Goal: Task Accomplishment & Management: Manage account settings

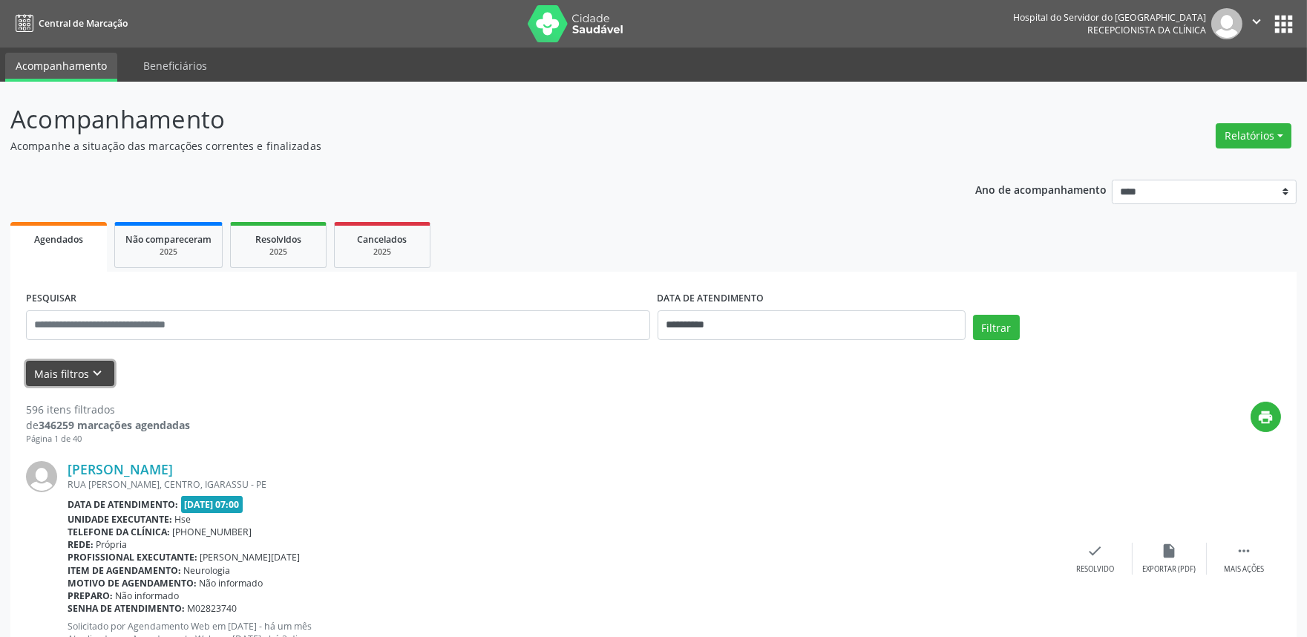
click at [92, 361] on button "Mais filtros keyboard_arrow_down" at bounding box center [70, 374] width 88 height 26
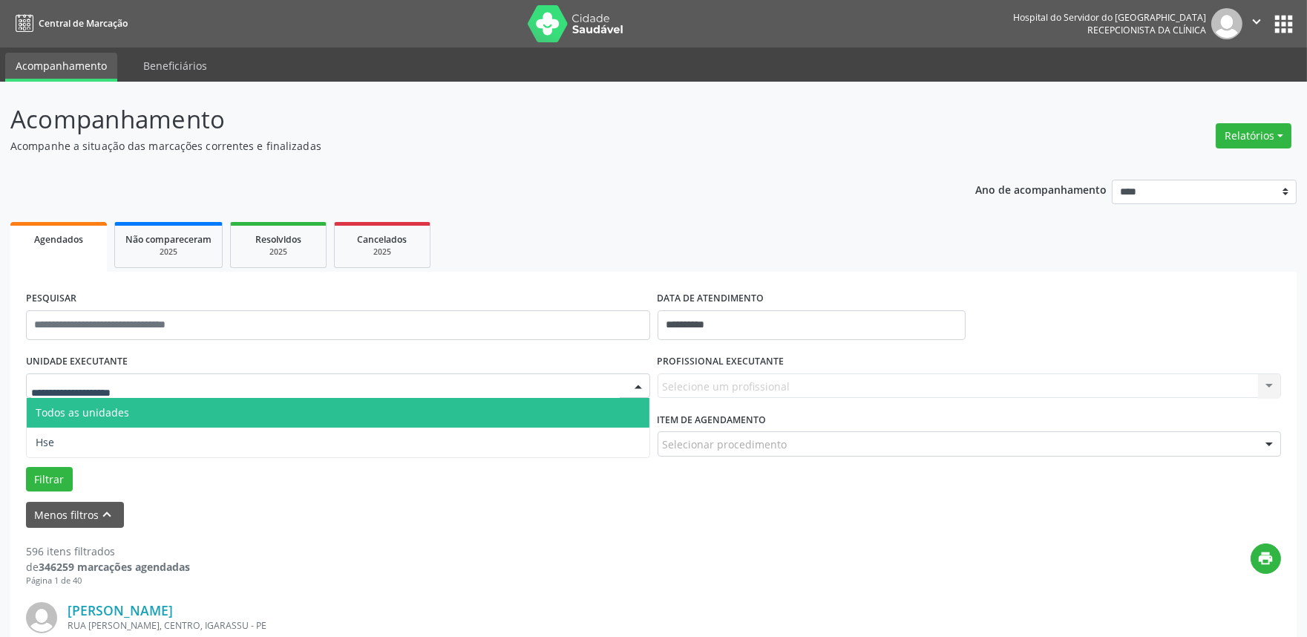
click at [119, 376] on div at bounding box center [338, 385] width 624 height 25
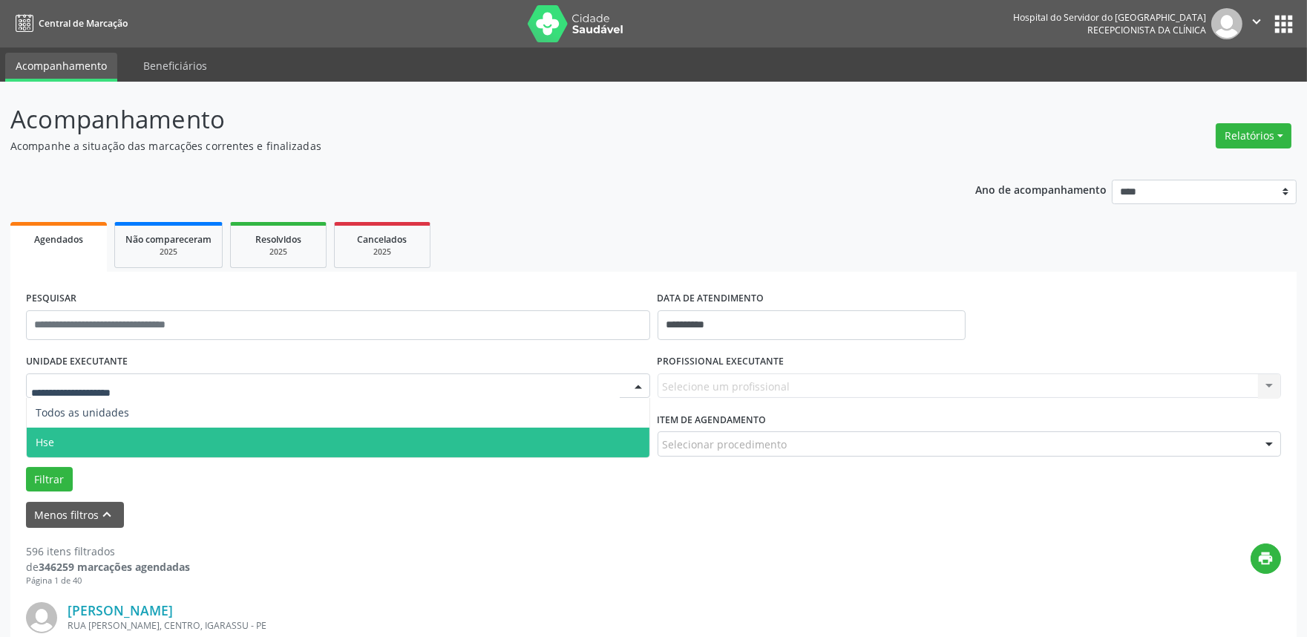
click at [107, 432] on span "Hse" at bounding box center [338, 443] width 623 height 30
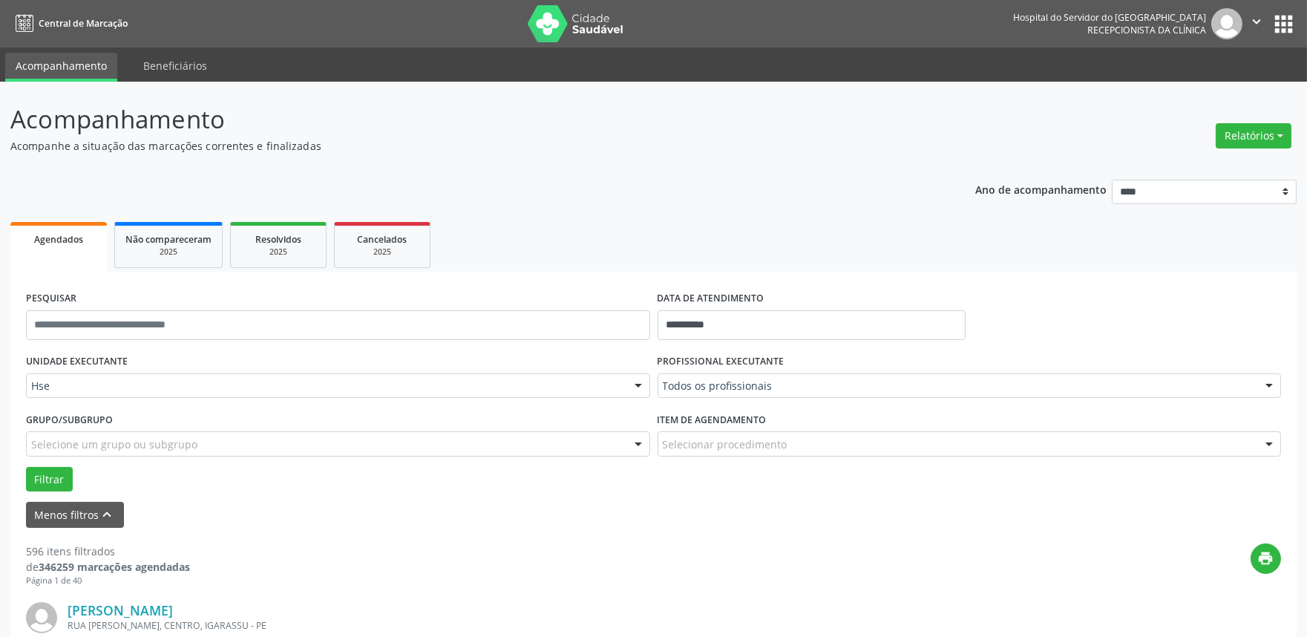
click at [711, 356] on label "PROFISSIONAL EXECUTANTE" at bounding box center [721, 361] width 127 height 23
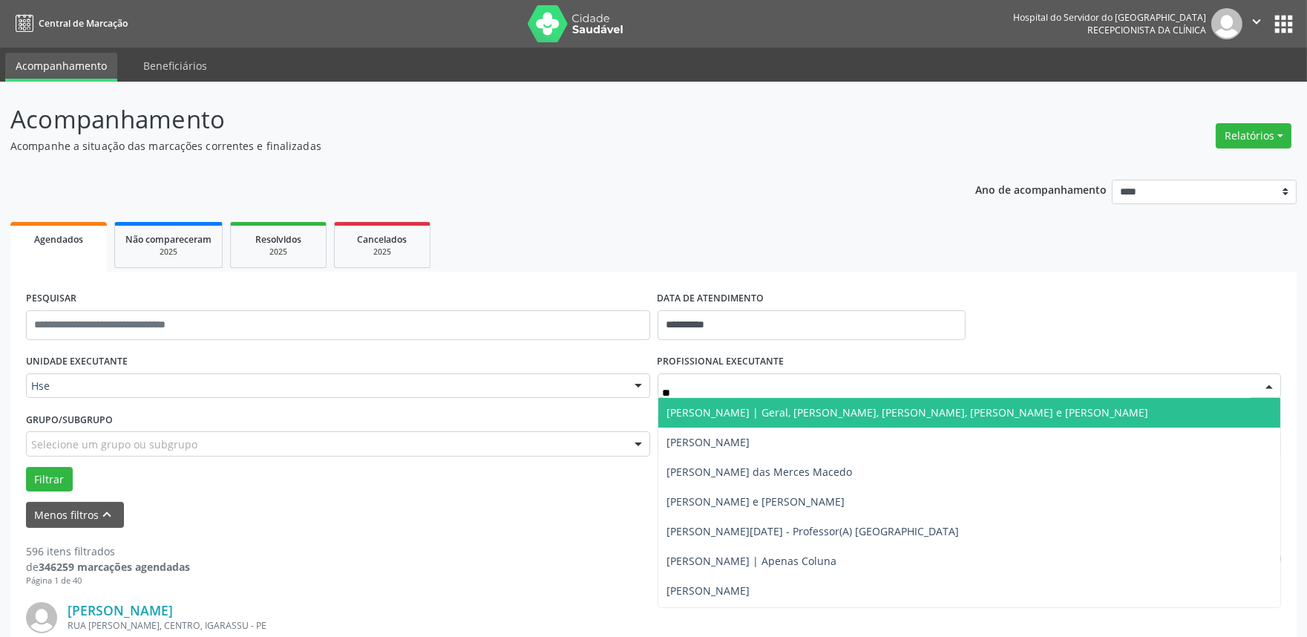
type input "***"
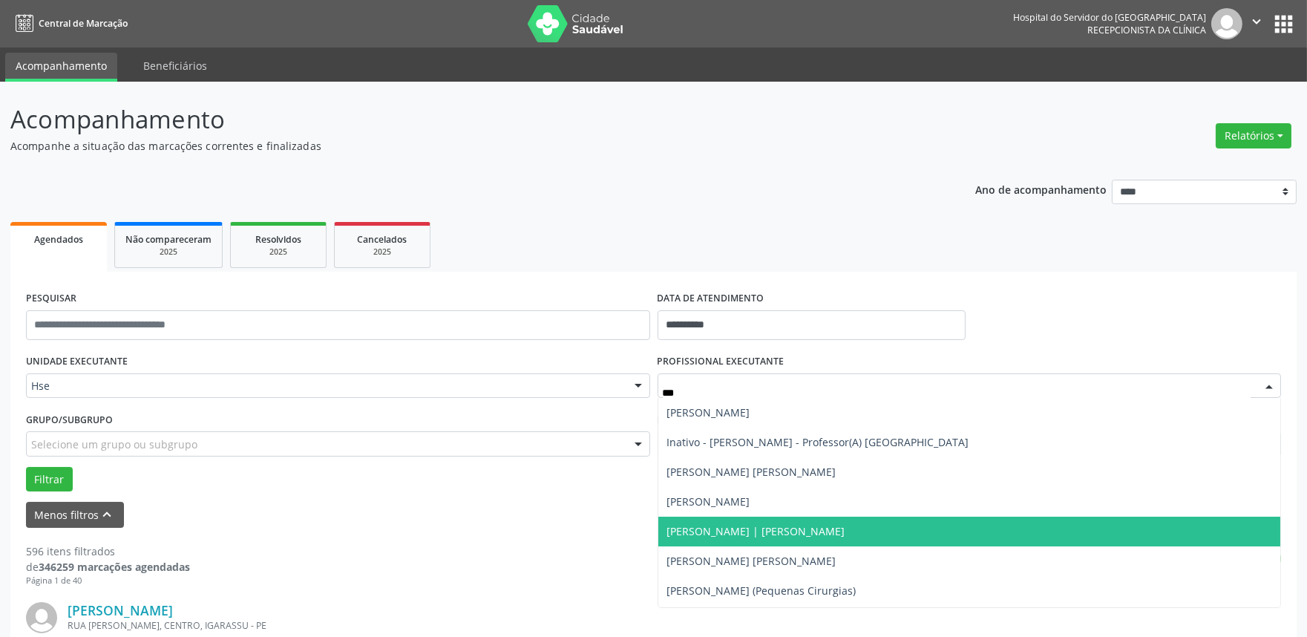
click at [736, 542] on span "[PERSON_NAME] | [PERSON_NAME]" at bounding box center [969, 532] width 623 height 30
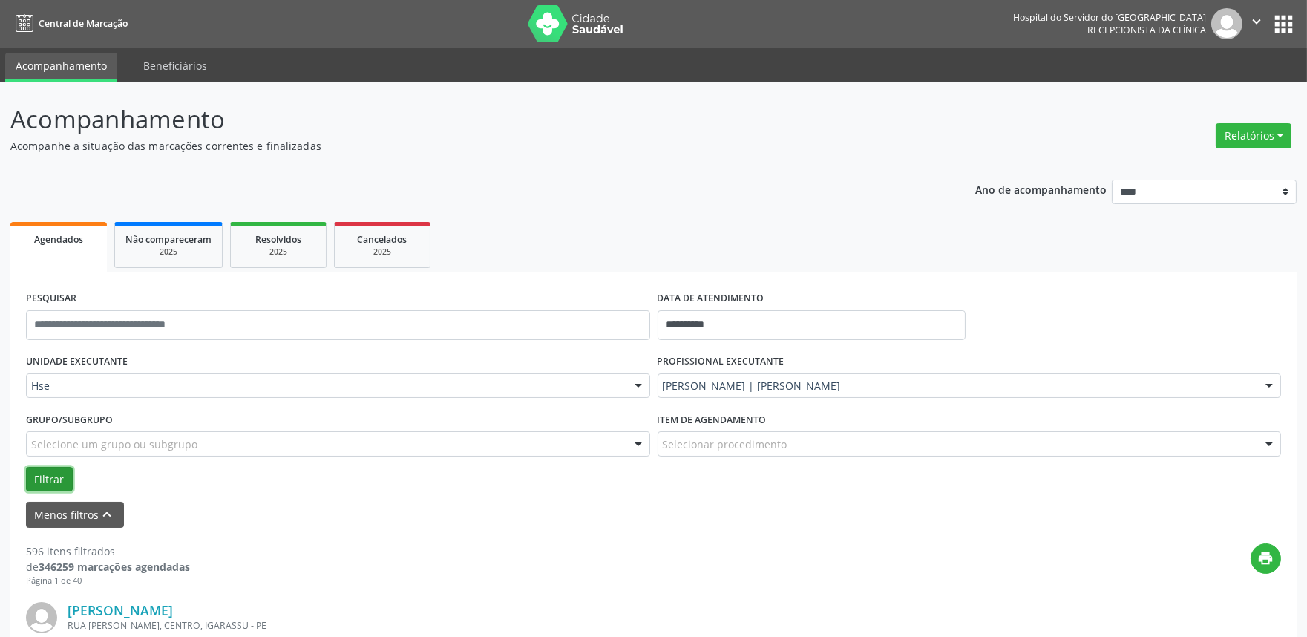
click at [57, 473] on button "Filtrar" at bounding box center [49, 479] width 47 height 25
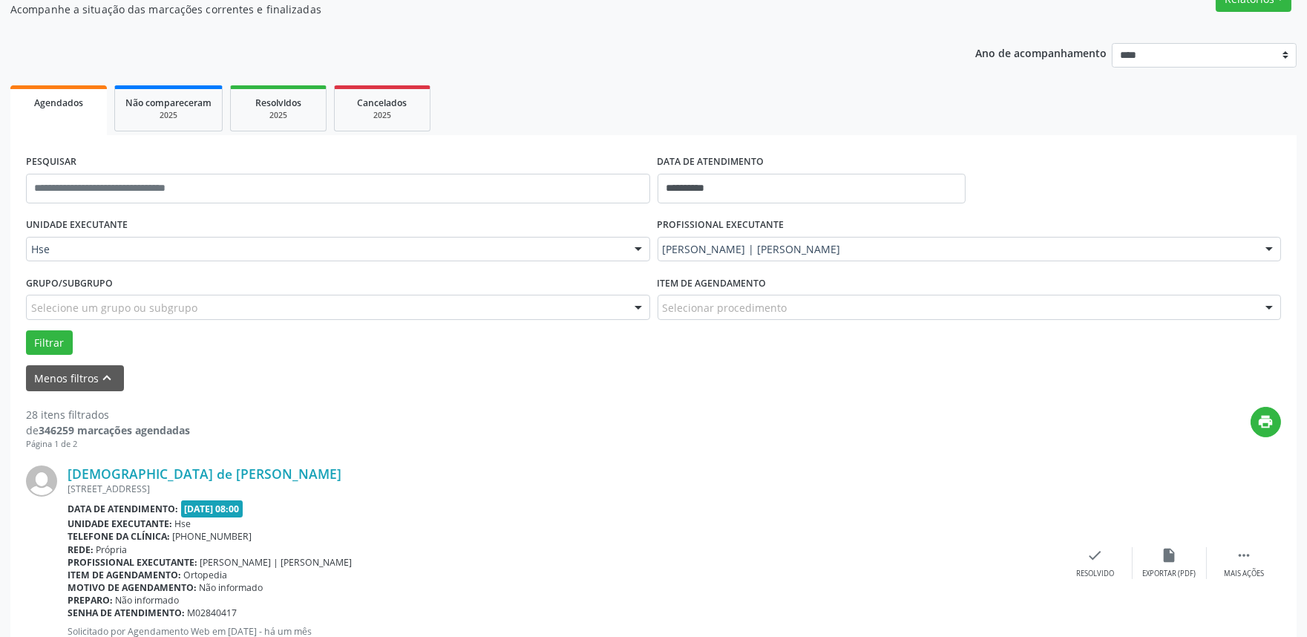
scroll to position [257, 0]
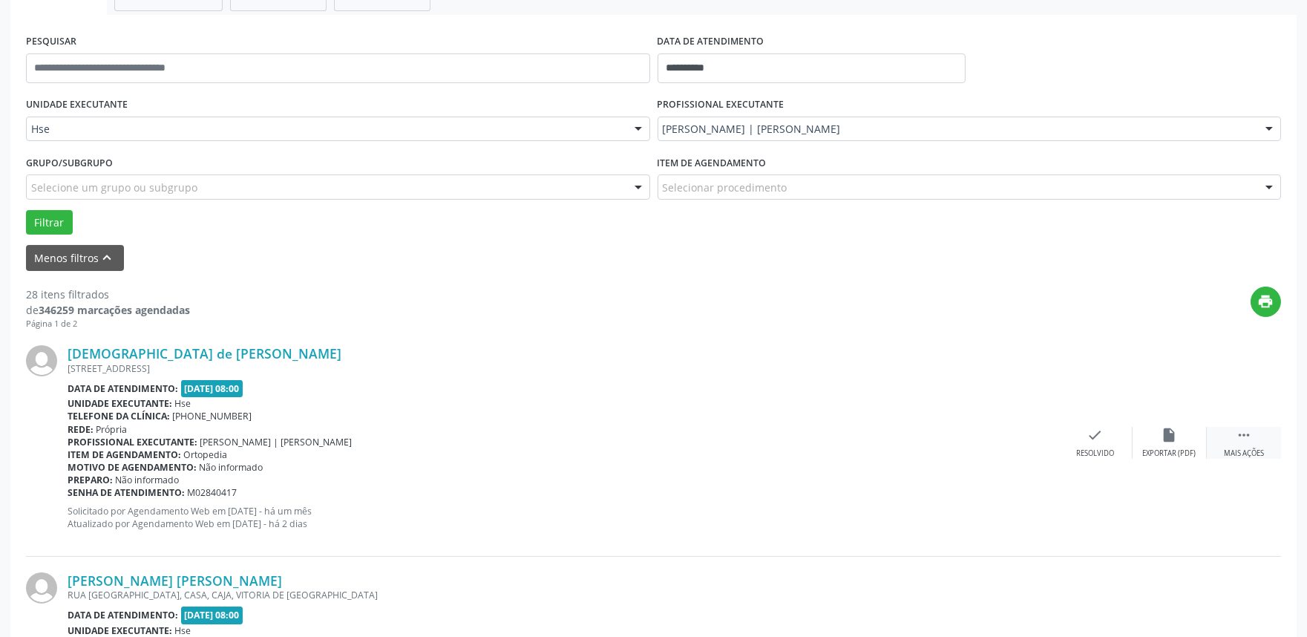
click at [1221, 441] on div " Mais ações" at bounding box center [1244, 443] width 74 height 32
click at [1170, 448] on div "Não compareceu" at bounding box center [1169, 453] width 63 height 10
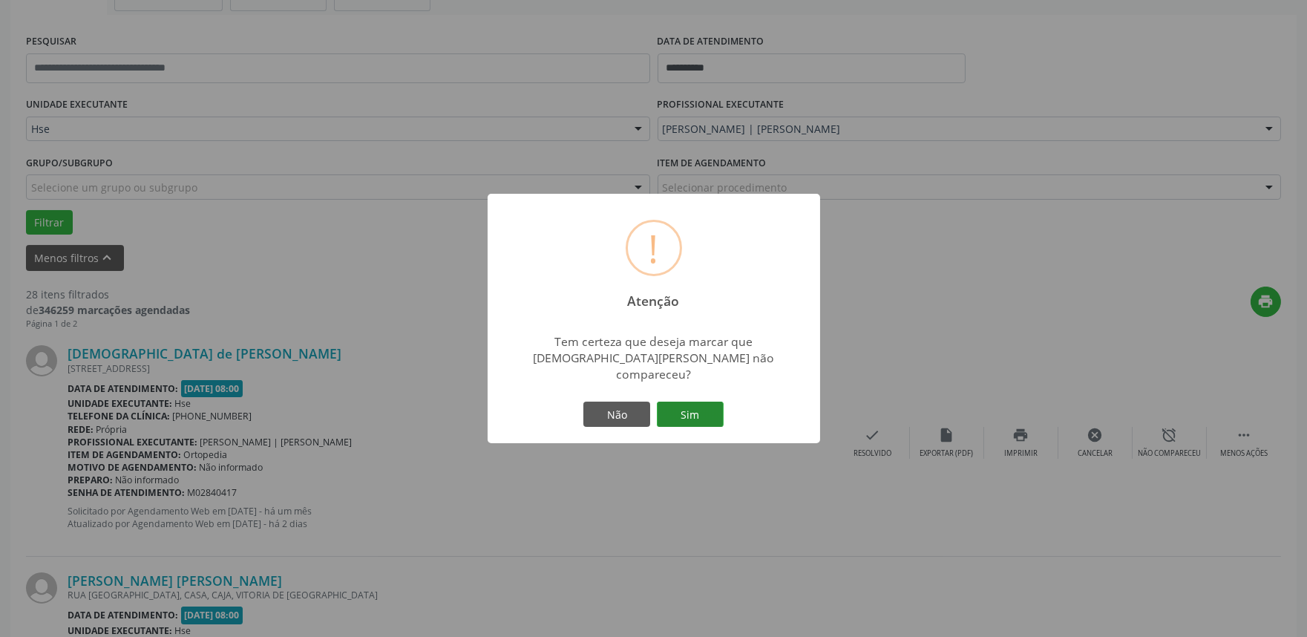
click at [690, 402] on button "Sim" at bounding box center [690, 414] width 67 height 25
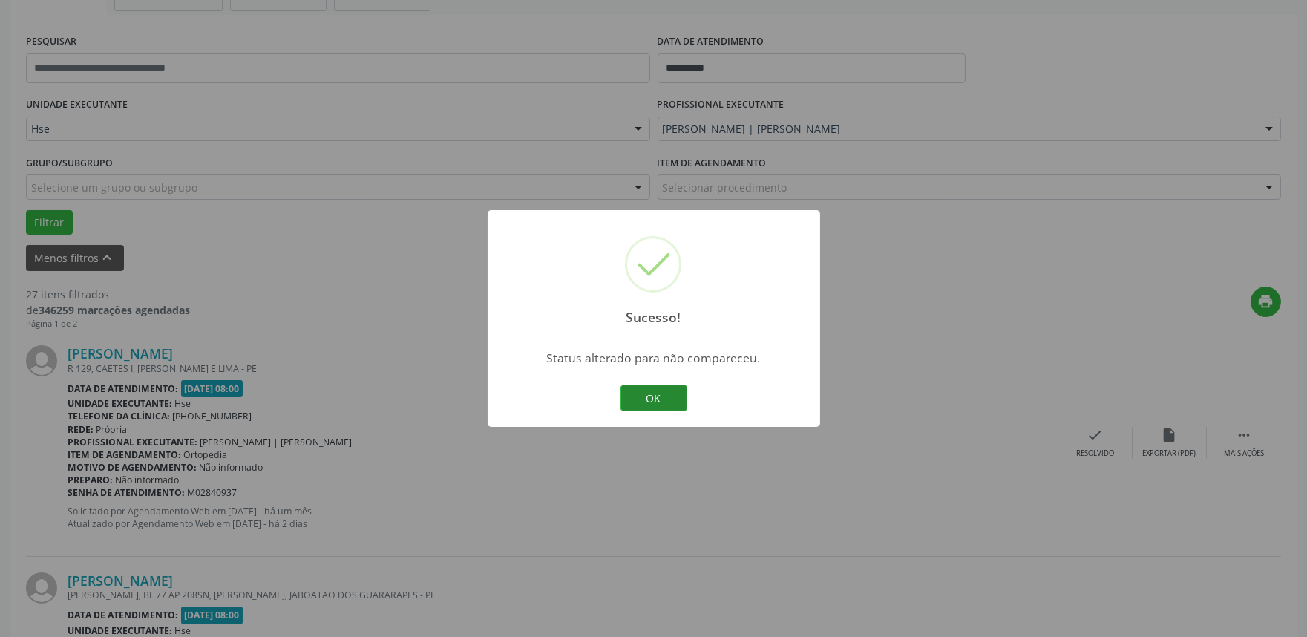
click at [661, 396] on button "OK" at bounding box center [653, 397] width 67 height 25
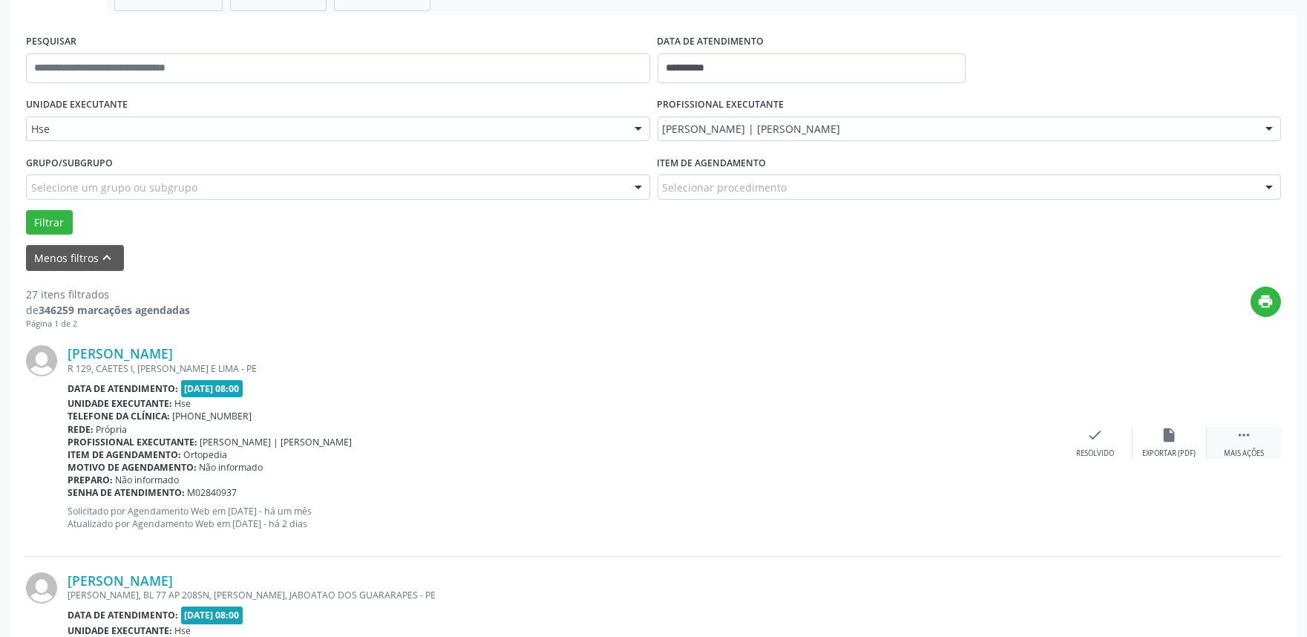
click at [1264, 450] on div "Mais ações" at bounding box center [1244, 453] width 40 height 10
click at [1188, 445] on div "alarm_off Não compareceu" at bounding box center [1170, 443] width 74 height 32
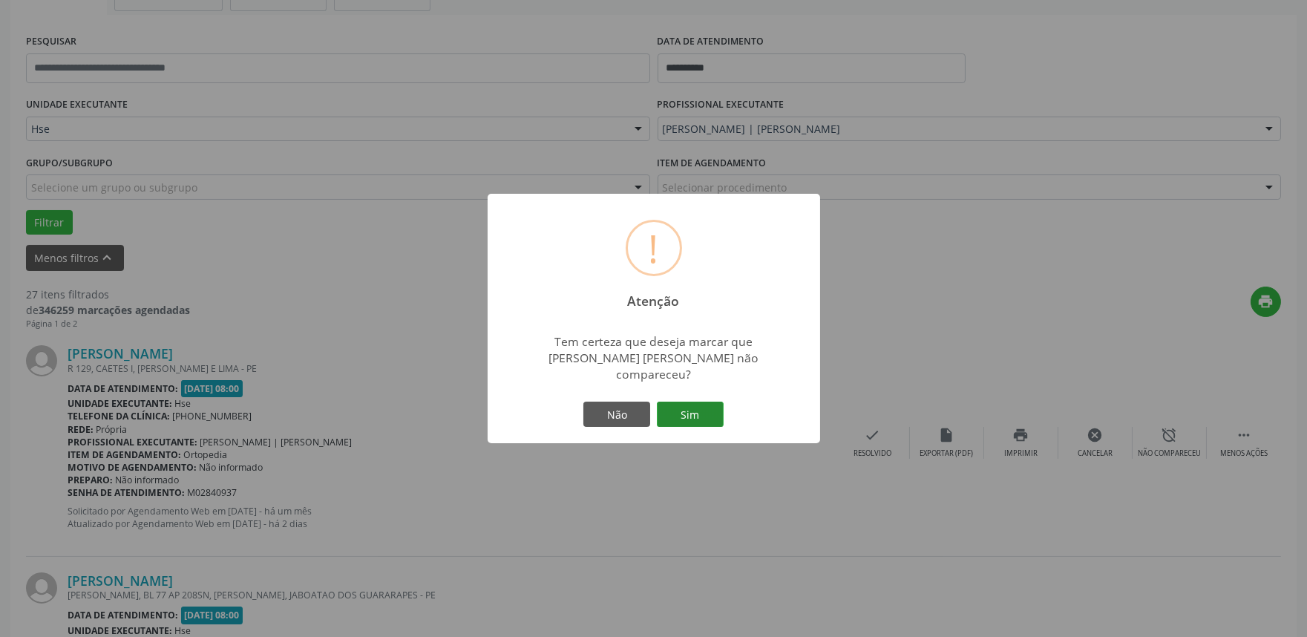
click at [710, 405] on button "Sim" at bounding box center [690, 414] width 67 height 25
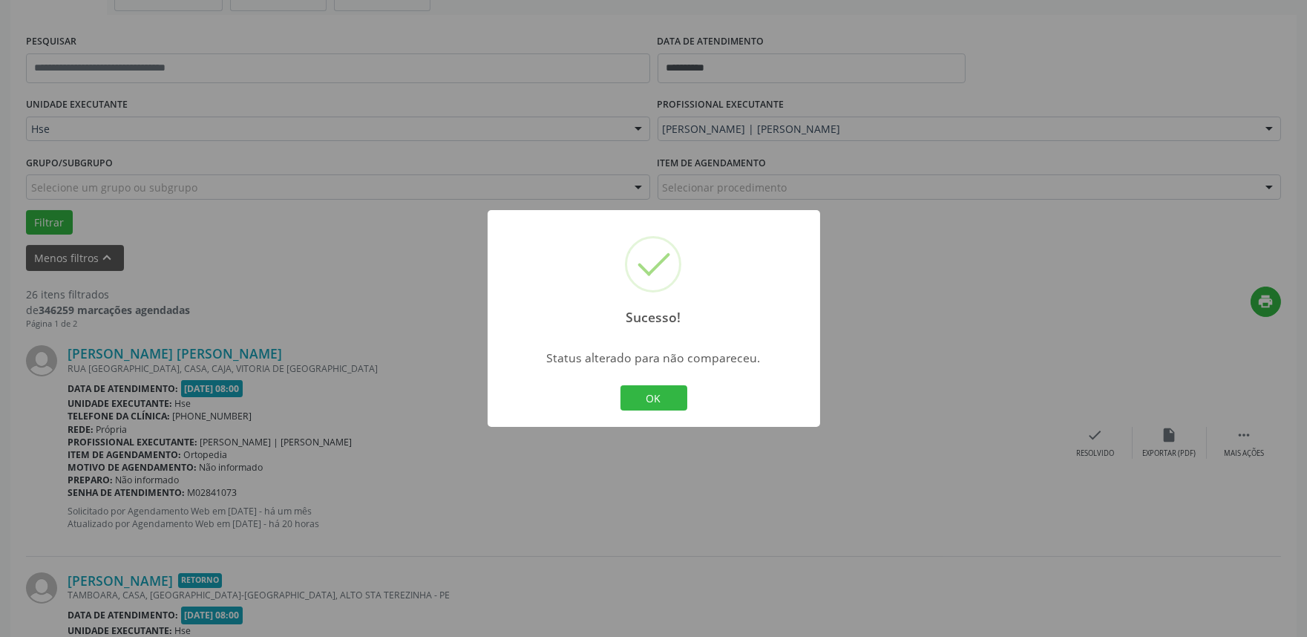
click at [612, 383] on div "Sucesso! × Status alterado para não compareceu. OK Cancel" at bounding box center [654, 318] width 333 height 217
click at [632, 389] on button "OK" at bounding box center [653, 397] width 67 height 25
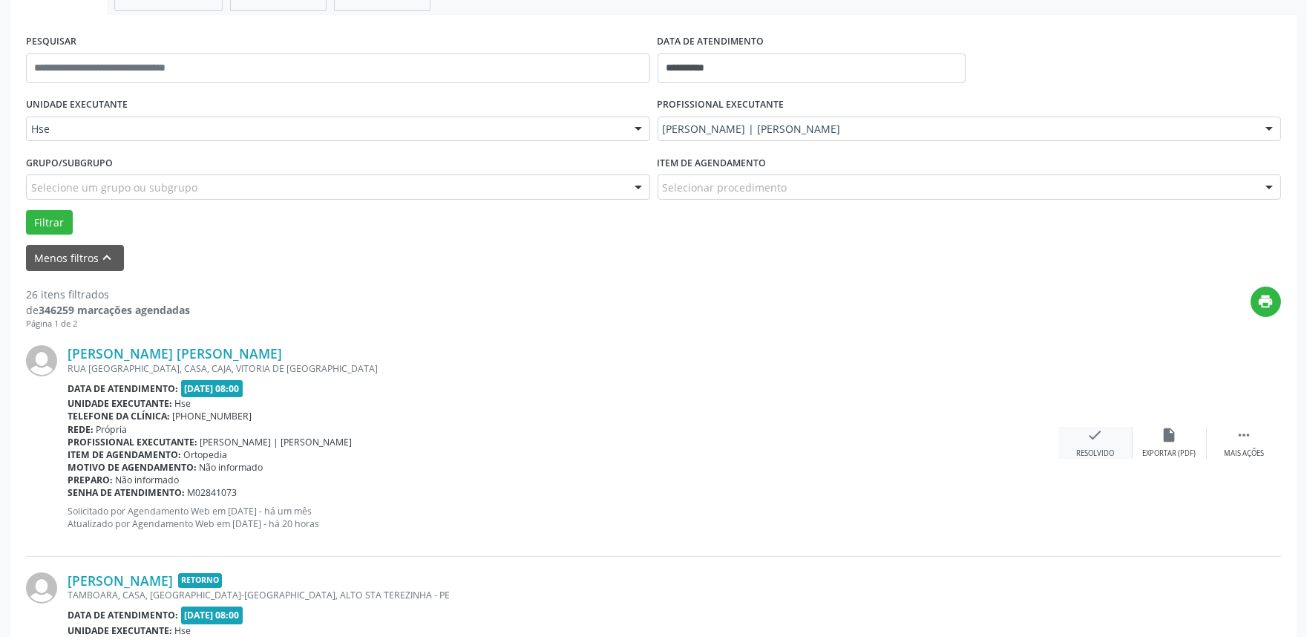
click at [1081, 433] on div "check Resolvido" at bounding box center [1095, 443] width 74 height 32
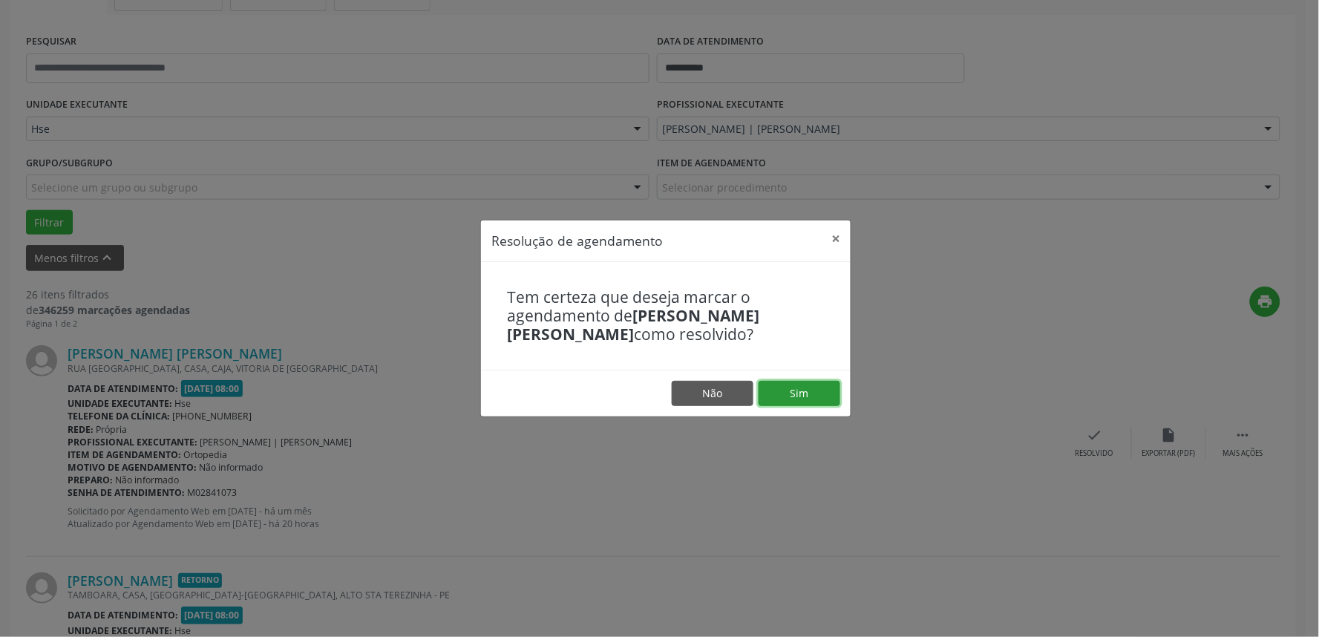
click at [782, 381] on button "Sim" at bounding box center [800, 393] width 82 height 25
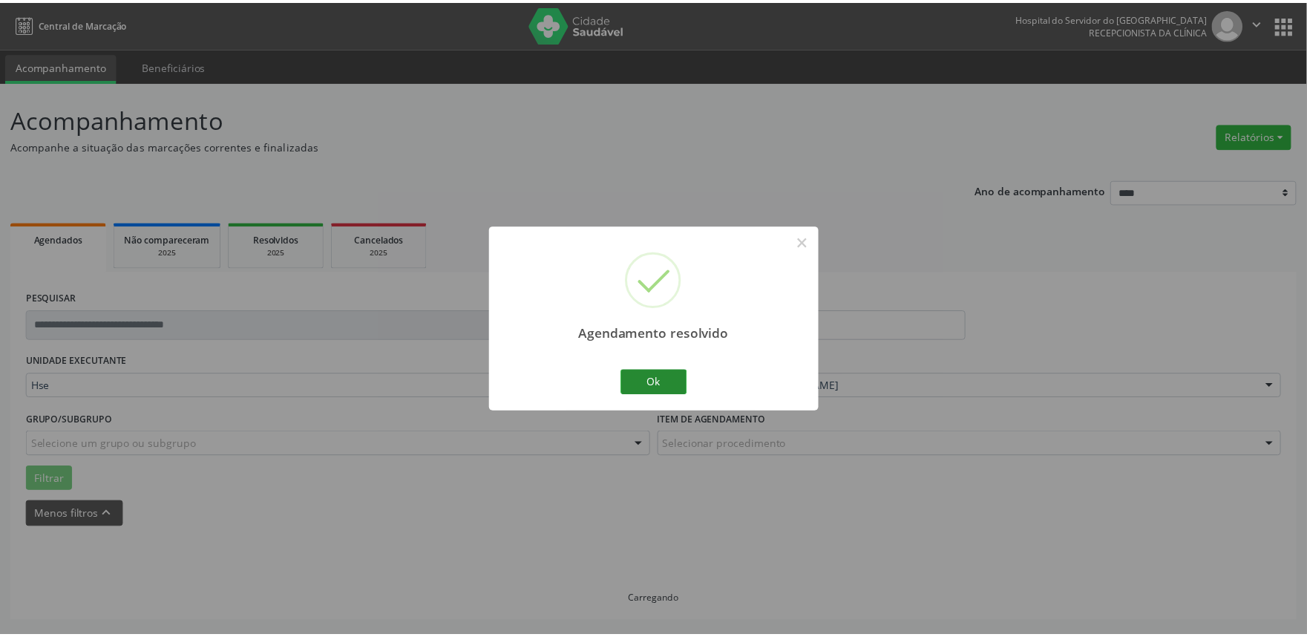
scroll to position [0, 0]
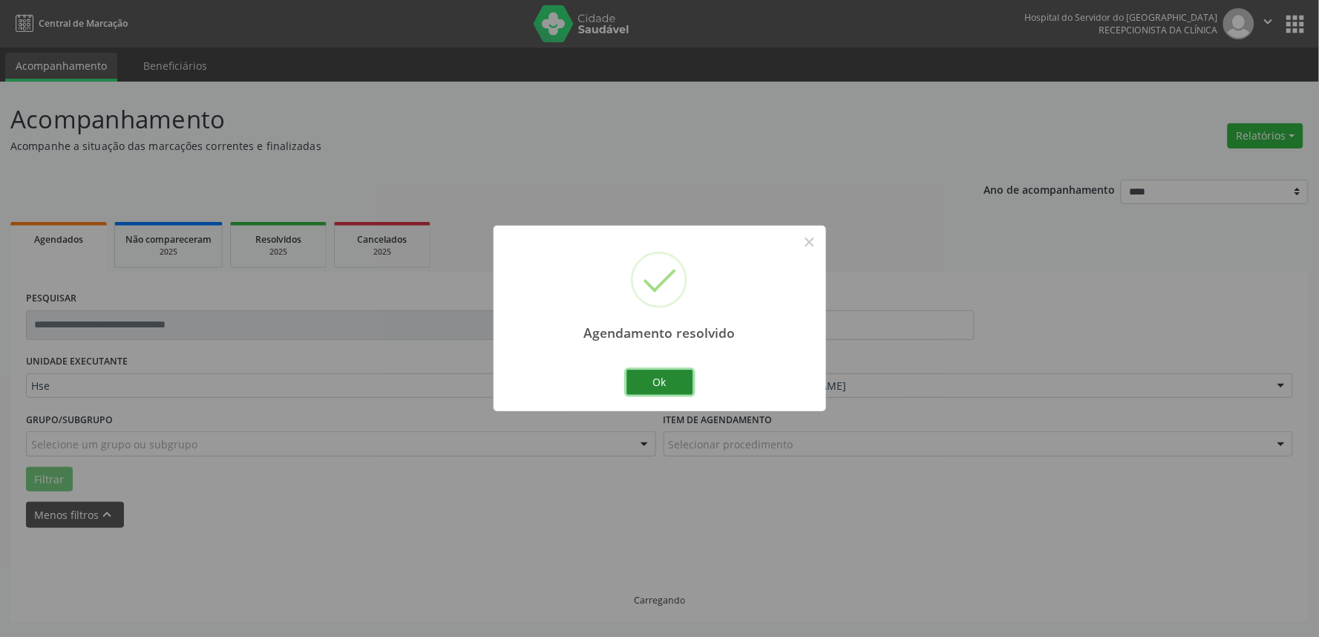
click at [648, 379] on button "Ok" at bounding box center [659, 382] width 67 height 25
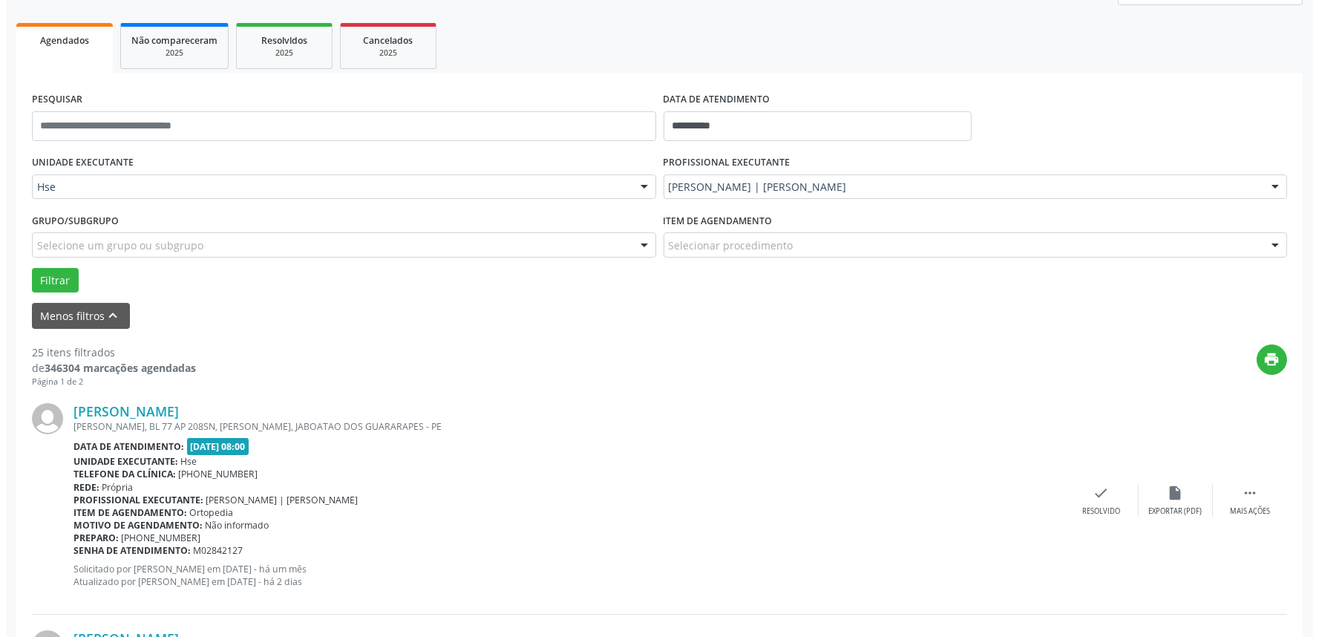
scroll to position [247, 0]
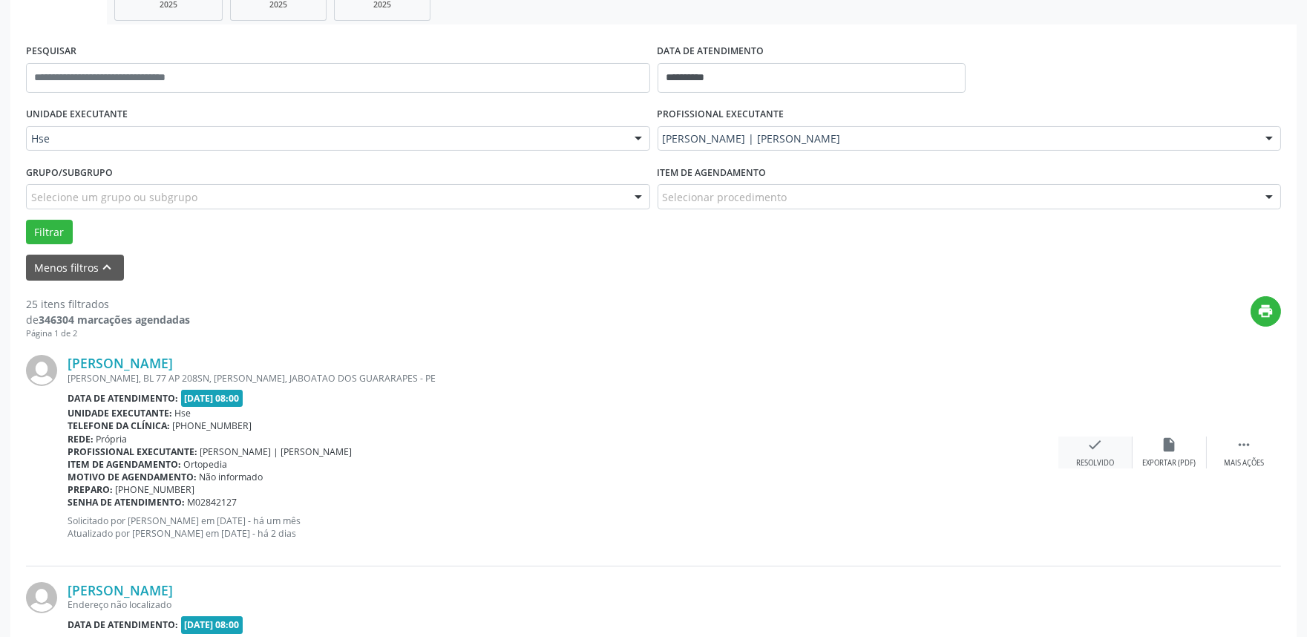
click at [1092, 448] on icon "check" at bounding box center [1095, 444] width 16 height 16
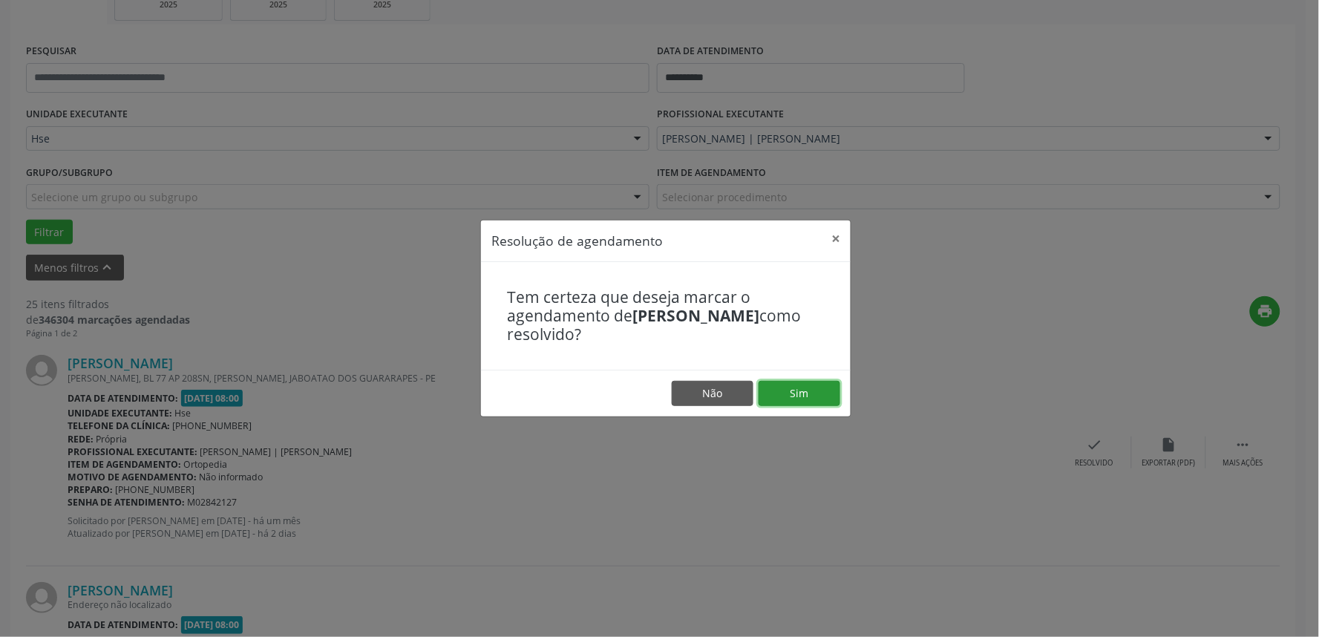
click at [805, 402] on button "Sim" at bounding box center [800, 393] width 82 height 25
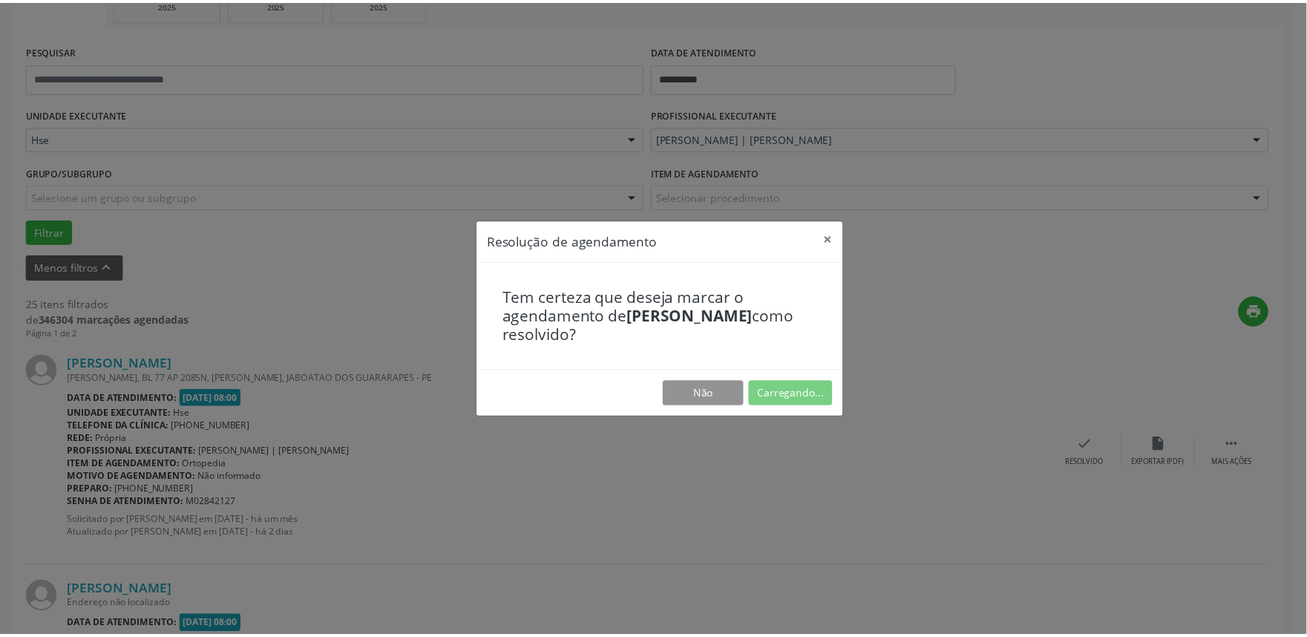
scroll to position [0, 0]
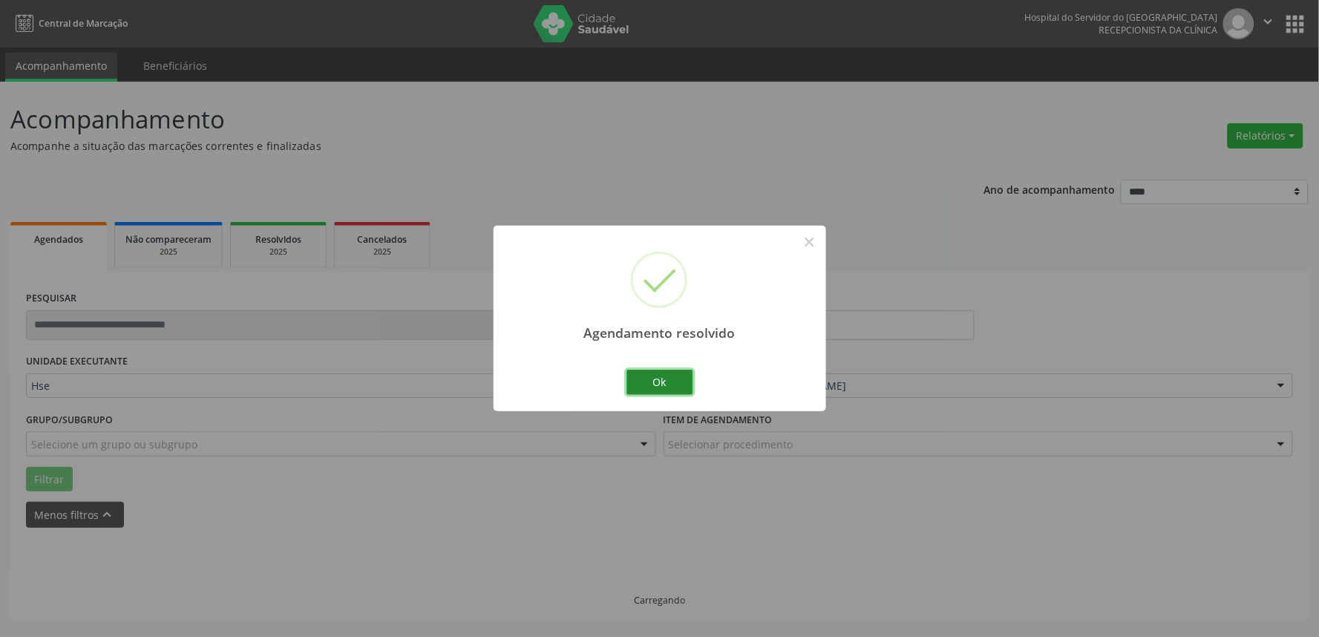
click at [658, 382] on button "Ok" at bounding box center [659, 382] width 67 height 25
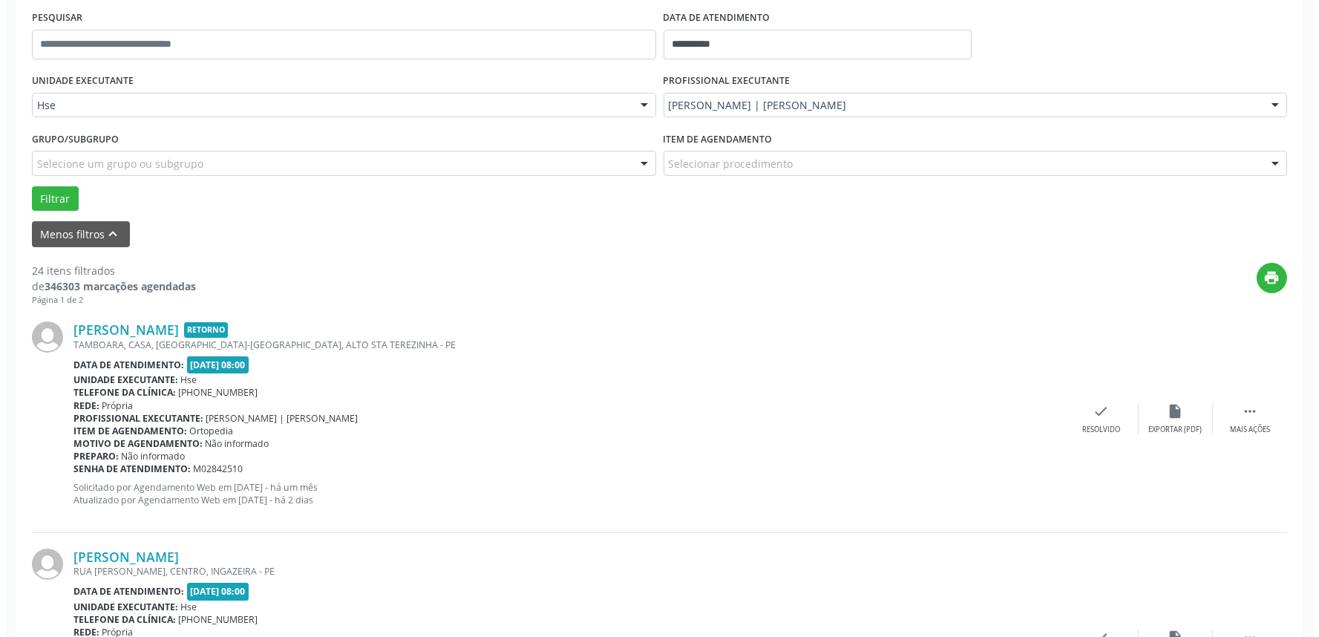
scroll to position [330, 0]
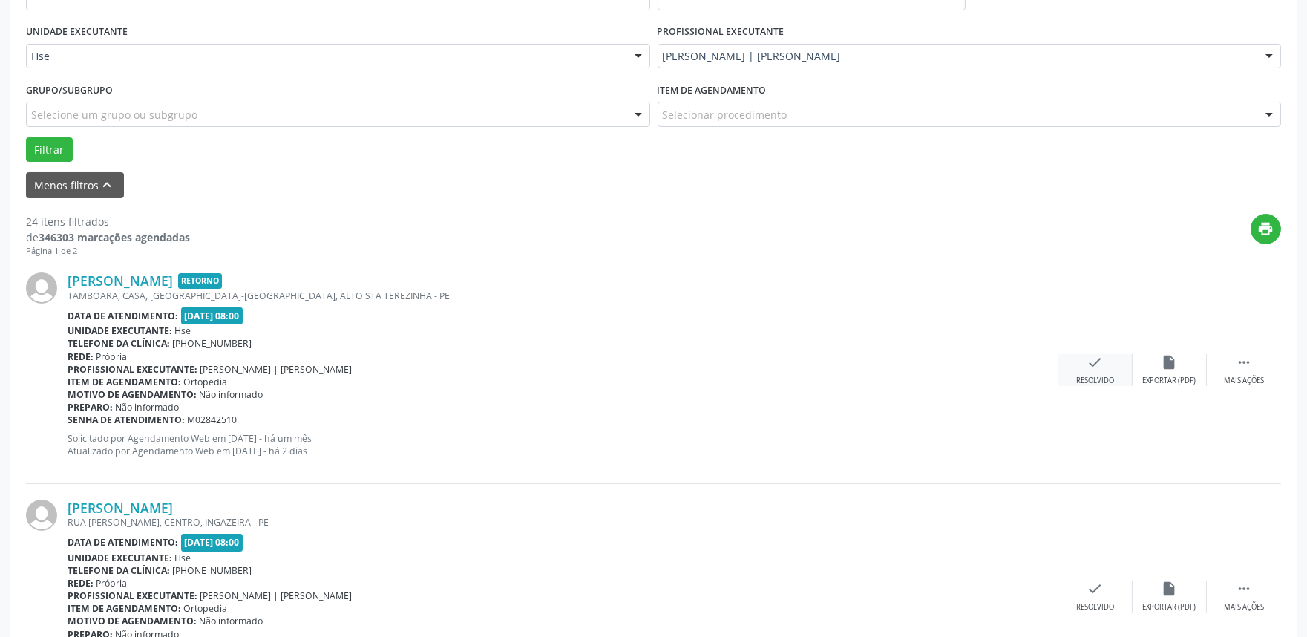
click at [1094, 376] on div "Resolvido" at bounding box center [1095, 381] width 38 height 10
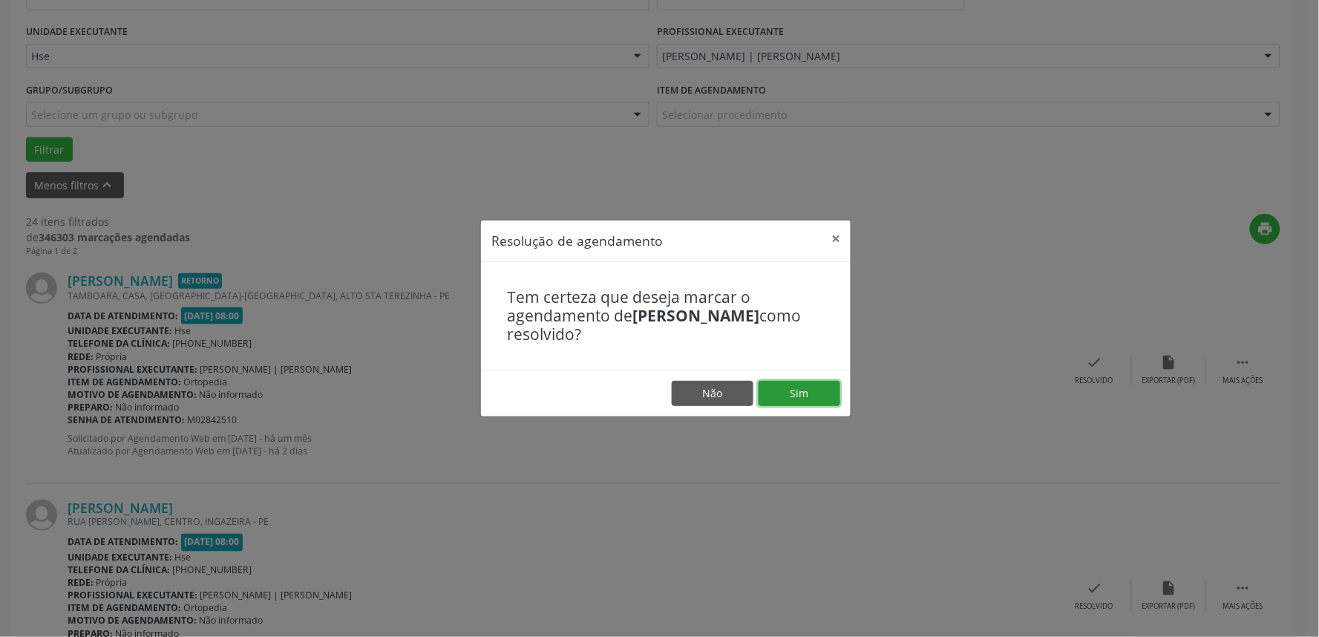
click at [830, 387] on button "Sim" at bounding box center [800, 393] width 82 height 25
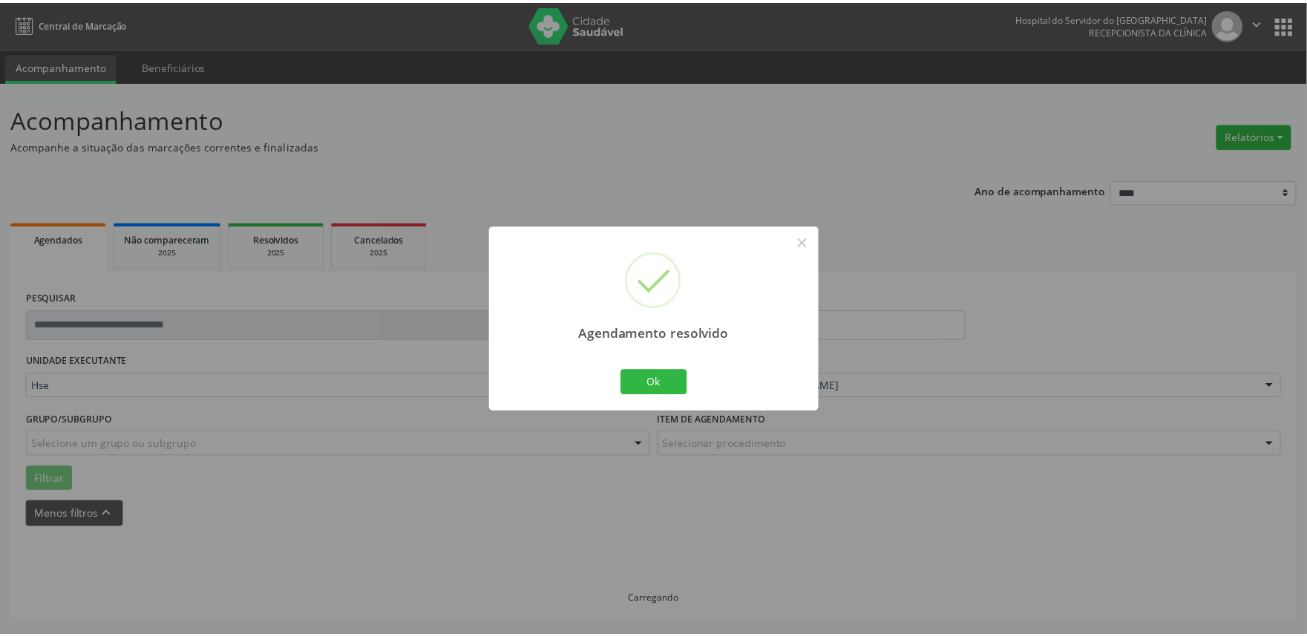
scroll to position [0, 0]
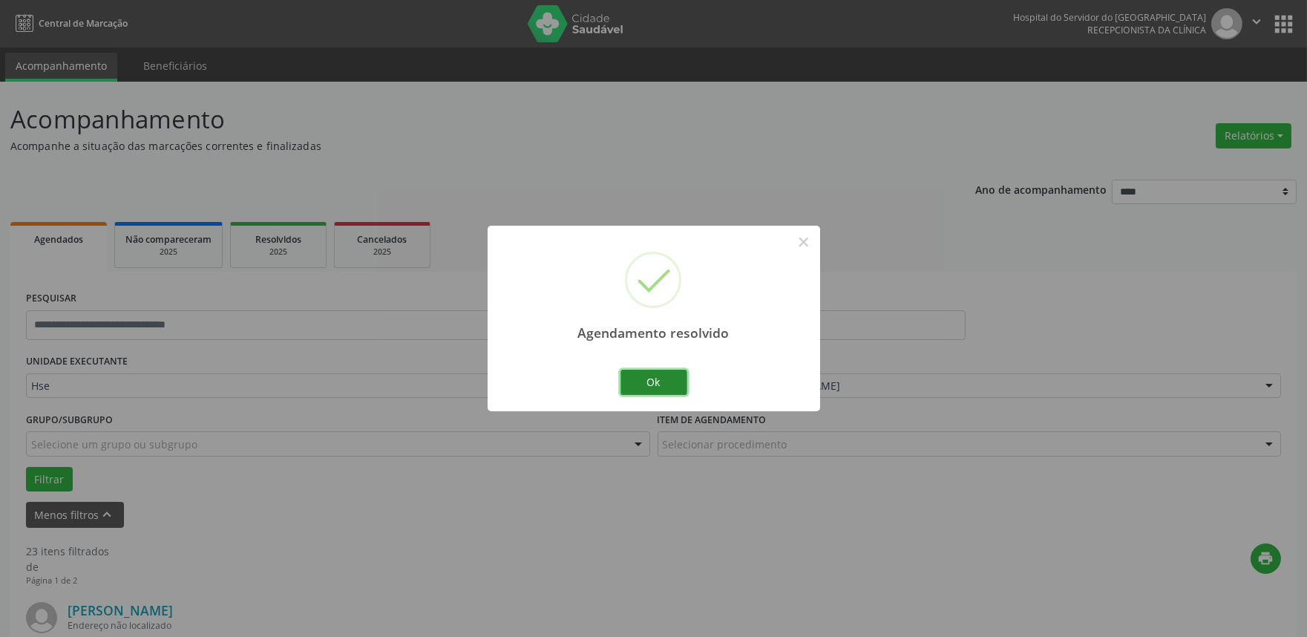
click at [649, 383] on button "Ok" at bounding box center [653, 382] width 67 height 25
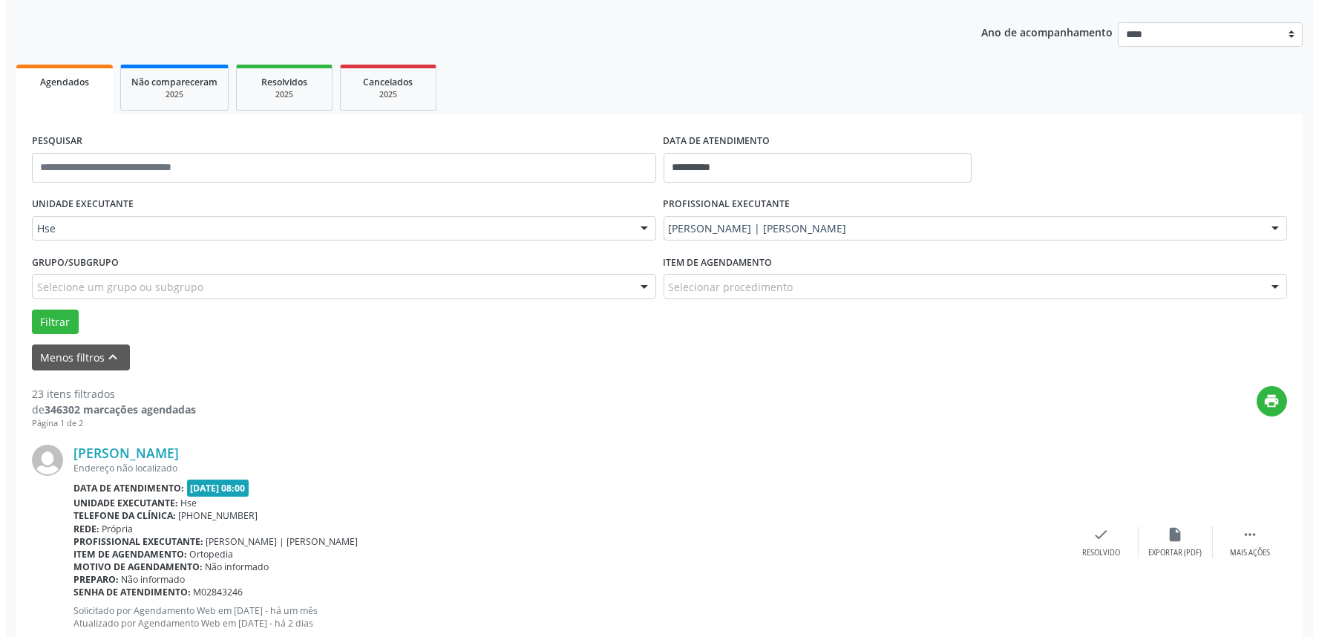
scroll to position [165, 0]
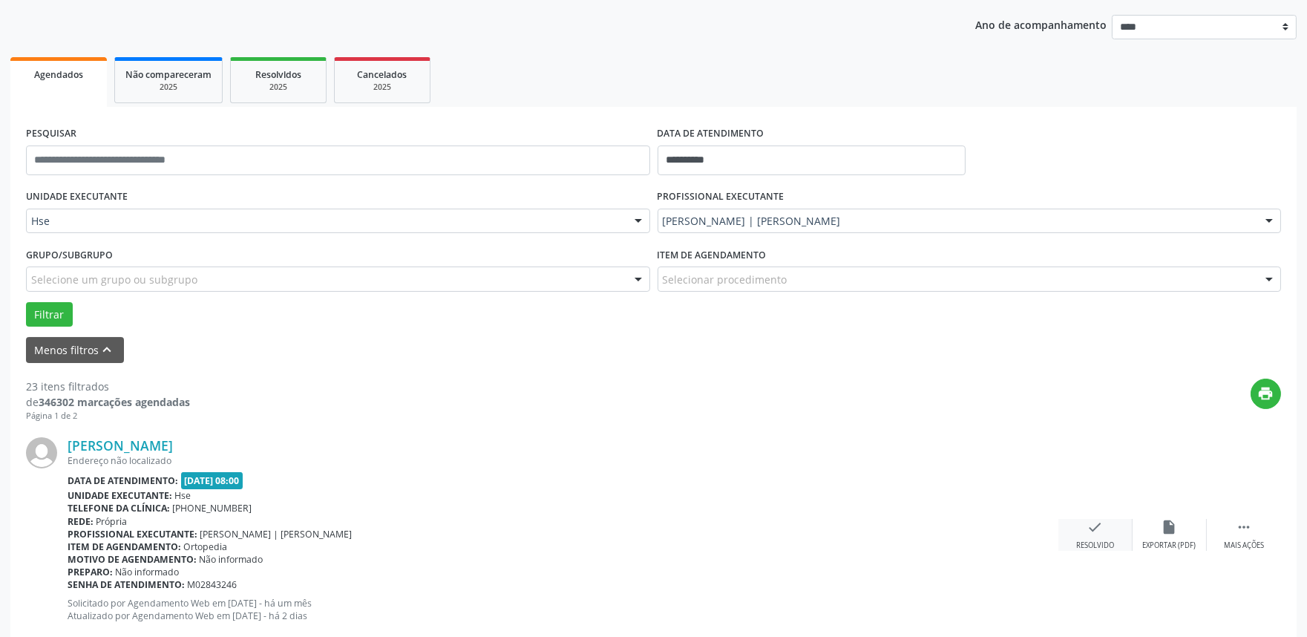
click at [1093, 527] on icon "check" at bounding box center [1095, 527] width 16 height 16
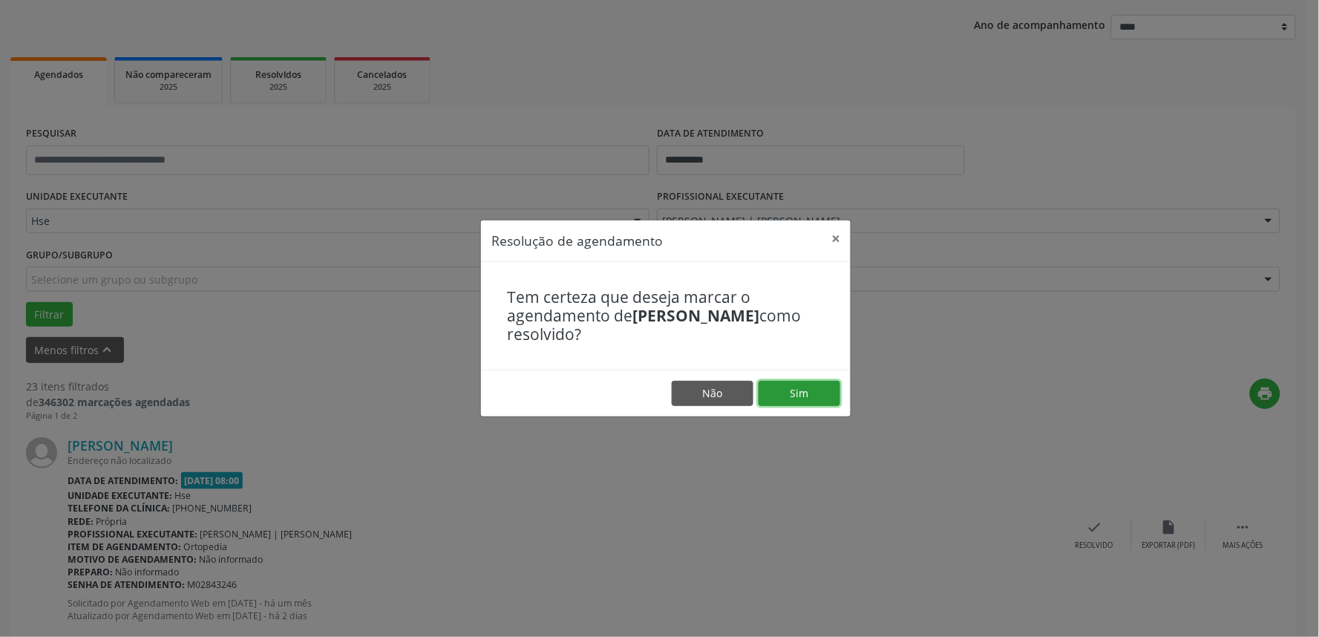
click at [802, 393] on button "Sim" at bounding box center [800, 393] width 82 height 25
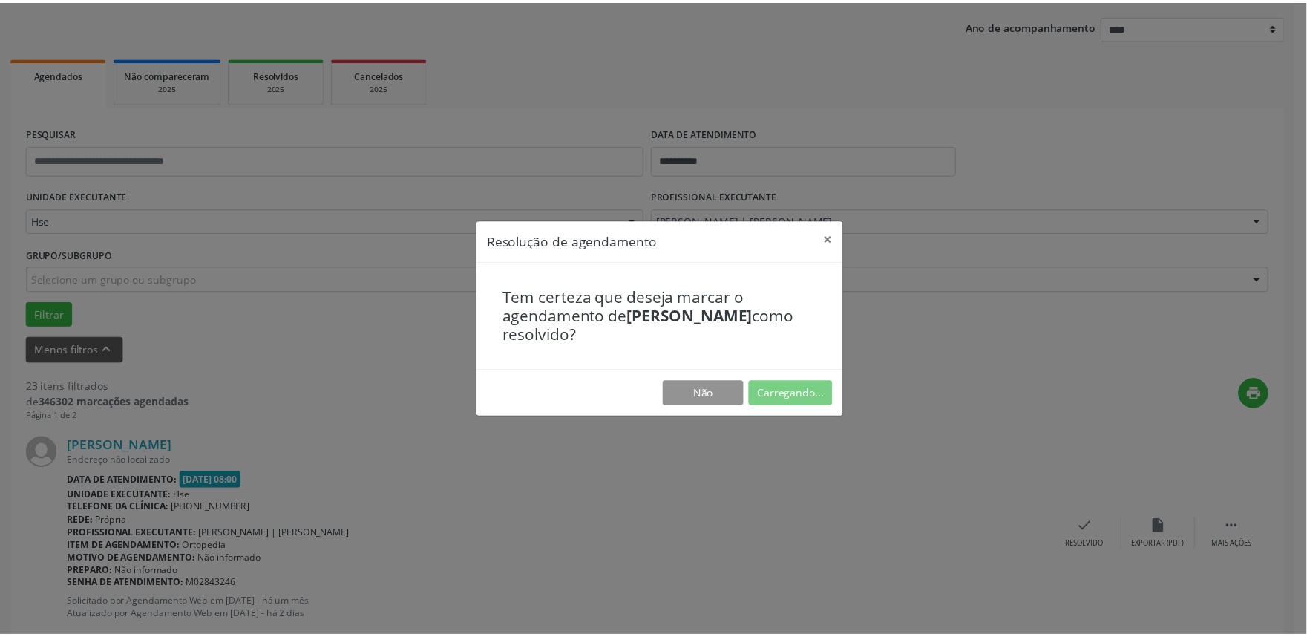
scroll to position [0, 0]
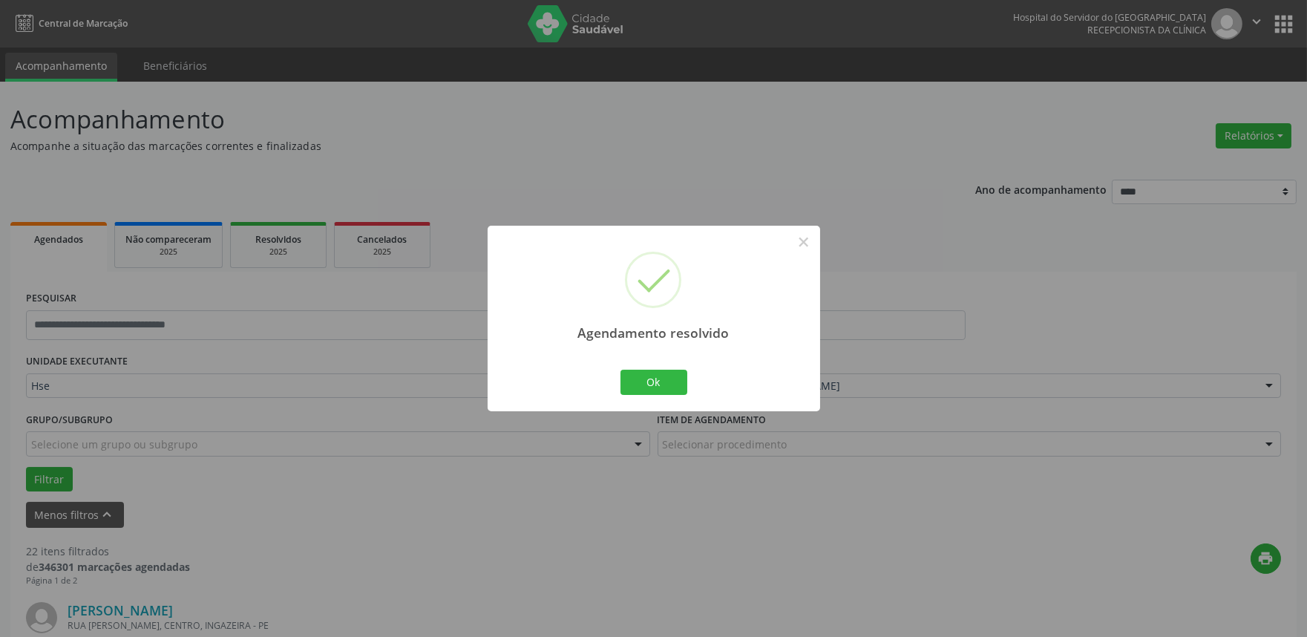
click at [676, 396] on div "Ok Cancel" at bounding box center [653, 382] width 73 height 31
click at [675, 377] on button "Ok" at bounding box center [653, 382] width 67 height 25
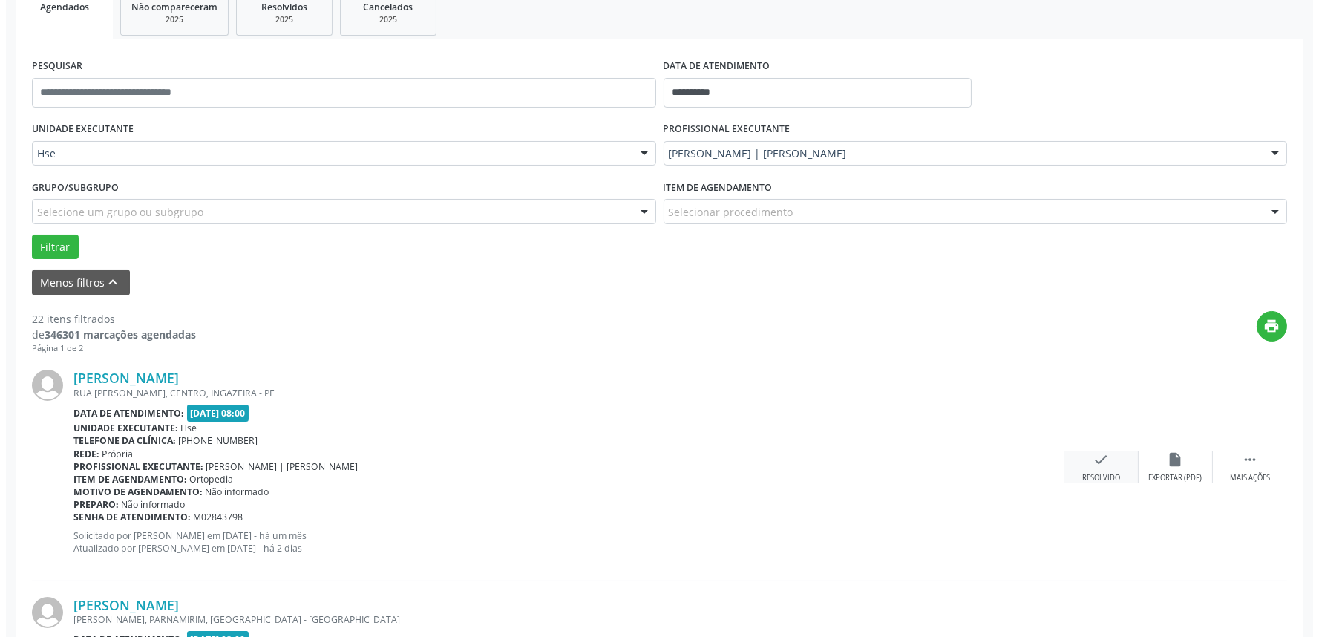
scroll to position [247, 0]
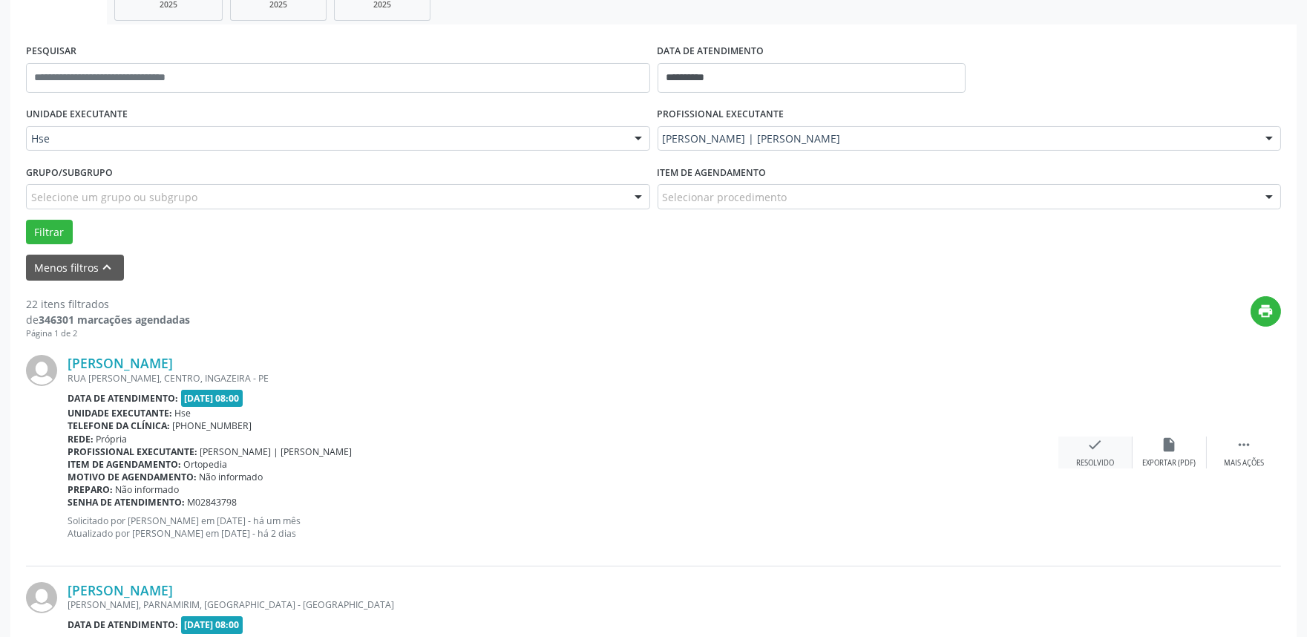
click at [1095, 453] on div "check Resolvido" at bounding box center [1095, 452] width 74 height 32
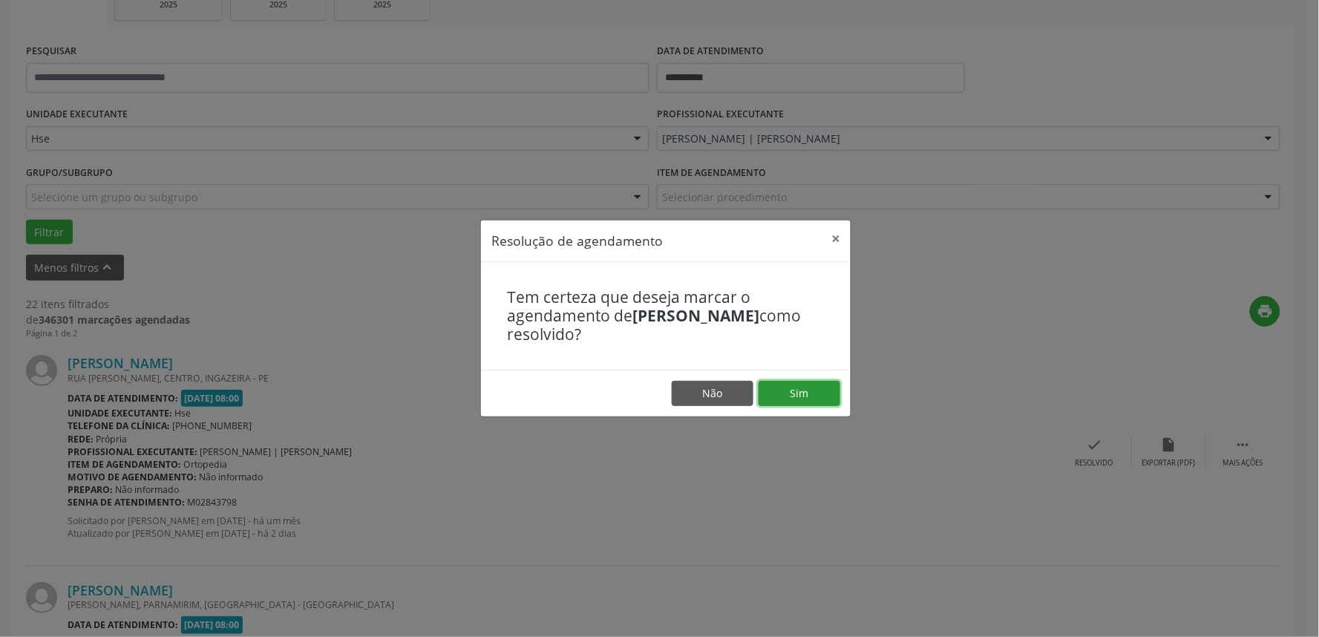
click at [829, 392] on button "Sim" at bounding box center [800, 393] width 82 height 25
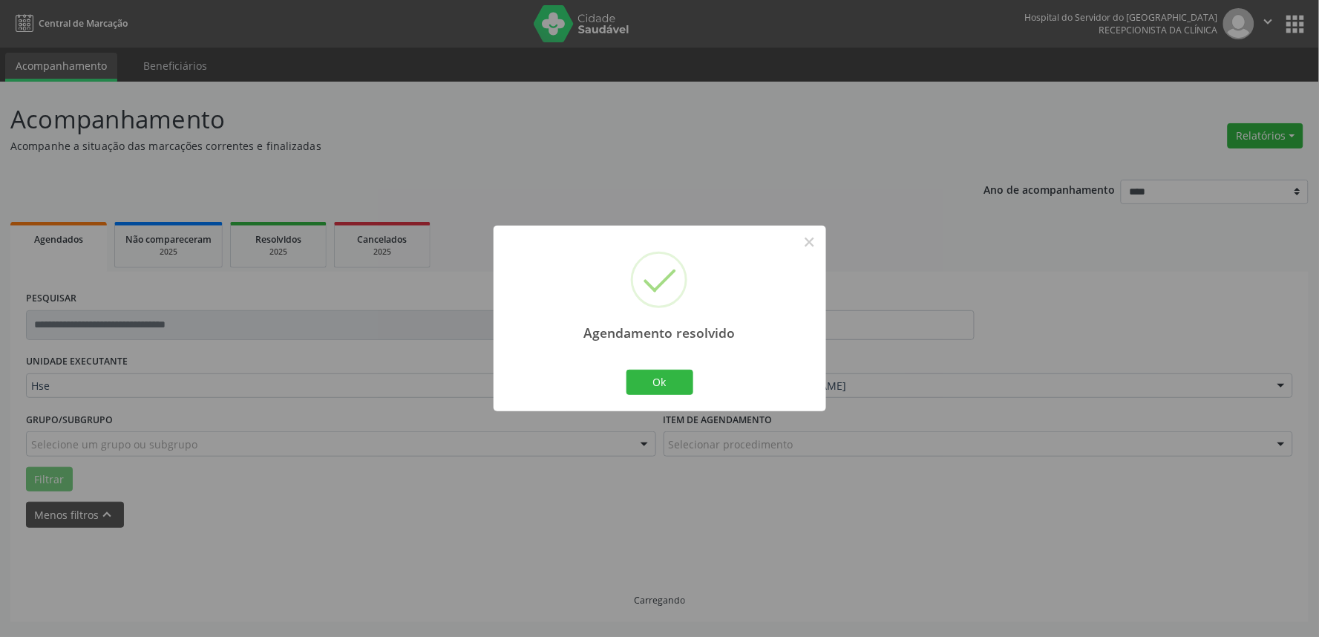
scroll to position [0, 0]
click at [658, 384] on button "Ok" at bounding box center [659, 382] width 67 height 25
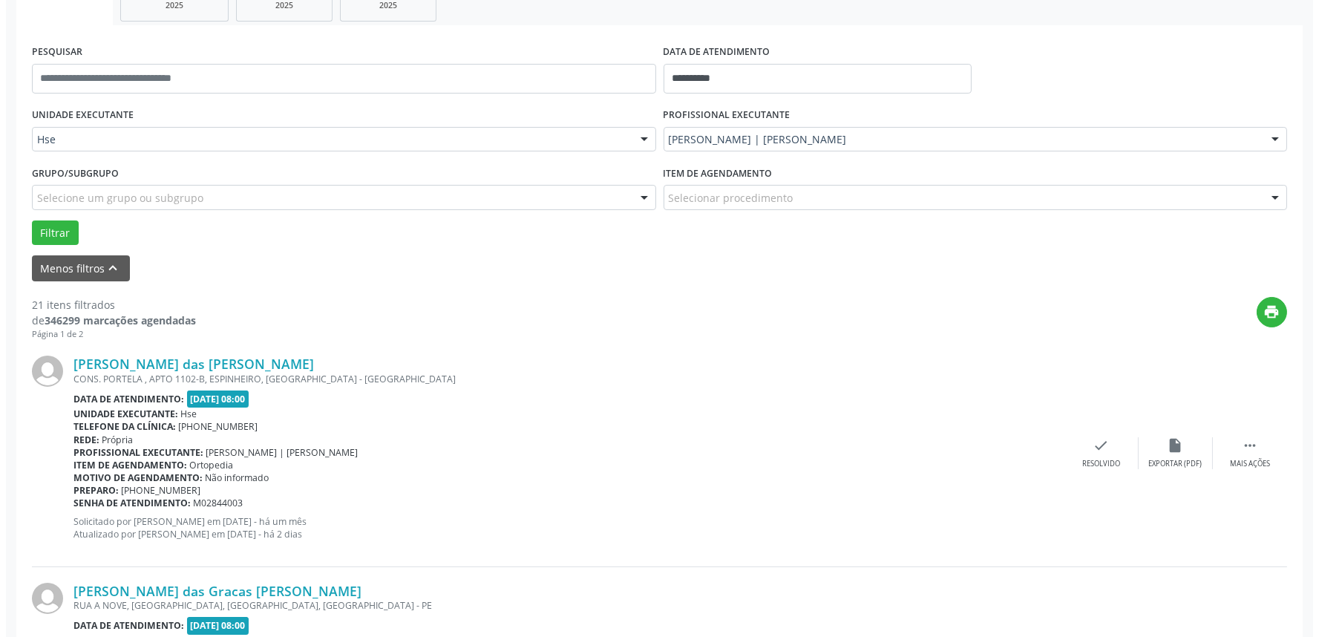
scroll to position [247, 0]
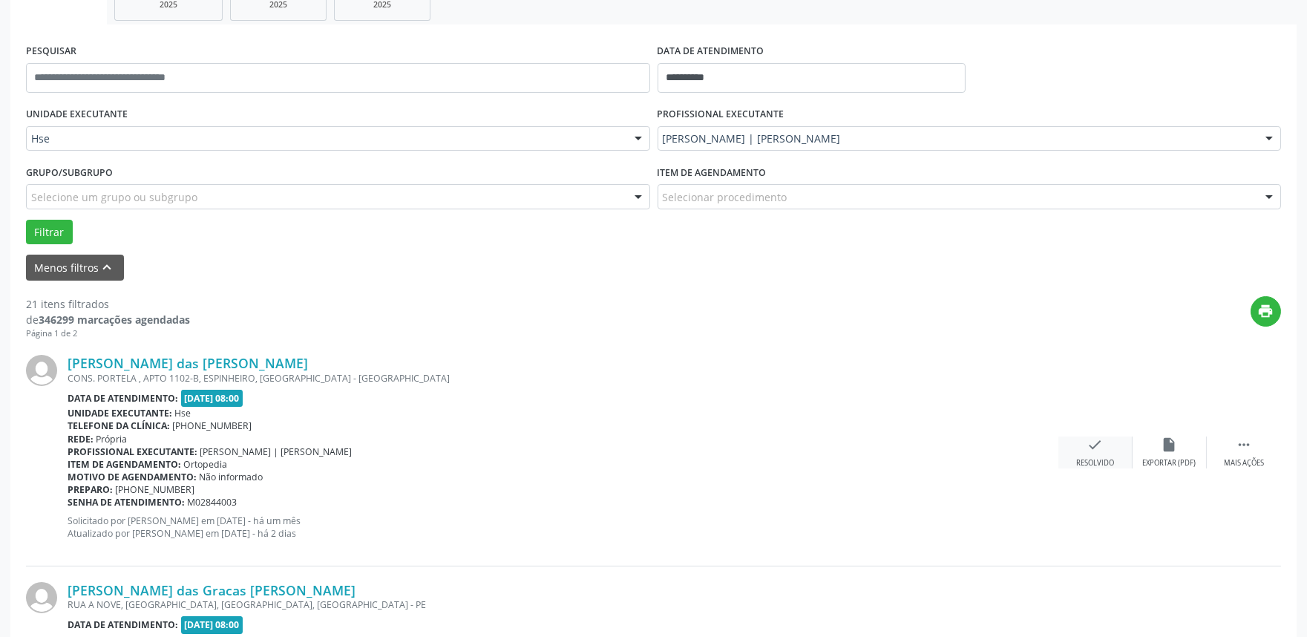
click at [1086, 451] on div "check Resolvido" at bounding box center [1095, 452] width 74 height 32
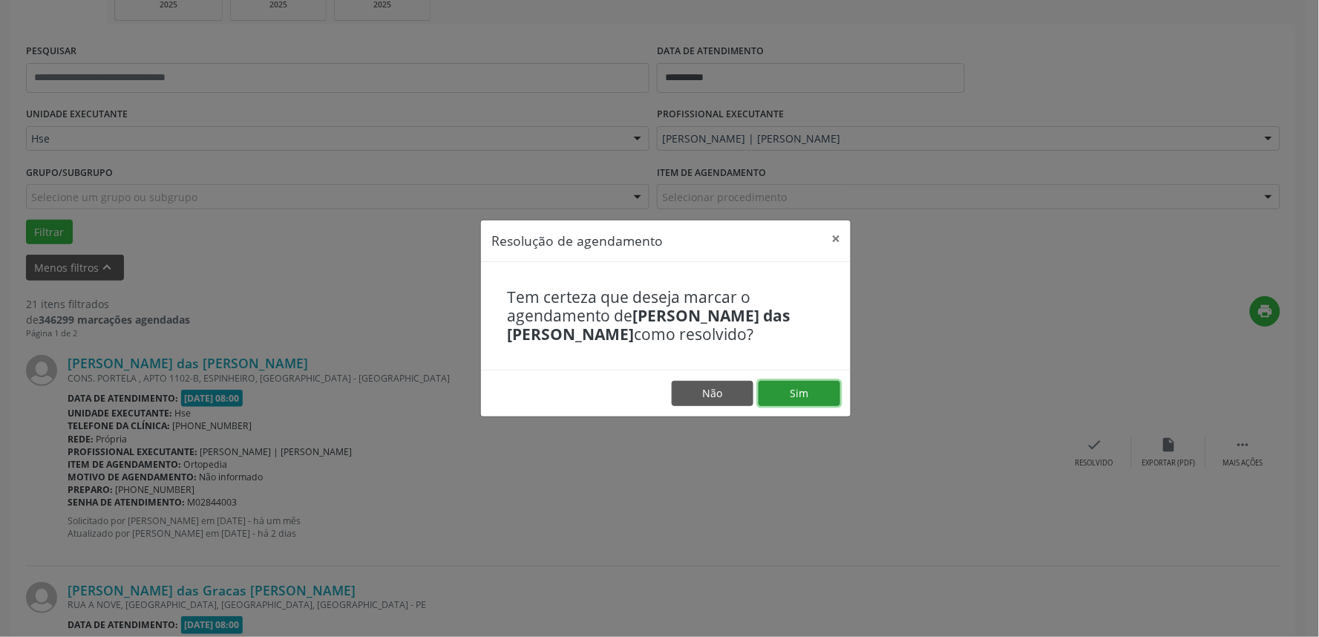
click at [818, 387] on button "Sim" at bounding box center [800, 393] width 82 height 25
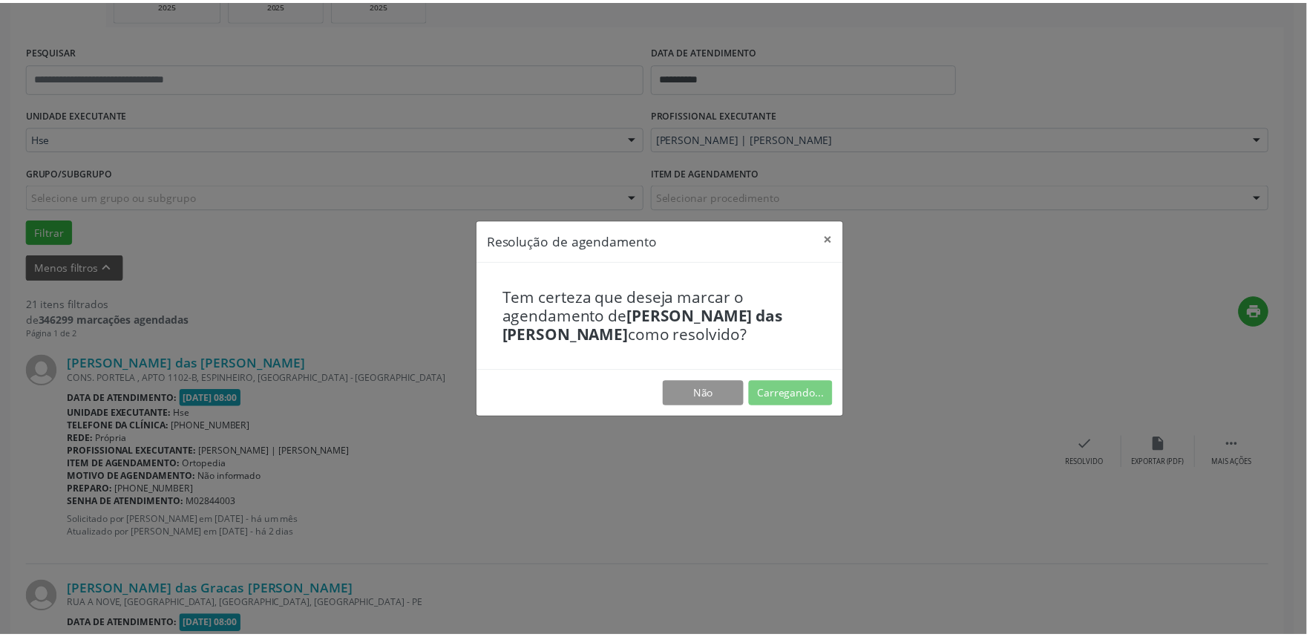
scroll to position [0, 0]
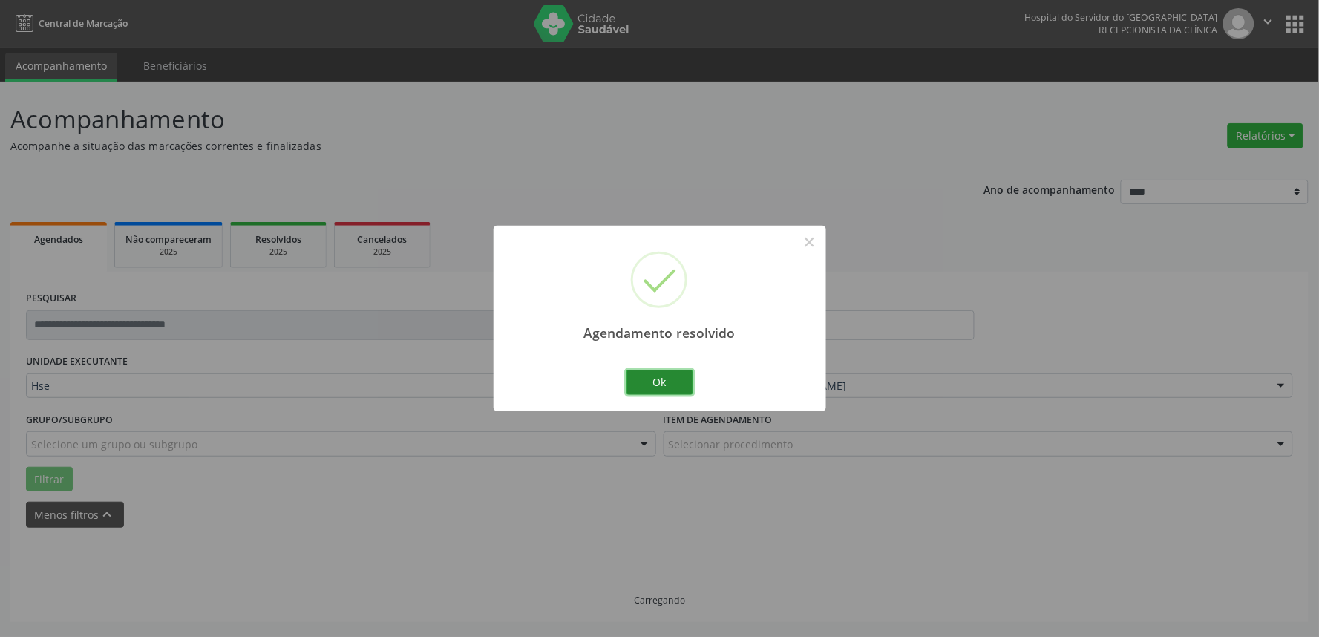
click at [684, 379] on button "Ok" at bounding box center [659, 382] width 67 height 25
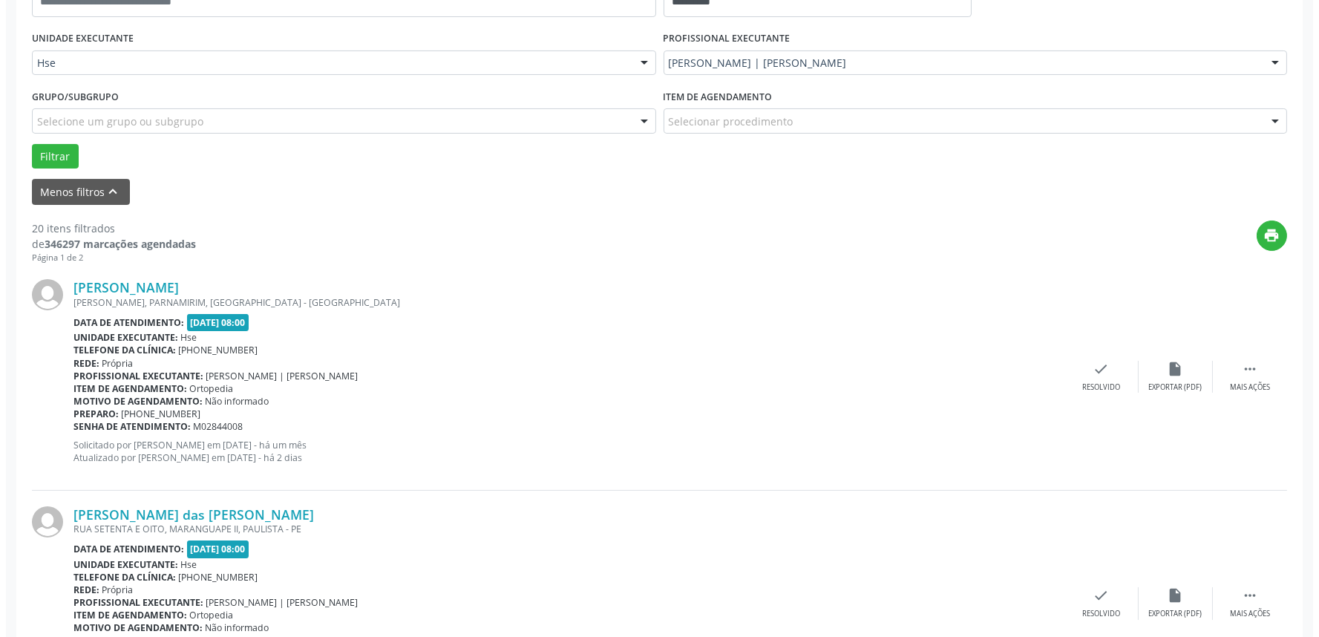
scroll to position [330, 0]
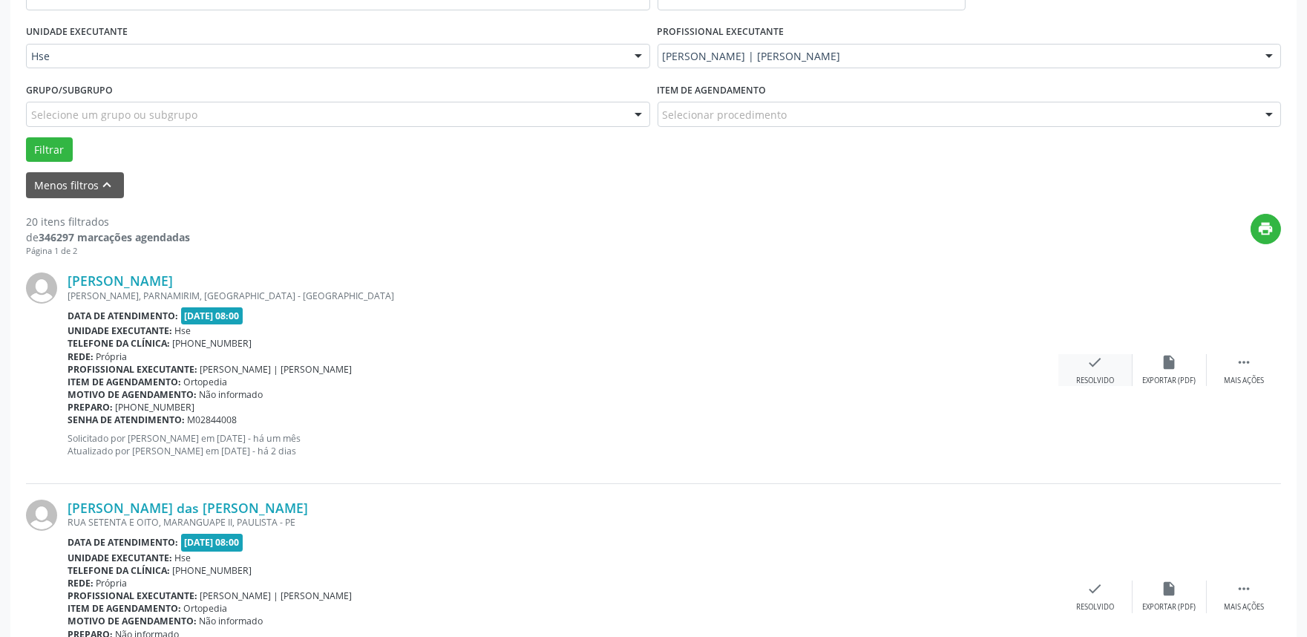
click at [1106, 370] on div "check Resolvido" at bounding box center [1095, 370] width 74 height 32
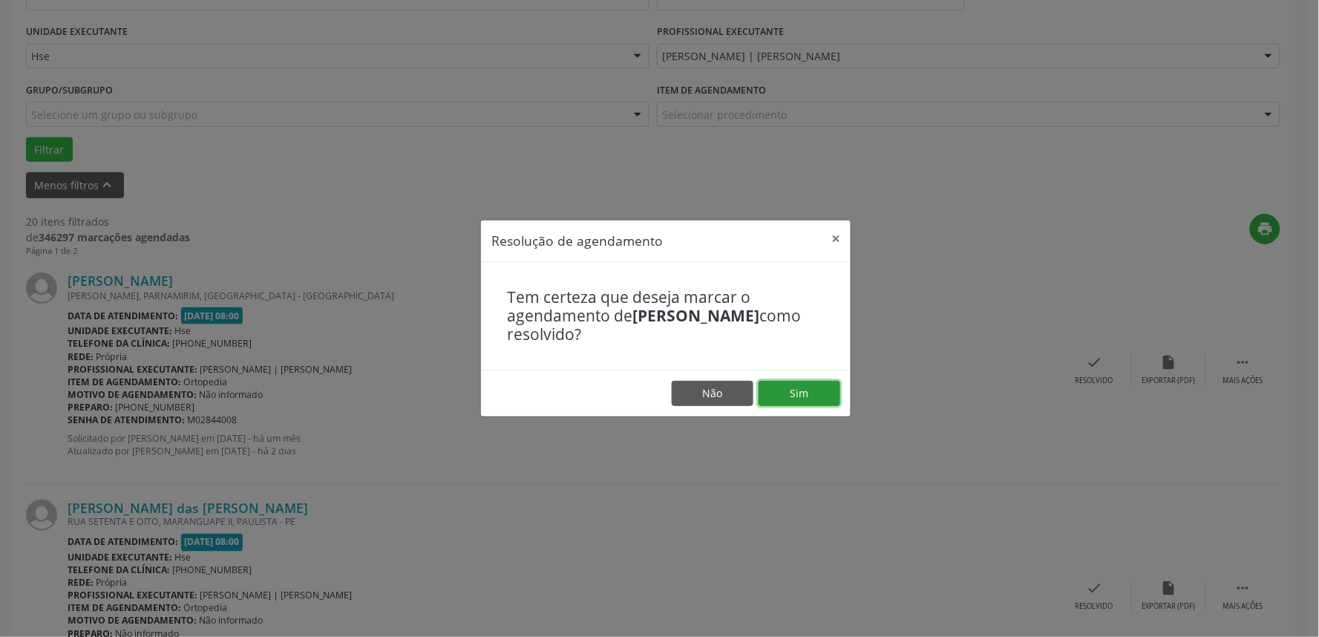
click at [795, 389] on button "Sim" at bounding box center [800, 393] width 82 height 25
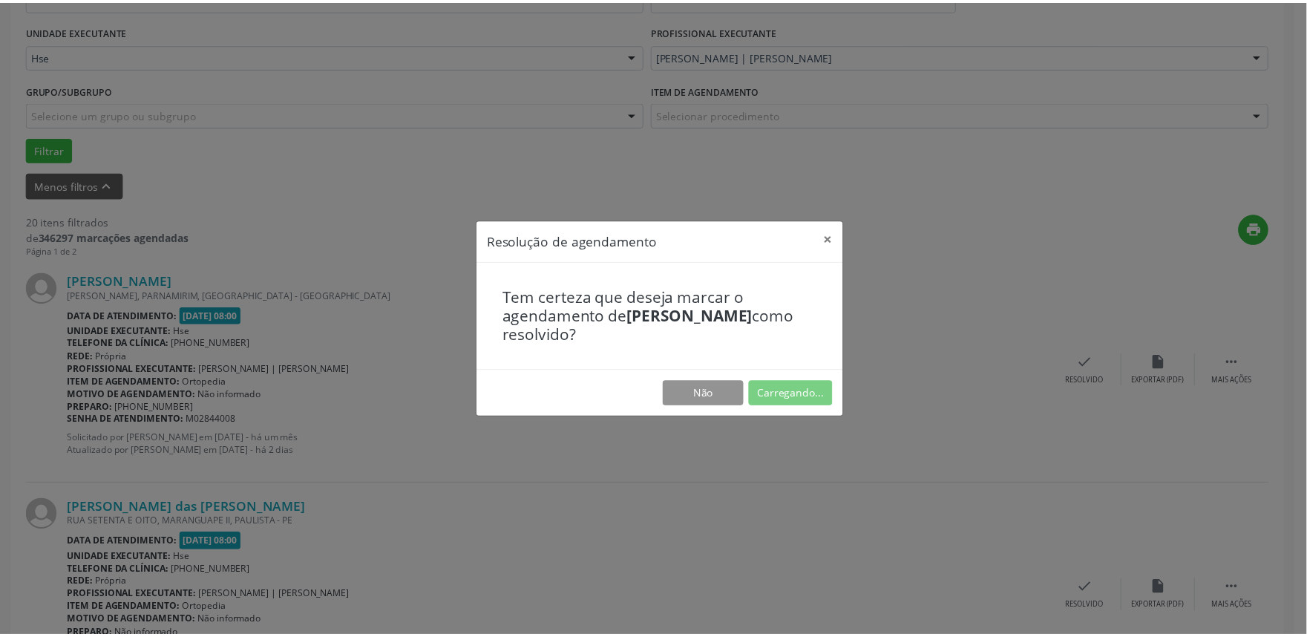
scroll to position [0, 0]
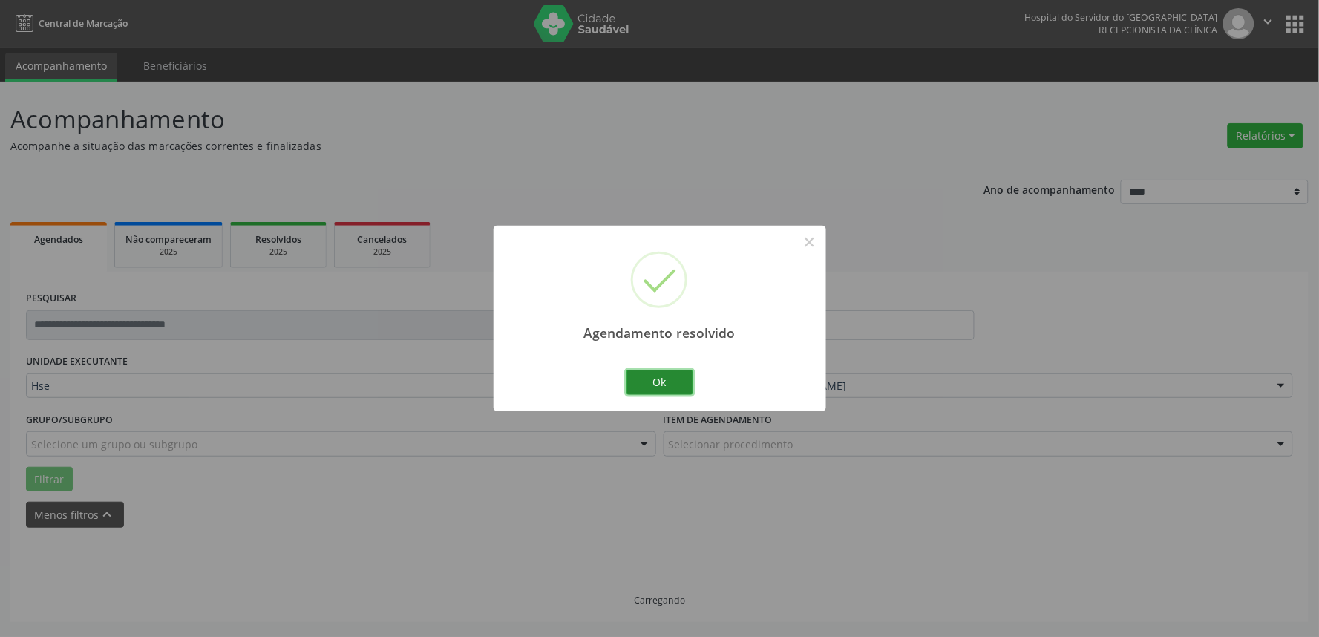
click at [673, 383] on button "Ok" at bounding box center [659, 382] width 67 height 25
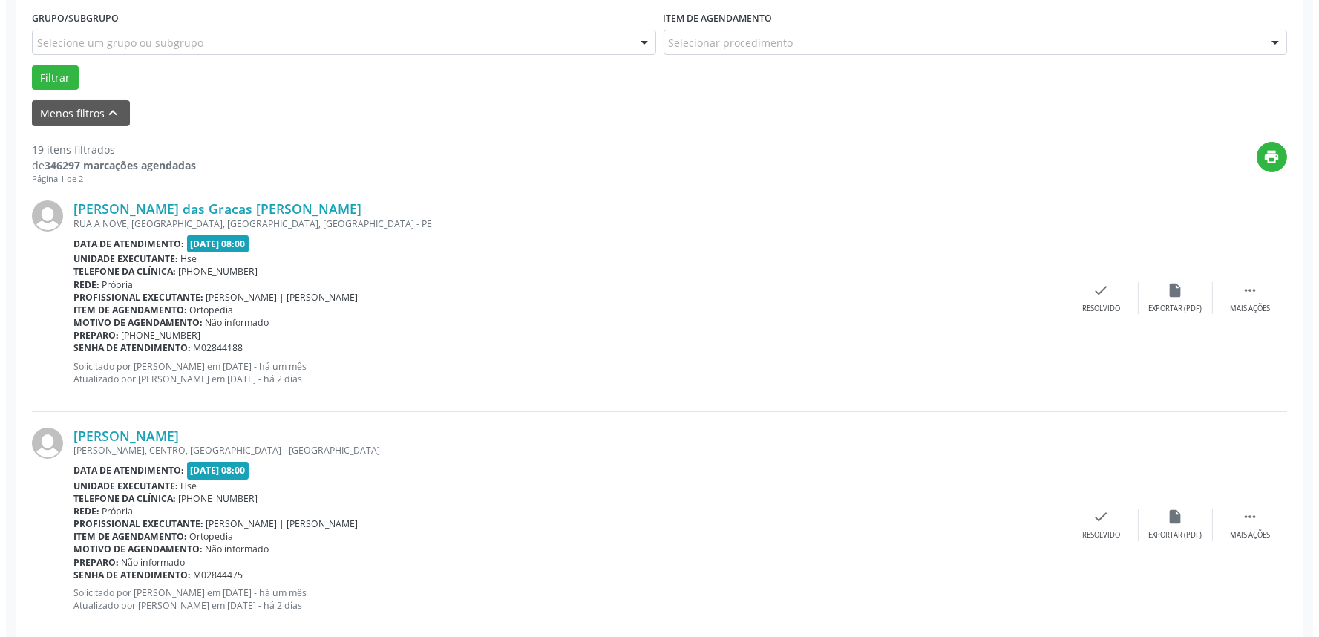
scroll to position [494, 0]
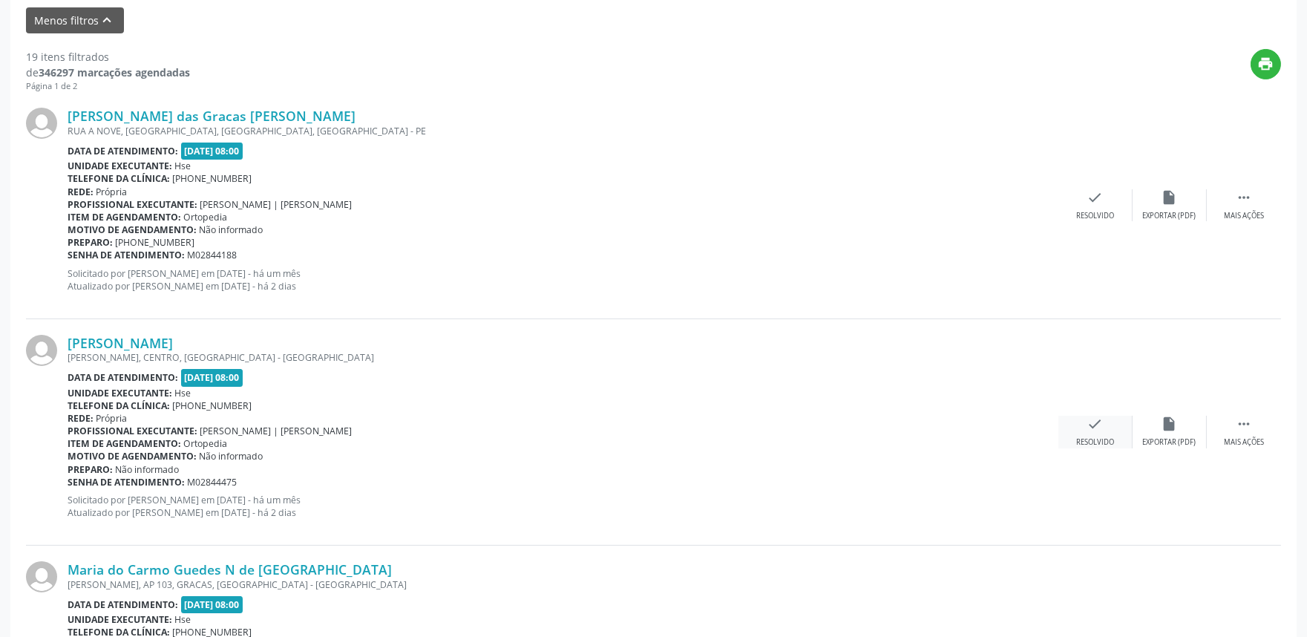
click at [1072, 434] on div "check Resolvido" at bounding box center [1095, 432] width 74 height 32
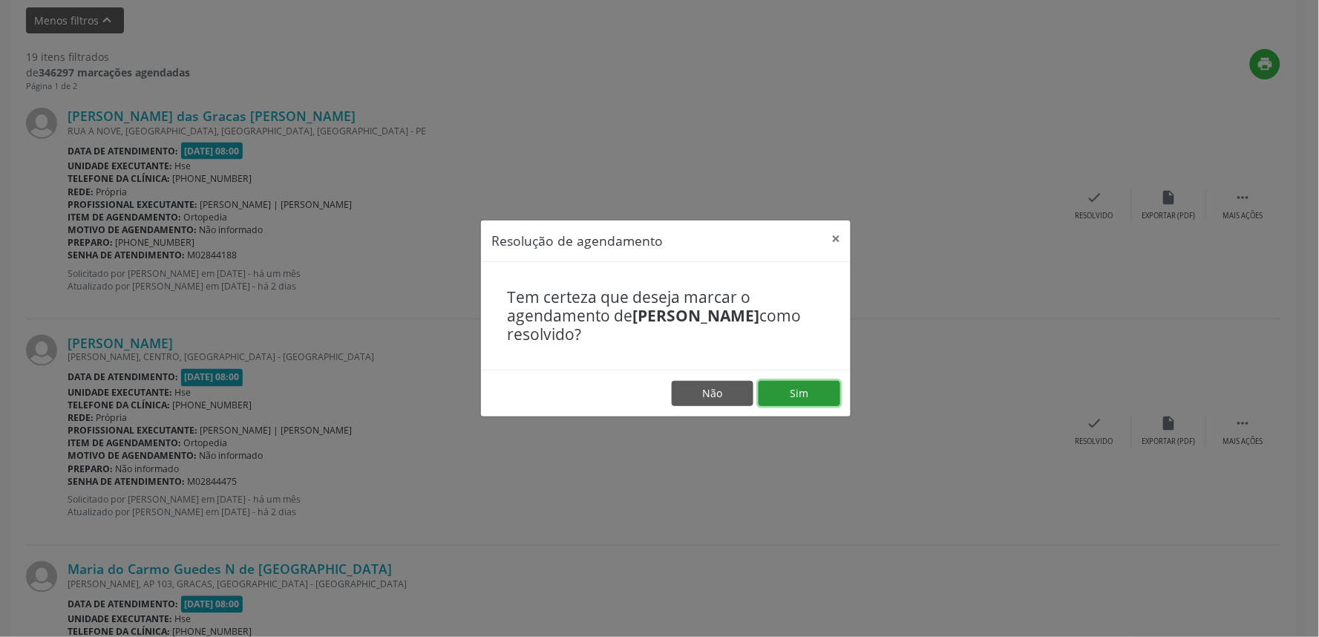
click at [813, 396] on button "Sim" at bounding box center [800, 393] width 82 height 25
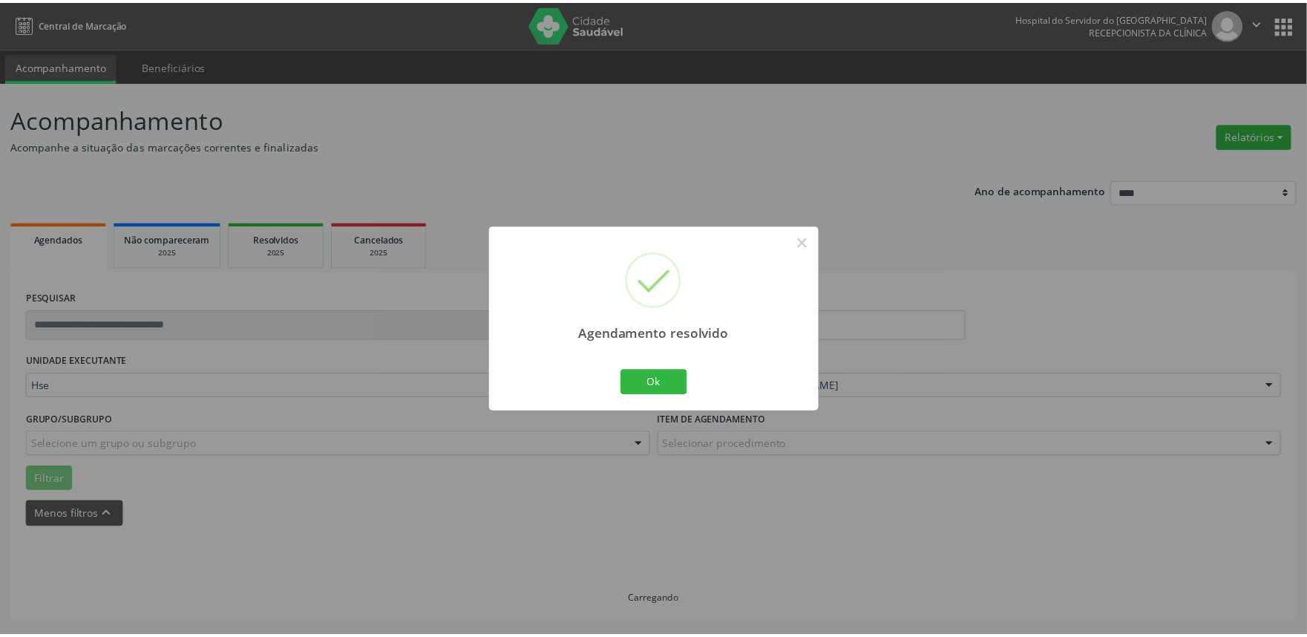
scroll to position [0, 0]
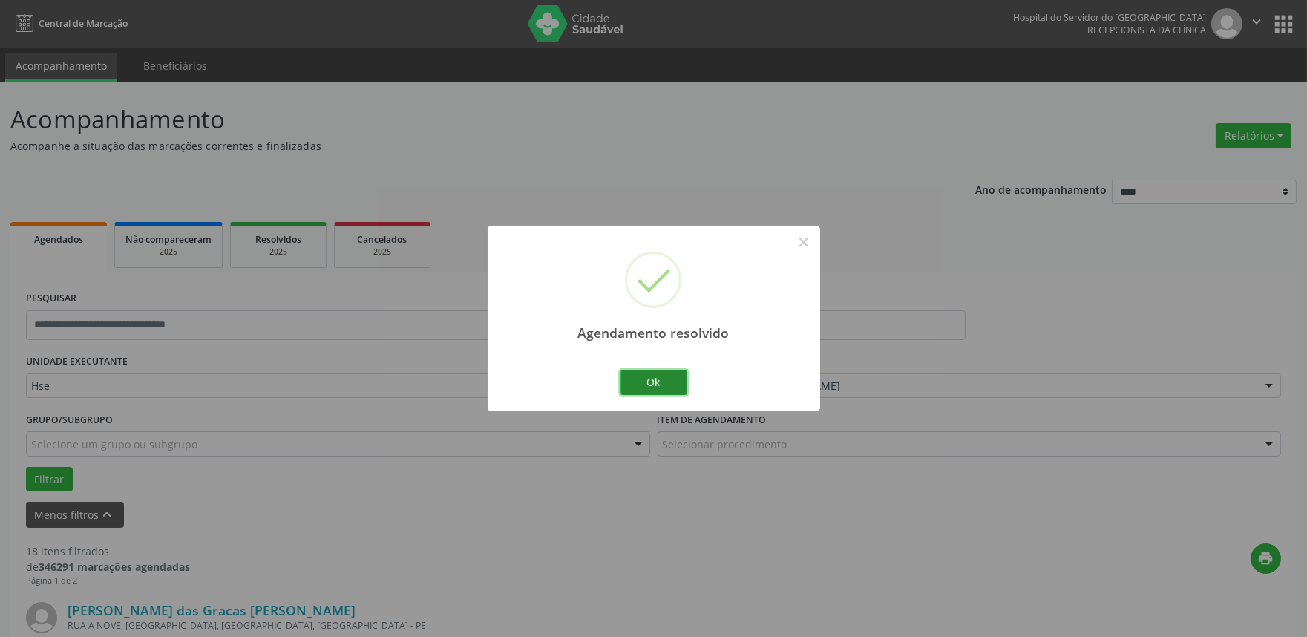
click at [672, 381] on button "Ok" at bounding box center [653, 382] width 67 height 25
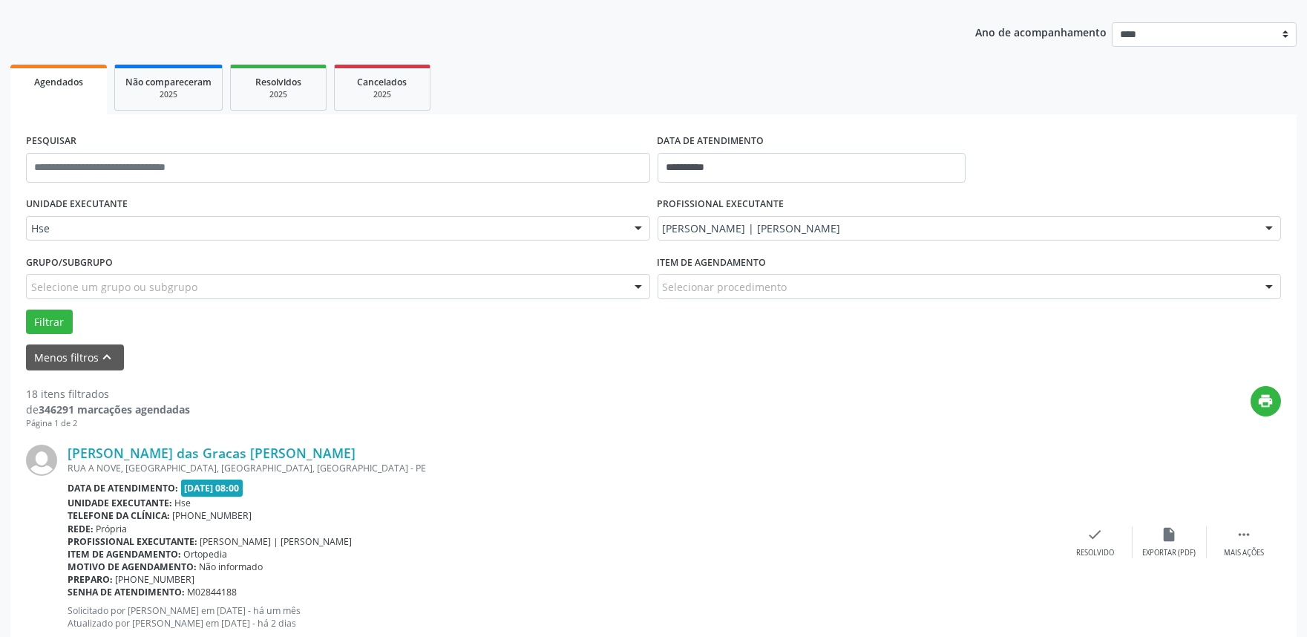
scroll to position [165, 0]
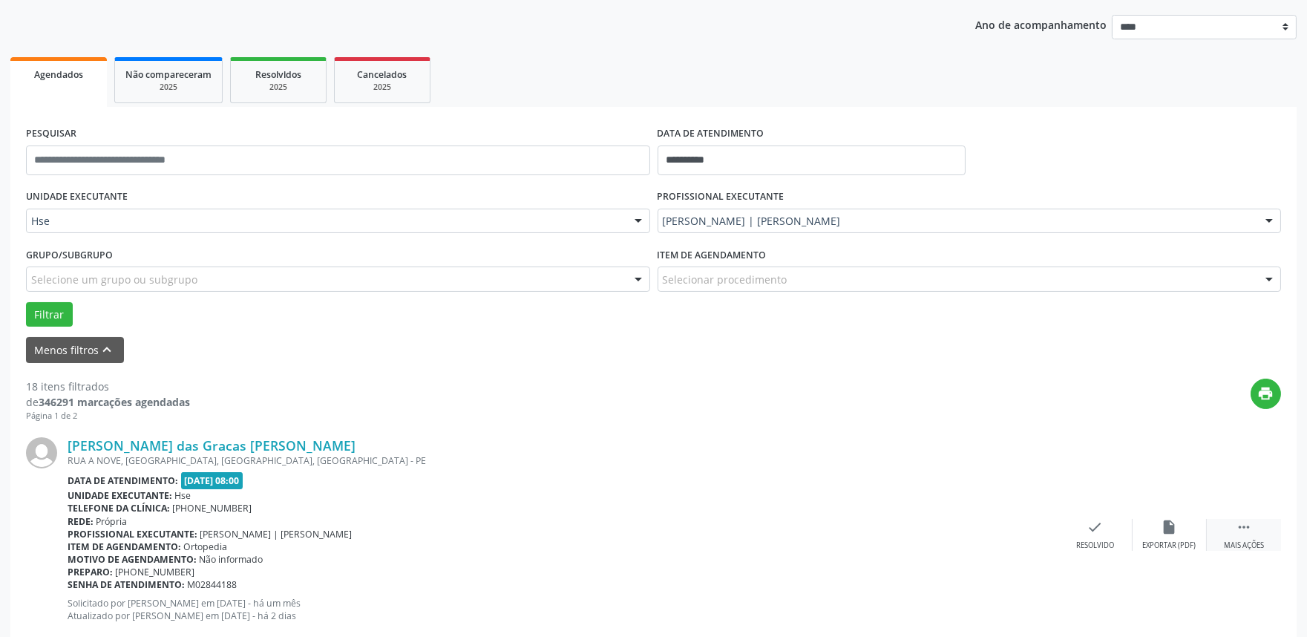
click at [1250, 529] on icon "" at bounding box center [1244, 527] width 16 height 16
click at [1163, 517] on div "[PERSON_NAME] das Gracas [PERSON_NAME] RUA A NOVE, [GEOGRAPHIC_DATA], [GEOGRAPH…" at bounding box center [653, 535] width 1255 height 226
click at [1156, 525] on div "alarm_off Não compareceu" at bounding box center [1170, 535] width 74 height 32
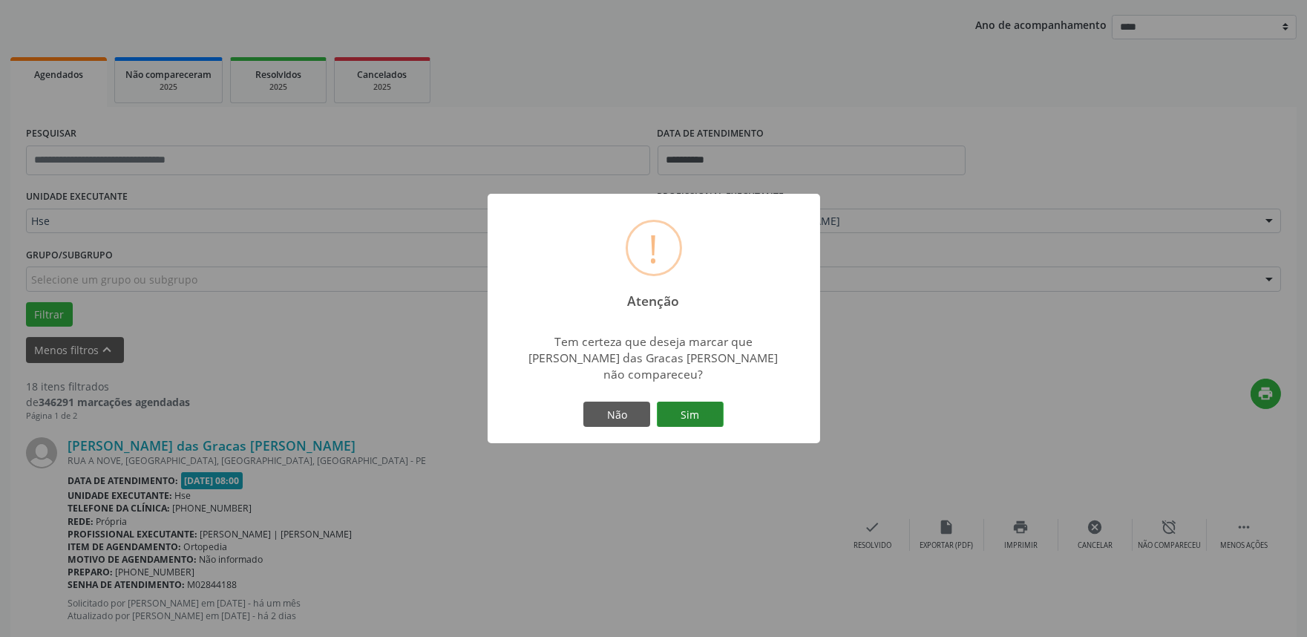
click at [691, 412] on button "Sim" at bounding box center [690, 414] width 67 height 25
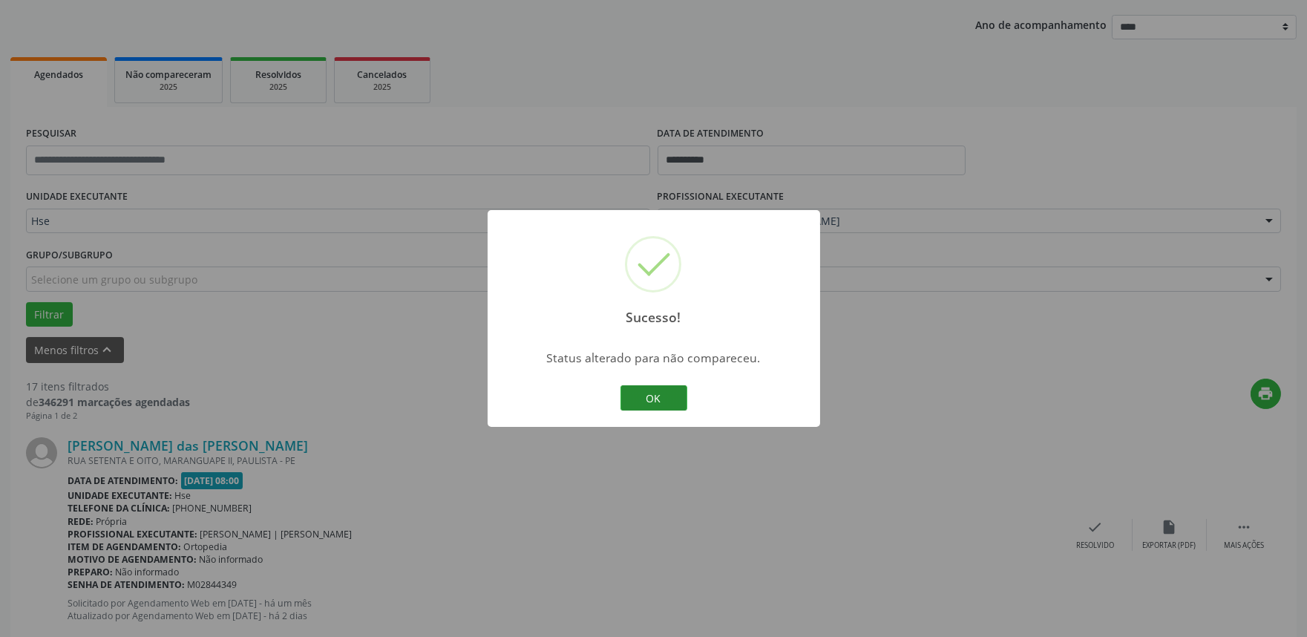
click at [661, 404] on button "OK" at bounding box center [653, 397] width 67 height 25
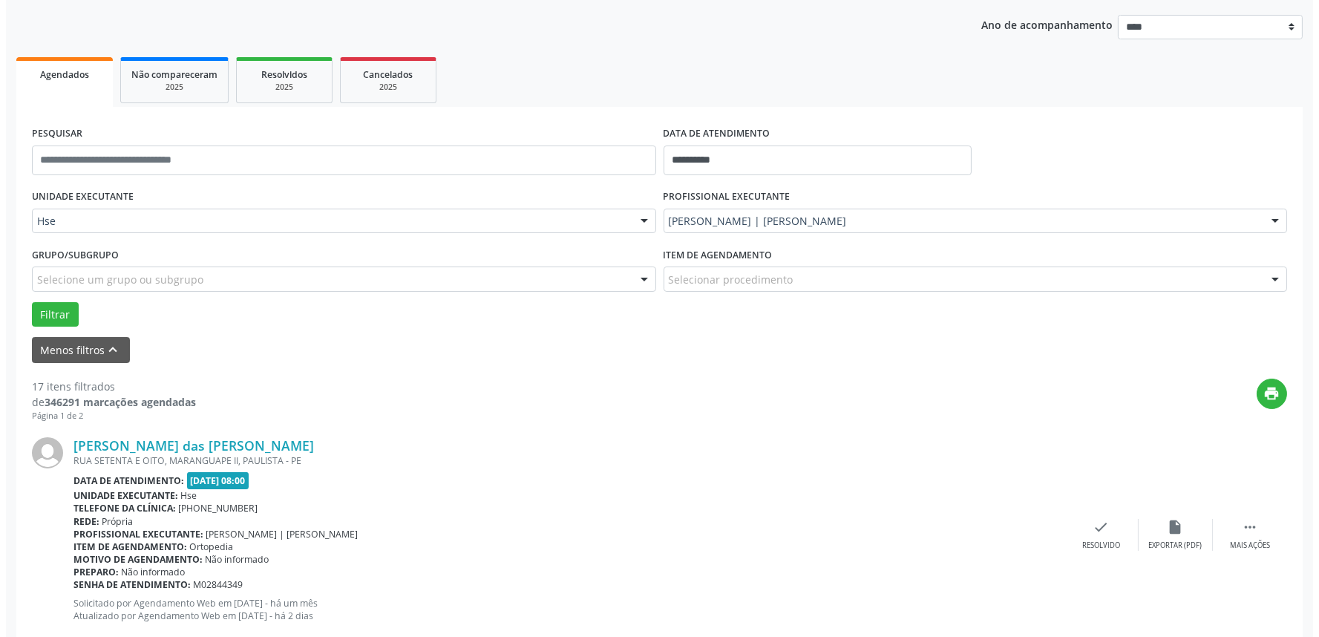
scroll to position [247, 0]
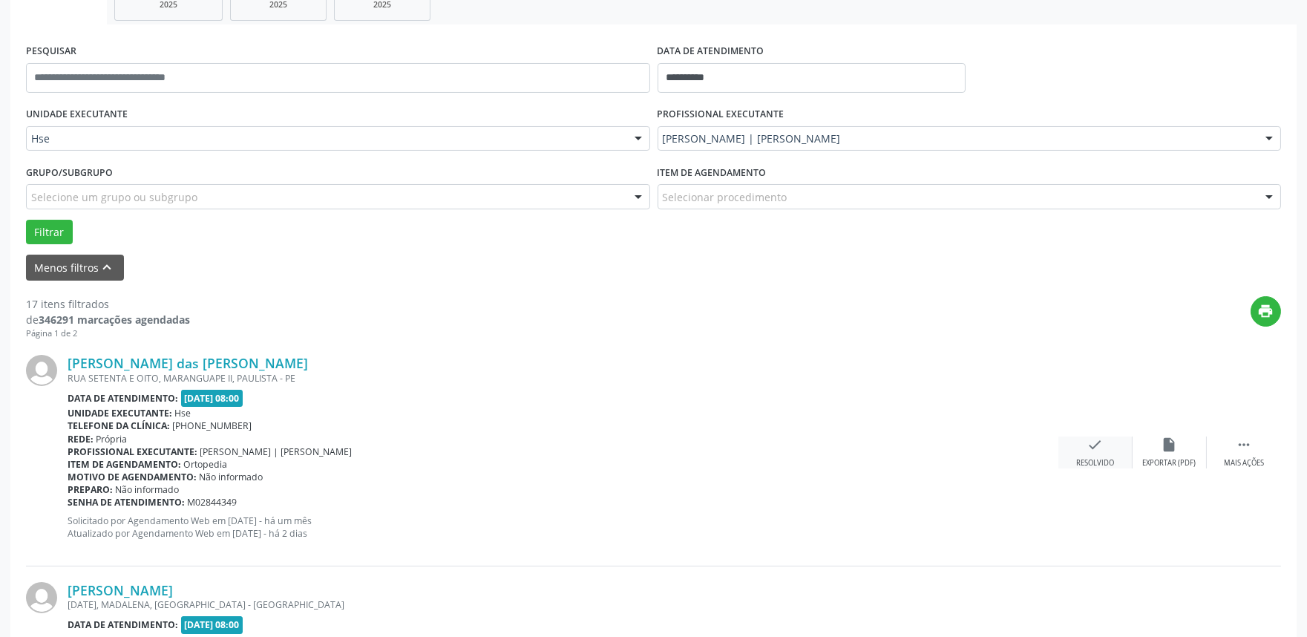
click at [1090, 461] on div "Resolvido" at bounding box center [1095, 463] width 38 height 10
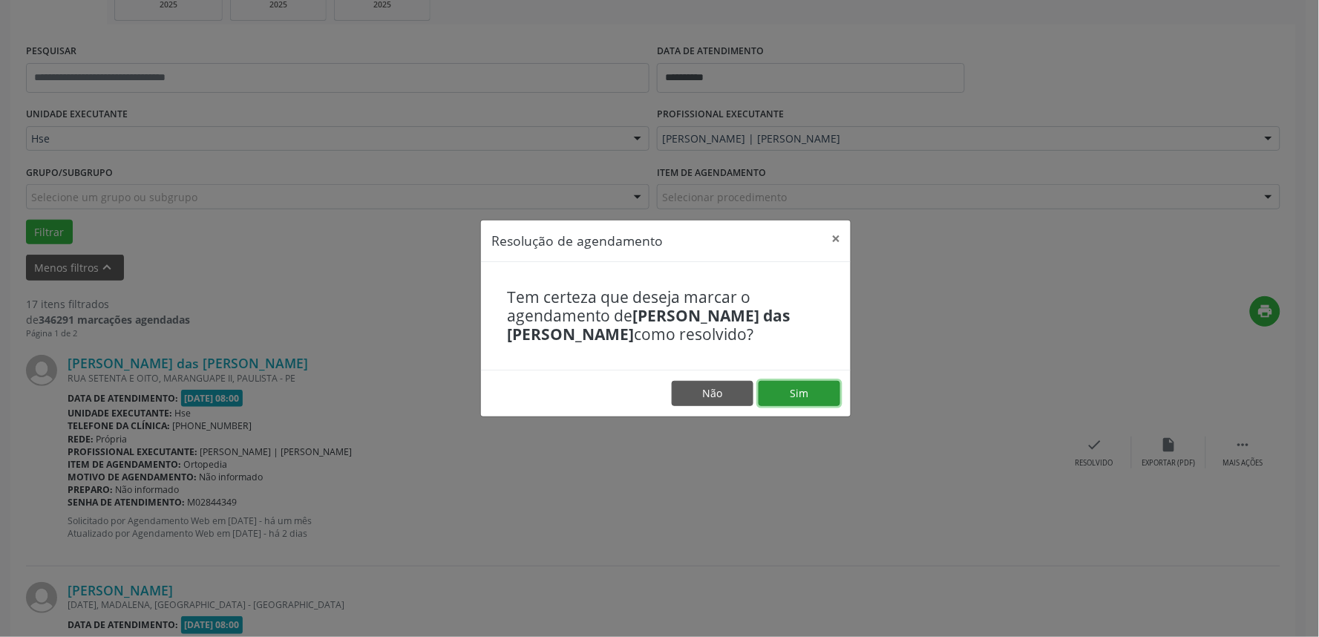
click at [822, 393] on button "Sim" at bounding box center [800, 393] width 82 height 25
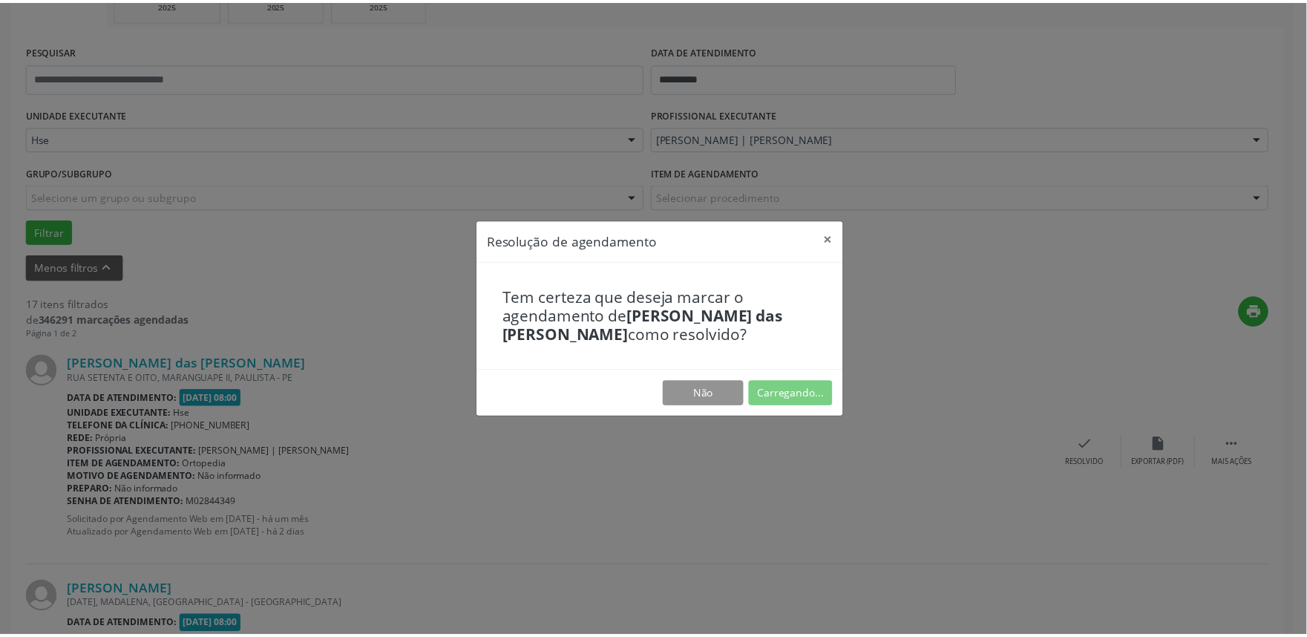
scroll to position [0, 0]
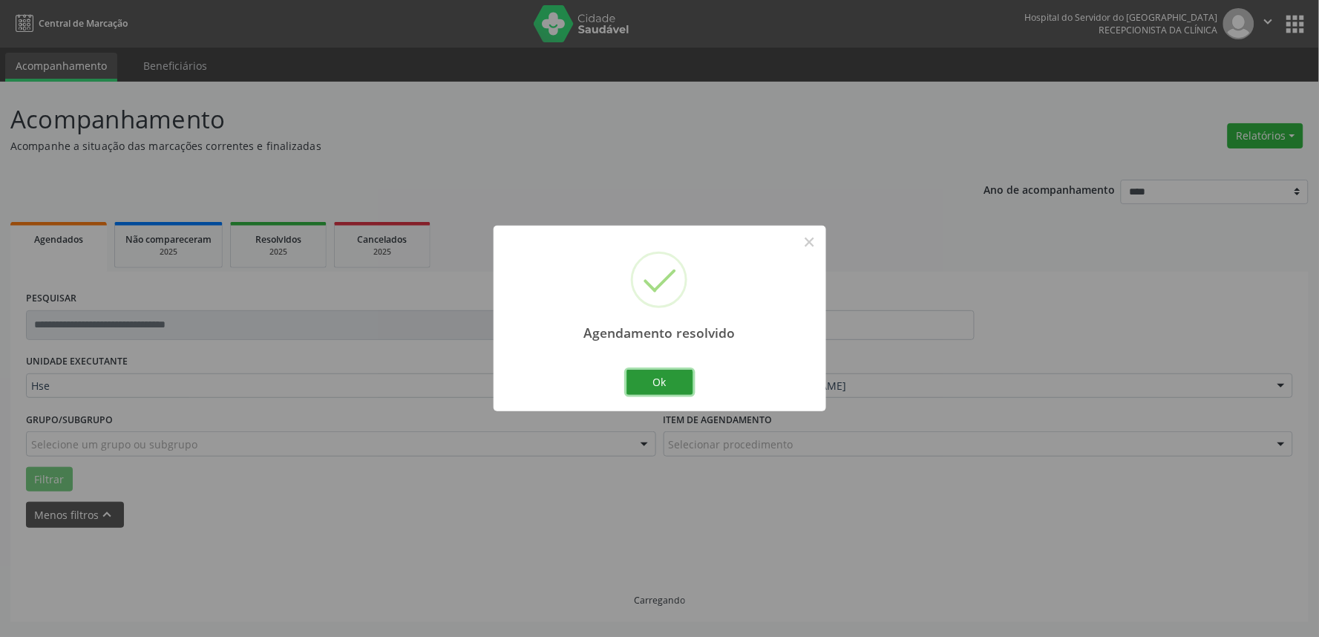
click at [633, 374] on button "Ok" at bounding box center [659, 382] width 67 height 25
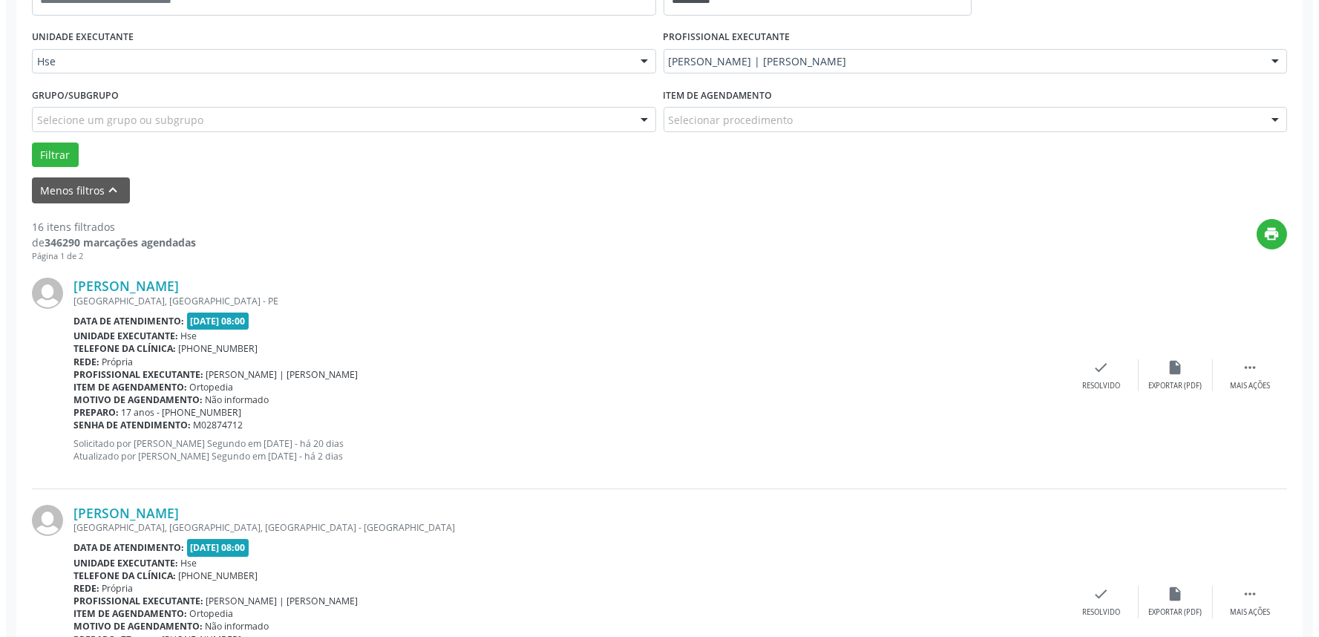
scroll to position [330, 0]
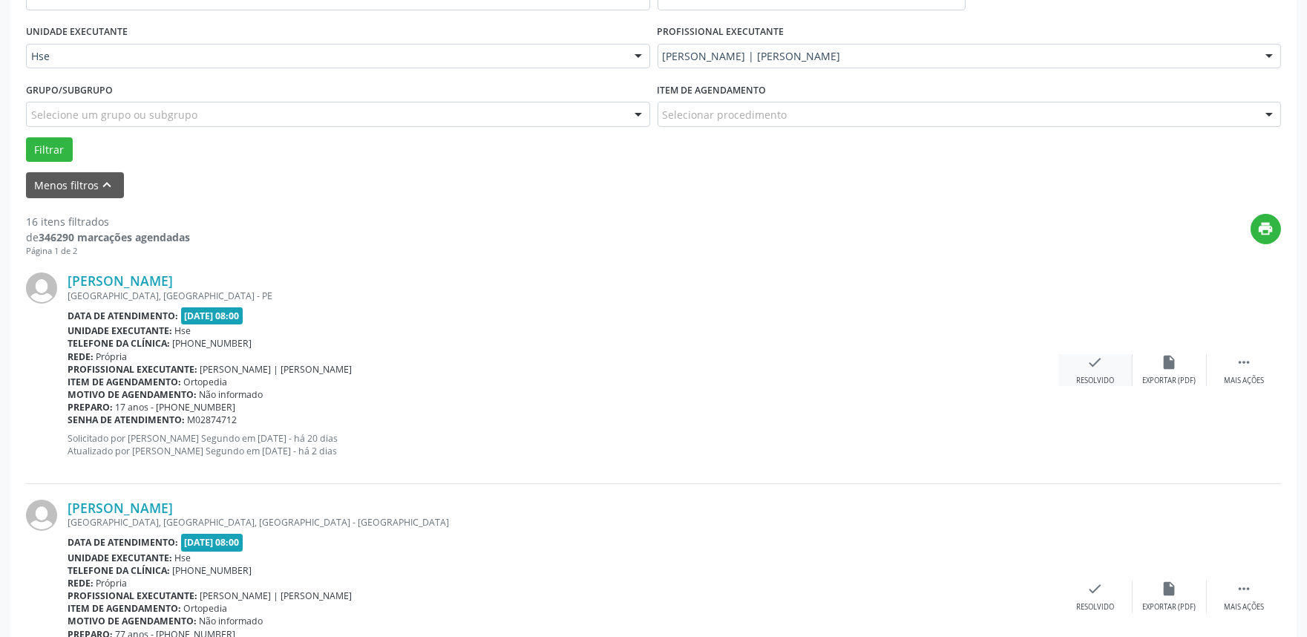
click at [1094, 364] on icon "check" at bounding box center [1095, 362] width 16 height 16
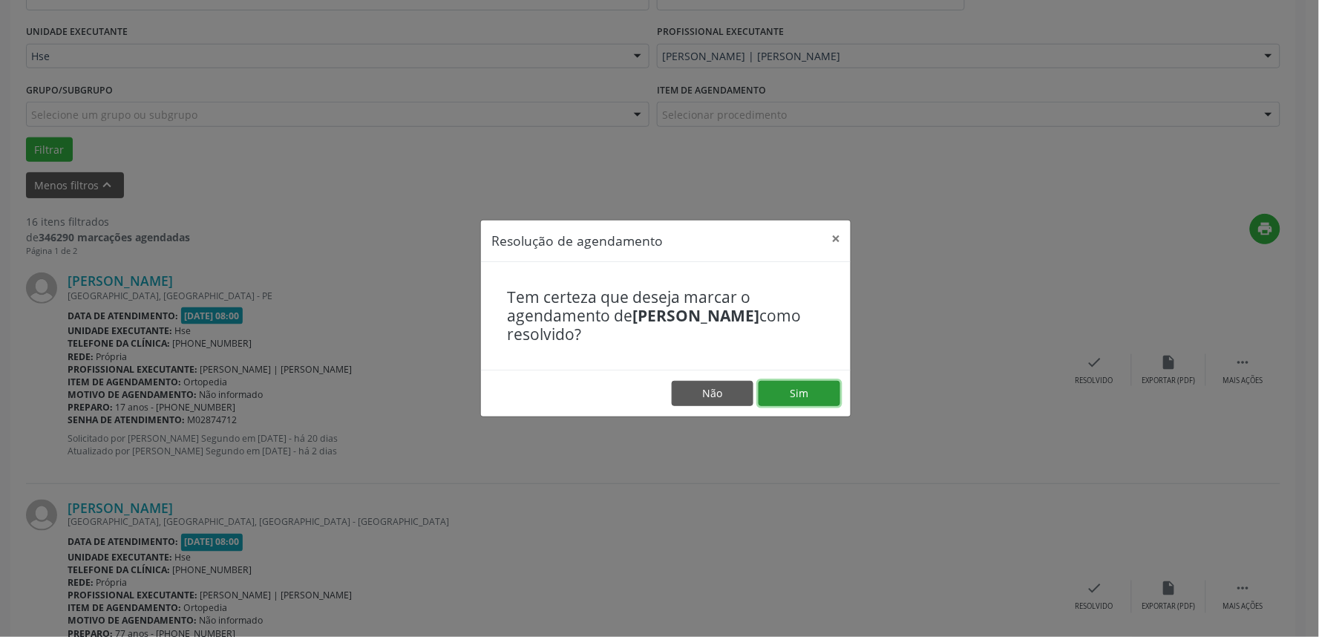
click at [799, 396] on button "Sim" at bounding box center [800, 393] width 82 height 25
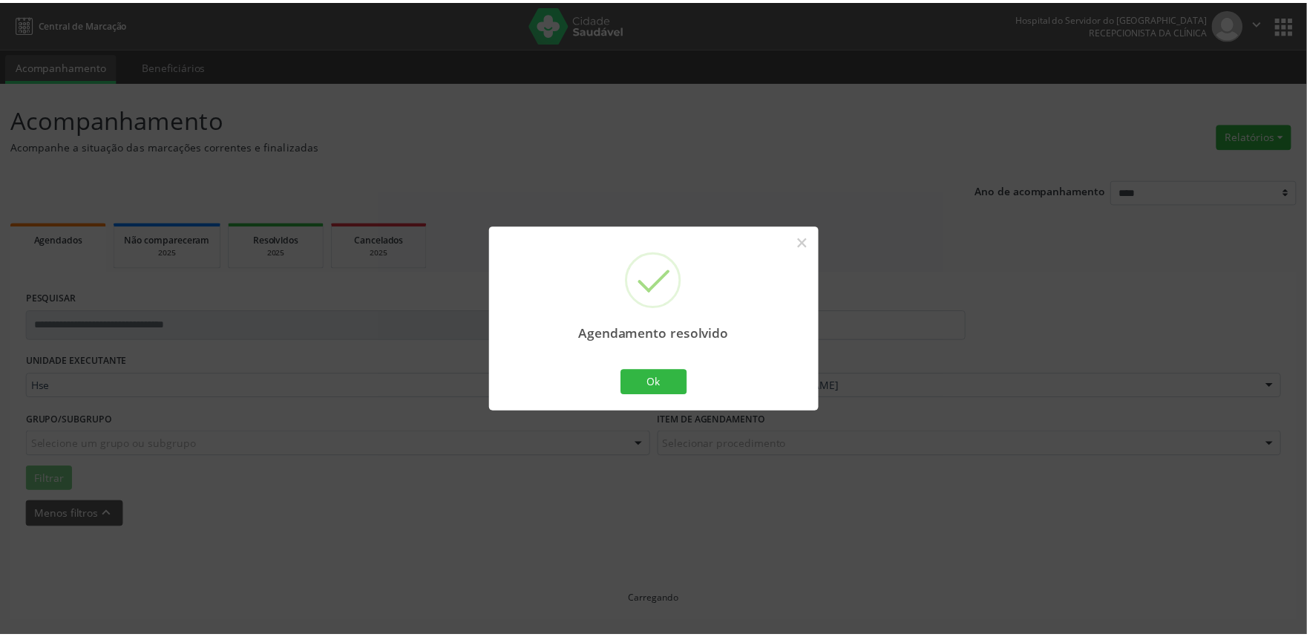
scroll to position [0, 0]
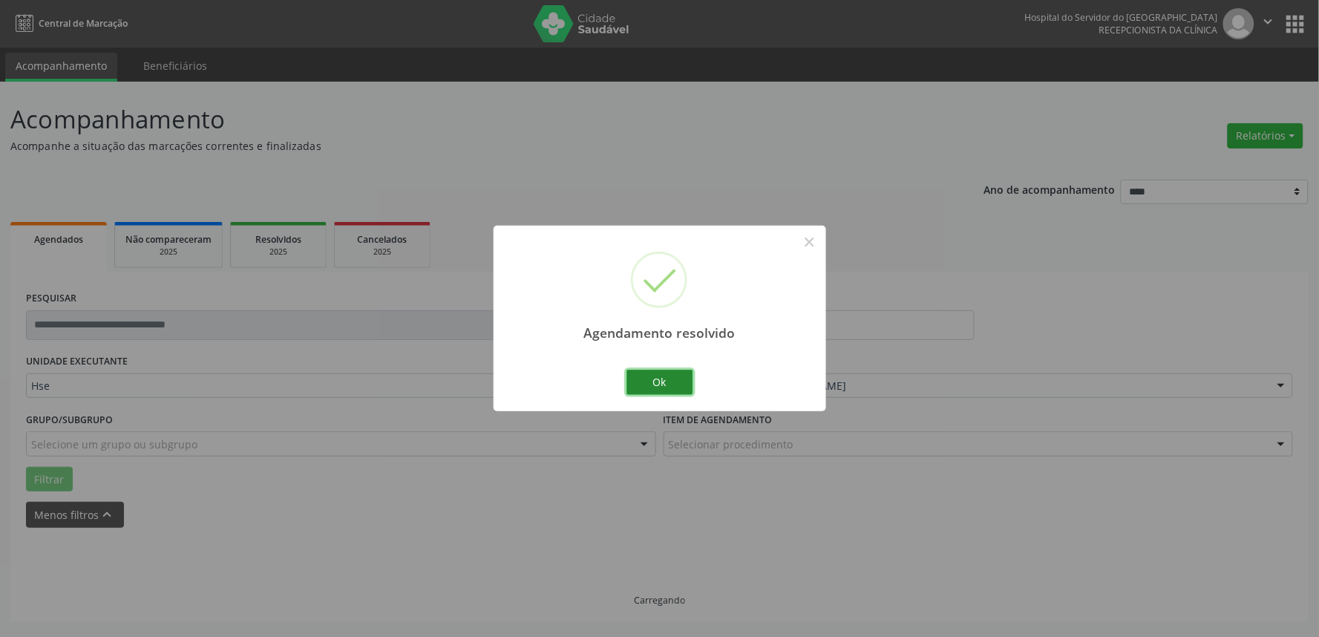
click at [641, 384] on button "Ok" at bounding box center [659, 382] width 67 height 25
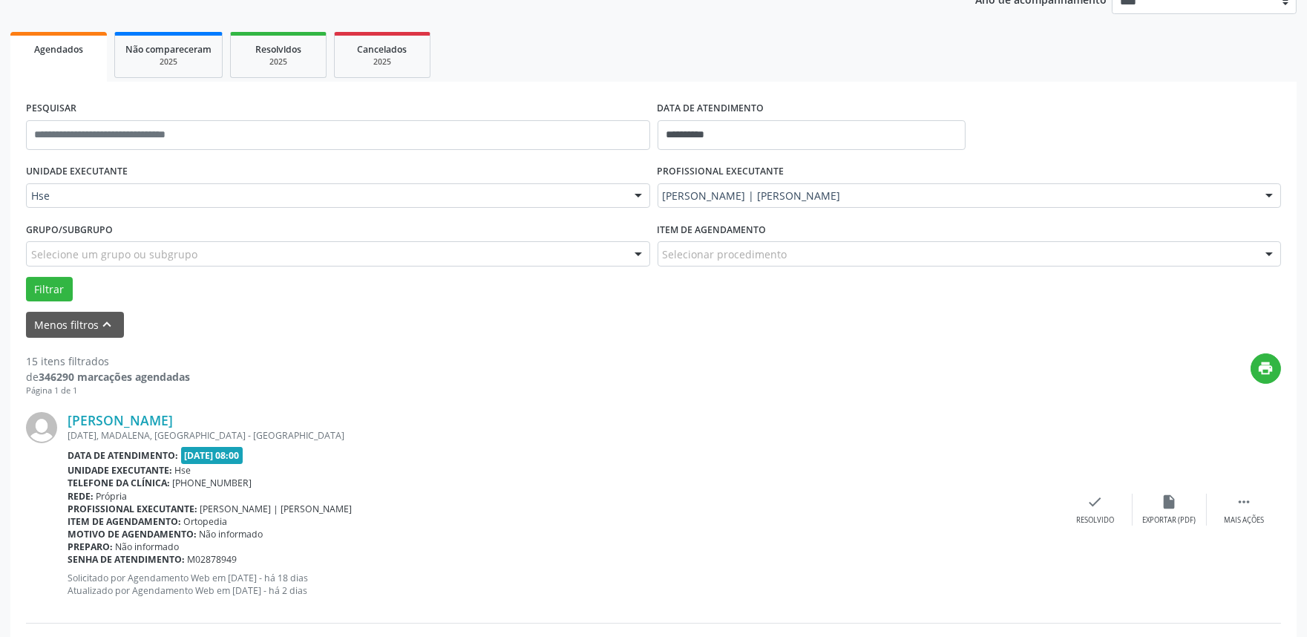
scroll to position [247, 0]
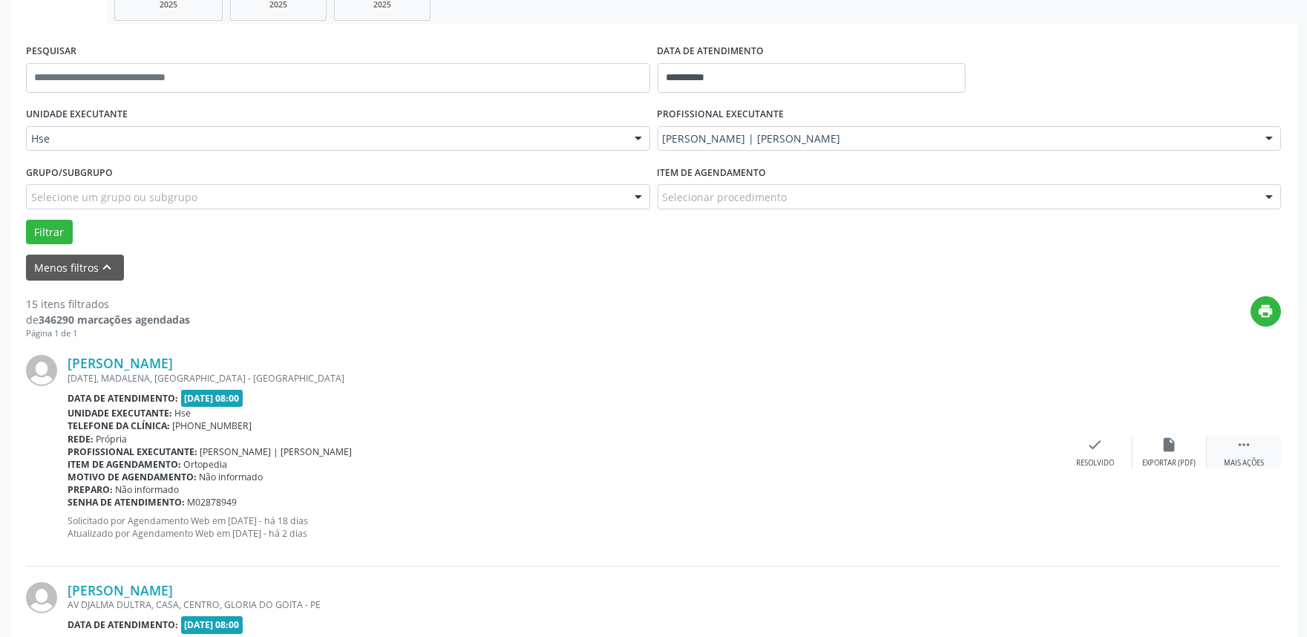
click at [1266, 454] on div " Mais ações" at bounding box center [1244, 452] width 74 height 32
click at [1164, 448] on icon "alarm_off" at bounding box center [1170, 444] width 16 height 16
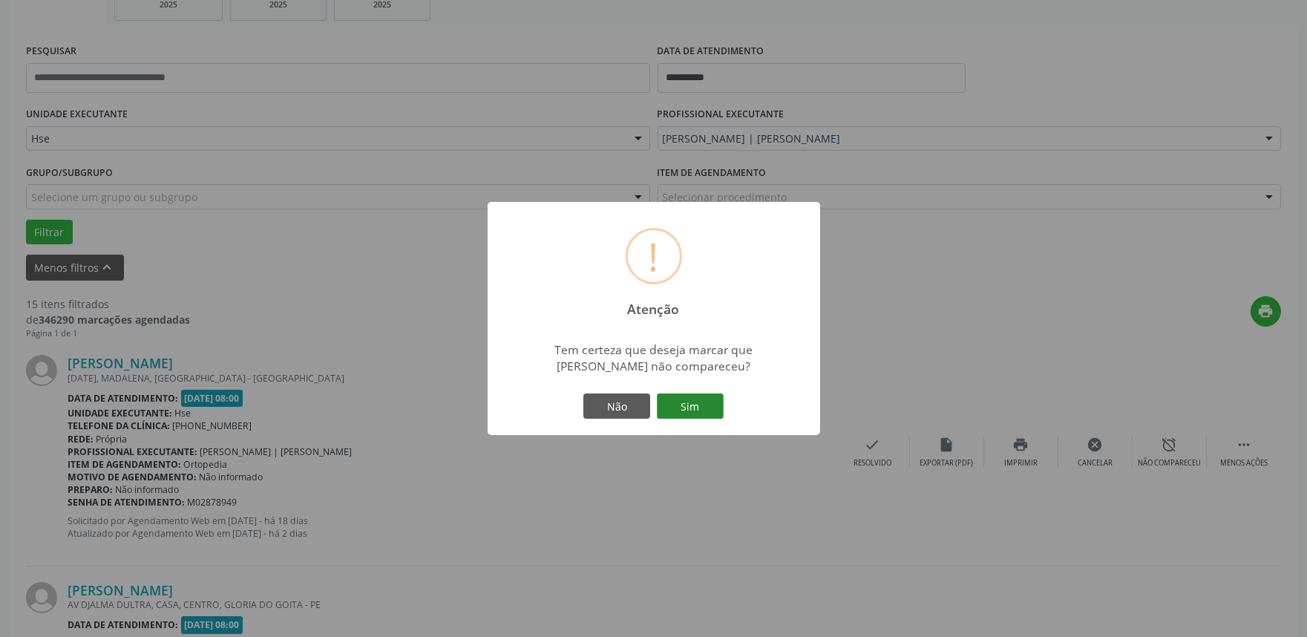
click at [686, 416] on button "Sim" at bounding box center [690, 405] width 67 height 25
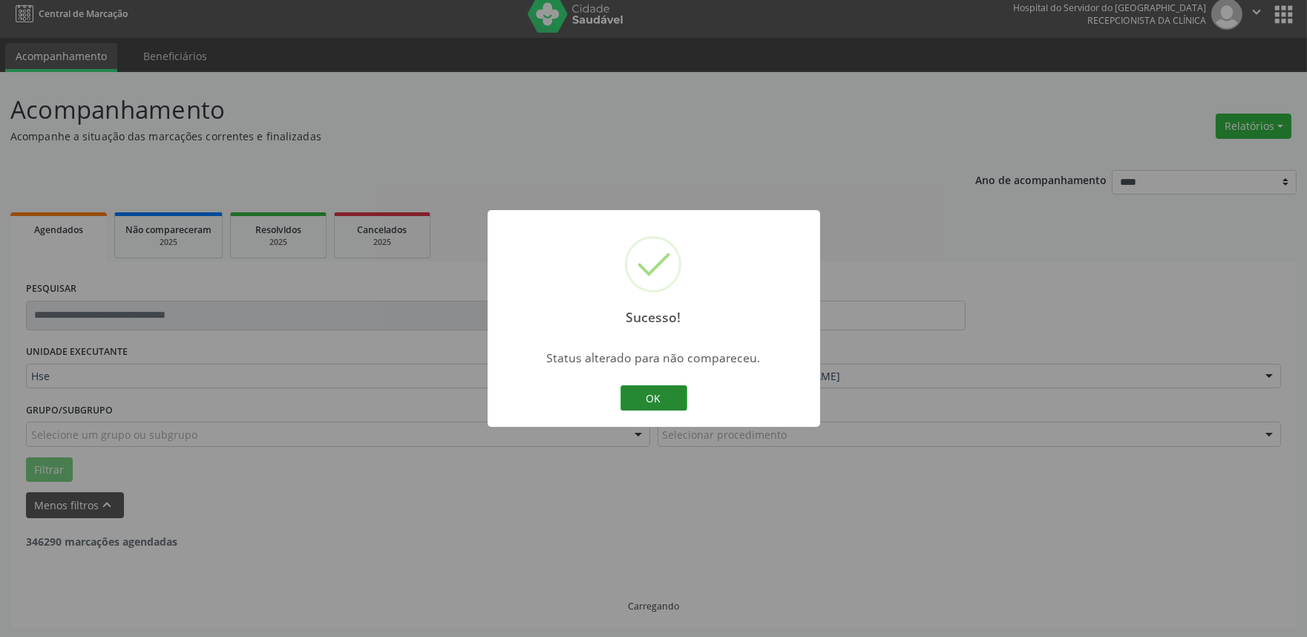
click at [659, 403] on button "OK" at bounding box center [653, 397] width 67 height 25
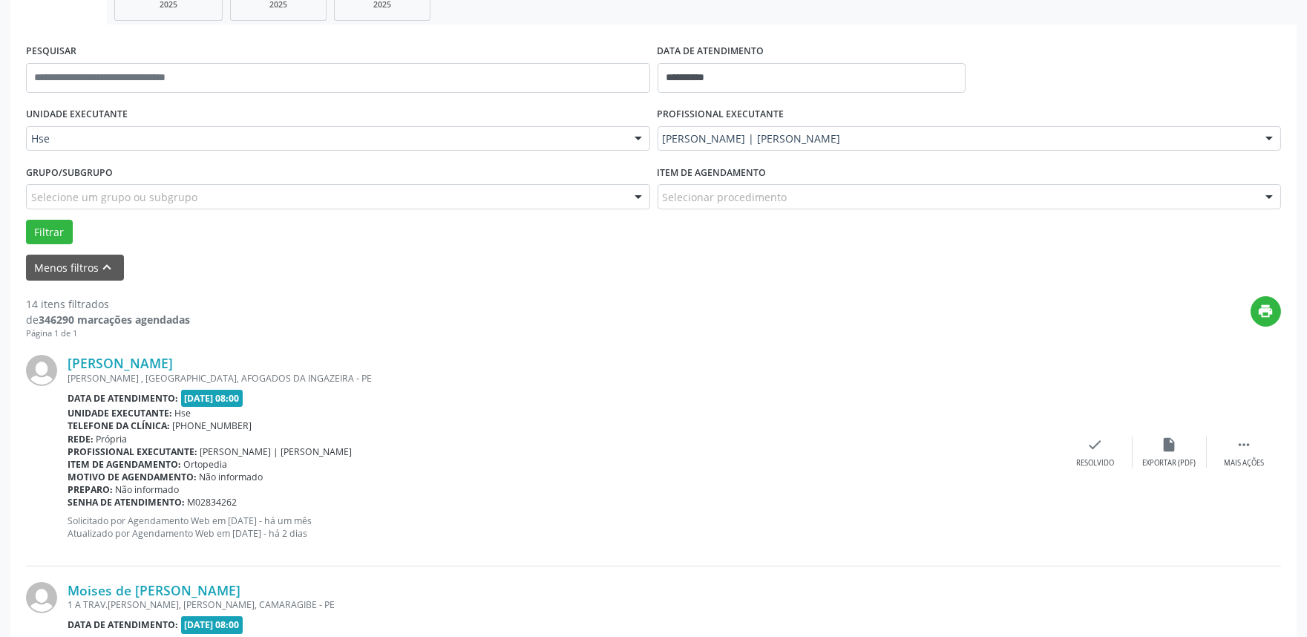
click at [1110, 433] on div "[PERSON_NAME] [PERSON_NAME] , [GEOGRAPHIC_DATA], AFOGADOS DA INGAZEIRA - PE Dat…" at bounding box center [653, 452] width 1255 height 226
click at [1103, 445] on div "check Resolvido" at bounding box center [1095, 452] width 74 height 32
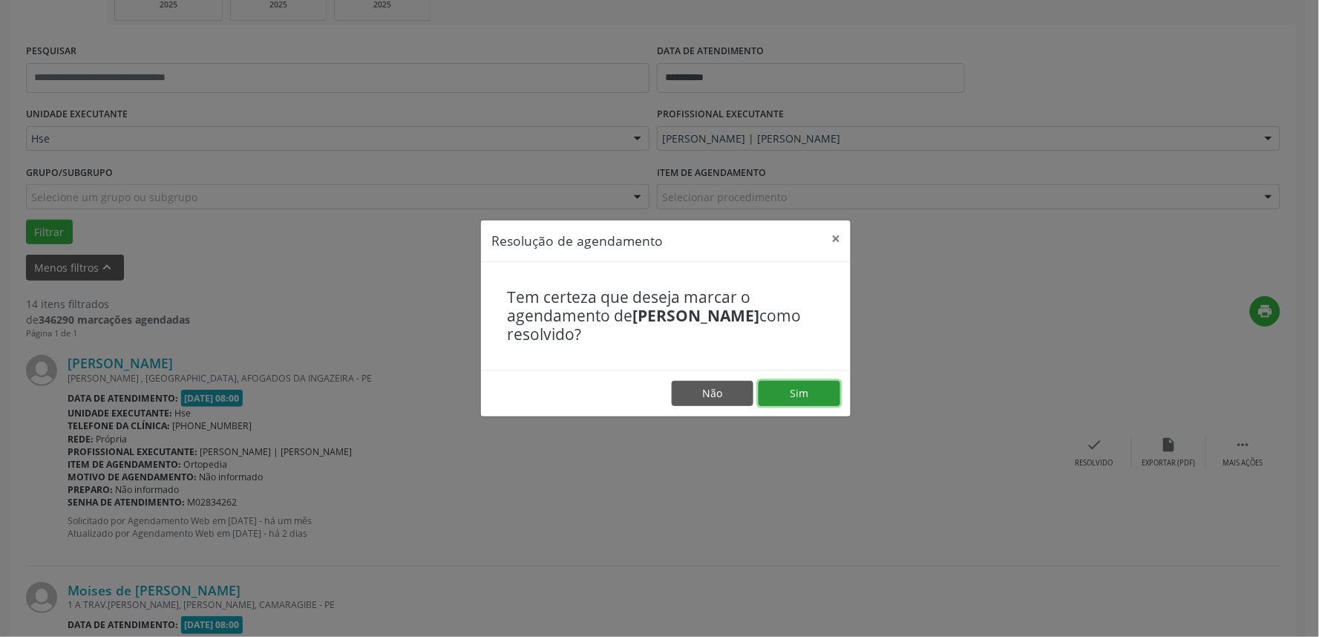
click at [816, 405] on button "Sim" at bounding box center [800, 393] width 82 height 25
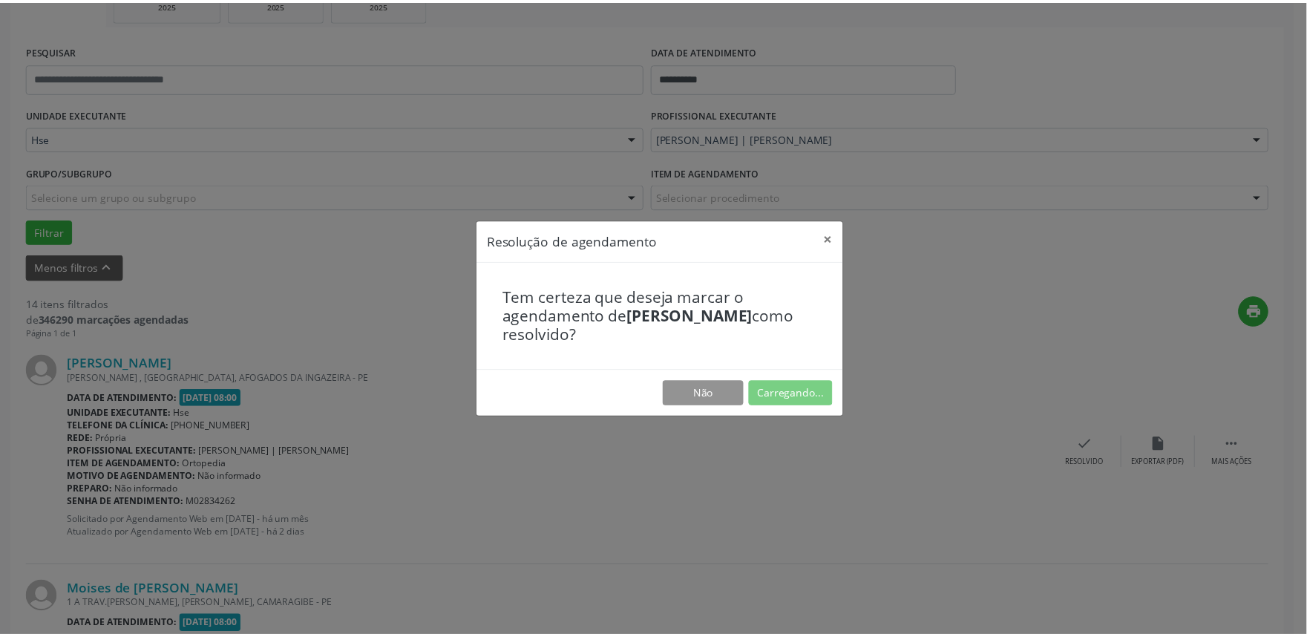
scroll to position [0, 0]
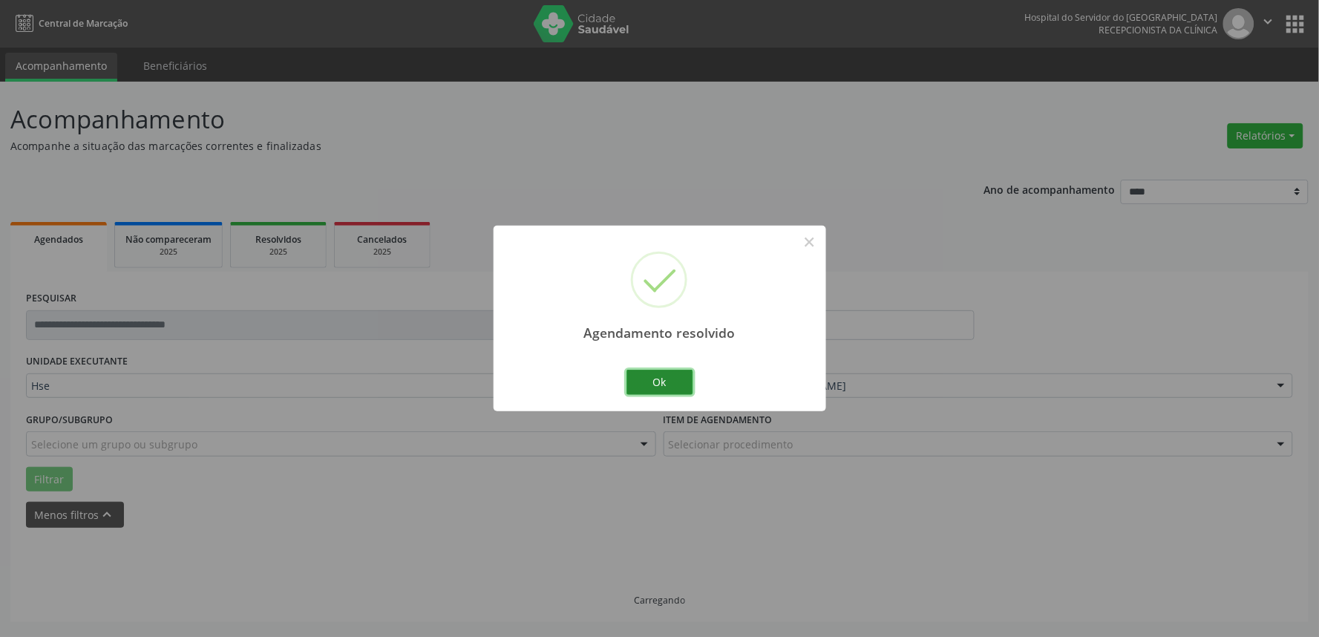
click at [687, 379] on button "Ok" at bounding box center [659, 382] width 67 height 25
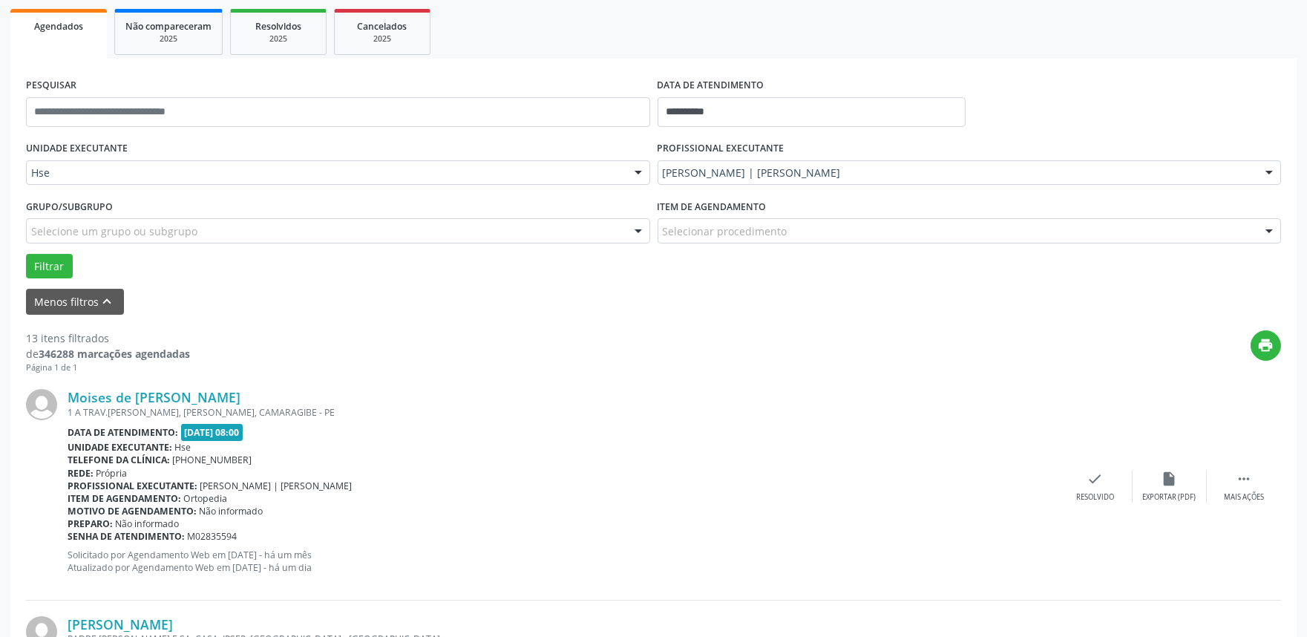
scroll to position [247, 0]
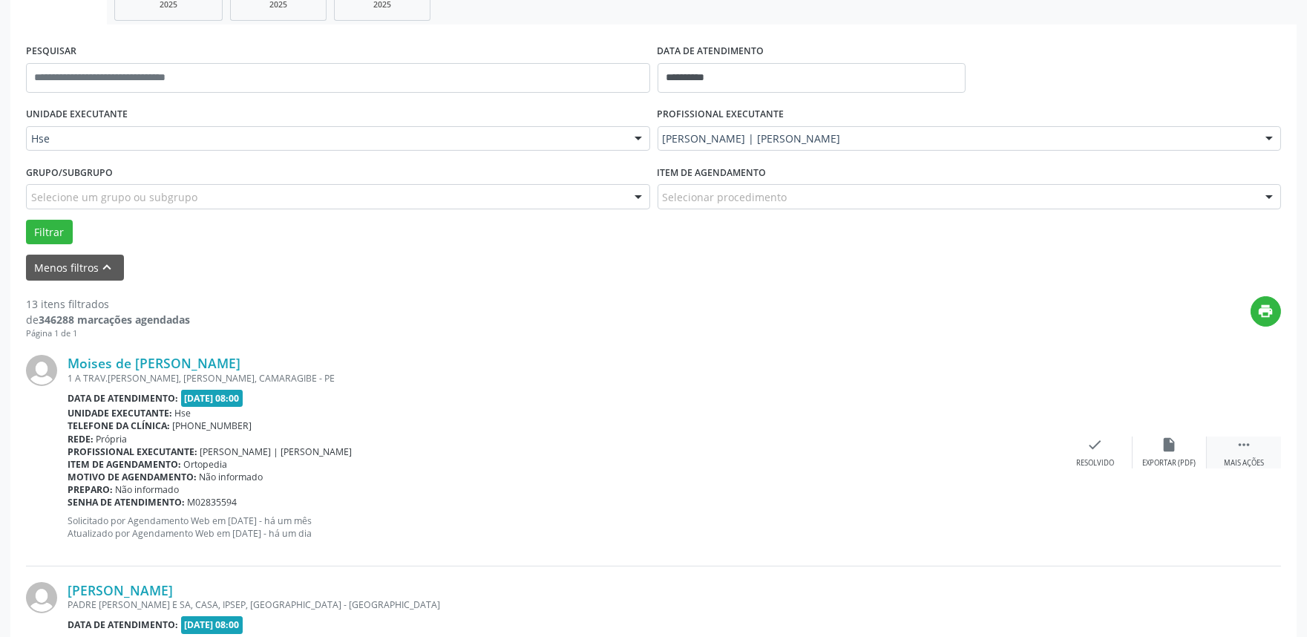
click at [1250, 447] on icon "" at bounding box center [1244, 444] width 16 height 16
click at [1193, 454] on div "alarm_off Não compareceu" at bounding box center [1170, 452] width 74 height 32
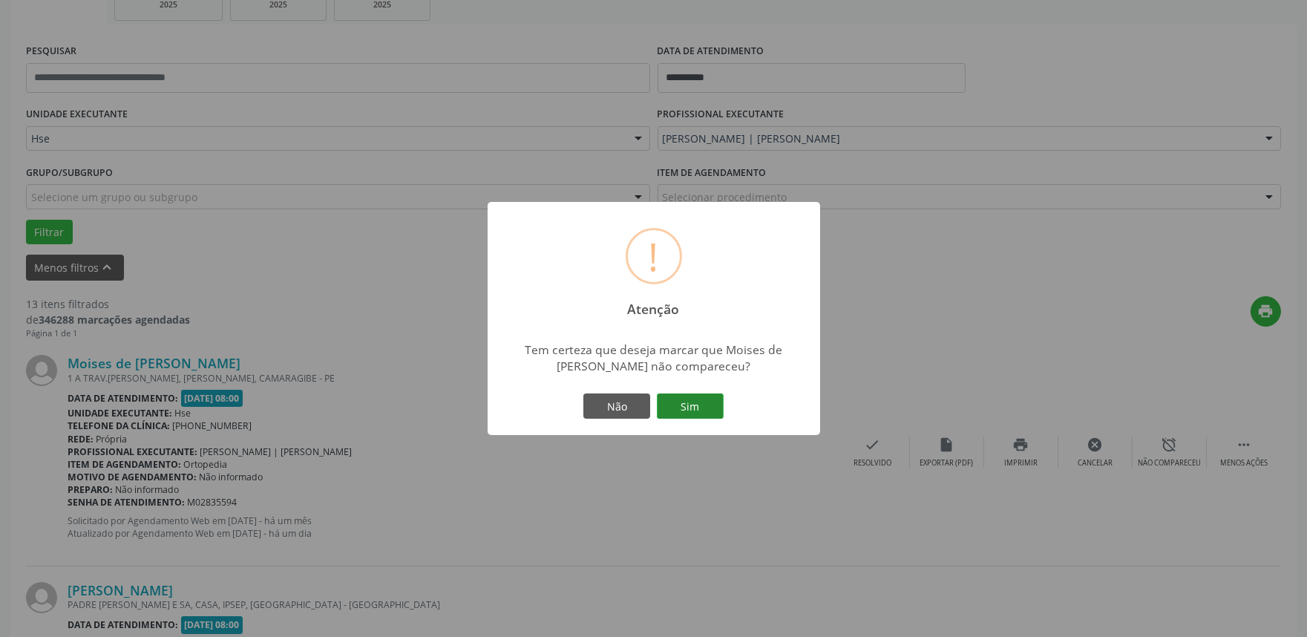
click at [713, 409] on button "Sim" at bounding box center [690, 405] width 67 height 25
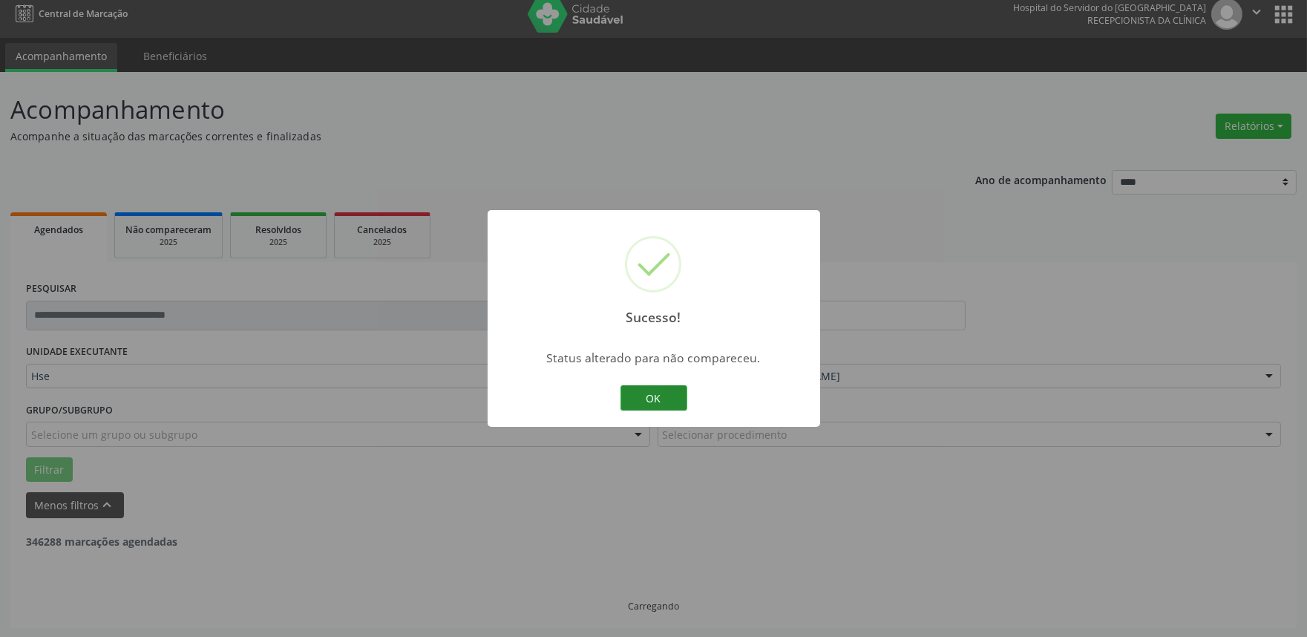
click at [652, 396] on button "OK" at bounding box center [653, 397] width 67 height 25
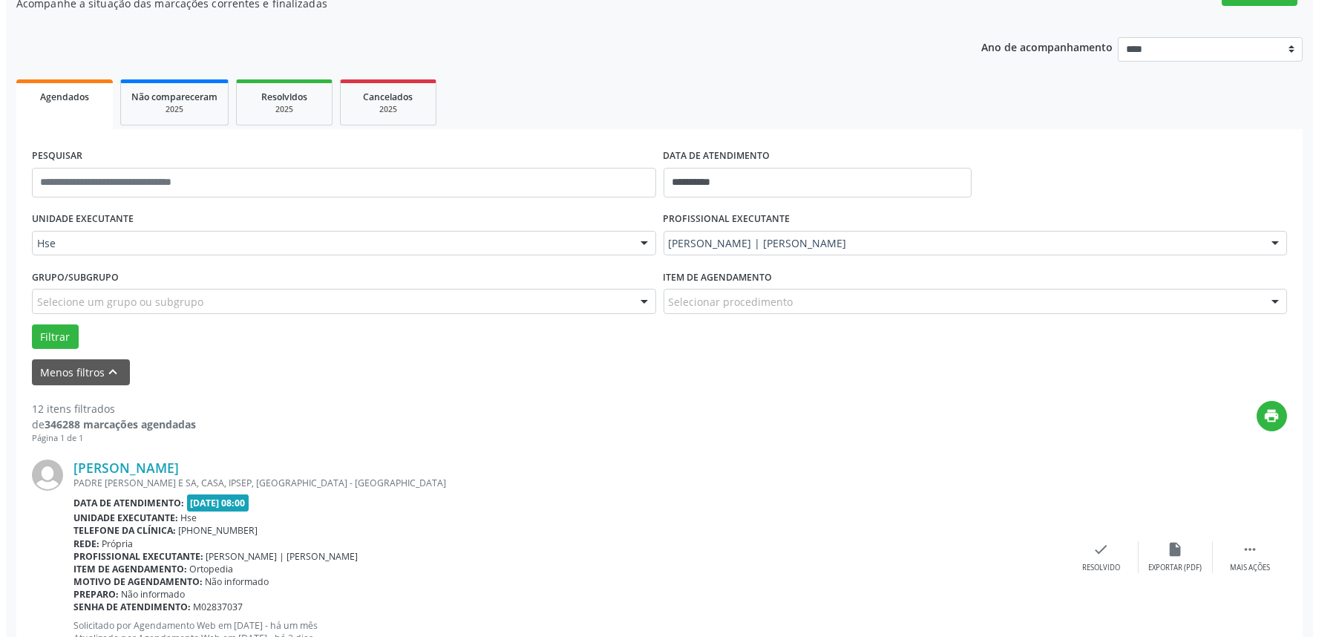
scroll to position [174, 0]
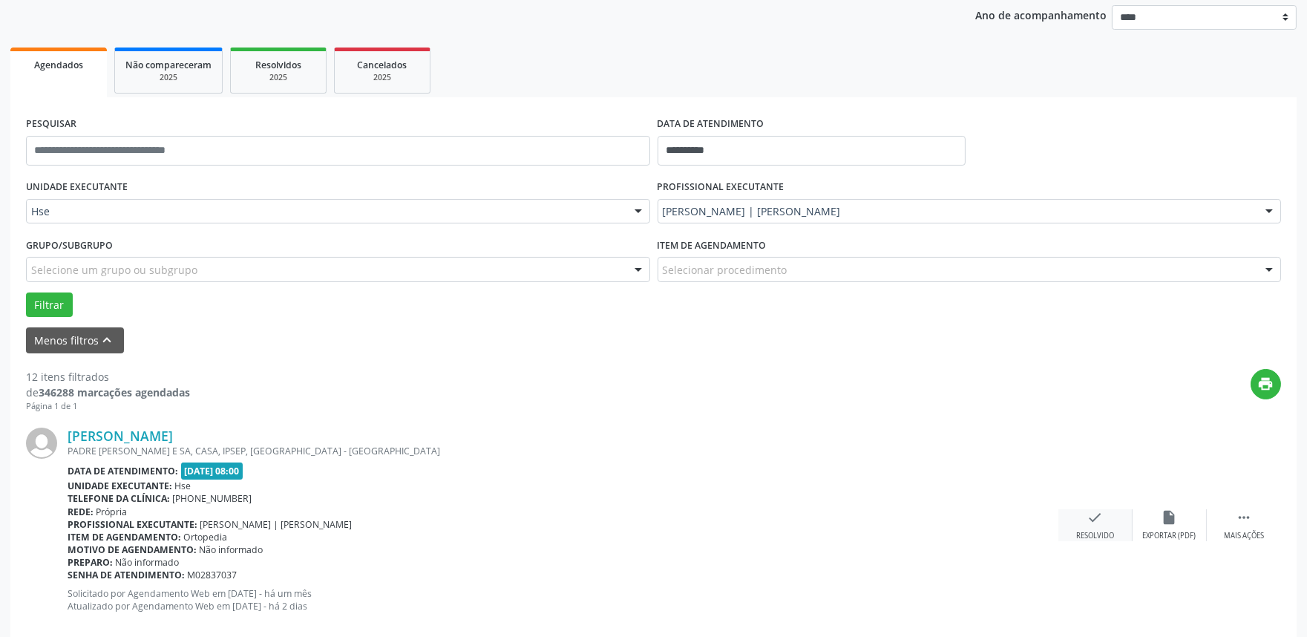
click at [1103, 520] on div "check Resolvido" at bounding box center [1095, 525] width 74 height 32
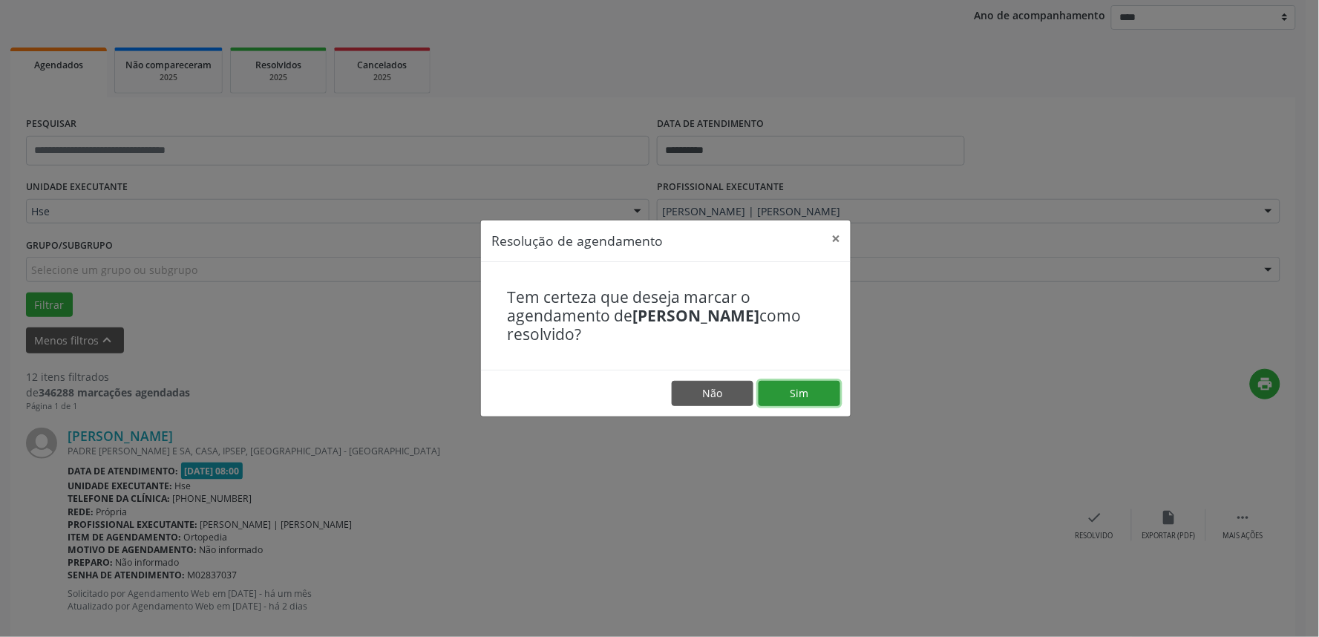
click at [829, 392] on button "Sim" at bounding box center [800, 393] width 82 height 25
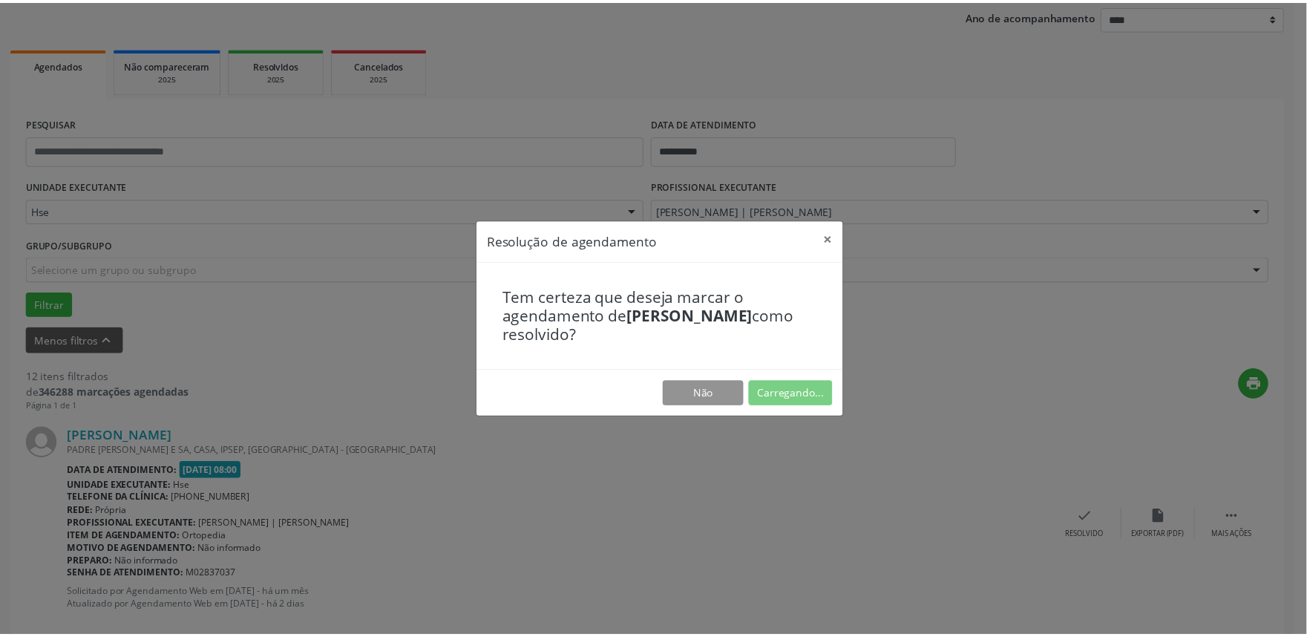
scroll to position [0, 0]
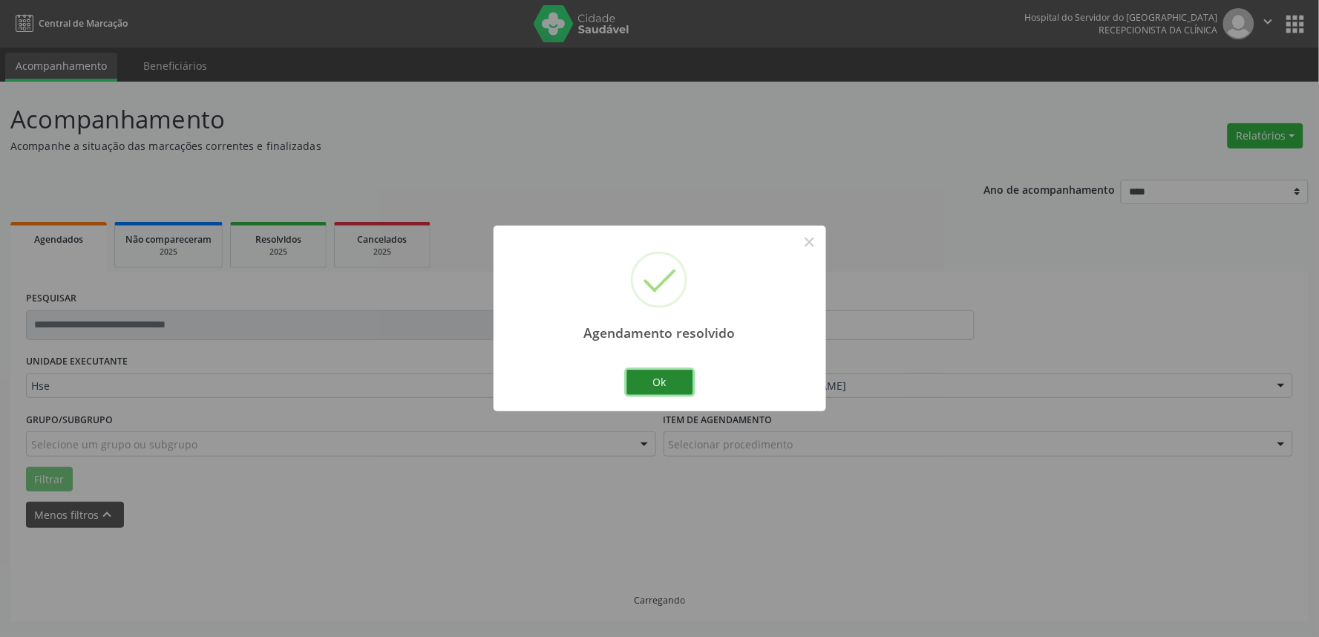
click at [641, 376] on button "Ok" at bounding box center [659, 382] width 67 height 25
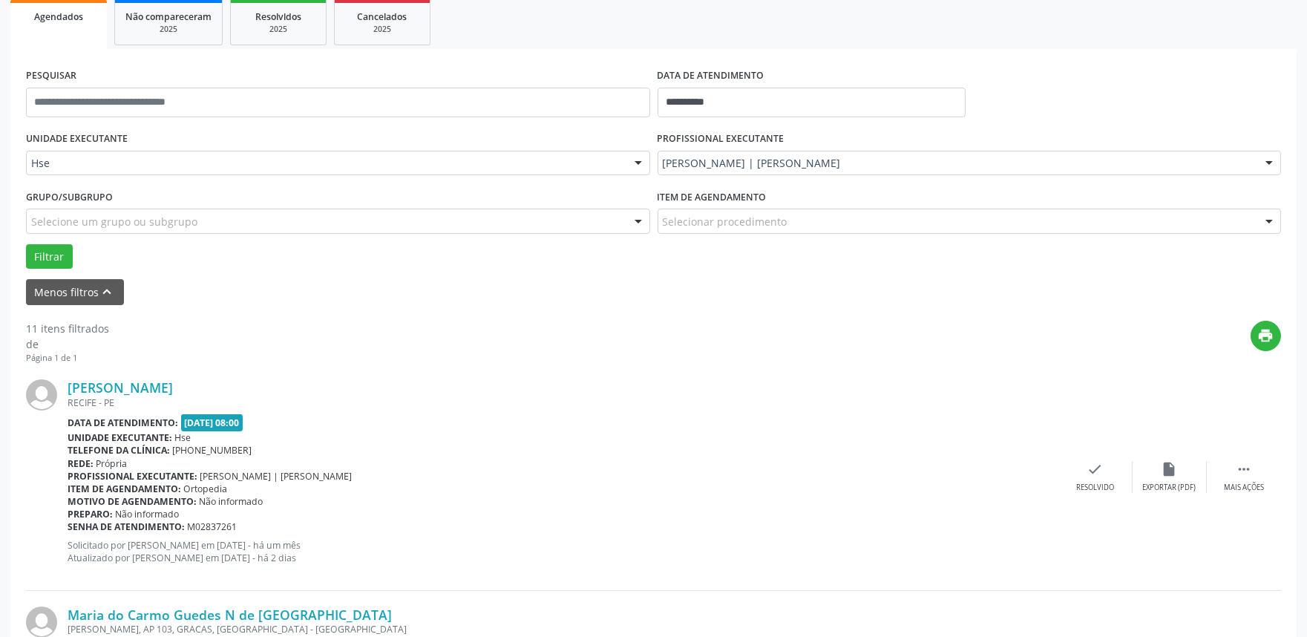
scroll to position [247, 0]
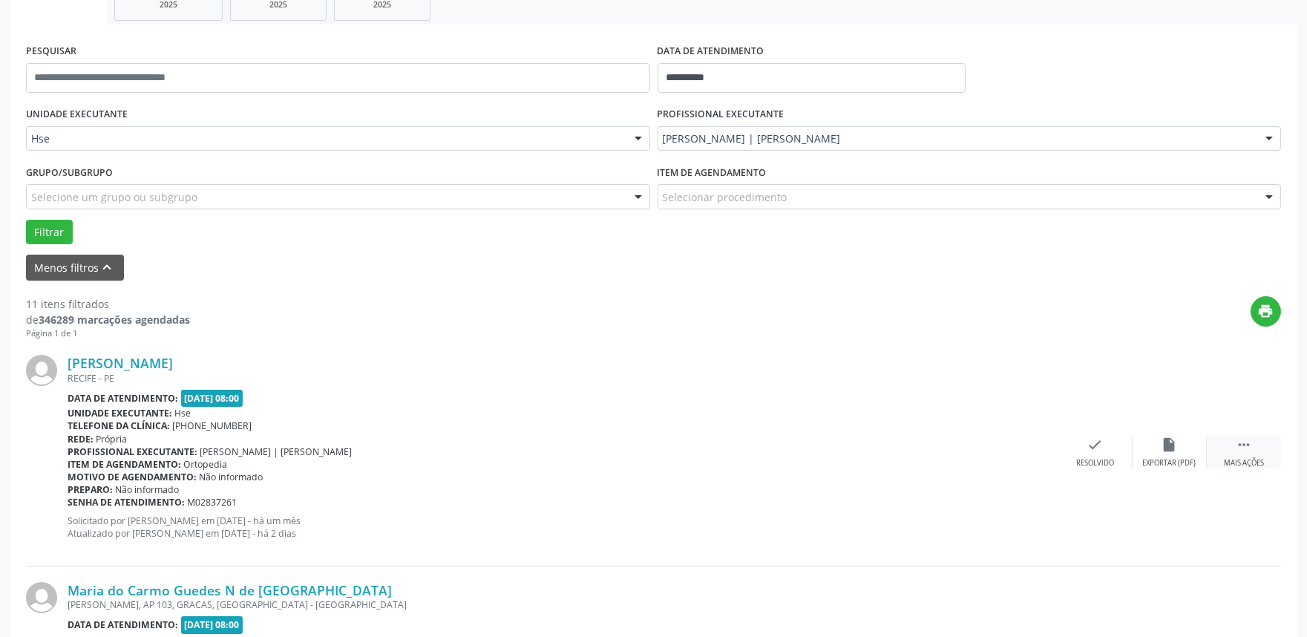
click at [1243, 458] on div "Mais ações" at bounding box center [1244, 463] width 40 height 10
click at [1159, 442] on div "alarm_off Não compareceu" at bounding box center [1170, 452] width 74 height 32
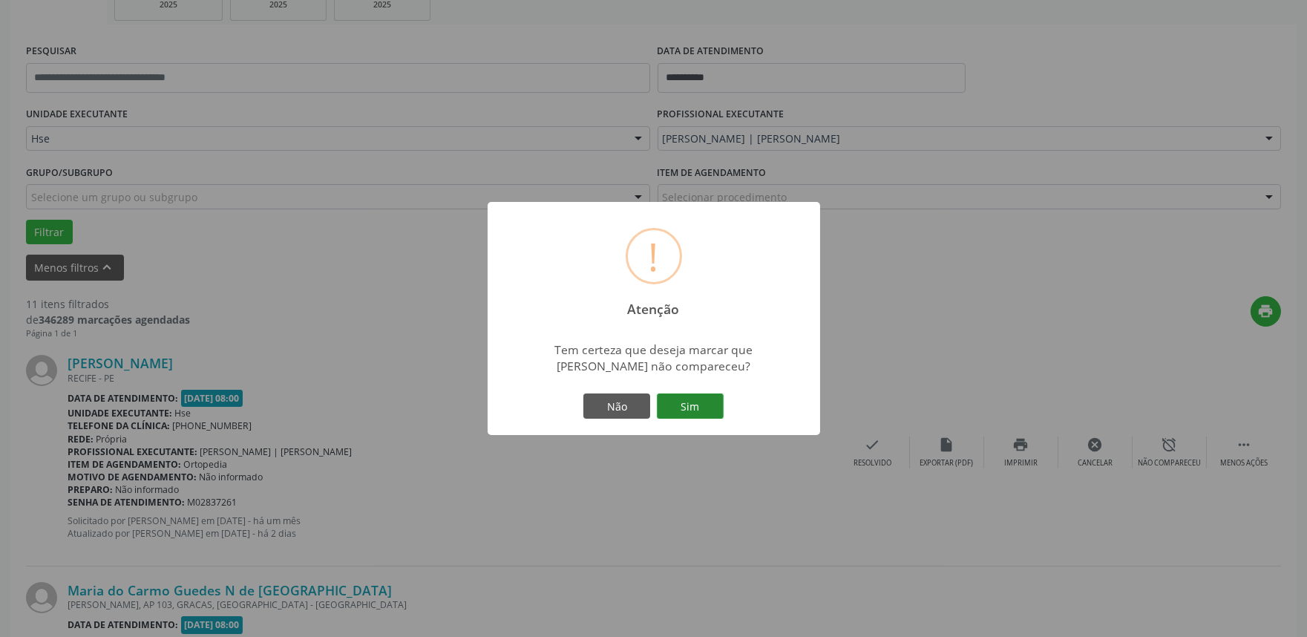
click at [696, 403] on button "Sim" at bounding box center [690, 405] width 67 height 25
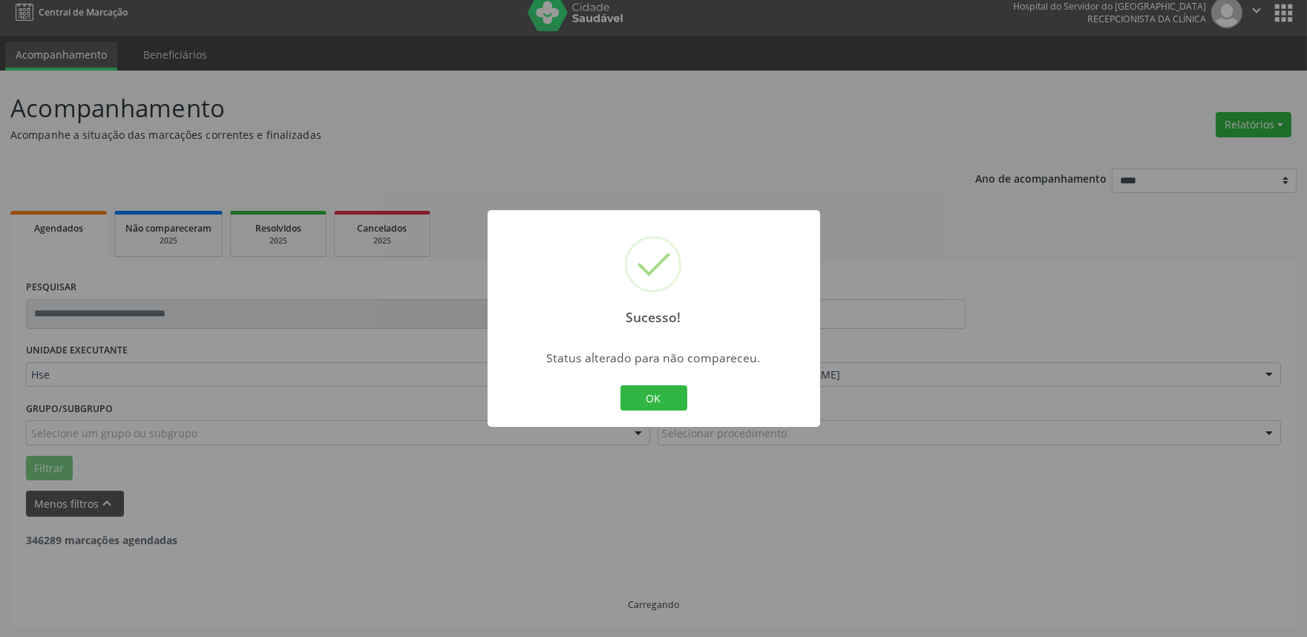
scroll to position [10, 0]
click at [674, 387] on button "OK" at bounding box center [653, 397] width 67 height 25
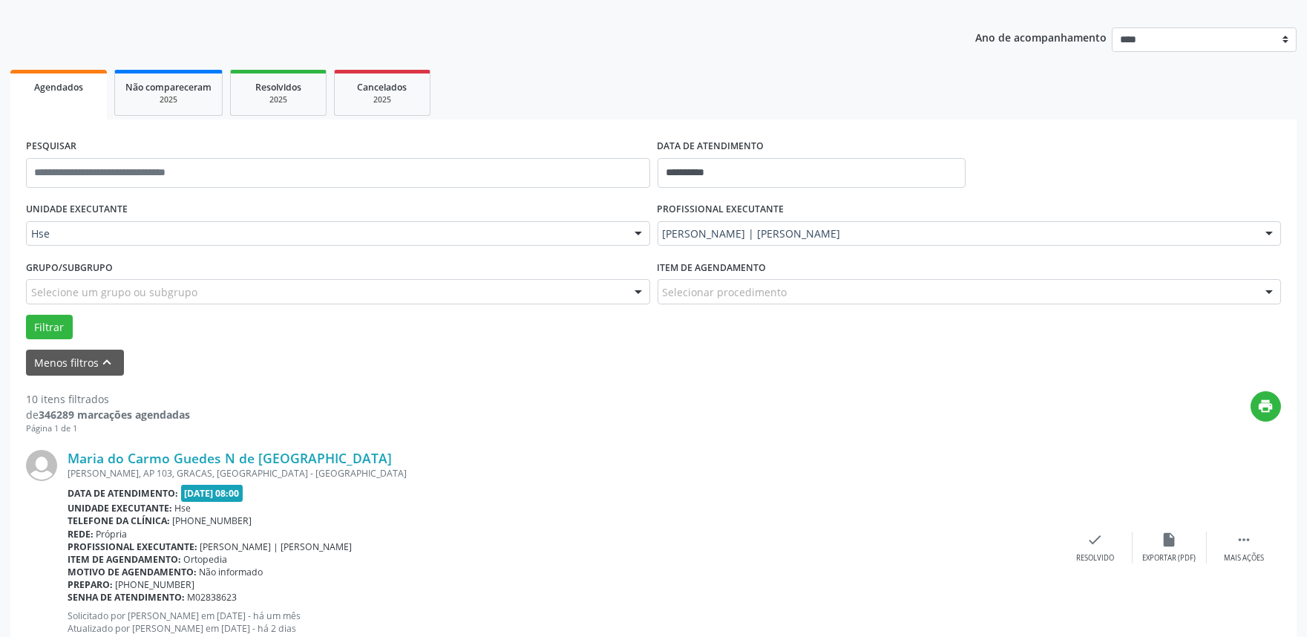
scroll to position [257, 0]
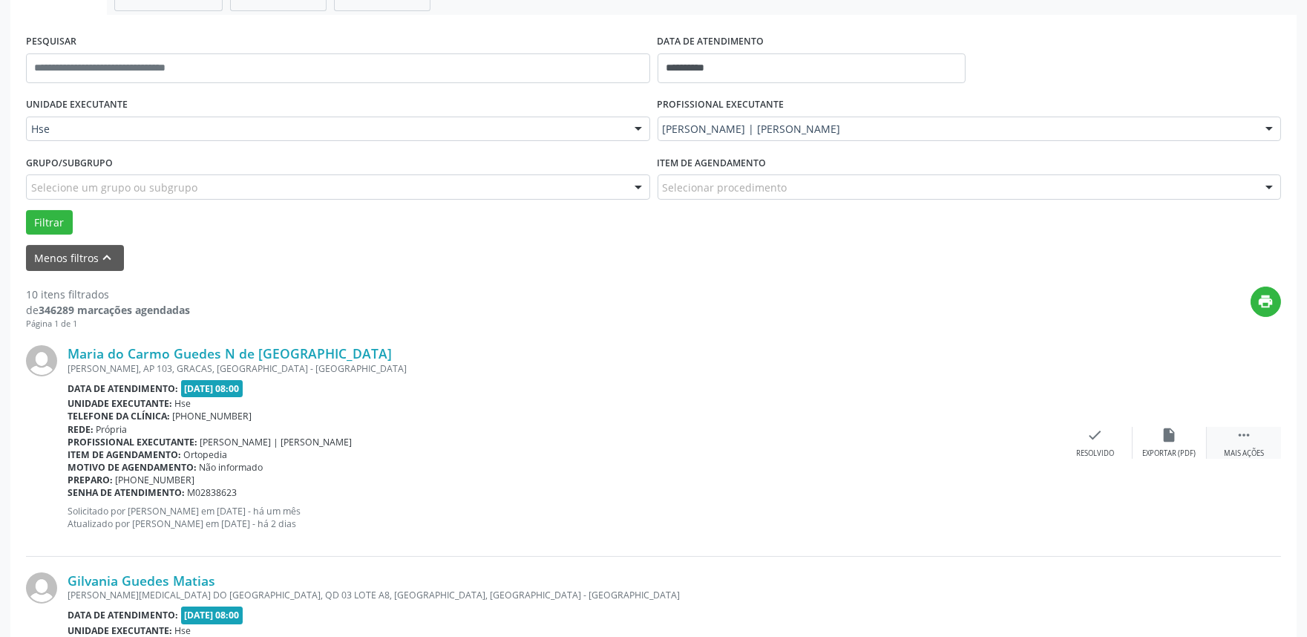
click at [1260, 436] on div " Mais ações" at bounding box center [1244, 443] width 74 height 32
click at [1171, 439] on icon "alarm_off" at bounding box center [1170, 435] width 16 height 16
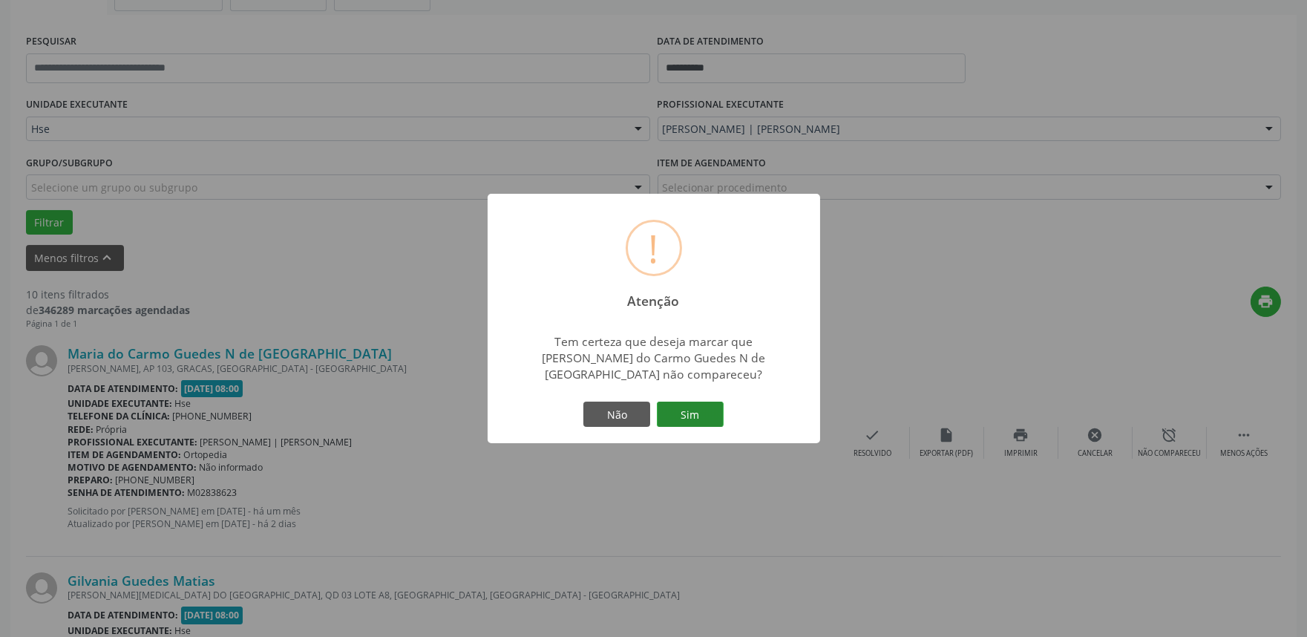
click at [678, 412] on button "Sim" at bounding box center [690, 414] width 67 height 25
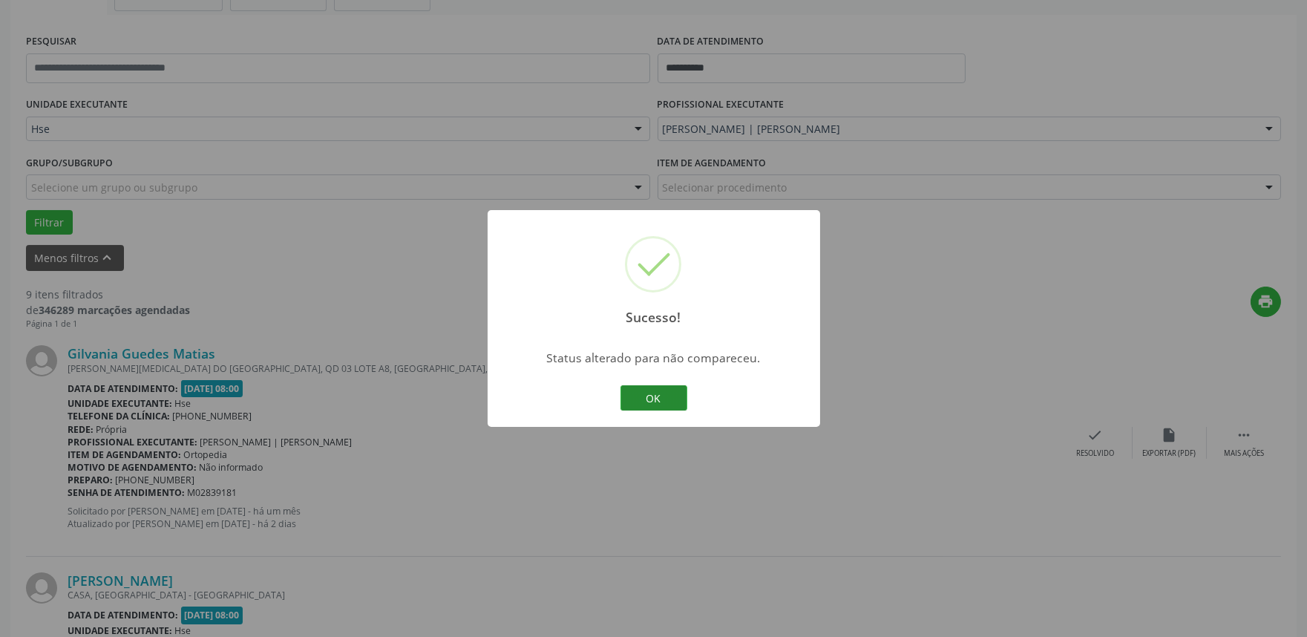
click at [668, 402] on button "OK" at bounding box center [653, 397] width 67 height 25
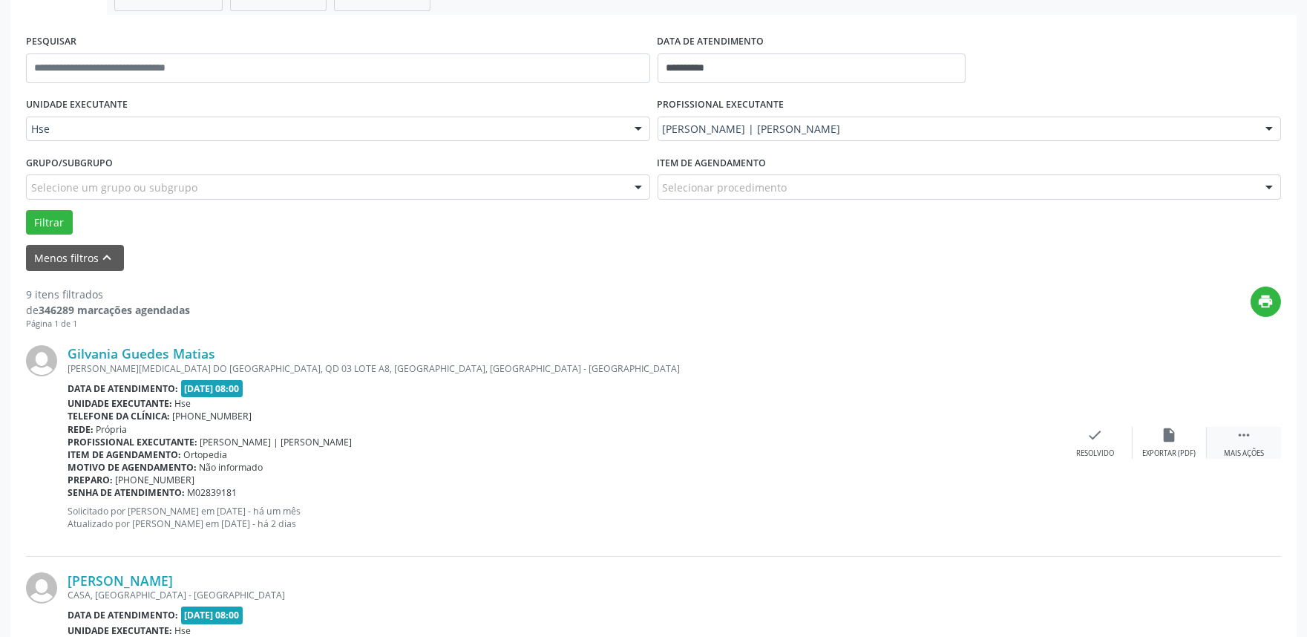
click at [1249, 439] on icon "" at bounding box center [1244, 435] width 16 height 16
click at [1173, 436] on icon "alarm_off" at bounding box center [1170, 435] width 16 height 16
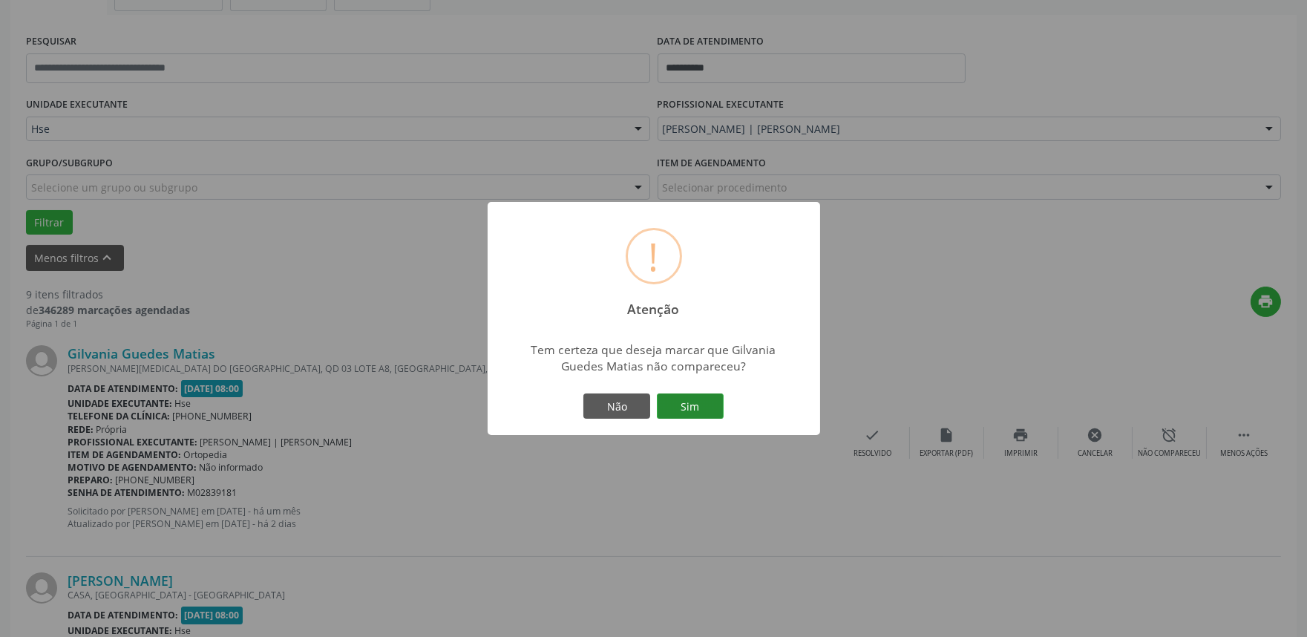
click at [692, 402] on button "Sim" at bounding box center [690, 405] width 67 height 25
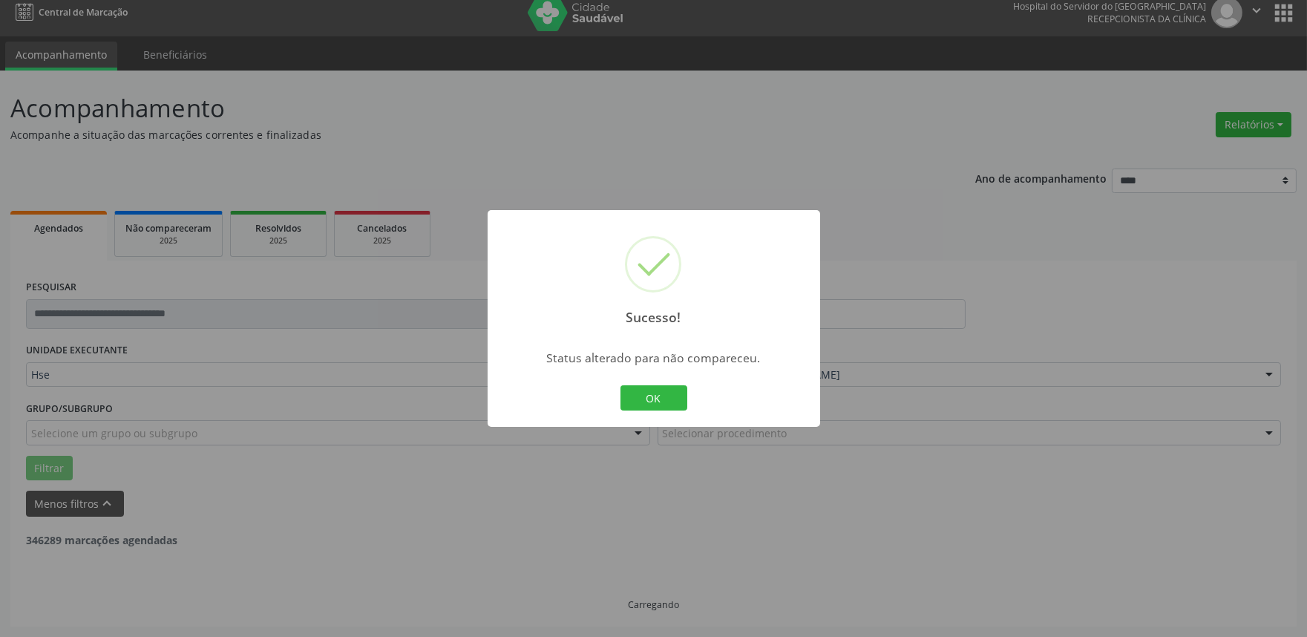
scroll to position [10, 0]
click at [647, 382] on div "OK Cancel" at bounding box center [653, 397] width 73 height 31
click at [649, 389] on button "OK" at bounding box center [653, 397] width 67 height 25
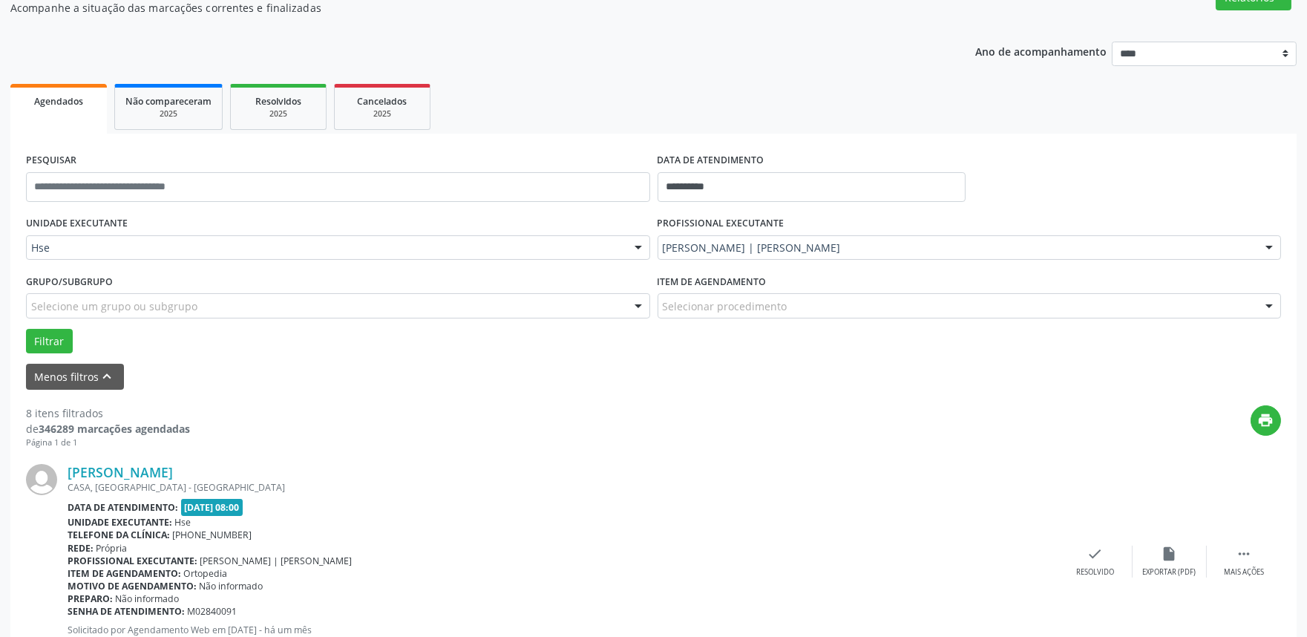
scroll to position [174, 0]
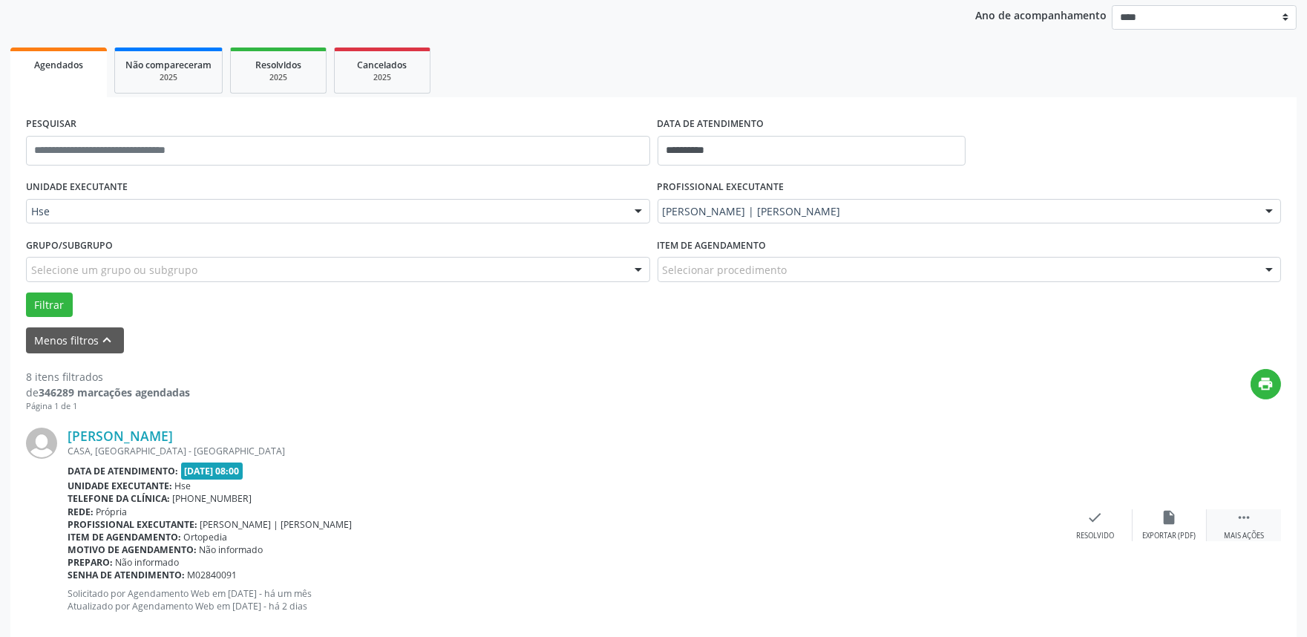
click at [1245, 531] on div "Mais ações" at bounding box center [1244, 536] width 40 height 10
click at [1155, 521] on div "alarm_off Não compareceu" at bounding box center [1170, 525] width 74 height 32
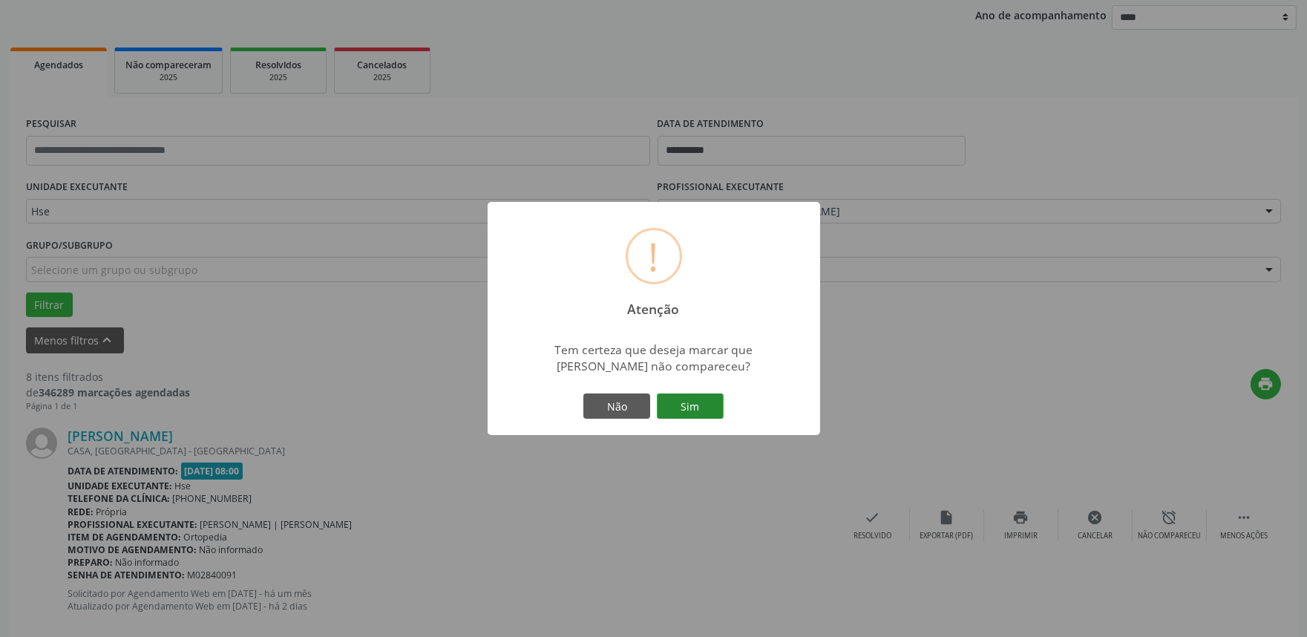
click at [689, 406] on button "Sim" at bounding box center [690, 405] width 67 height 25
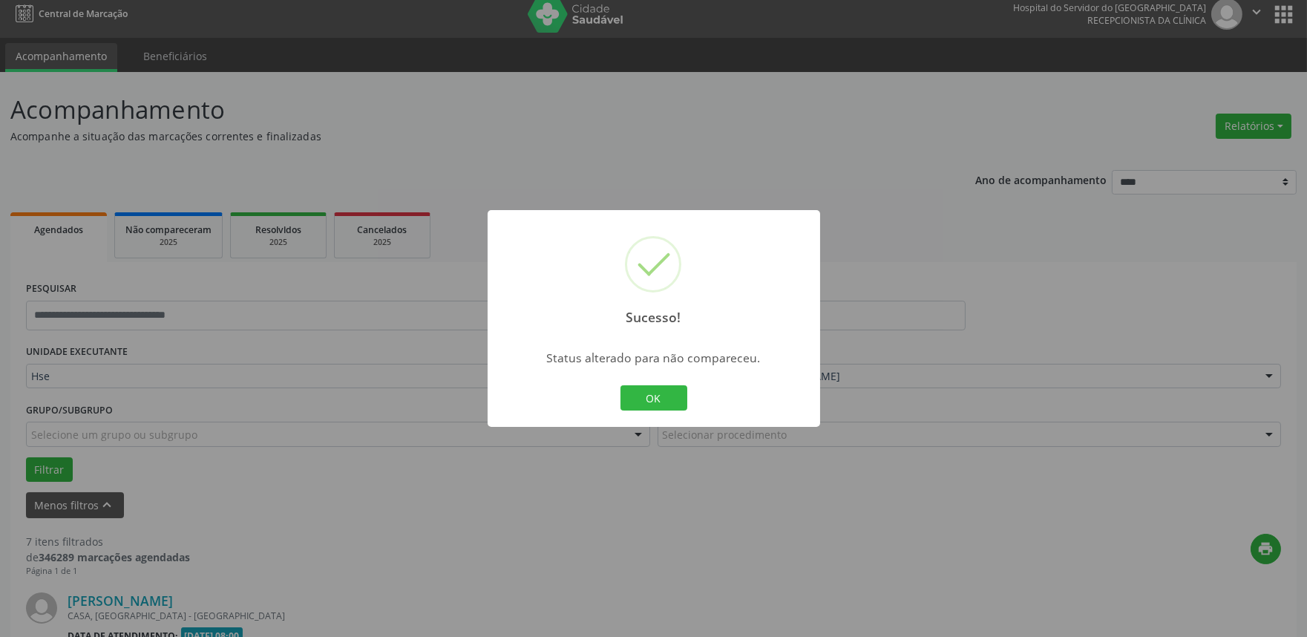
scroll to position [422, 0]
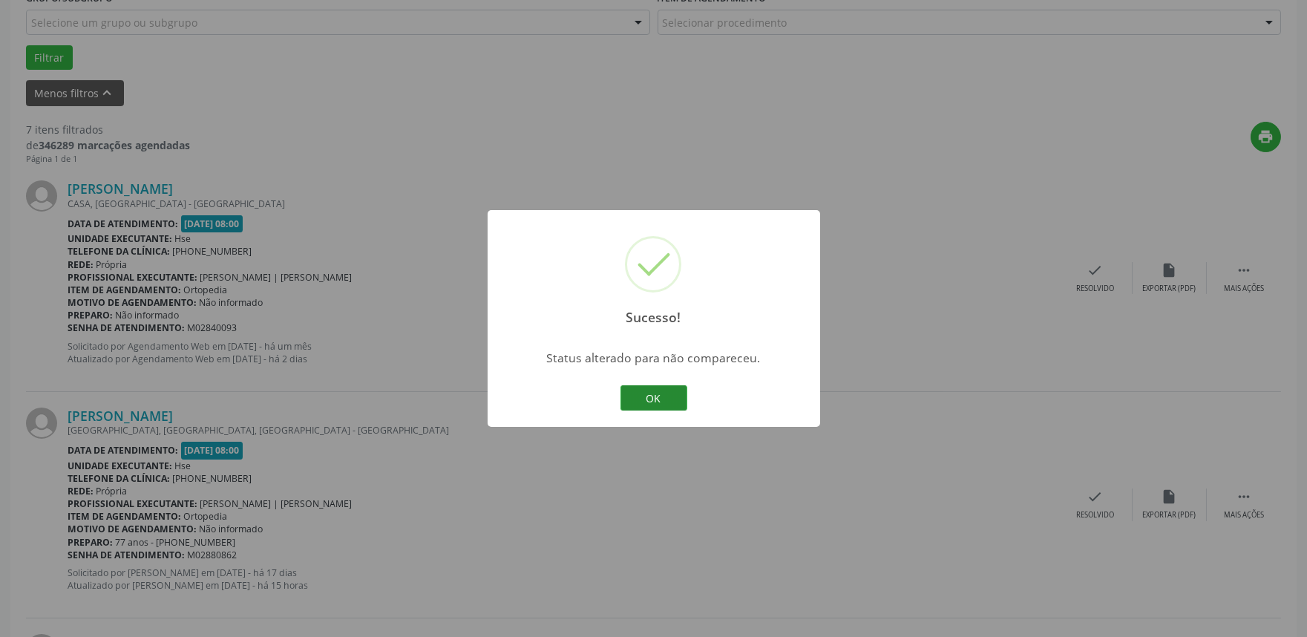
click at [668, 399] on button "OK" at bounding box center [653, 397] width 67 height 25
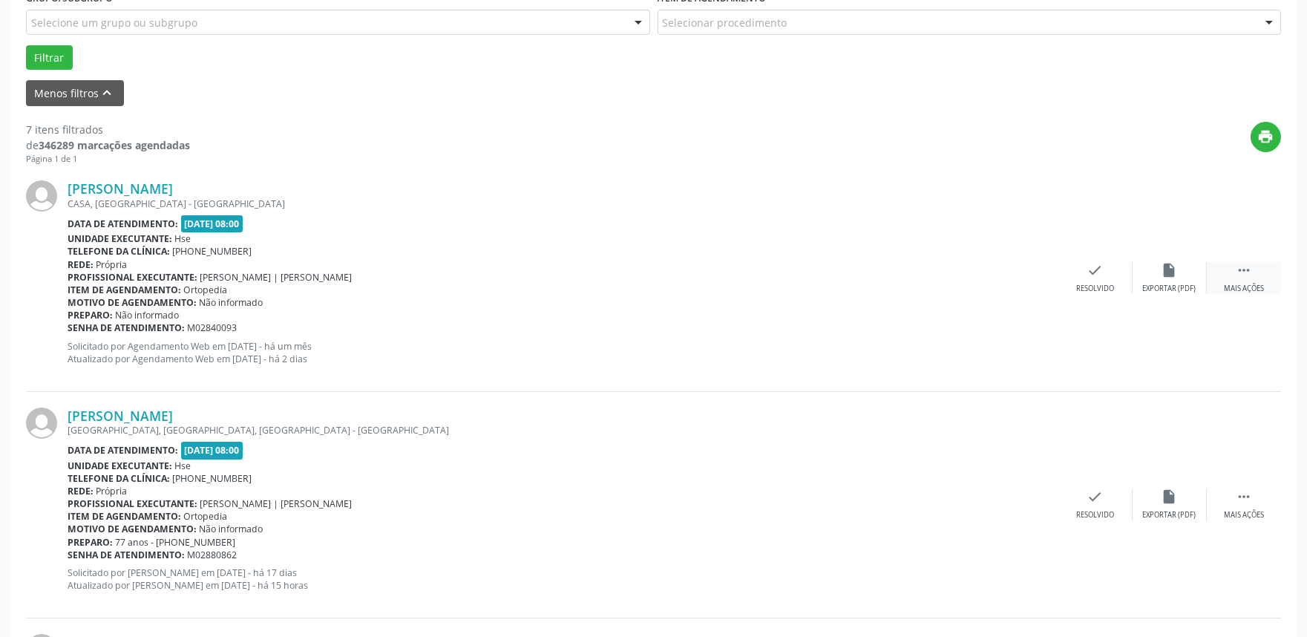
click at [1260, 272] on div " Mais ações" at bounding box center [1244, 278] width 74 height 32
click at [1162, 284] on div "Não compareceu" at bounding box center [1169, 289] width 63 height 10
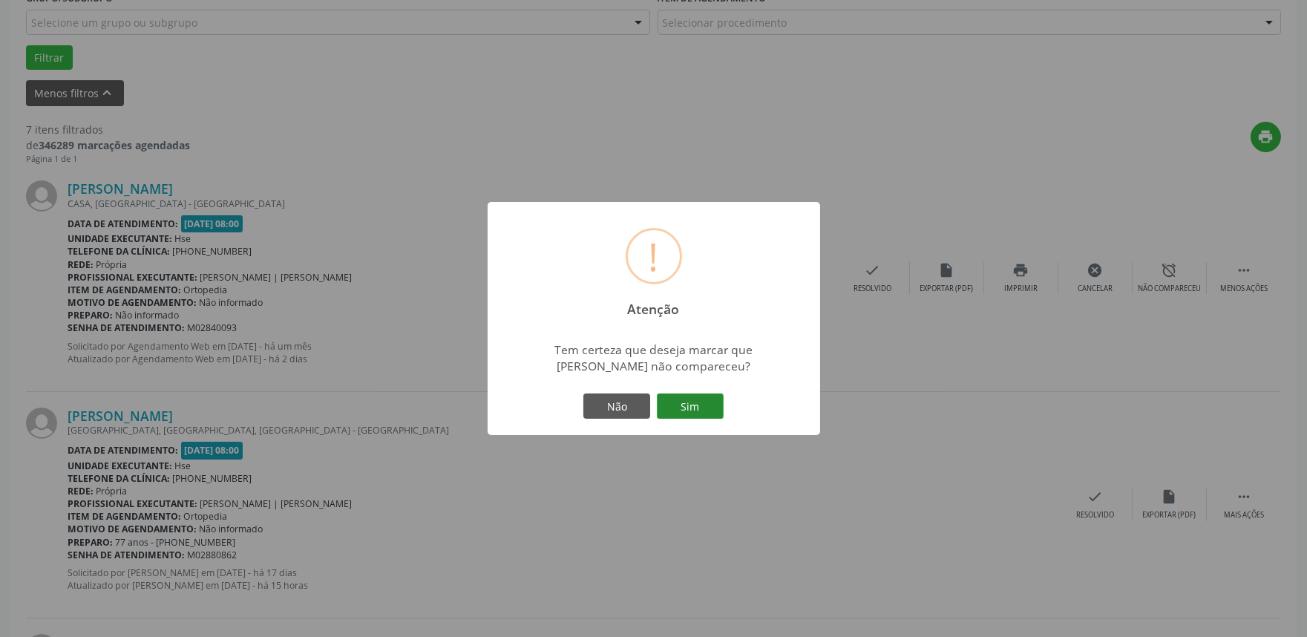
click at [702, 403] on button "Sim" at bounding box center [690, 405] width 67 height 25
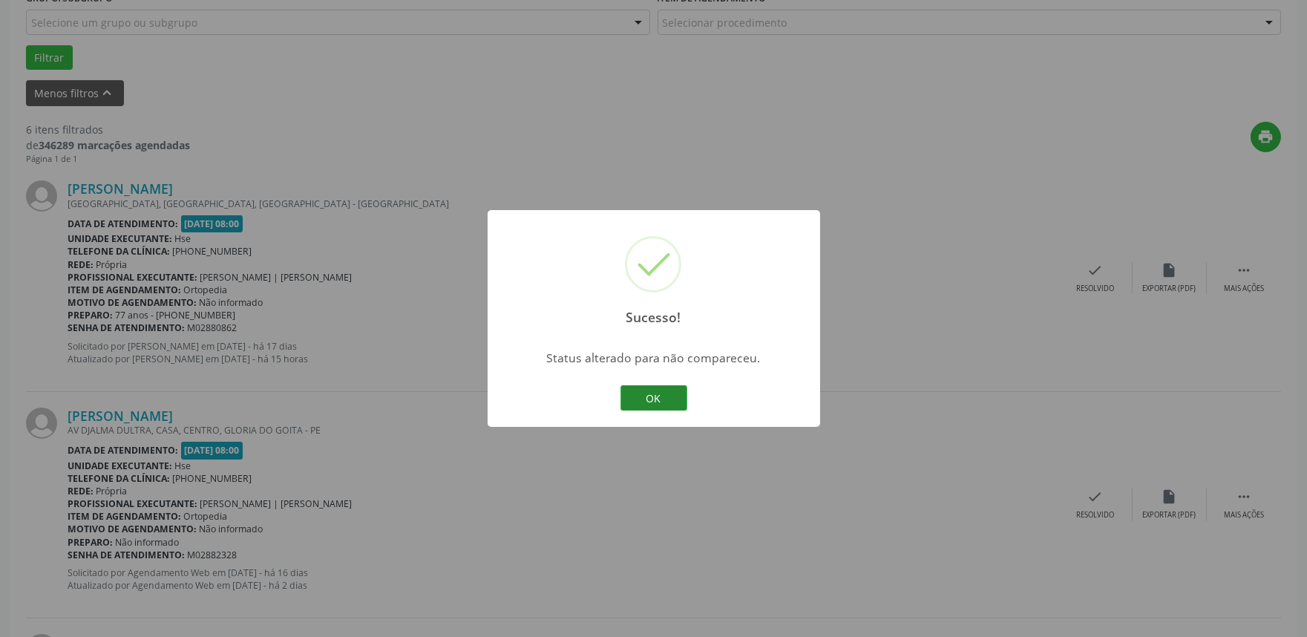
click at [650, 385] on button "OK" at bounding box center [653, 397] width 67 height 25
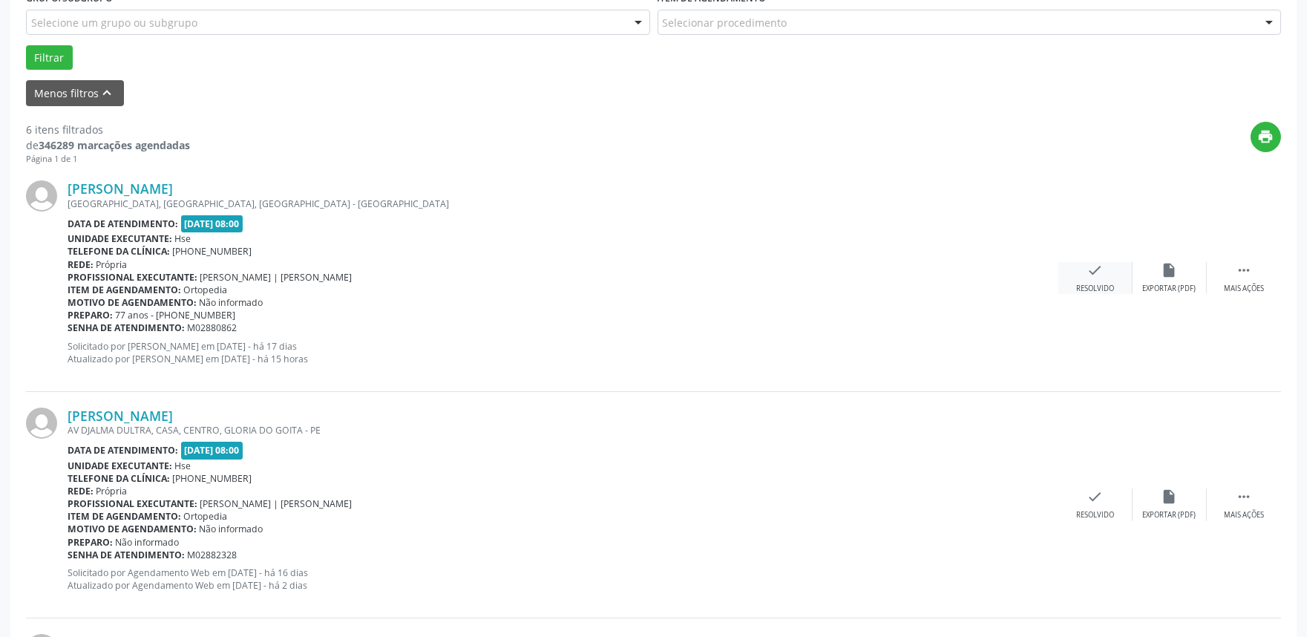
click at [1109, 280] on div "check Resolvido" at bounding box center [1095, 278] width 74 height 32
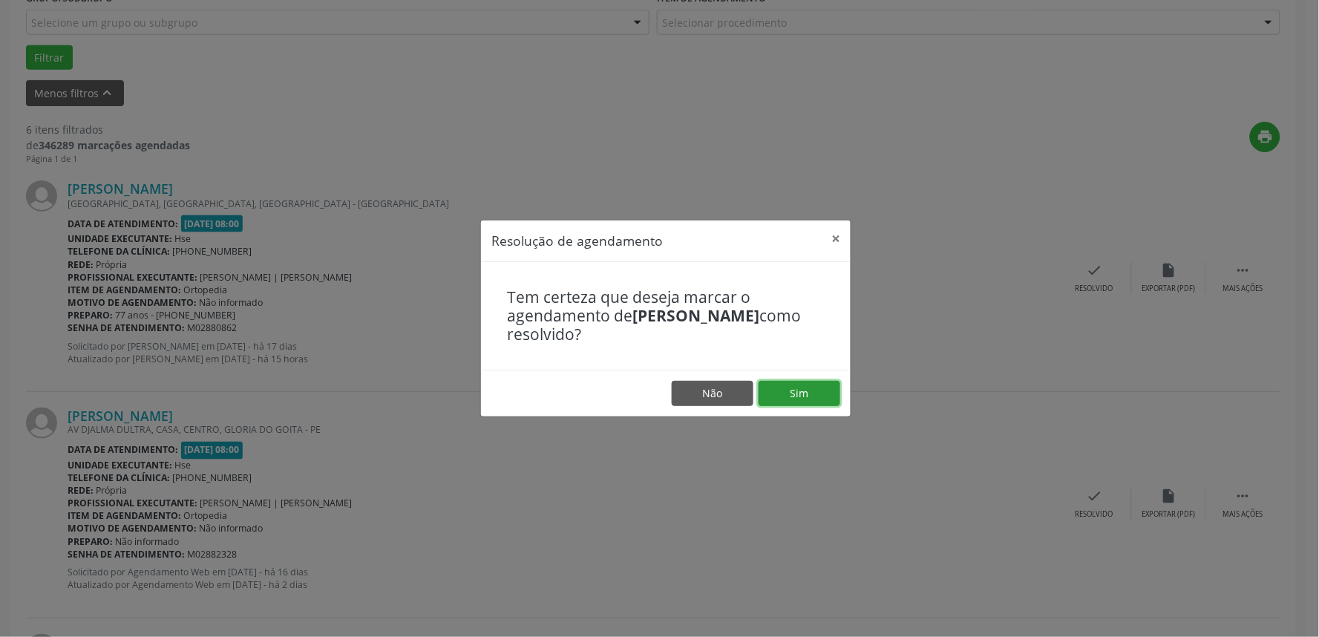
click at [815, 387] on button "Sim" at bounding box center [800, 393] width 82 height 25
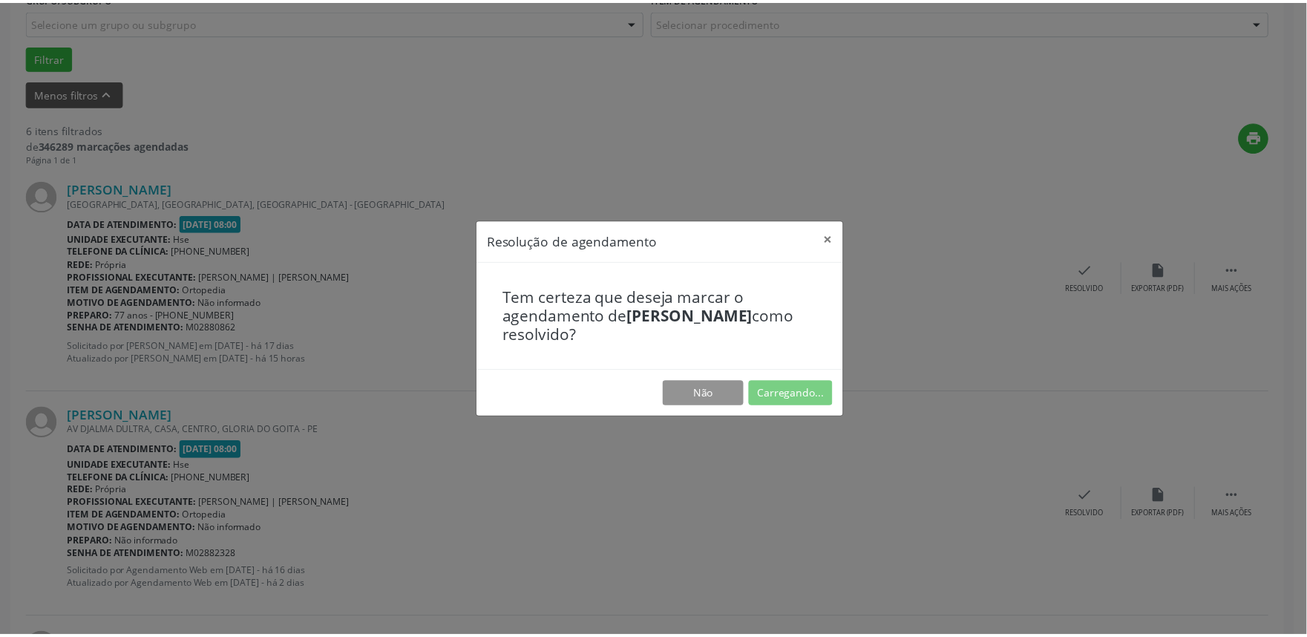
scroll to position [0, 0]
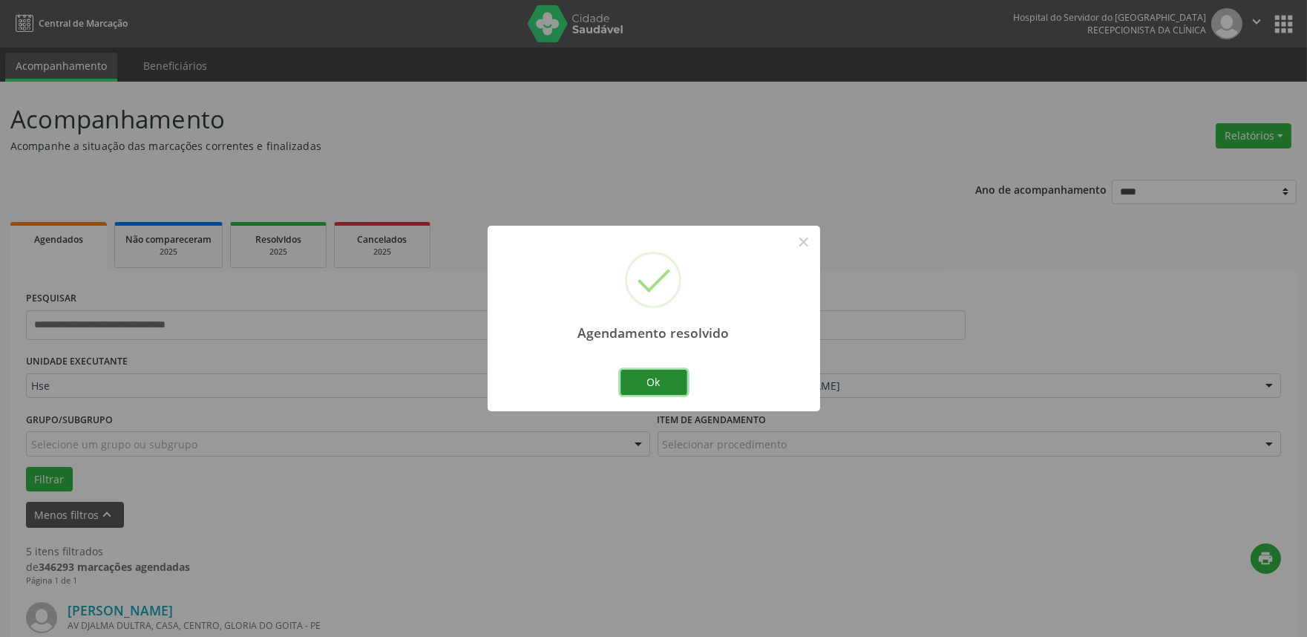
click at [667, 374] on button "Ok" at bounding box center [653, 382] width 67 height 25
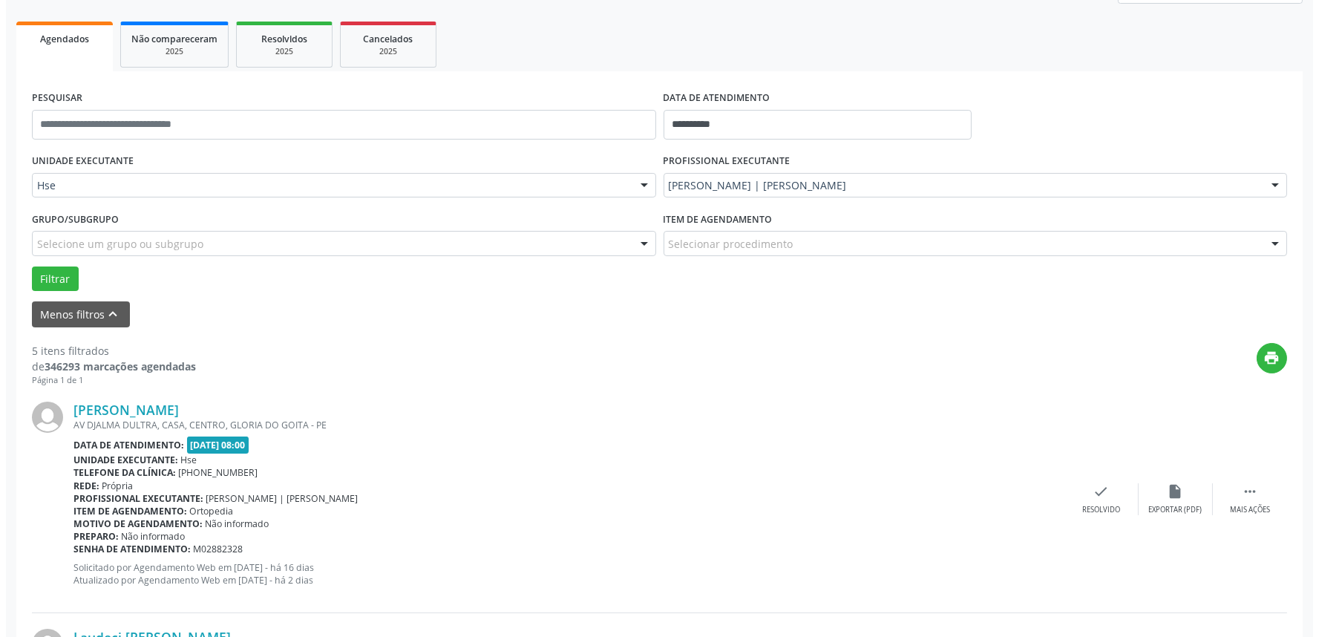
scroll to position [247, 0]
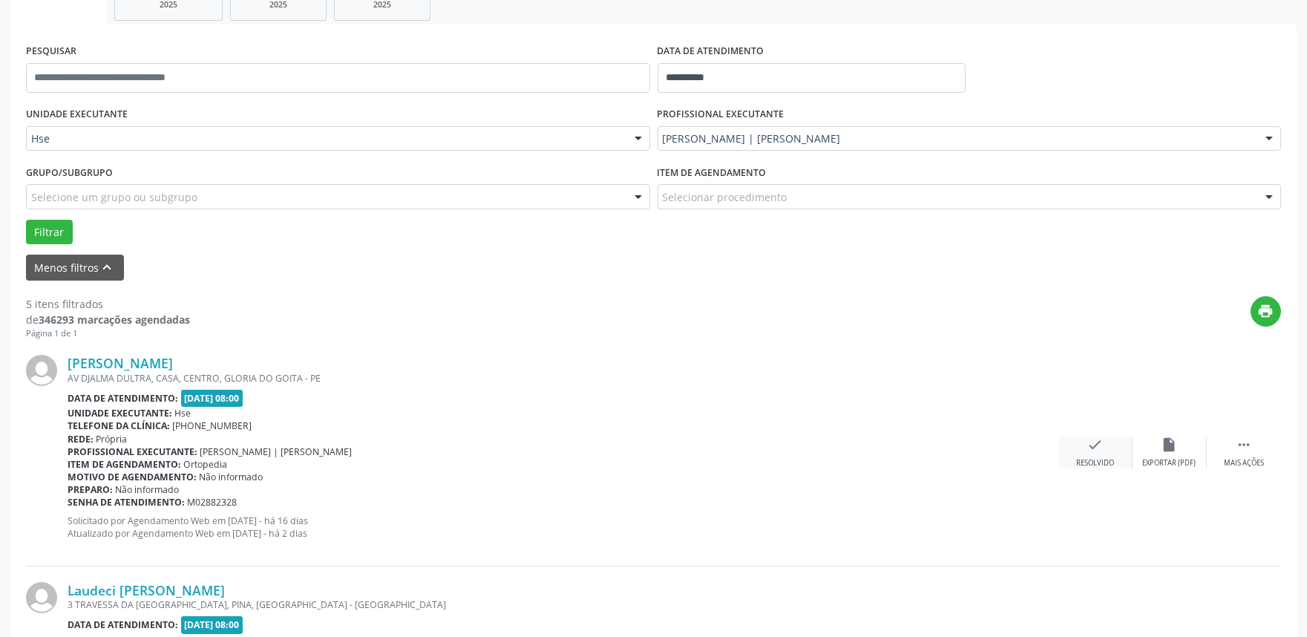
click at [1084, 444] on div "check Resolvido" at bounding box center [1095, 452] width 74 height 32
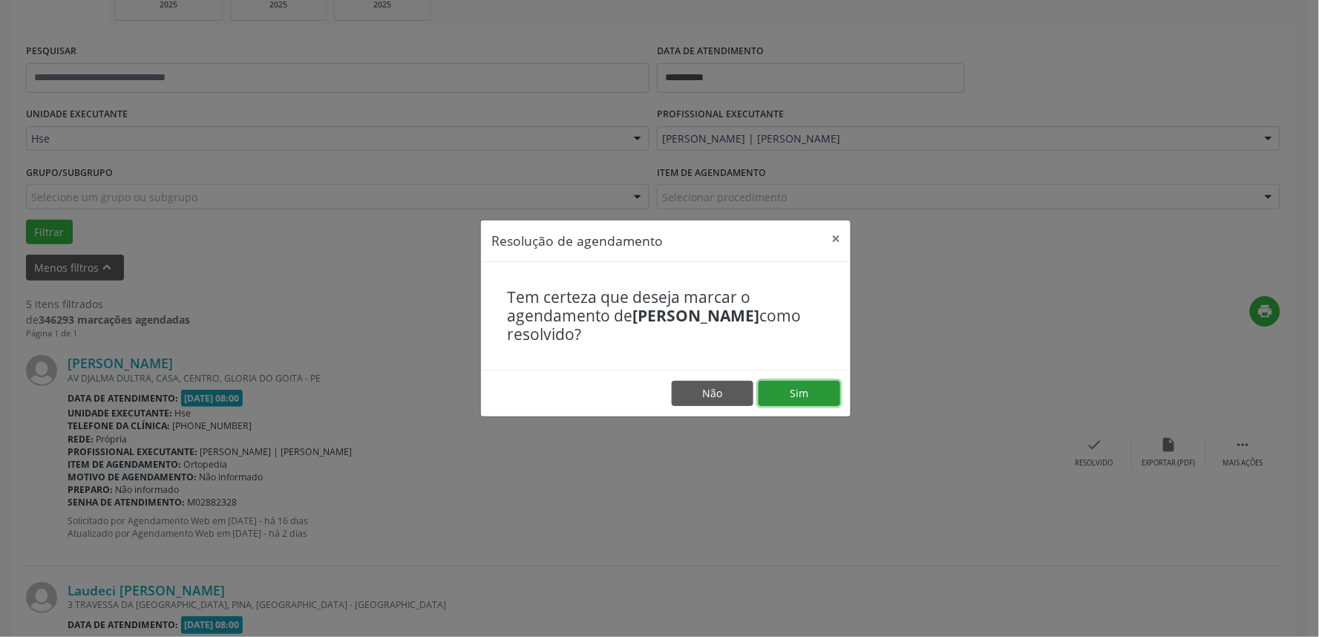
click at [790, 391] on button "Sim" at bounding box center [800, 393] width 82 height 25
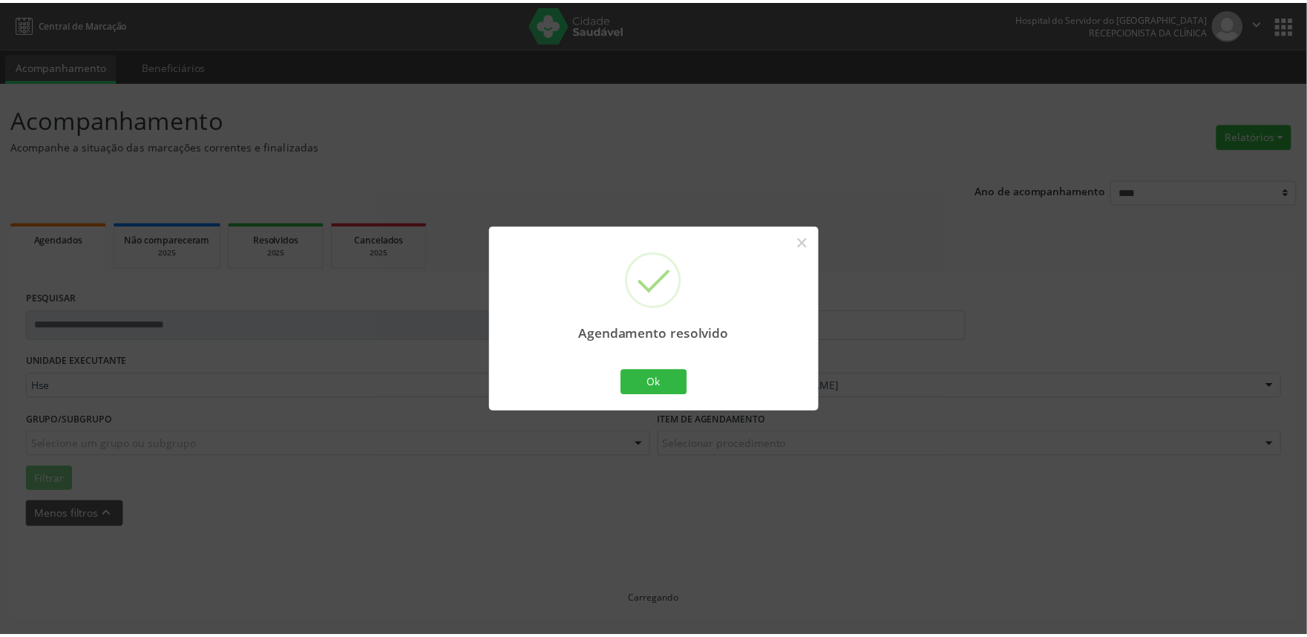
scroll to position [0, 0]
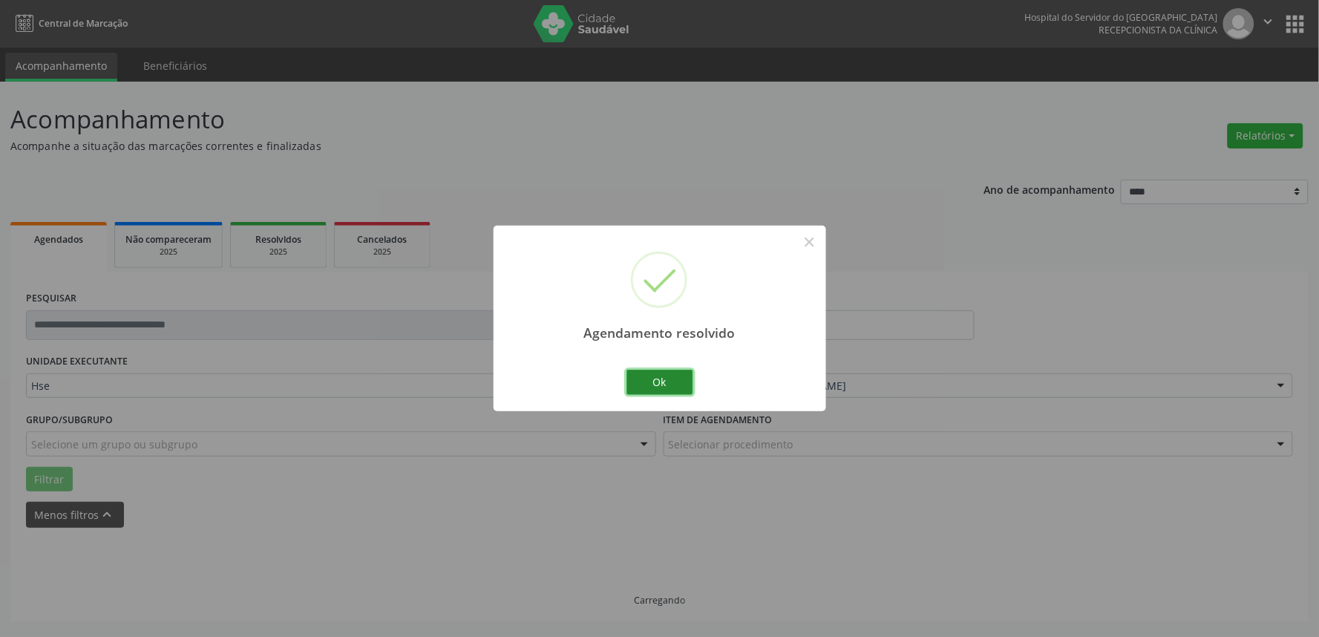
click at [692, 376] on div "Agendamento resolvido × Ok Cancel" at bounding box center [660, 318] width 333 height 185
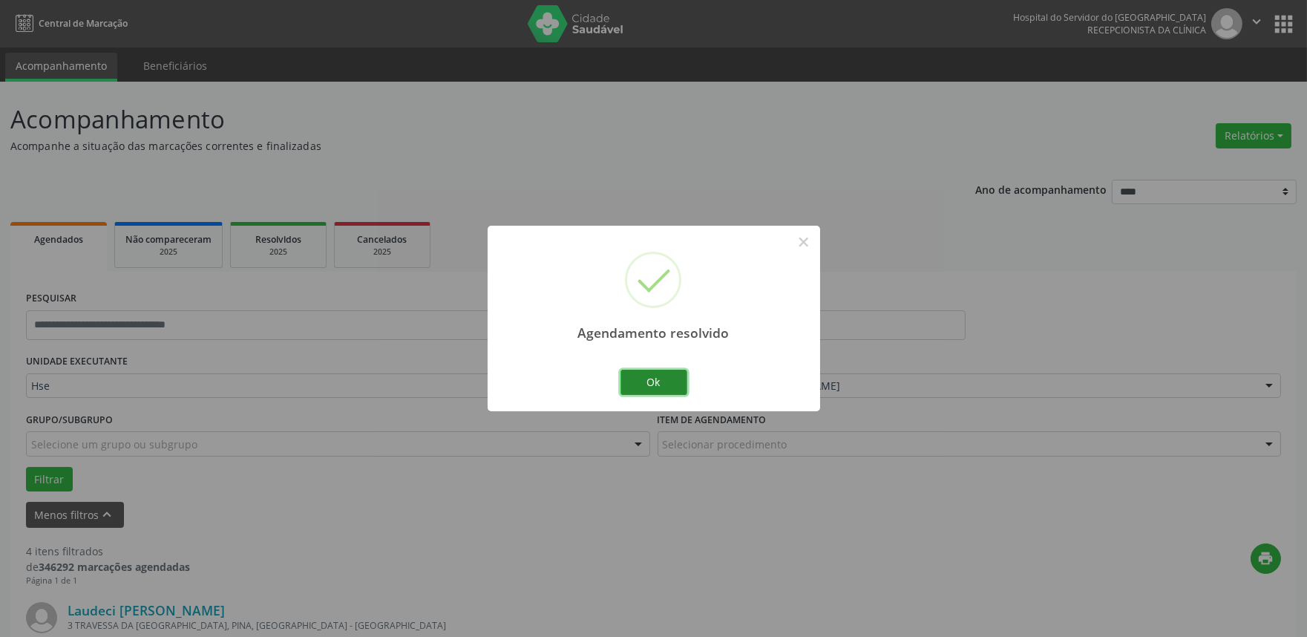
click at [652, 382] on button "Ok" at bounding box center [653, 382] width 67 height 25
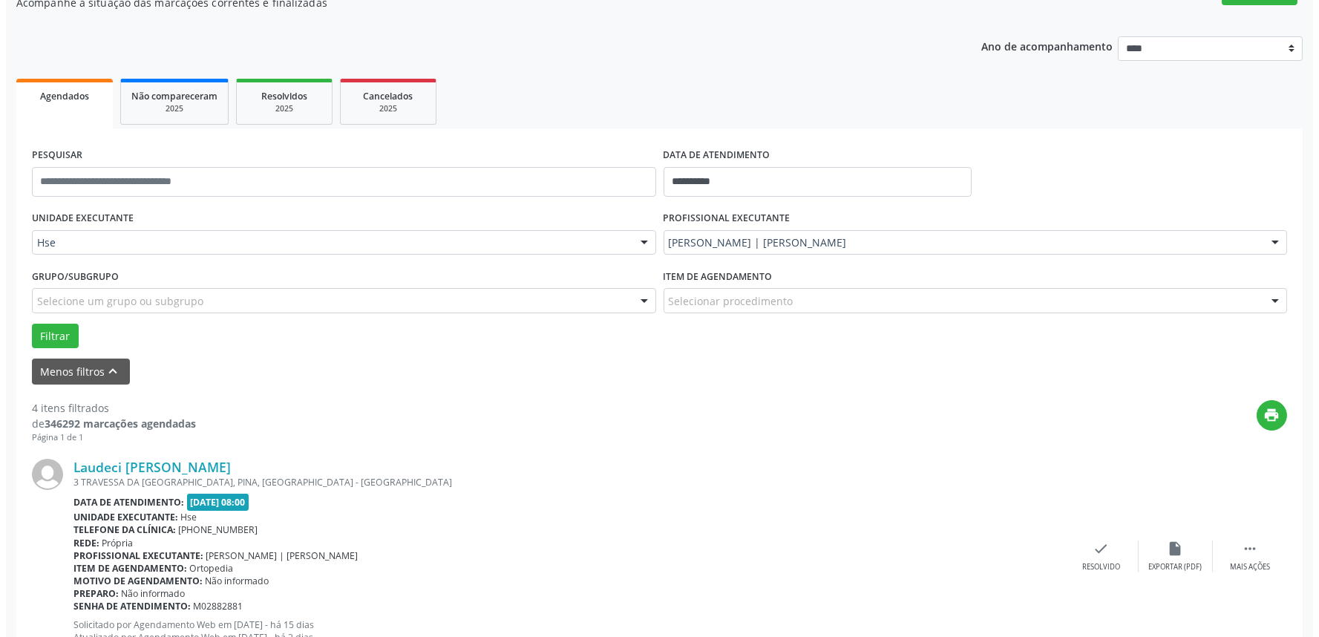
scroll to position [165, 0]
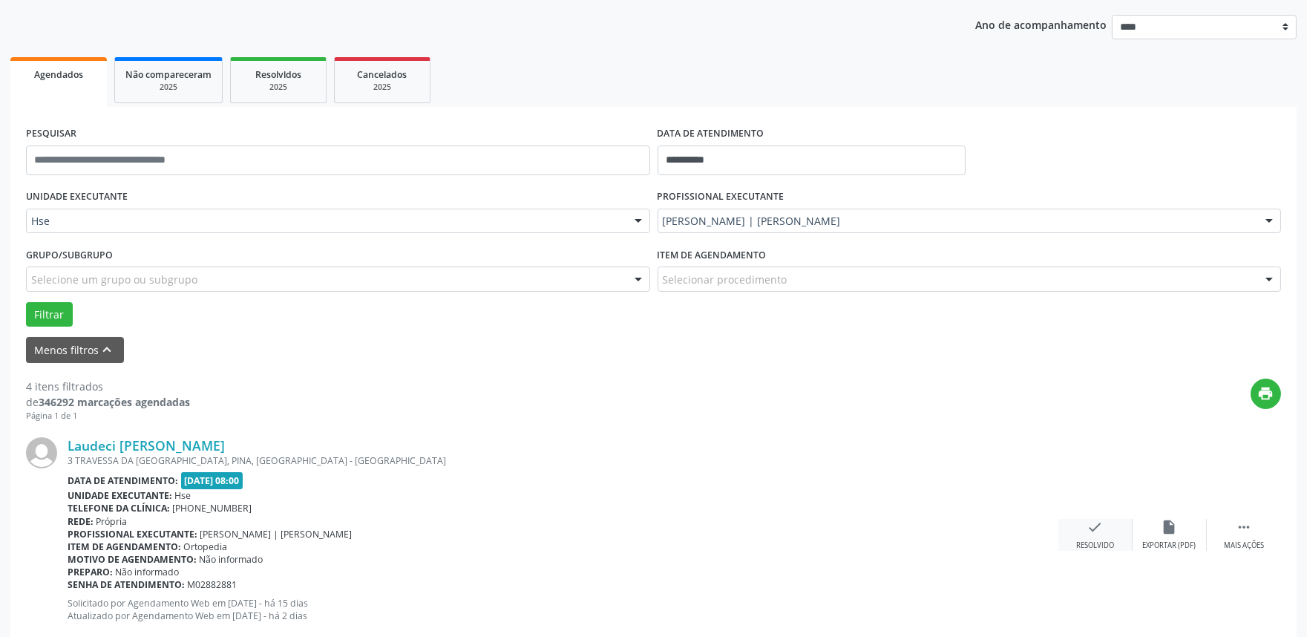
click at [1117, 537] on div "check Resolvido" at bounding box center [1095, 535] width 74 height 32
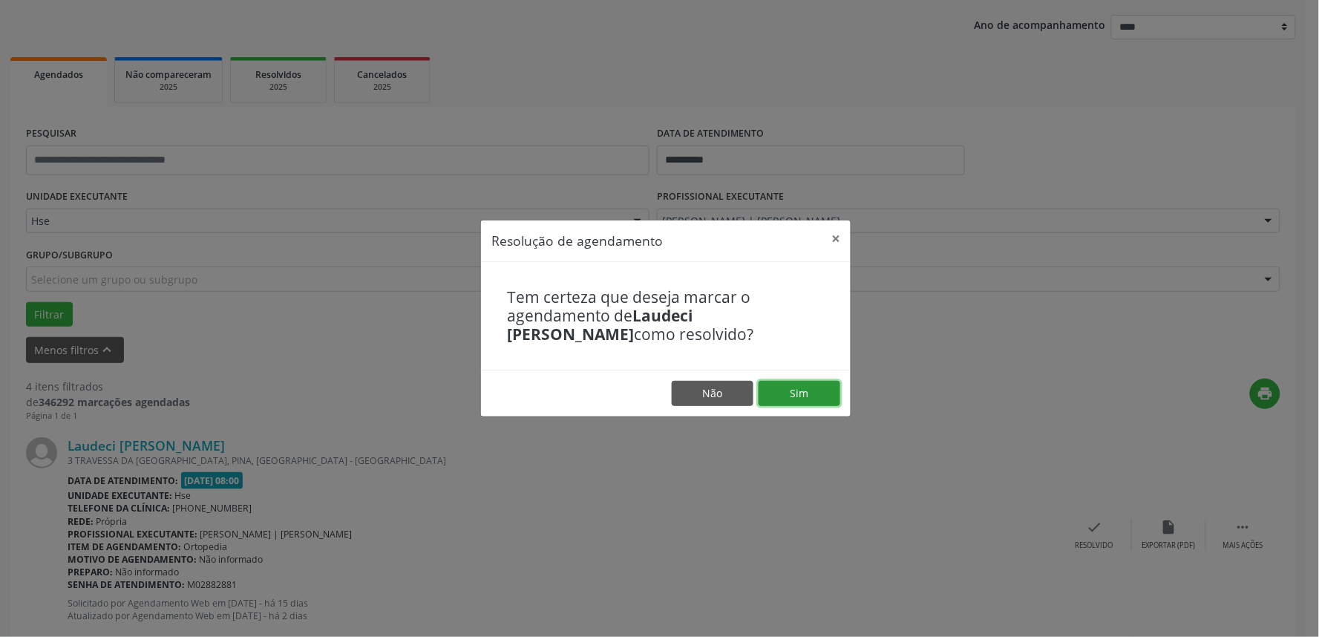
click at [811, 388] on button "Sim" at bounding box center [800, 393] width 82 height 25
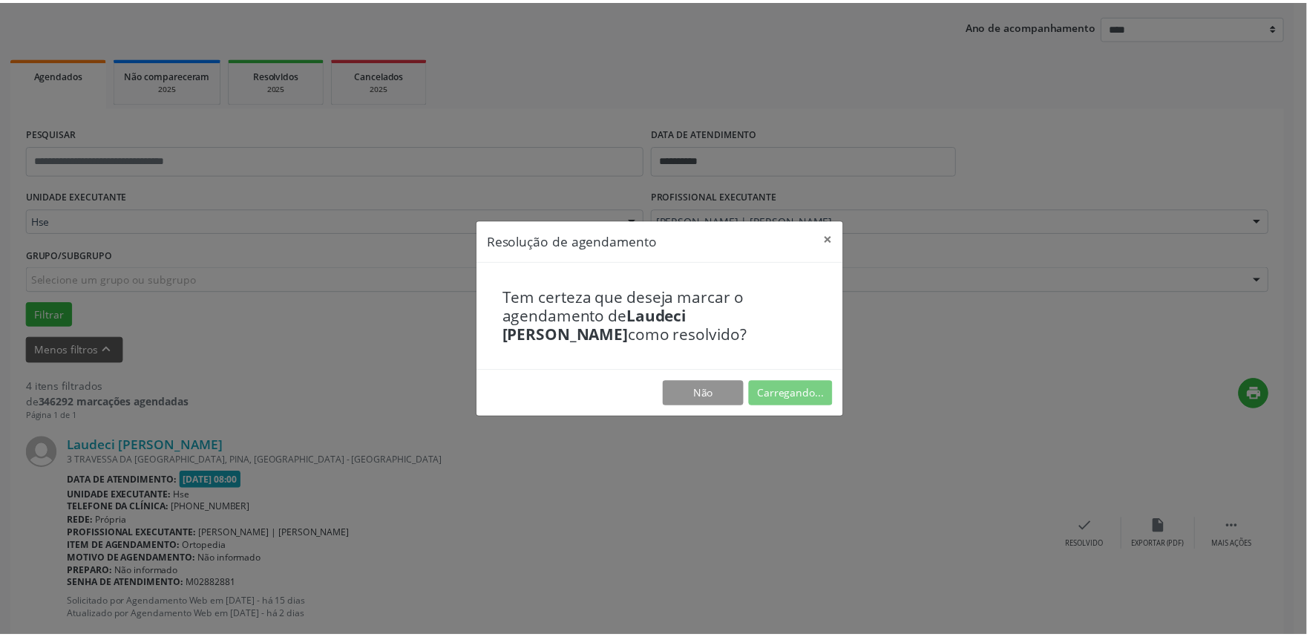
scroll to position [0, 0]
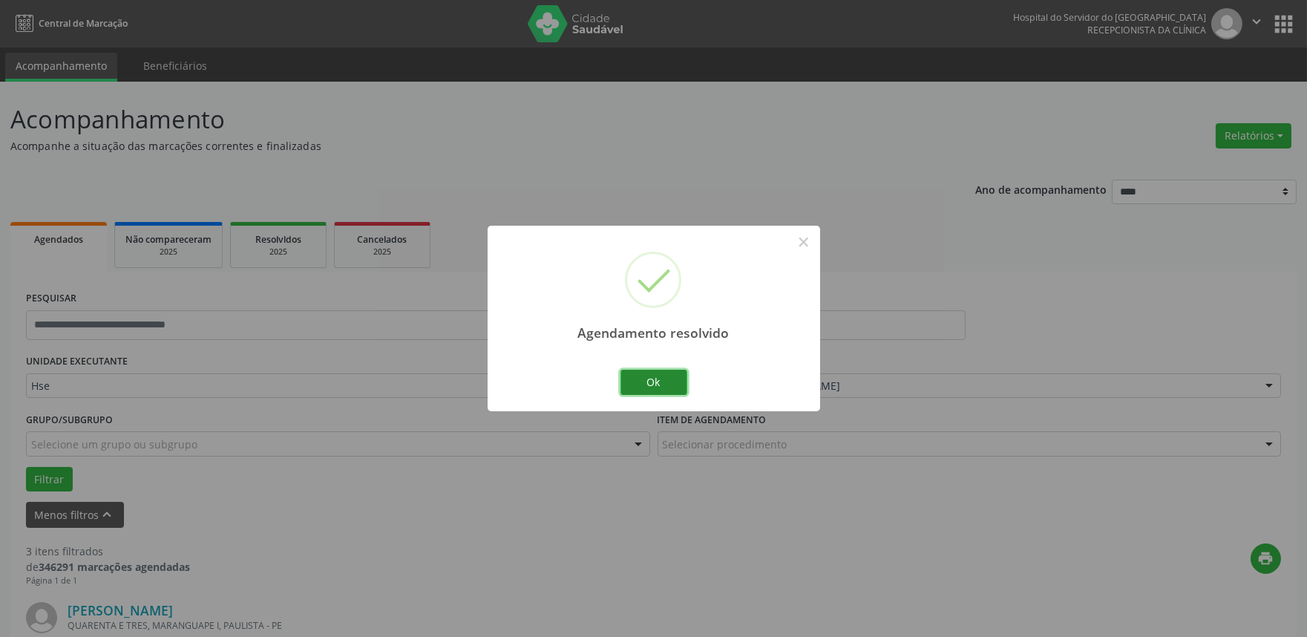
click at [666, 377] on button "Ok" at bounding box center [653, 382] width 67 height 25
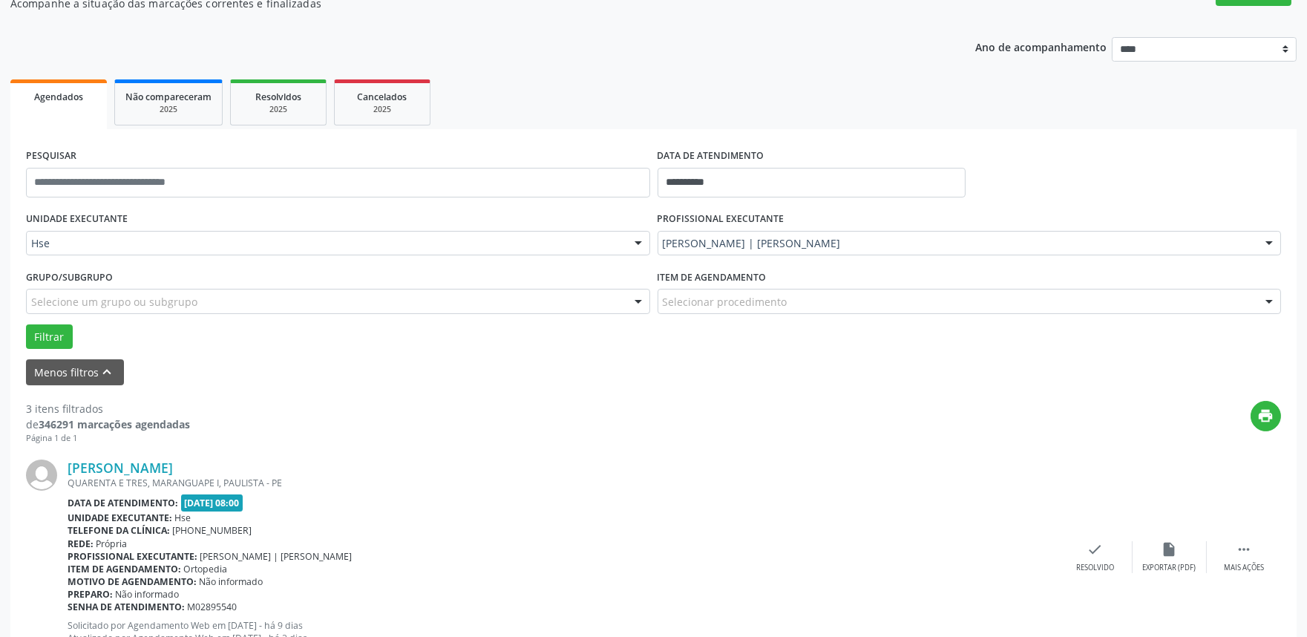
scroll to position [165, 0]
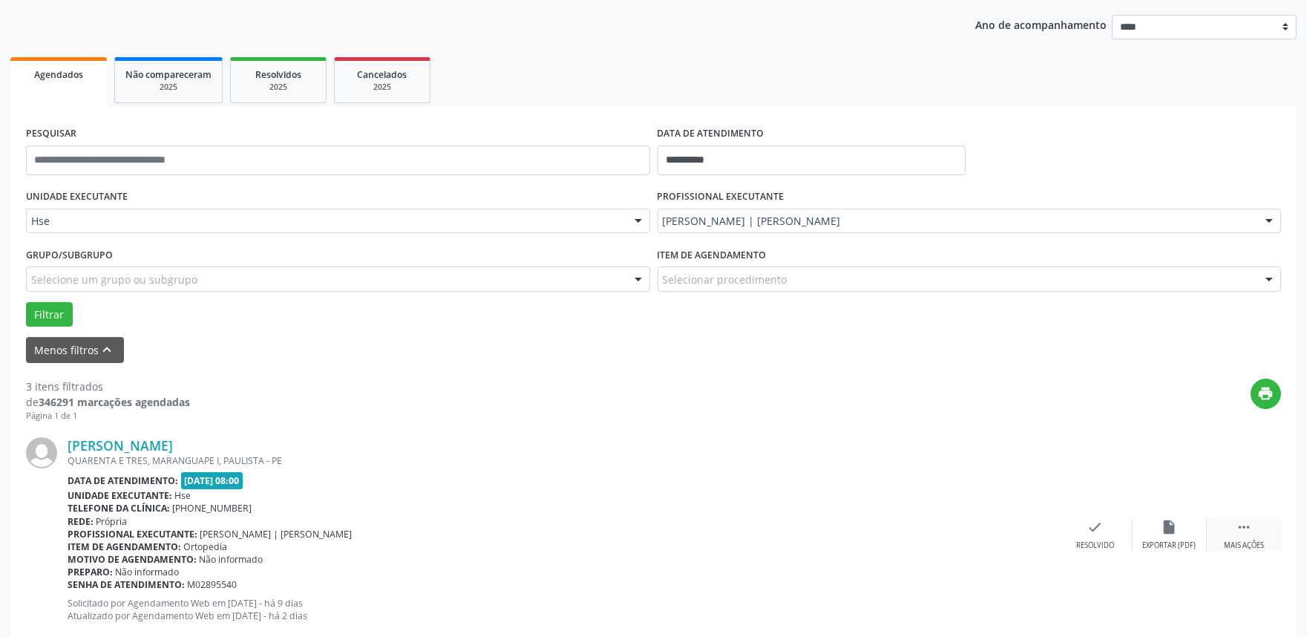
click at [1245, 531] on icon "" at bounding box center [1244, 527] width 16 height 16
click at [1179, 528] on div "alarm_off Não compareceu" at bounding box center [1170, 535] width 74 height 32
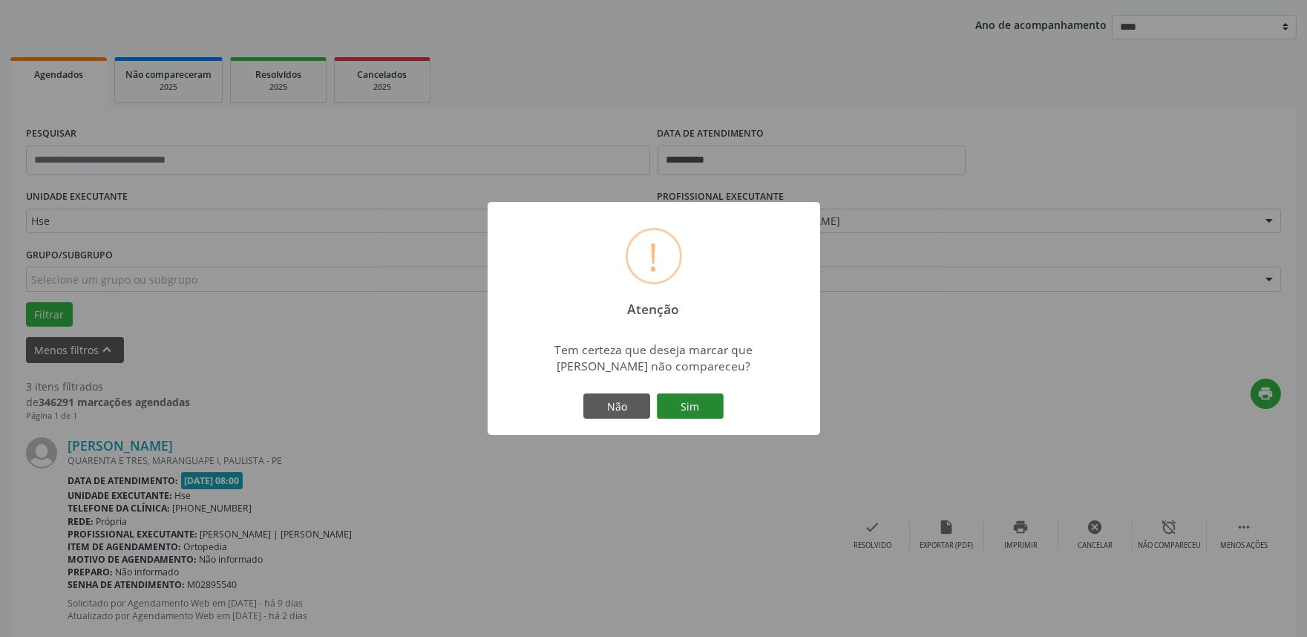
click at [675, 412] on button "Sim" at bounding box center [690, 405] width 67 height 25
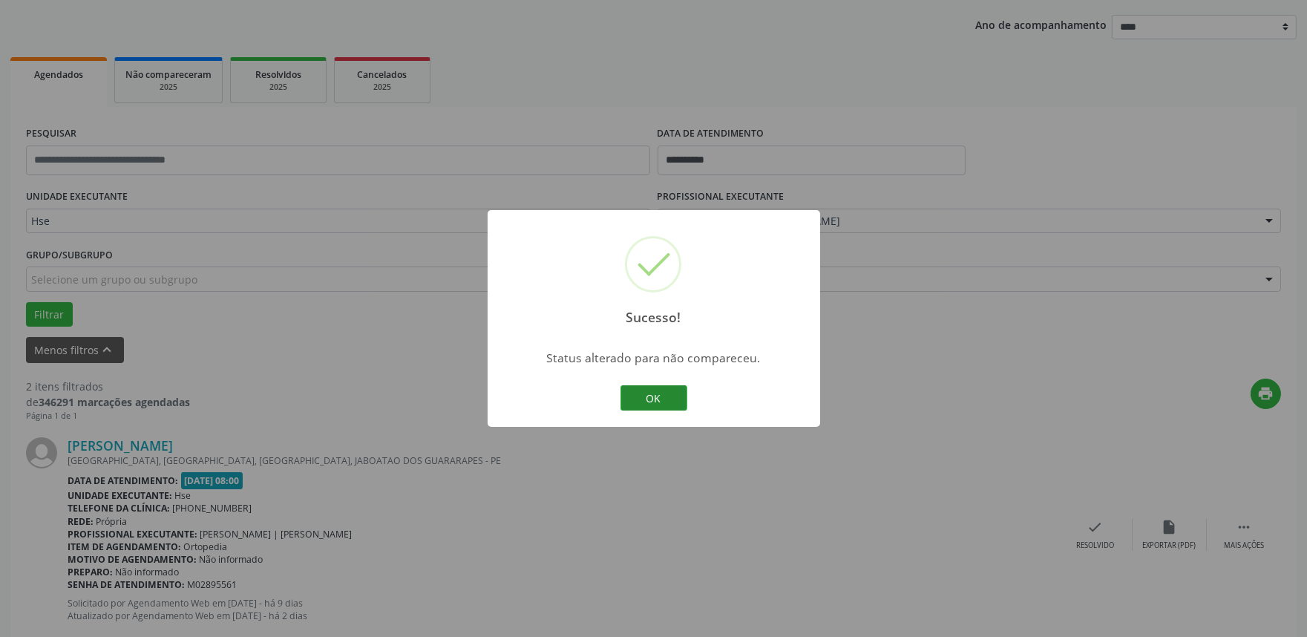
click at [640, 390] on button "OK" at bounding box center [653, 397] width 67 height 25
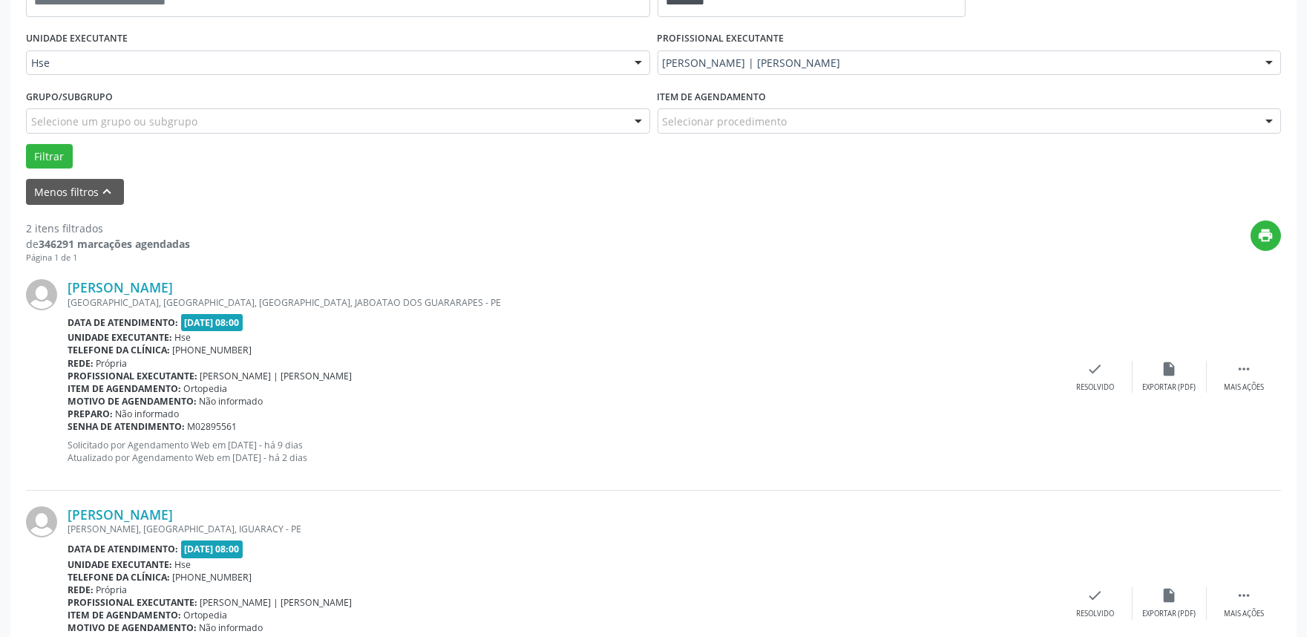
scroll to position [330, 0]
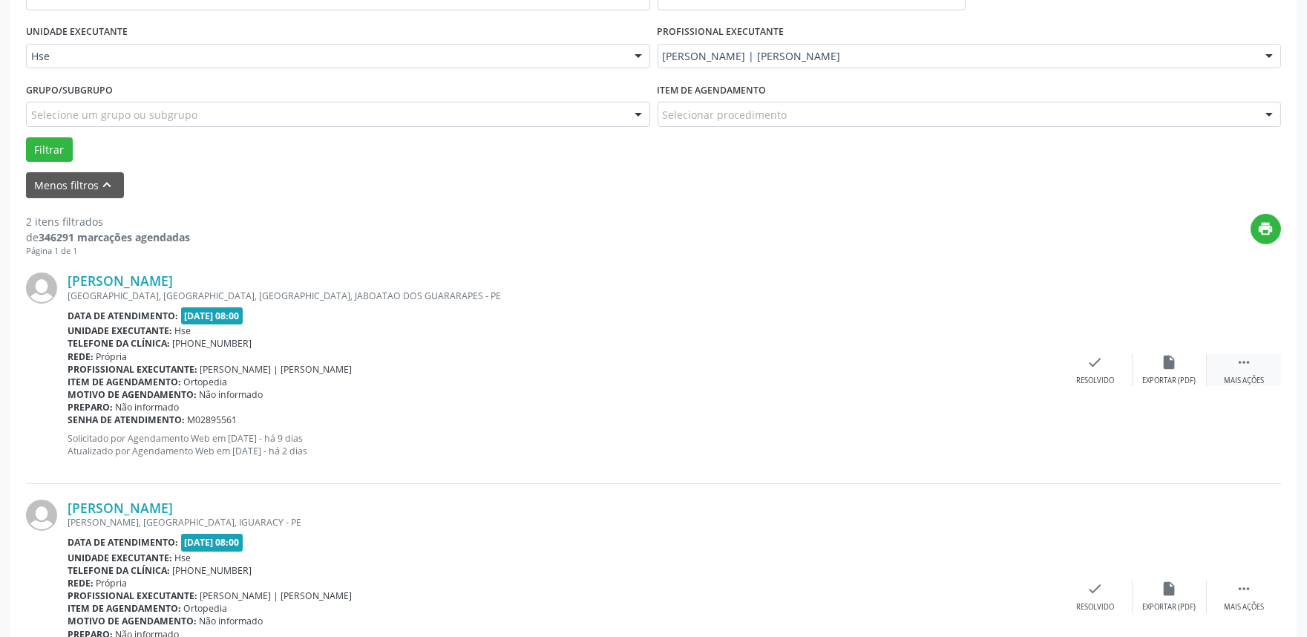
click at [1243, 365] on icon "" at bounding box center [1244, 362] width 16 height 16
click at [1160, 376] on div "Não compareceu" at bounding box center [1169, 381] width 63 height 10
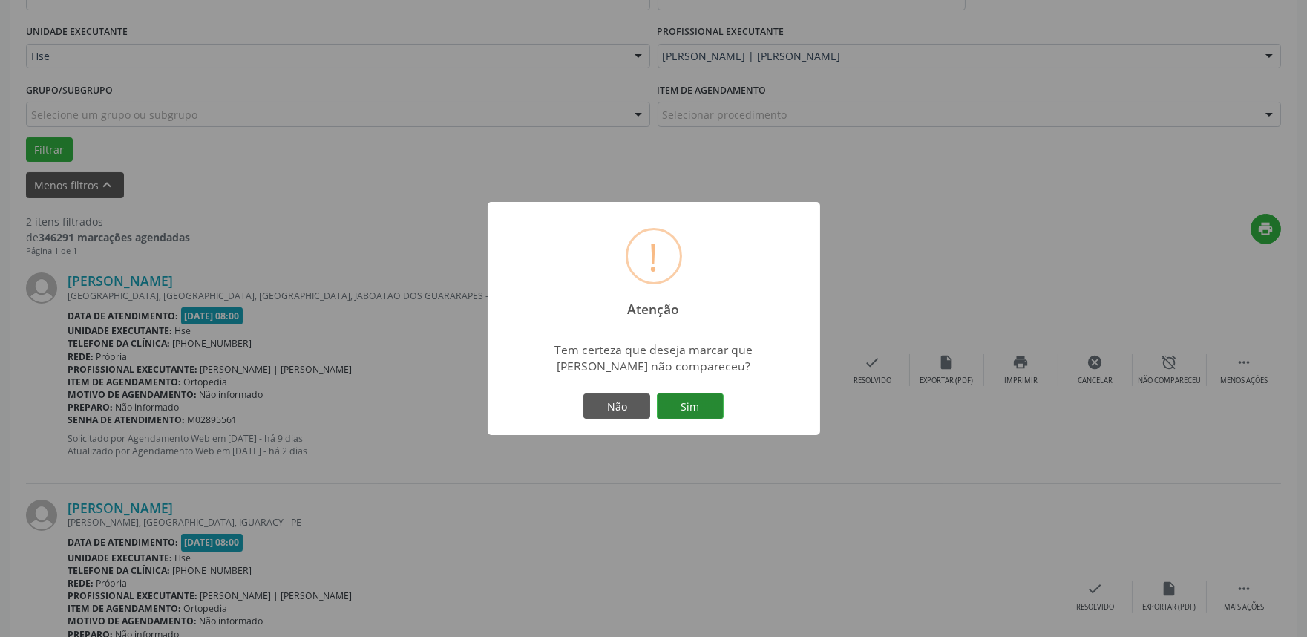
click at [676, 405] on button "Sim" at bounding box center [690, 405] width 67 height 25
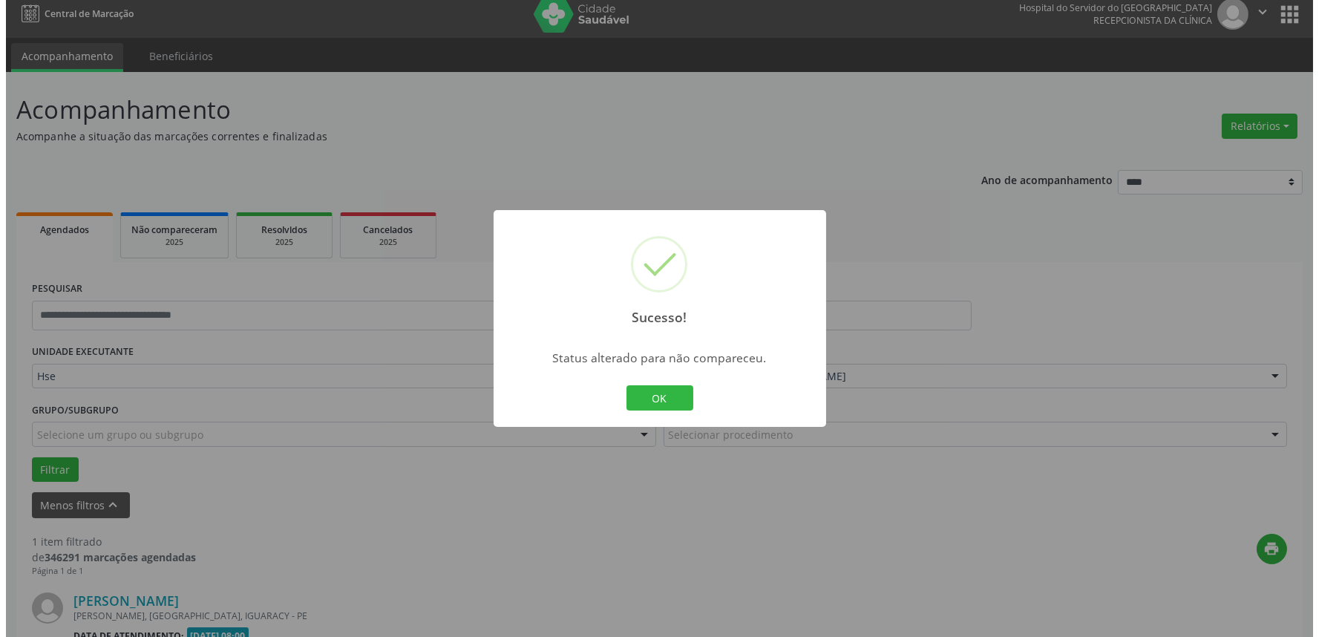
scroll to position [200, 0]
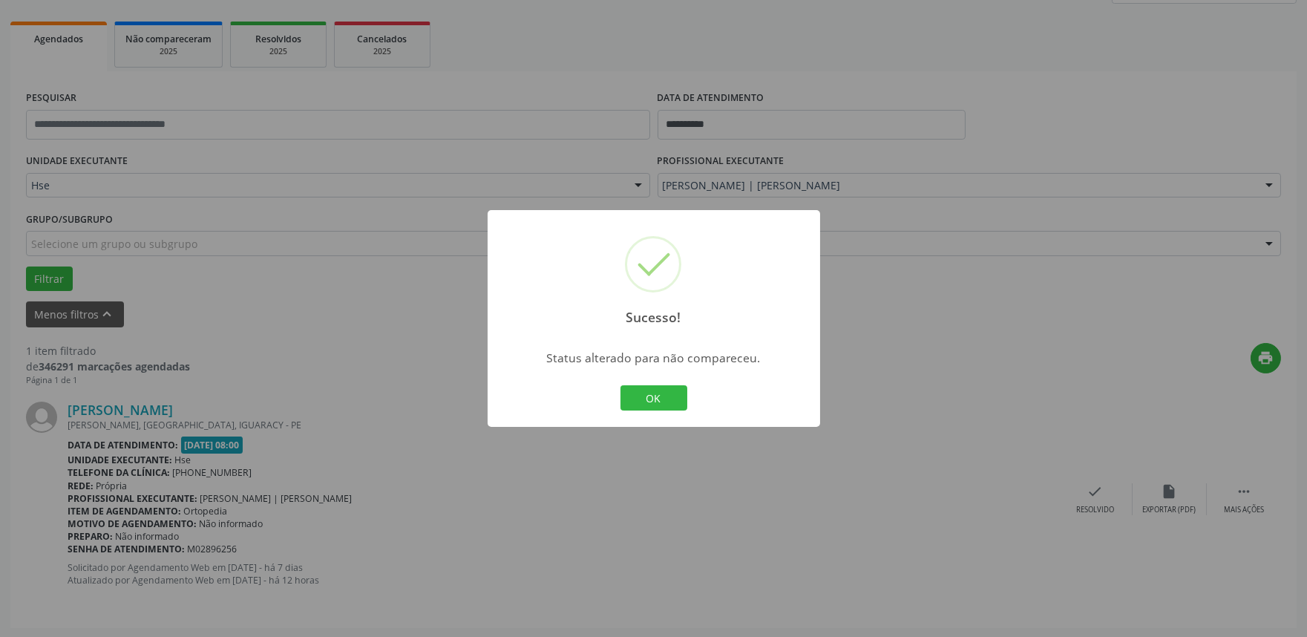
click at [683, 410] on div "OK Cancel" at bounding box center [653, 397] width 73 height 31
click at [673, 396] on button "OK" at bounding box center [653, 397] width 67 height 25
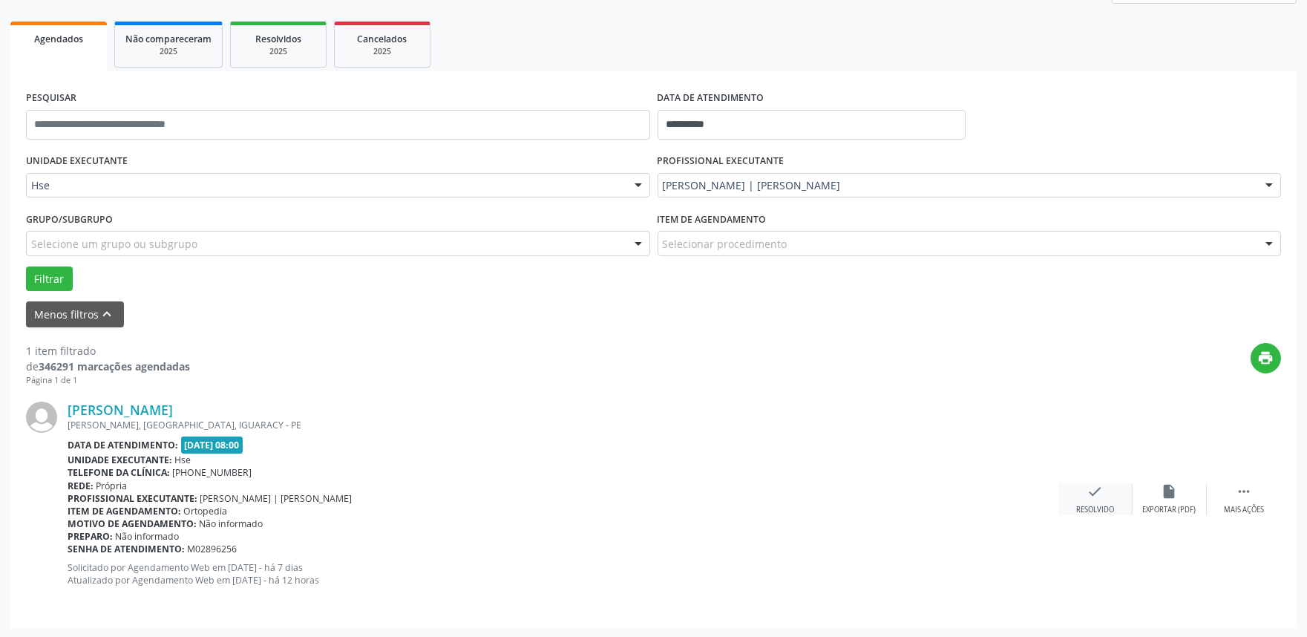
click at [1088, 496] on icon "check" at bounding box center [1095, 491] width 16 height 16
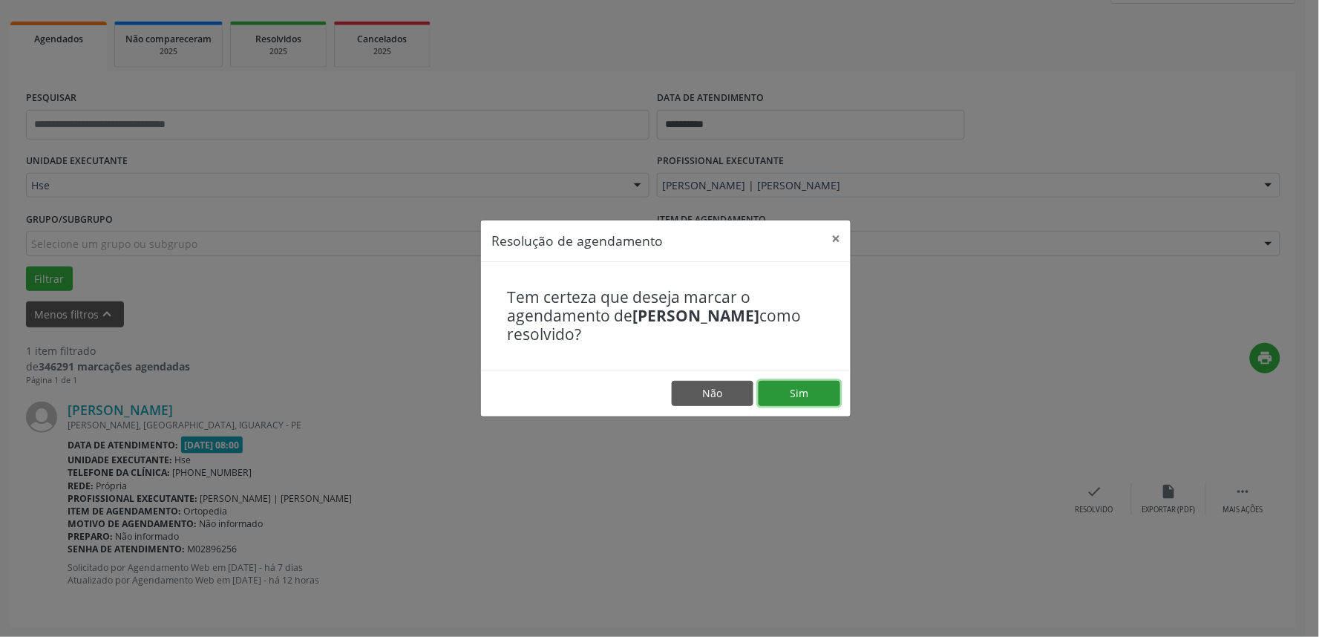
click at [818, 389] on button "Sim" at bounding box center [800, 393] width 82 height 25
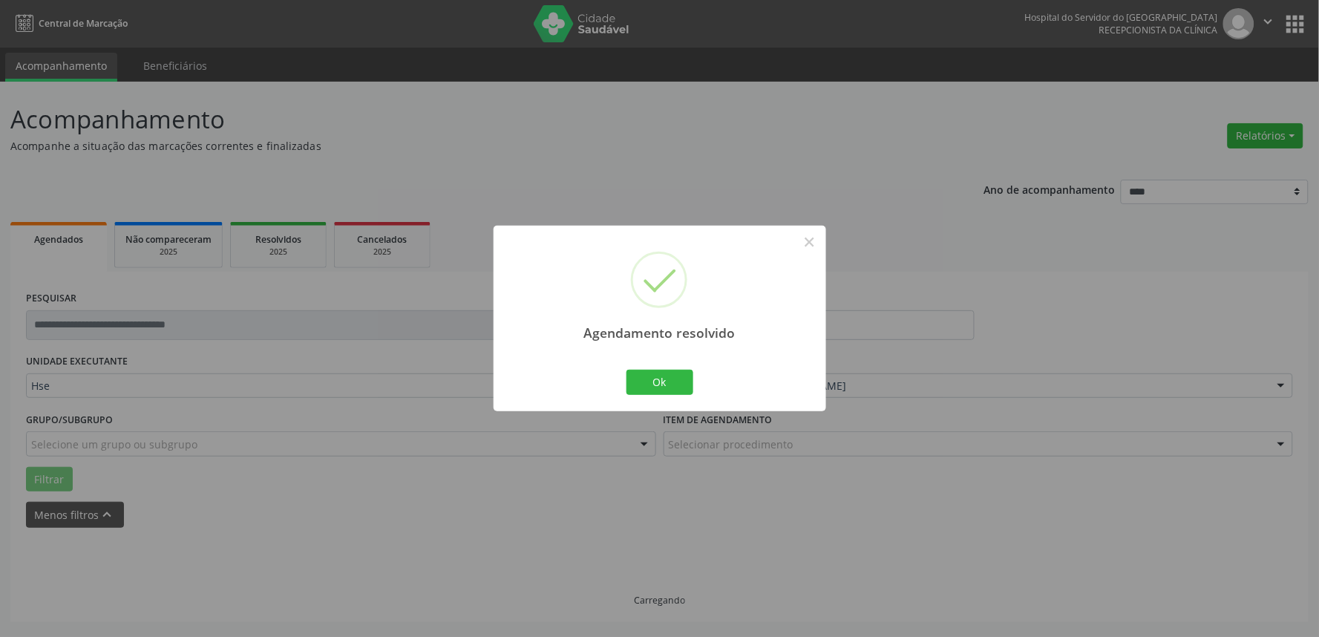
scroll to position [0, 0]
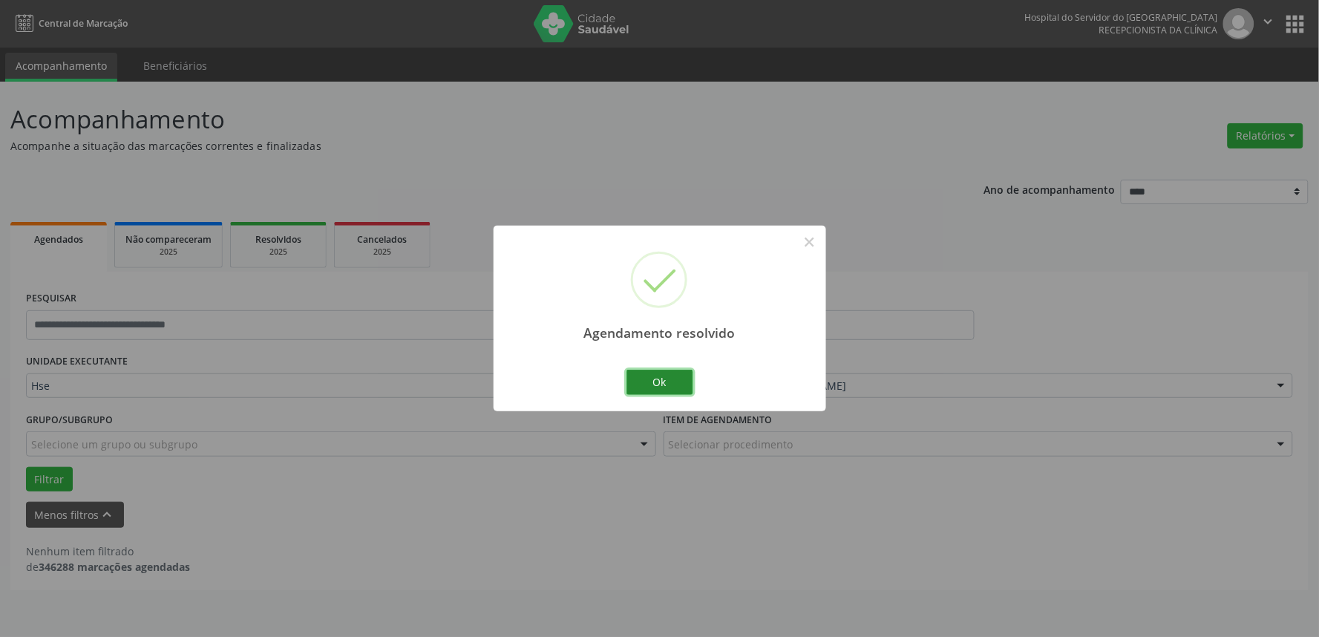
click at [658, 374] on button "Ok" at bounding box center [659, 382] width 67 height 25
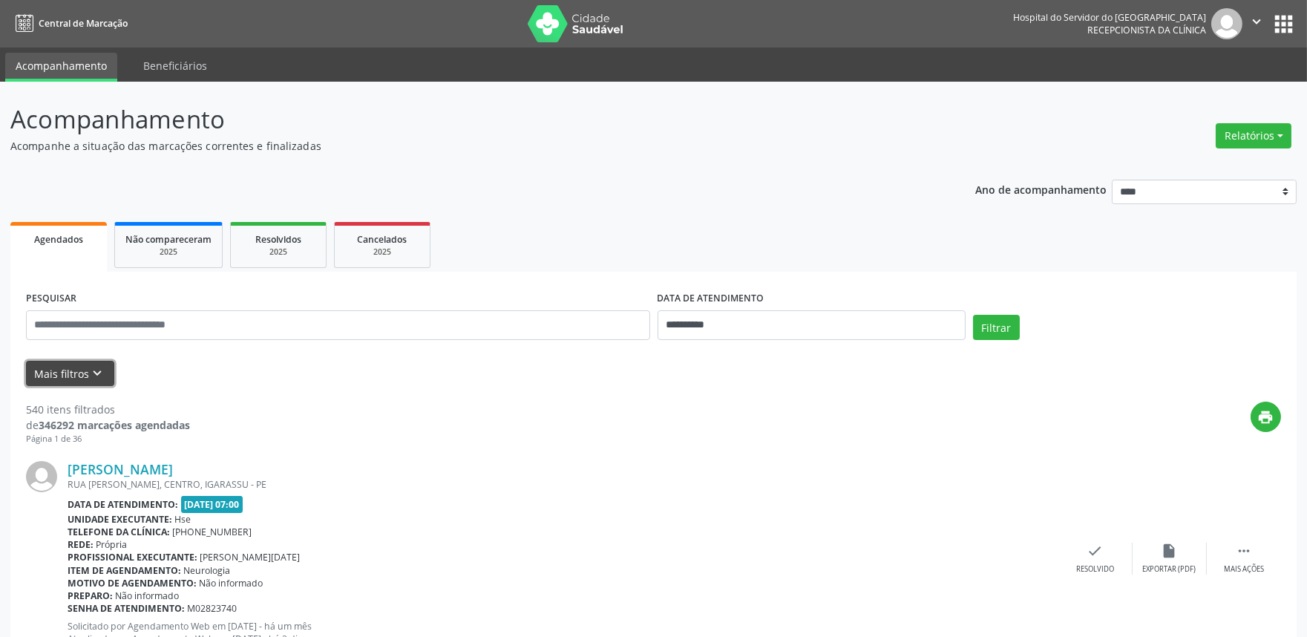
click at [90, 374] on icon "keyboard_arrow_down" at bounding box center [98, 373] width 16 height 16
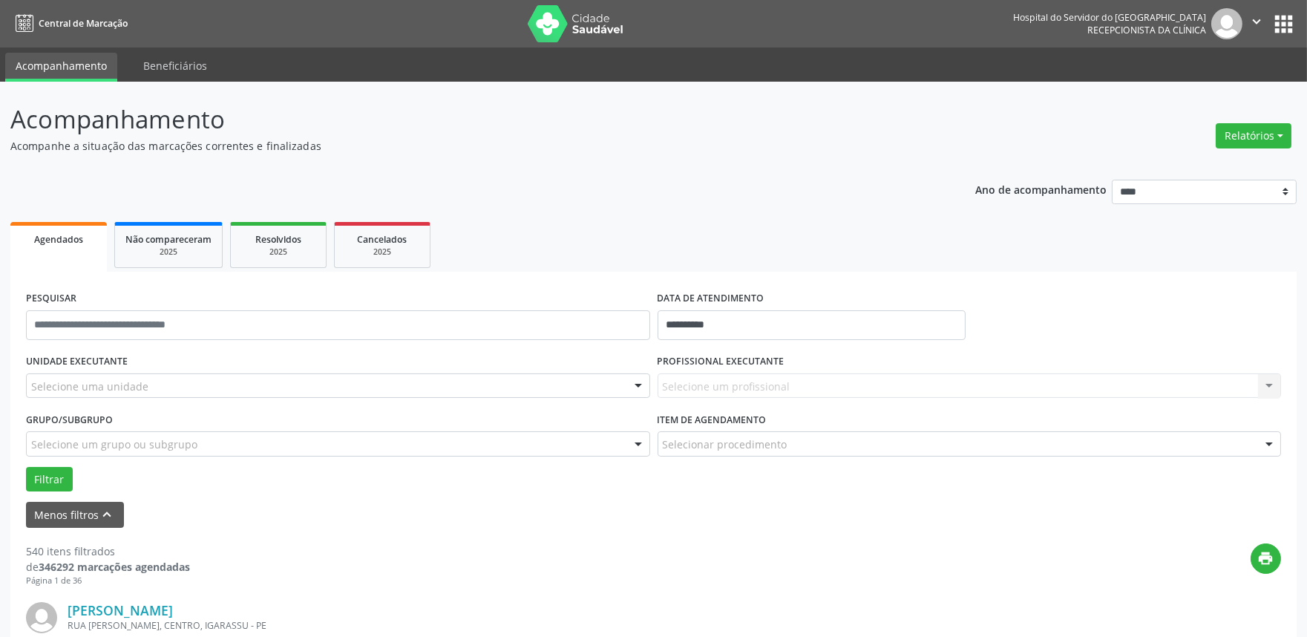
click at [183, 391] on div "Selecione uma unidade" at bounding box center [338, 385] width 624 height 25
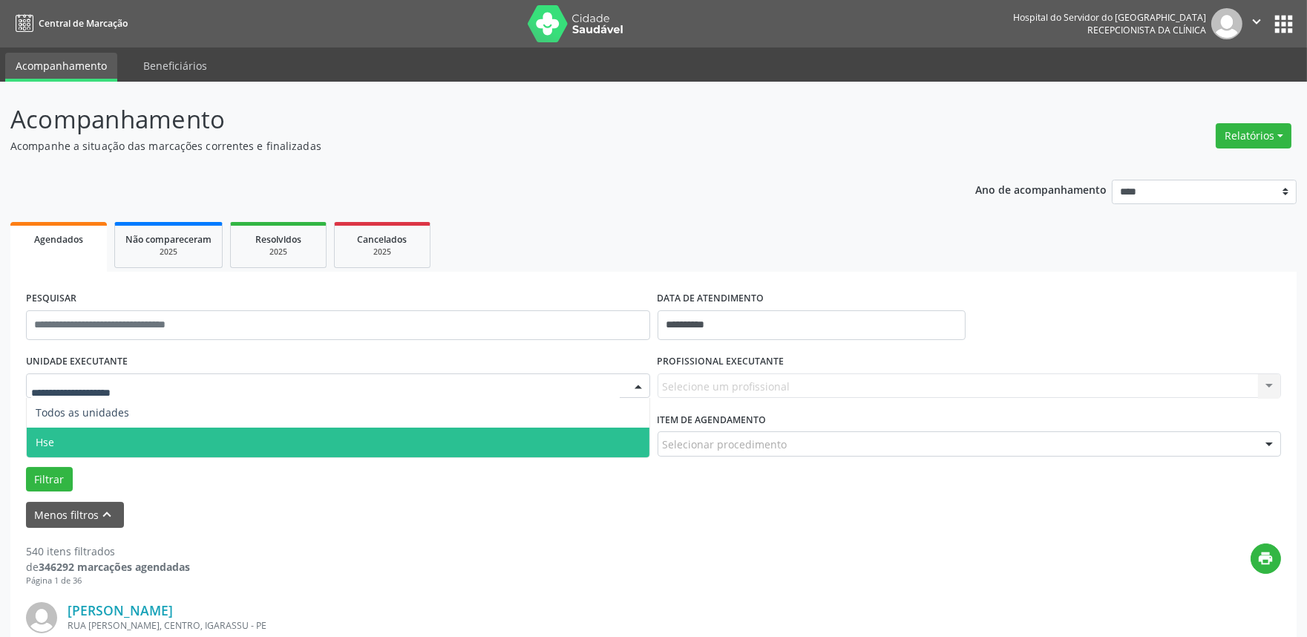
click at [139, 433] on span "Hse" at bounding box center [338, 443] width 623 height 30
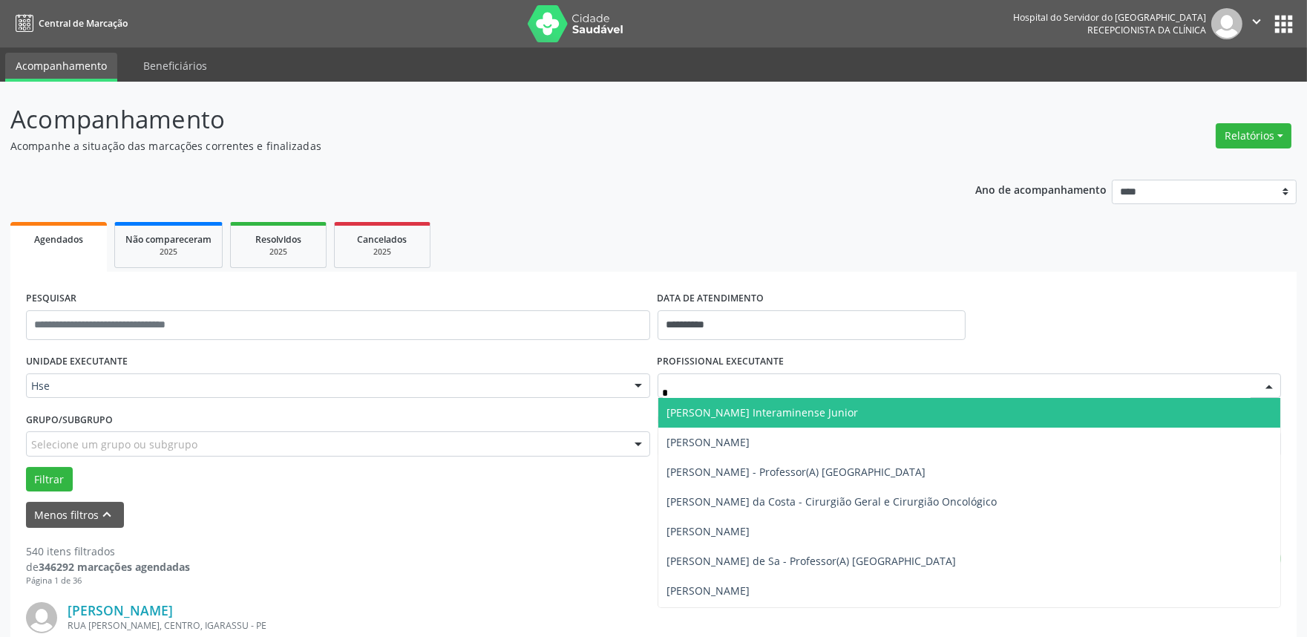
type input "**"
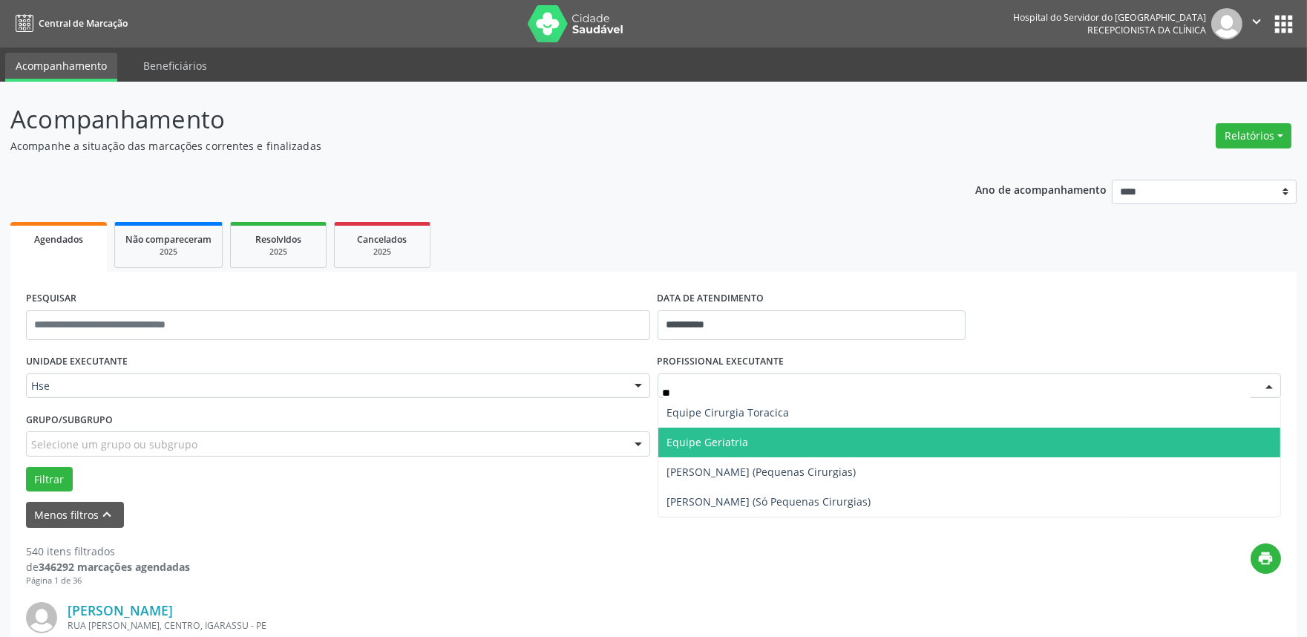
click at [733, 451] on span "Equipe Geriatria" at bounding box center [969, 443] width 623 height 30
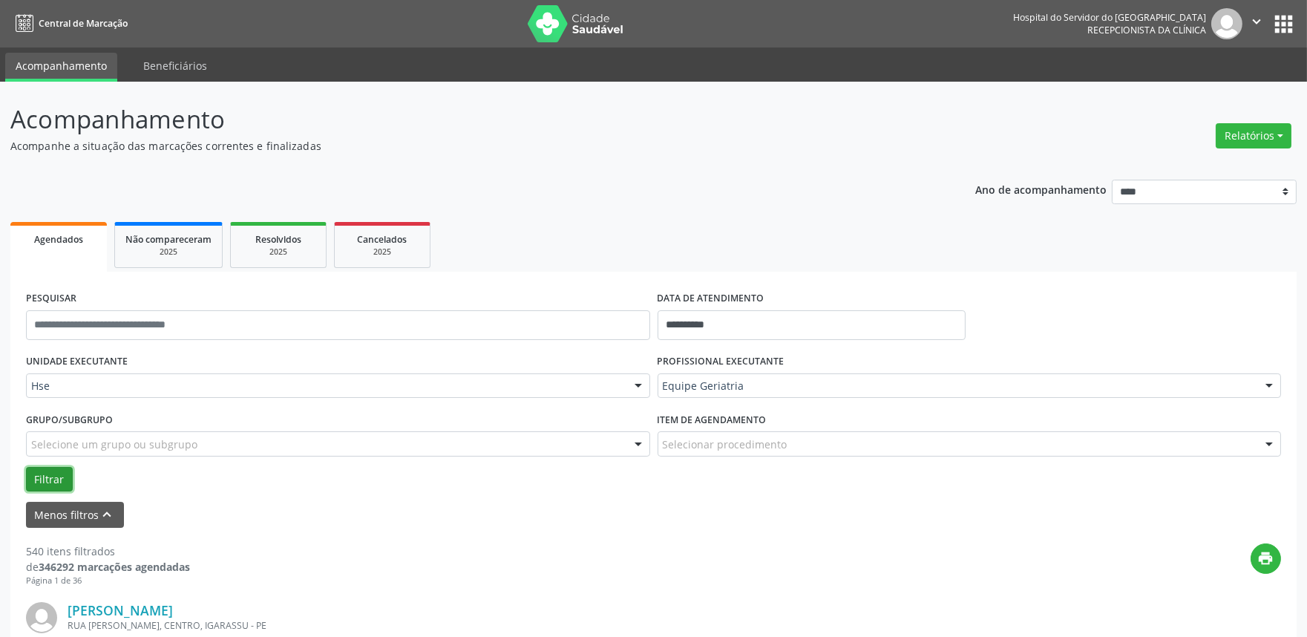
click at [59, 476] on button "Filtrar" at bounding box center [49, 479] width 47 height 25
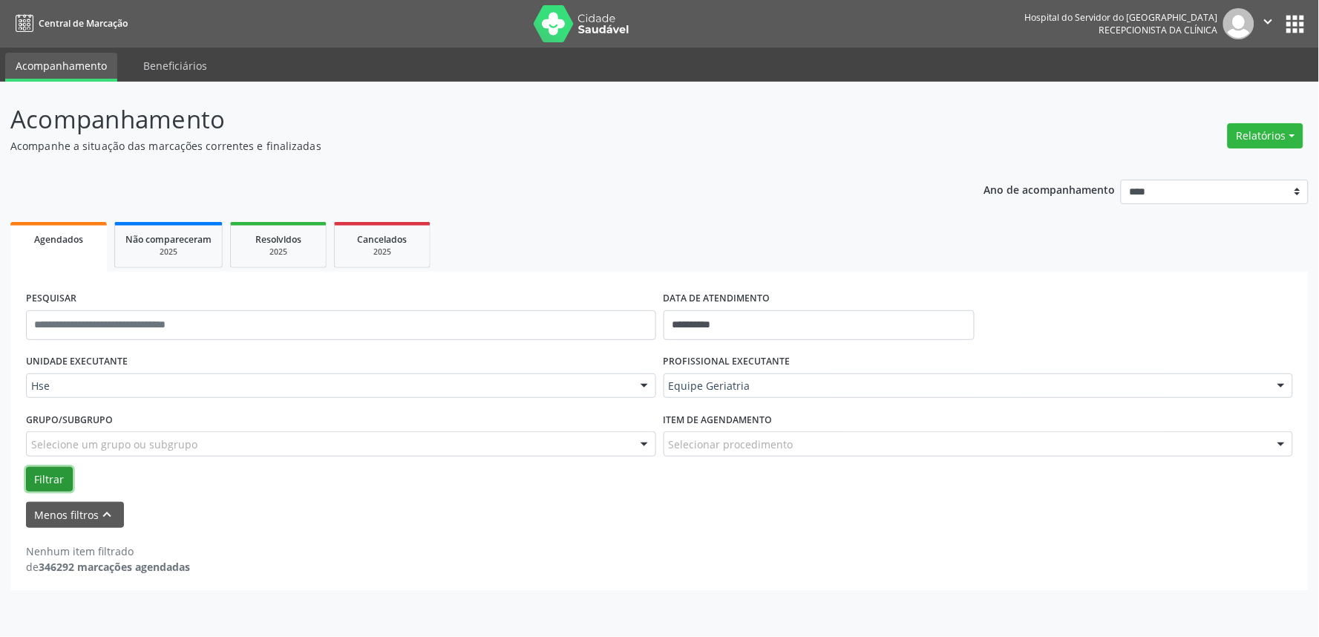
click at [54, 467] on button "Filtrar" at bounding box center [49, 479] width 47 height 25
click at [693, 315] on input "**********" at bounding box center [819, 325] width 311 height 30
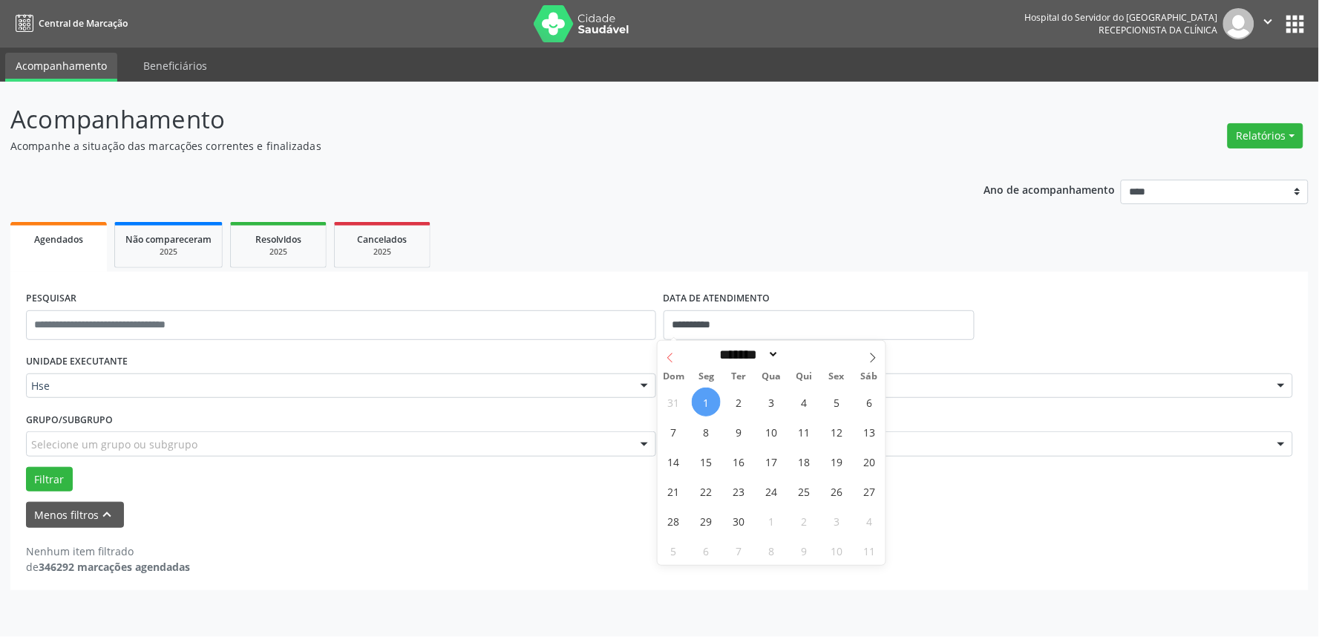
click at [667, 358] on icon at bounding box center [670, 358] width 10 height 10
select select "*"
click at [834, 529] on span "29" at bounding box center [836, 520] width 29 height 29
type input "**********"
click at [834, 529] on span "29" at bounding box center [836, 520] width 29 height 29
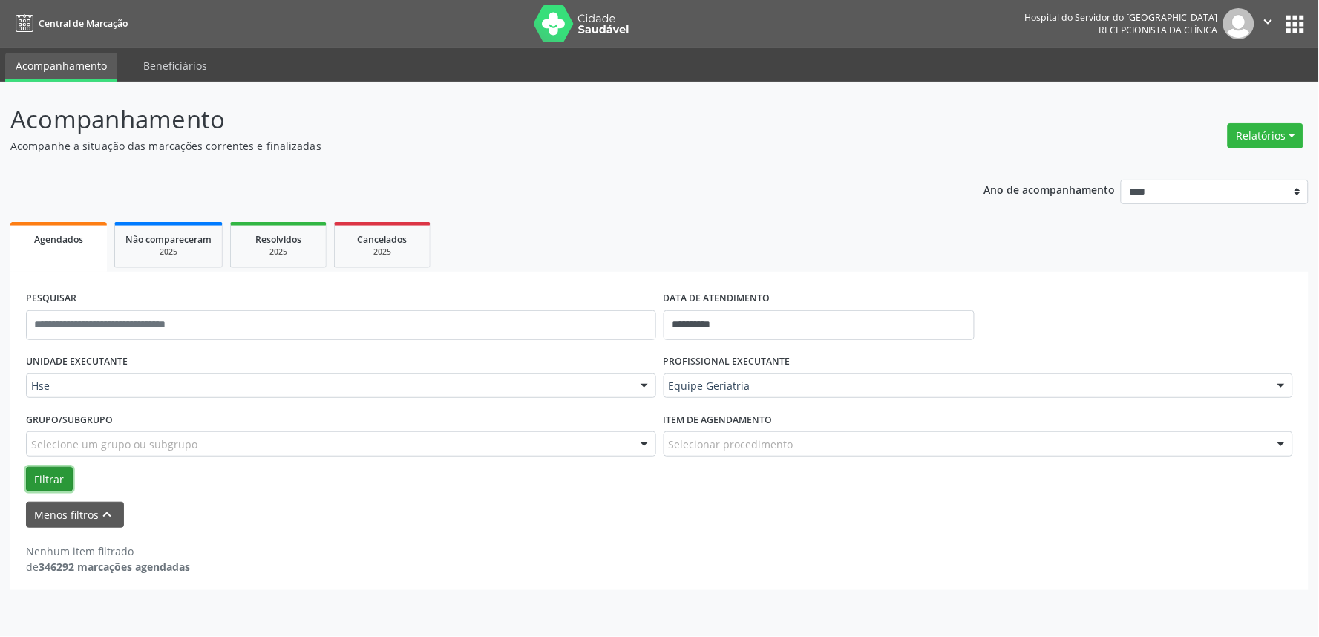
click at [59, 483] on button "Filtrar" at bounding box center [49, 479] width 47 height 25
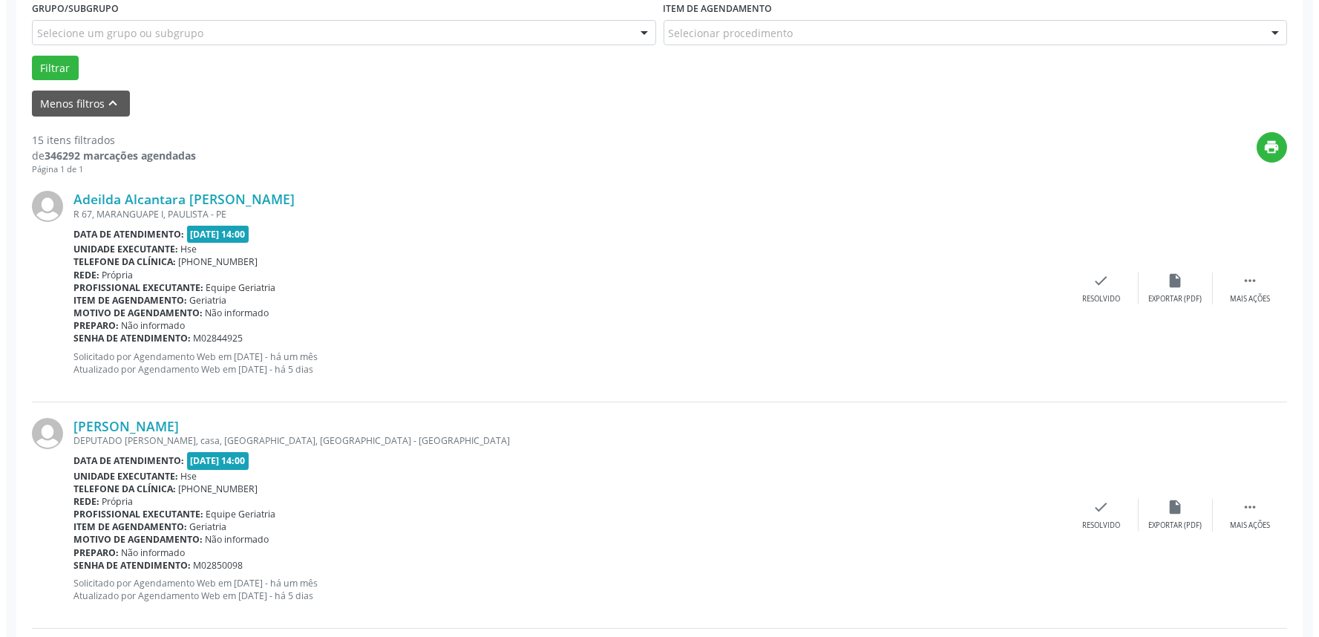
scroll to position [412, 0]
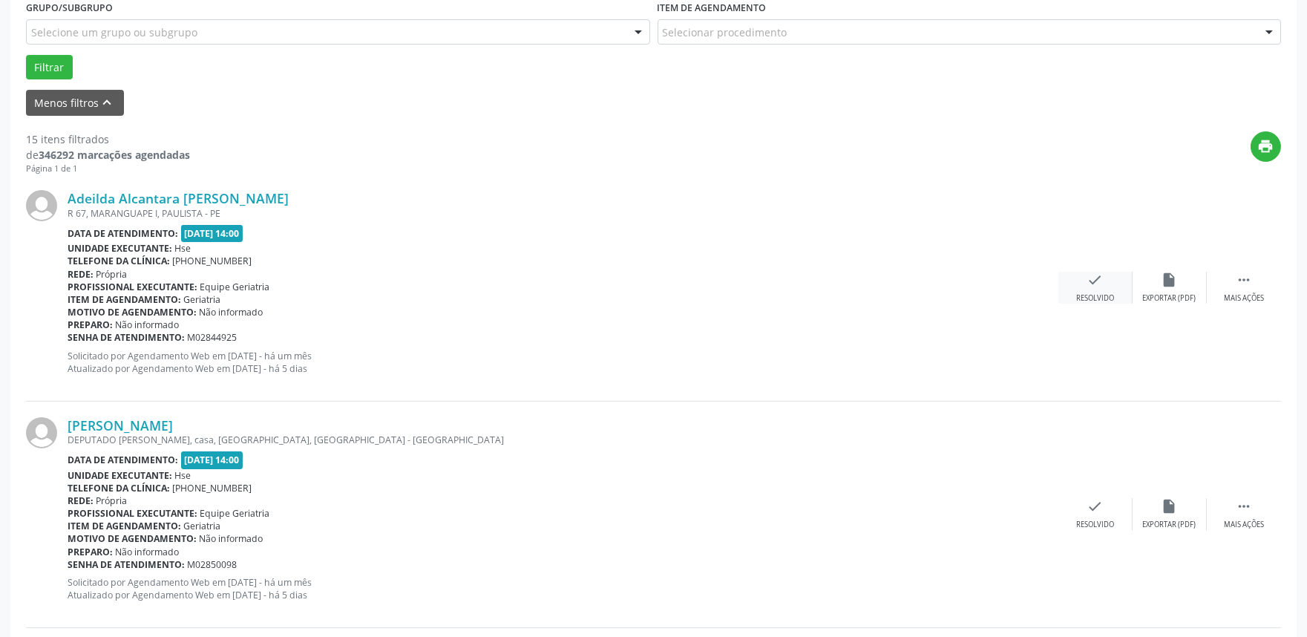
click at [1087, 282] on icon "check" at bounding box center [1095, 280] width 16 height 16
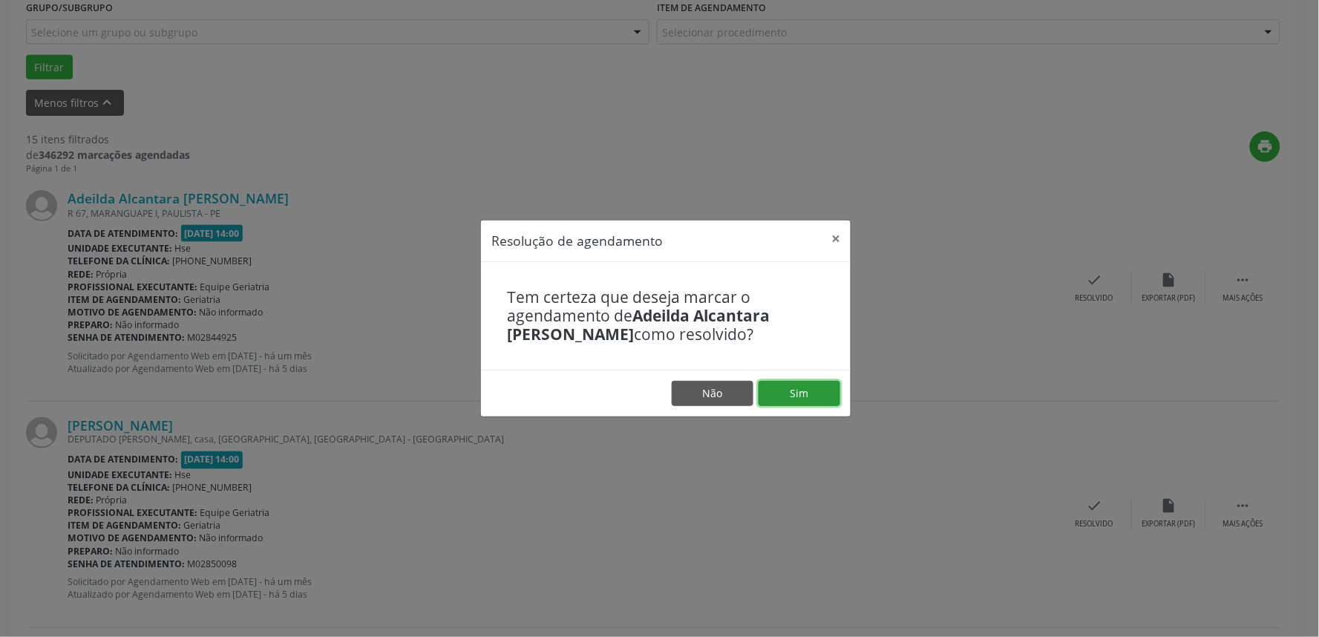
click at [805, 393] on button "Sim" at bounding box center [800, 393] width 82 height 25
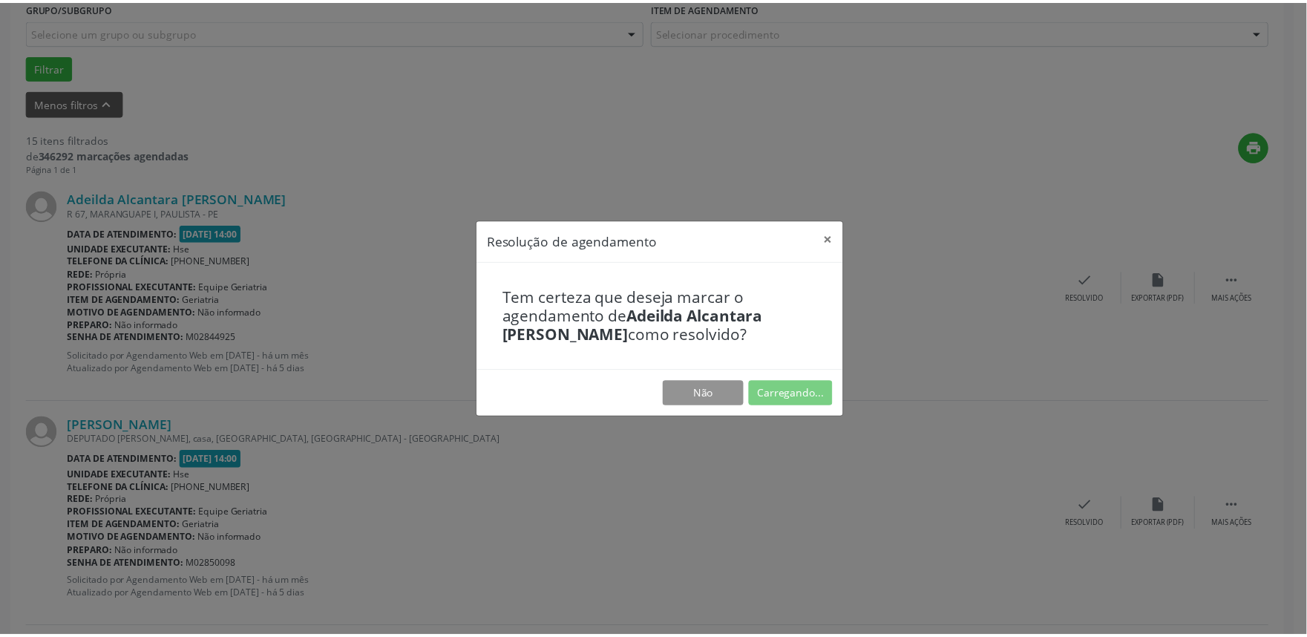
scroll to position [0, 0]
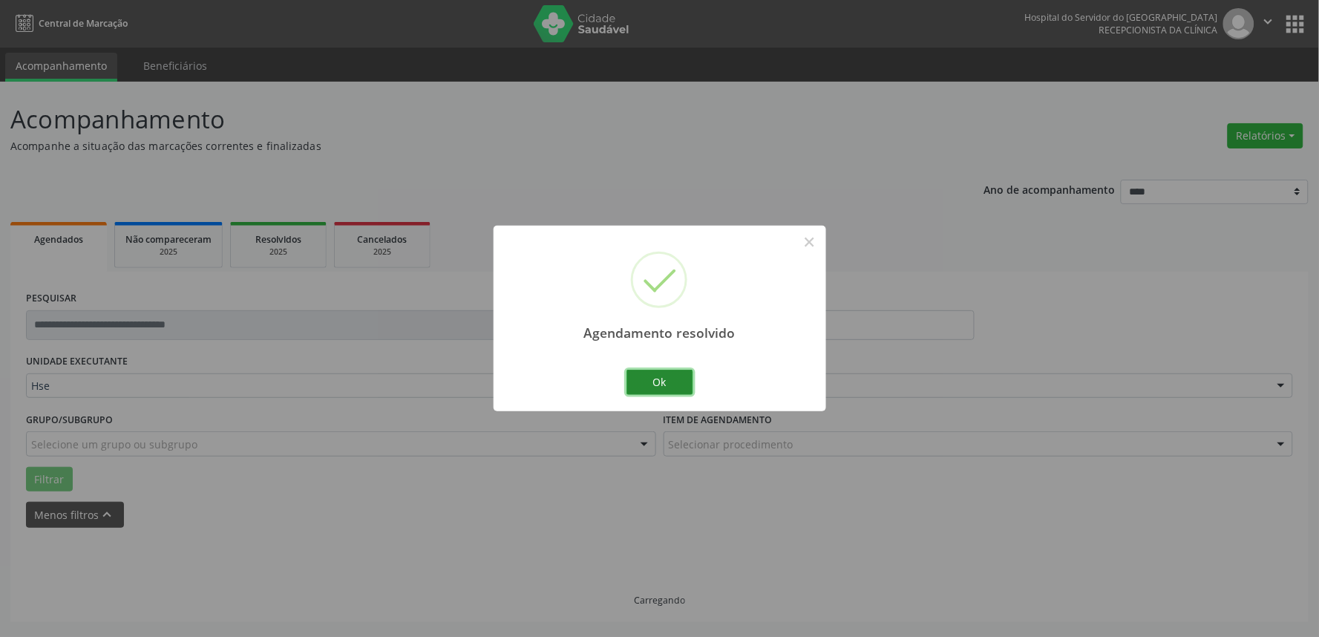
click at [661, 384] on button "Ok" at bounding box center [659, 382] width 67 height 25
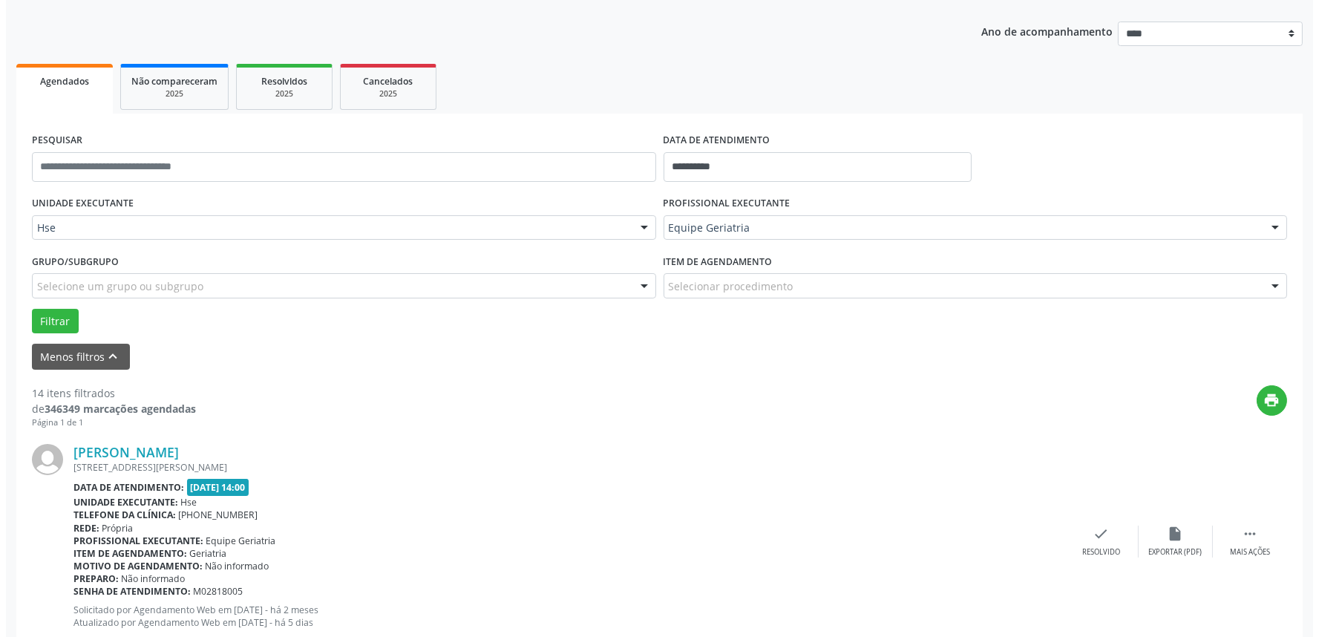
scroll to position [165, 0]
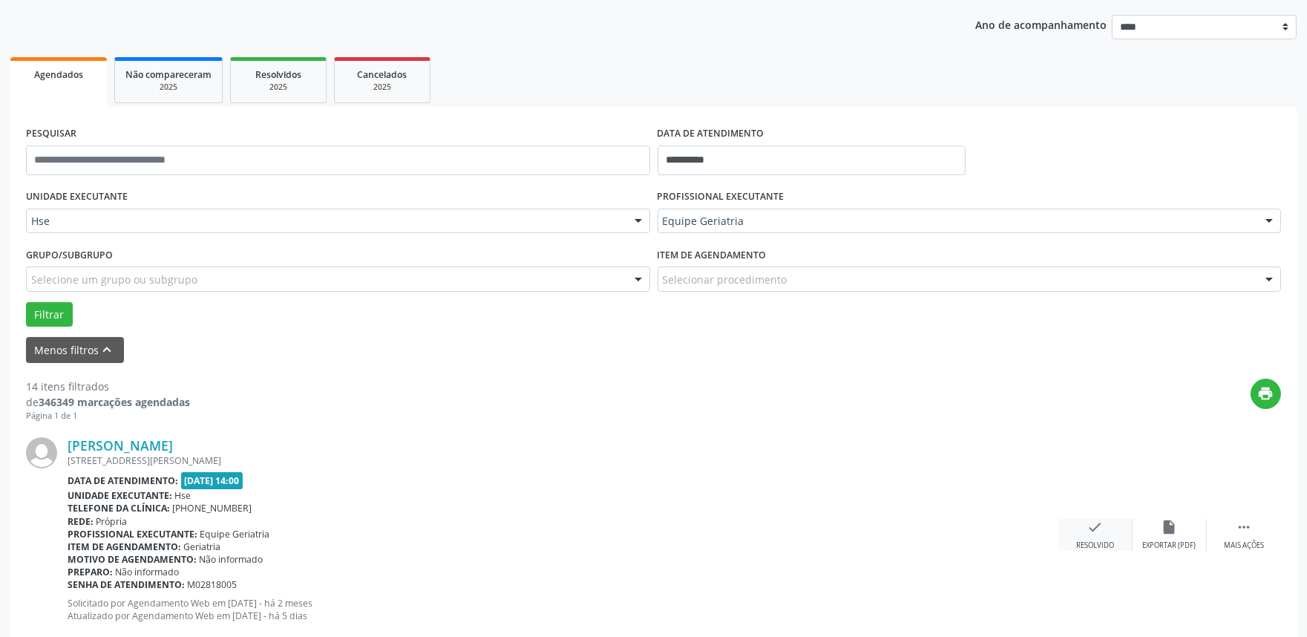
click at [1088, 536] on div "check Resolvido" at bounding box center [1095, 535] width 74 height 32
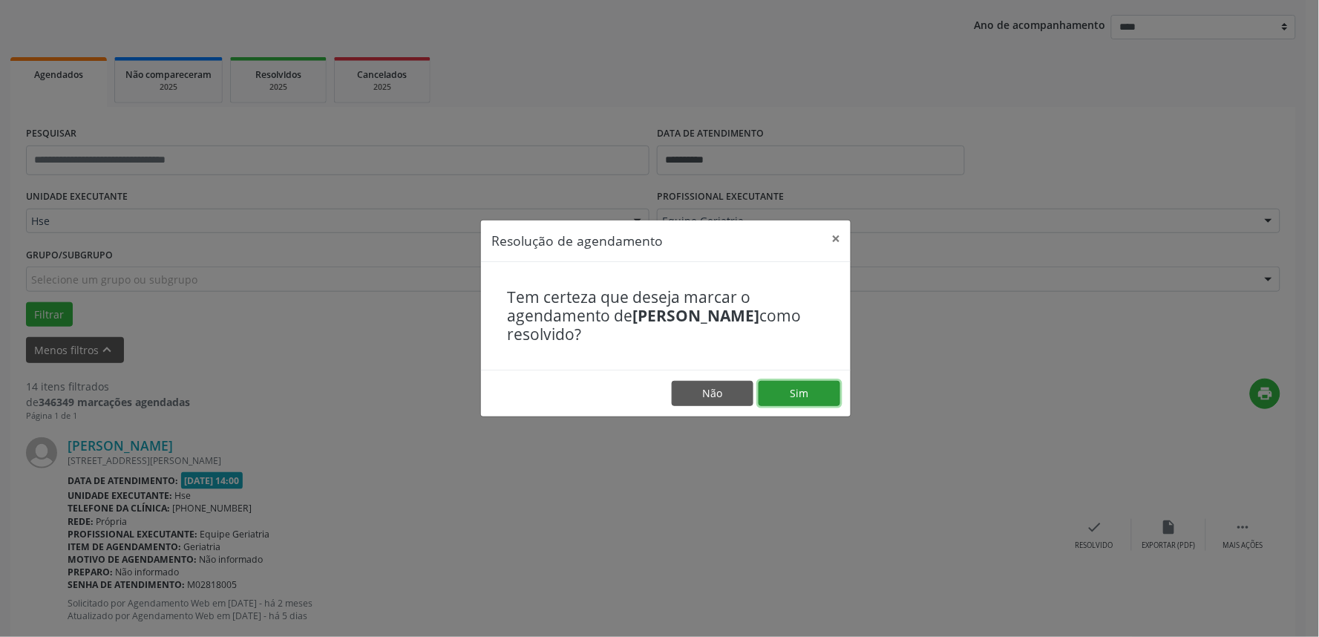
click at [821, 396] on button "Sim" at bounding box center [800, 393] width 82 height 25
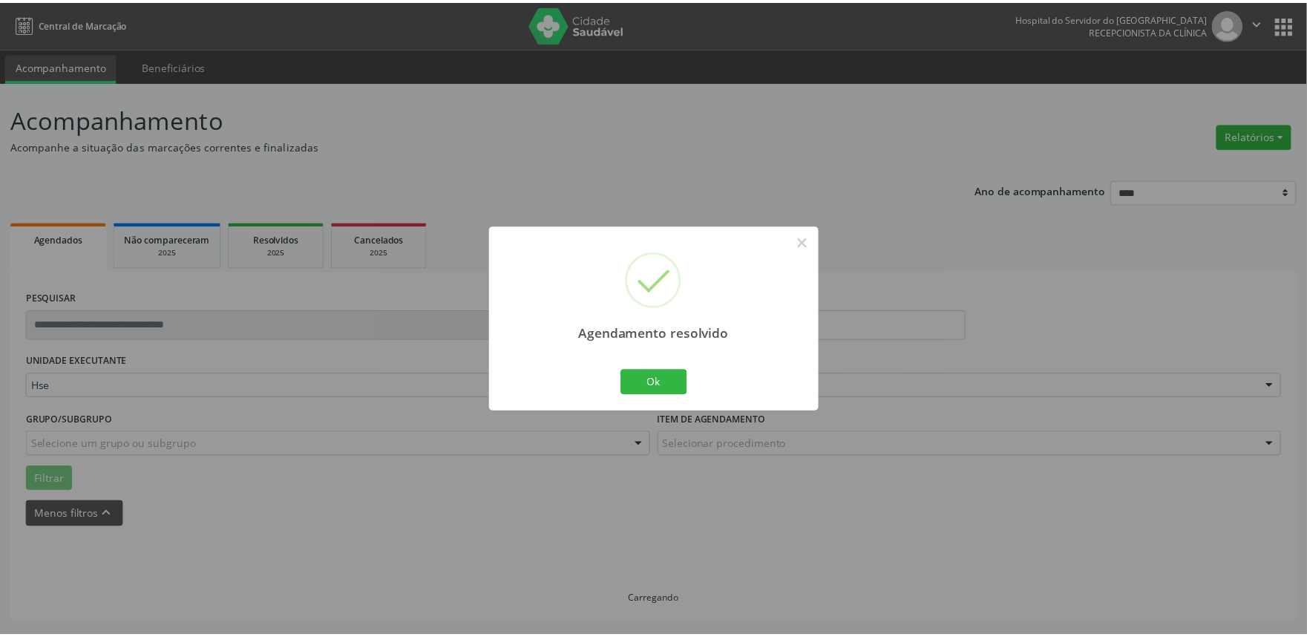
scroll to position [0, 0]
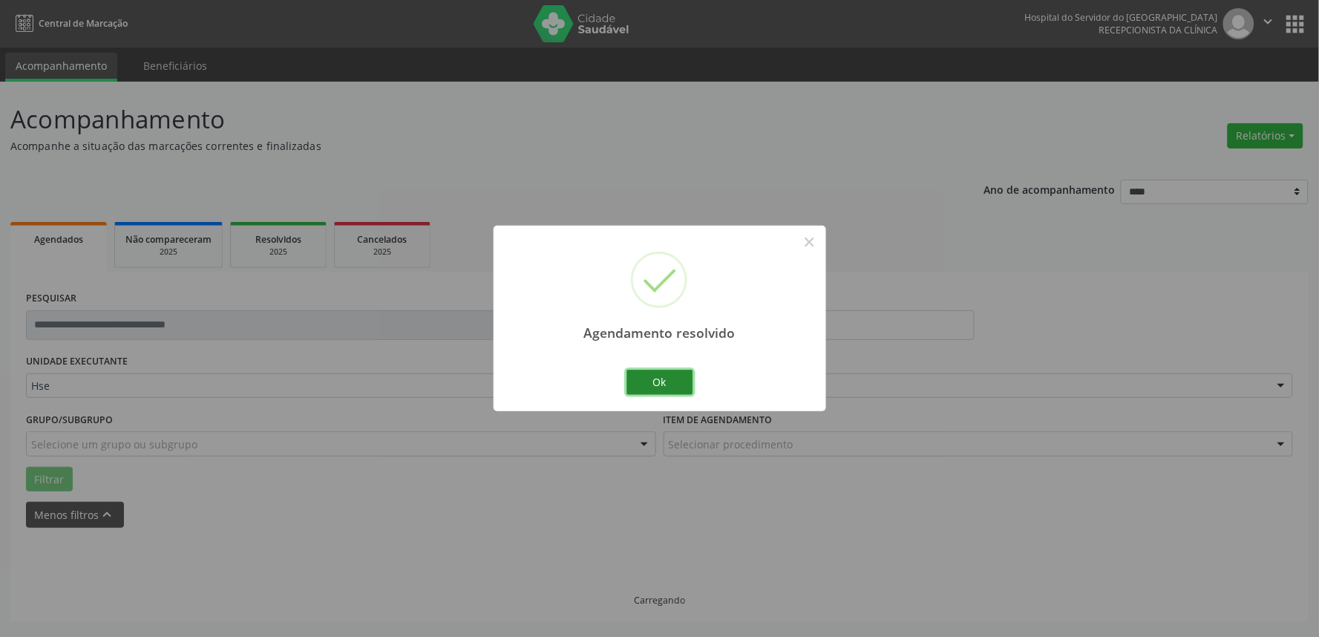
click at [665, 379] on button "Ok" at bounding box center [659, 382] width 67 height 25
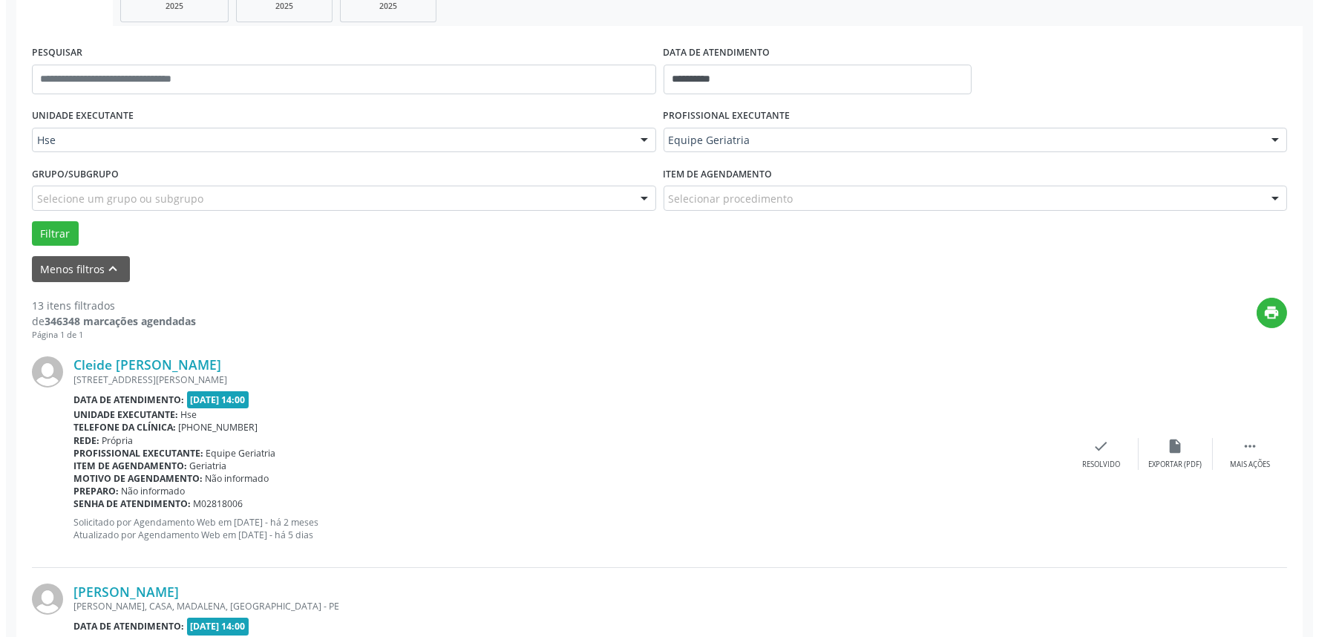
scroll to position [247, 0]
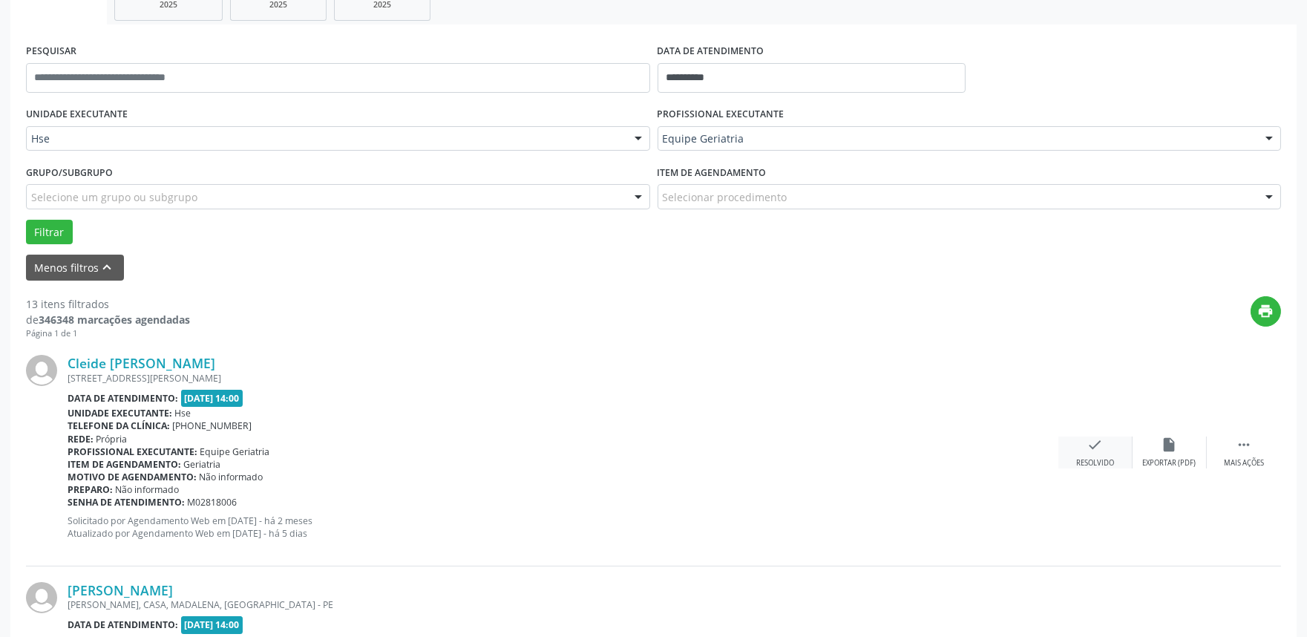
click at [1089, 449] on icon "check" at bounding box center [1095, 444] width 16 height 16
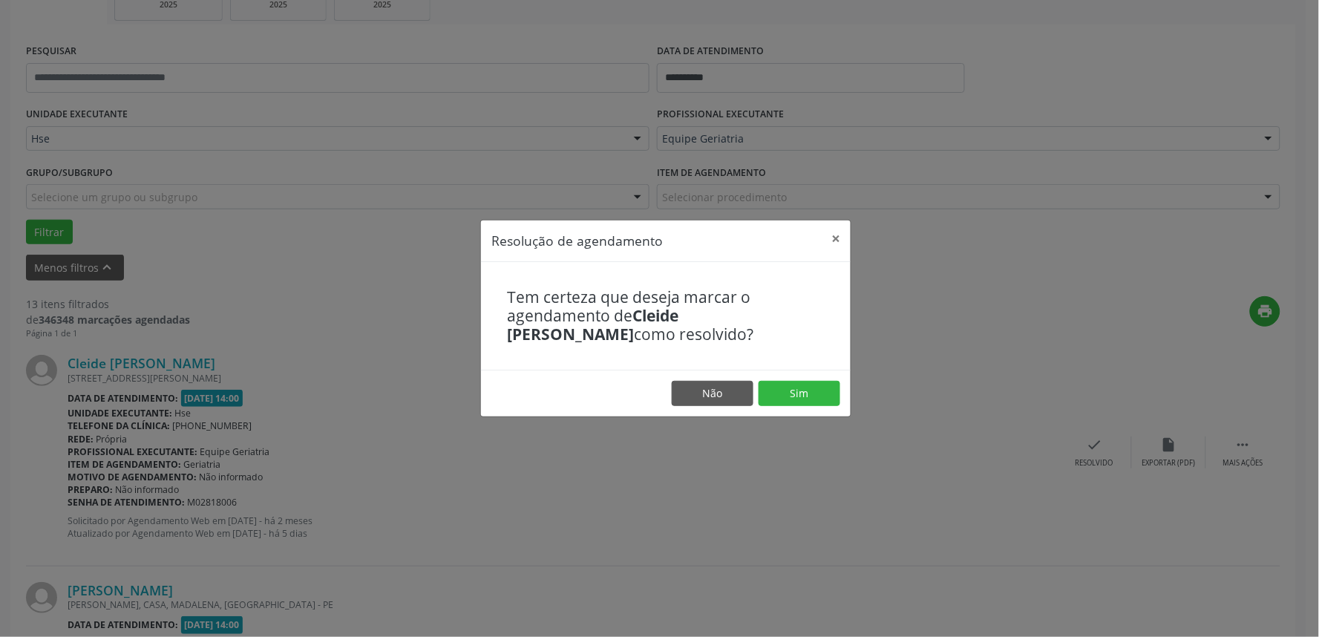
click at [785, 376] on footer "Não Sim" at bounding box center [666, 393] width 370 height 47
click at [798, 395] on button "Sim" at bounding box center [800, 393] width 82 height 25
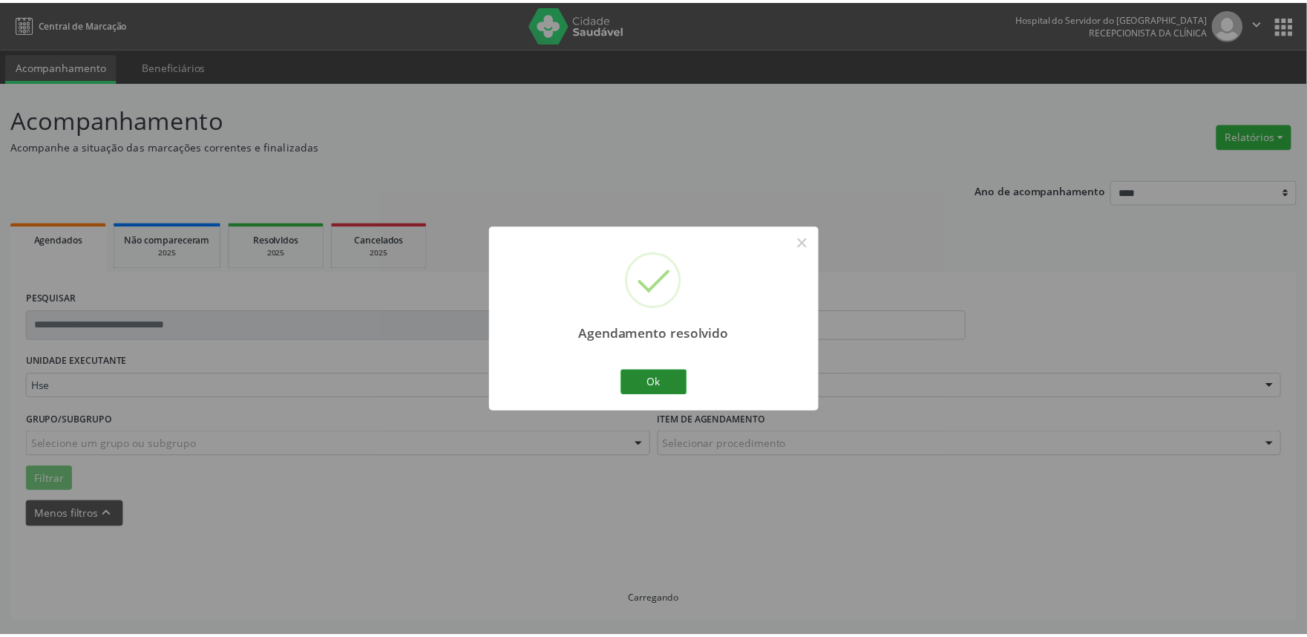
scroll to position [0, 0]
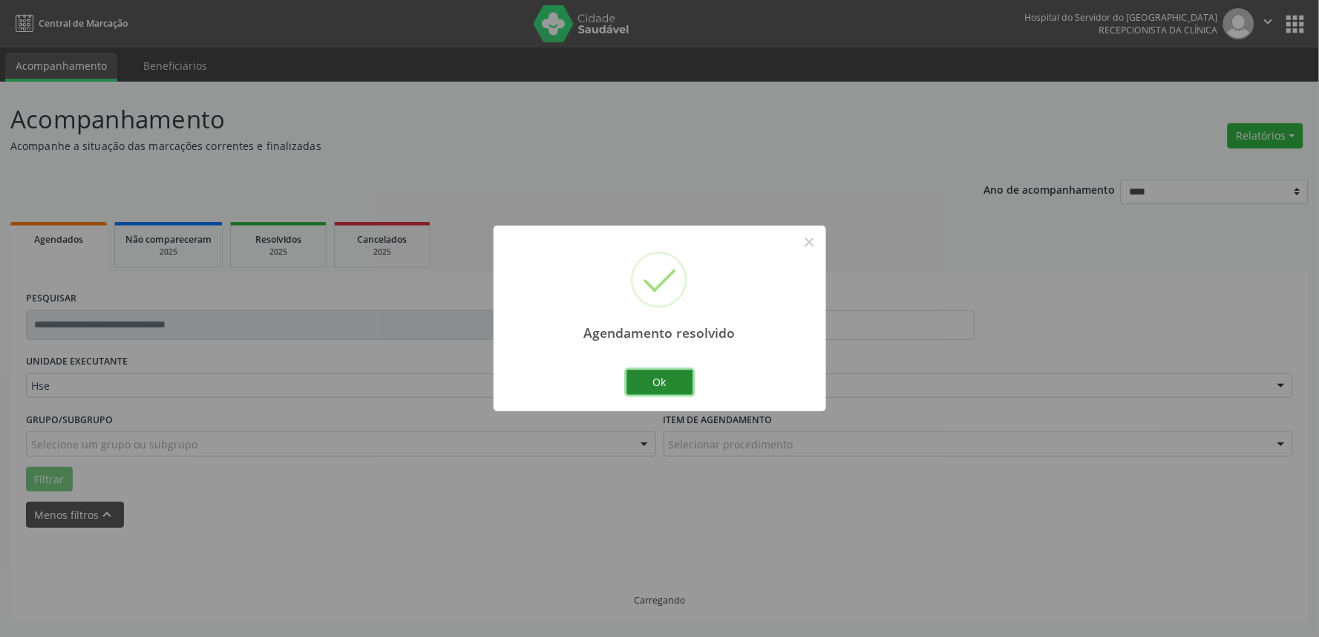
click at [640, 388] on button "Ok" at bounding box center [659, 382] width 67 height 25
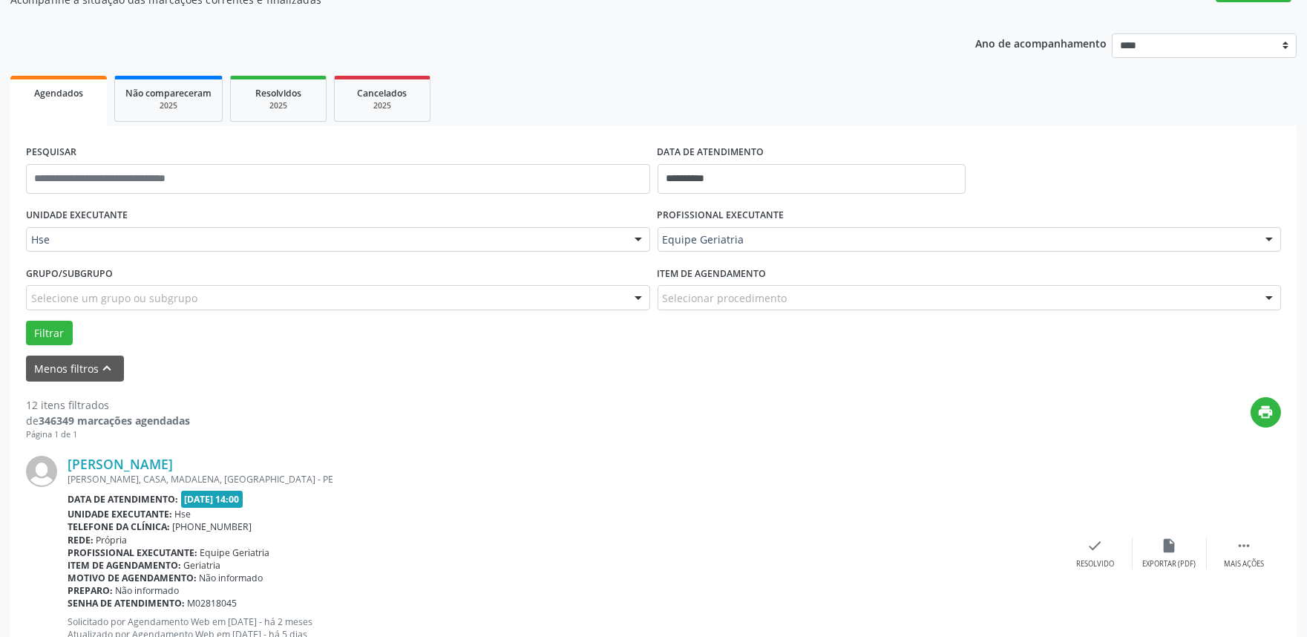
scroll to position [165, 0]
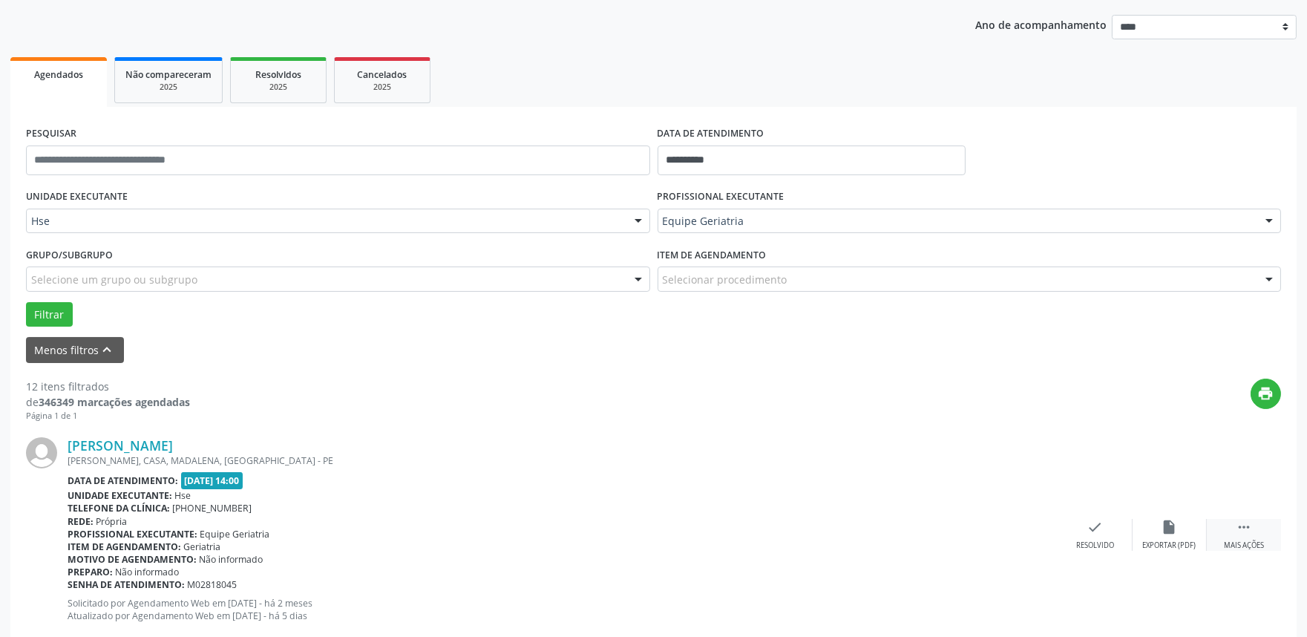
click at [1243, 537] on div " Mais ações" at bounding box center [1244, 535] width 74 height 32
click at [1168, 528] on icon "alarm_off" at bounding box center [1170, 527] width 16 height 16
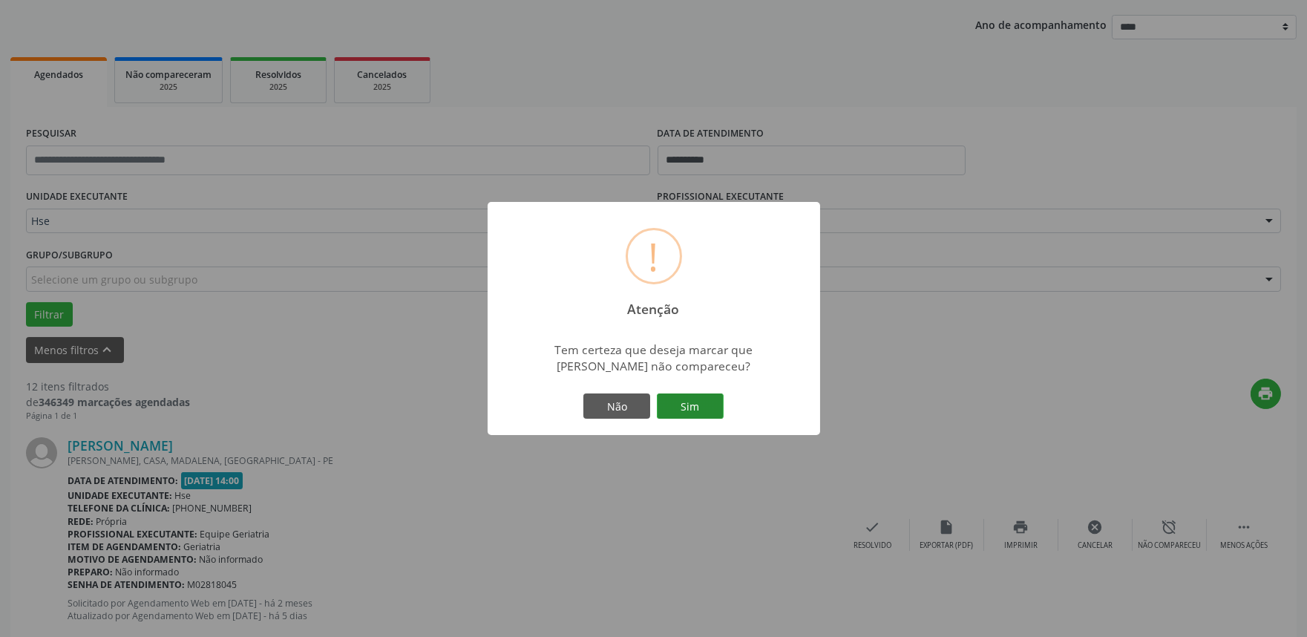
click at [711, 397] on button "Sim" at bounding box center [690, 405] width 67 height 25
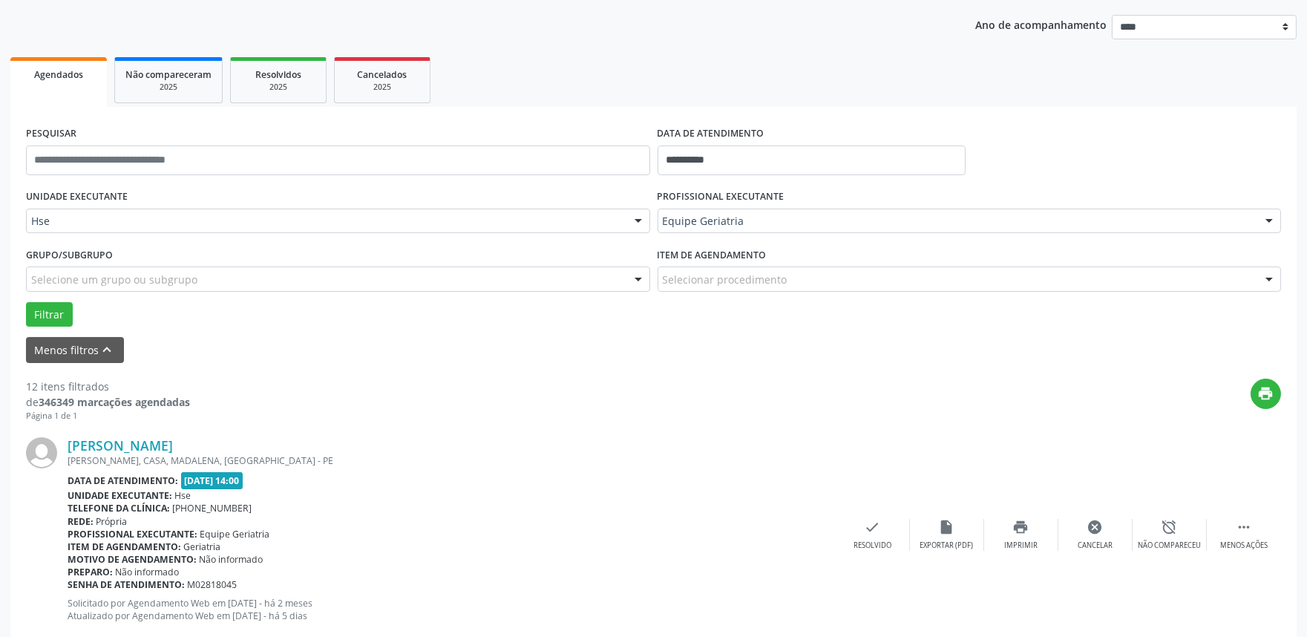
scroll to position [10, 0]
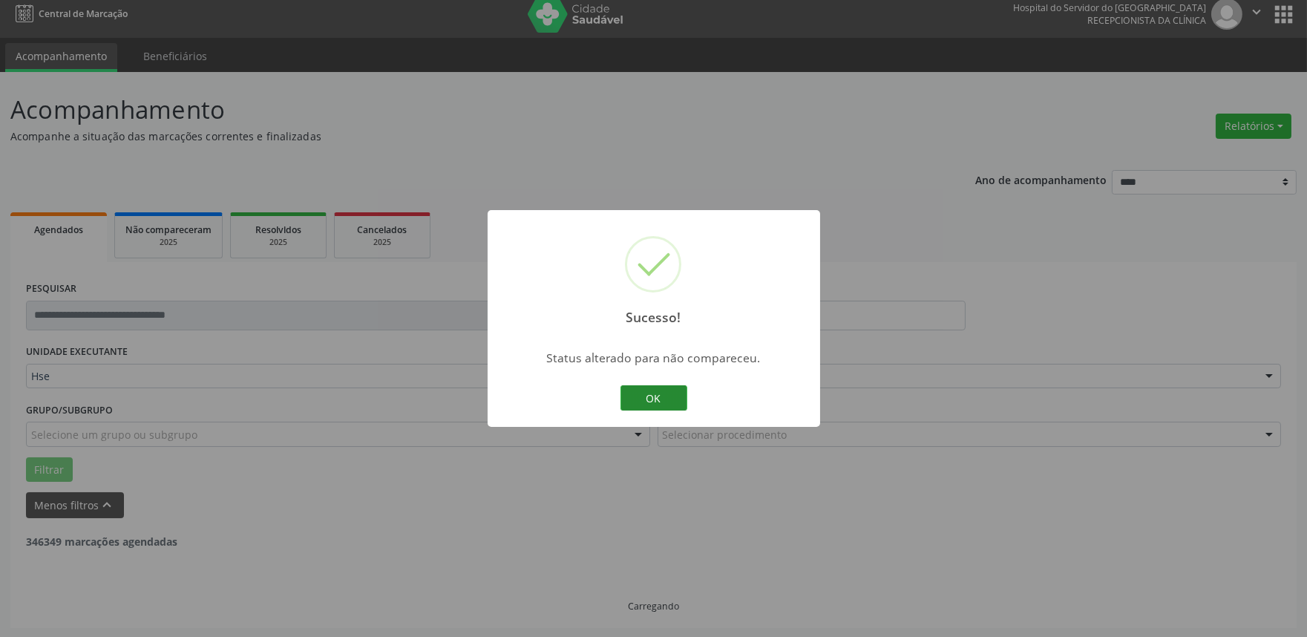
click at [632, 396] on button "OK" at bounding box center [653, 397] width 67 height 25
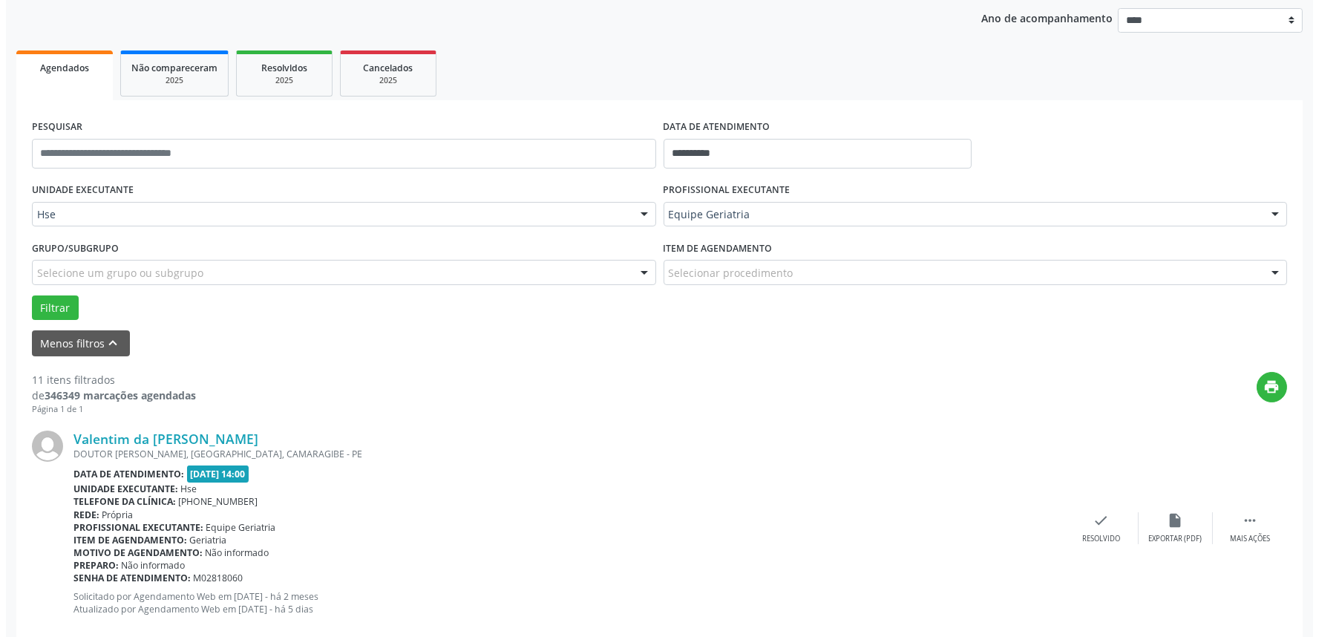
scroll to position [174, 0]
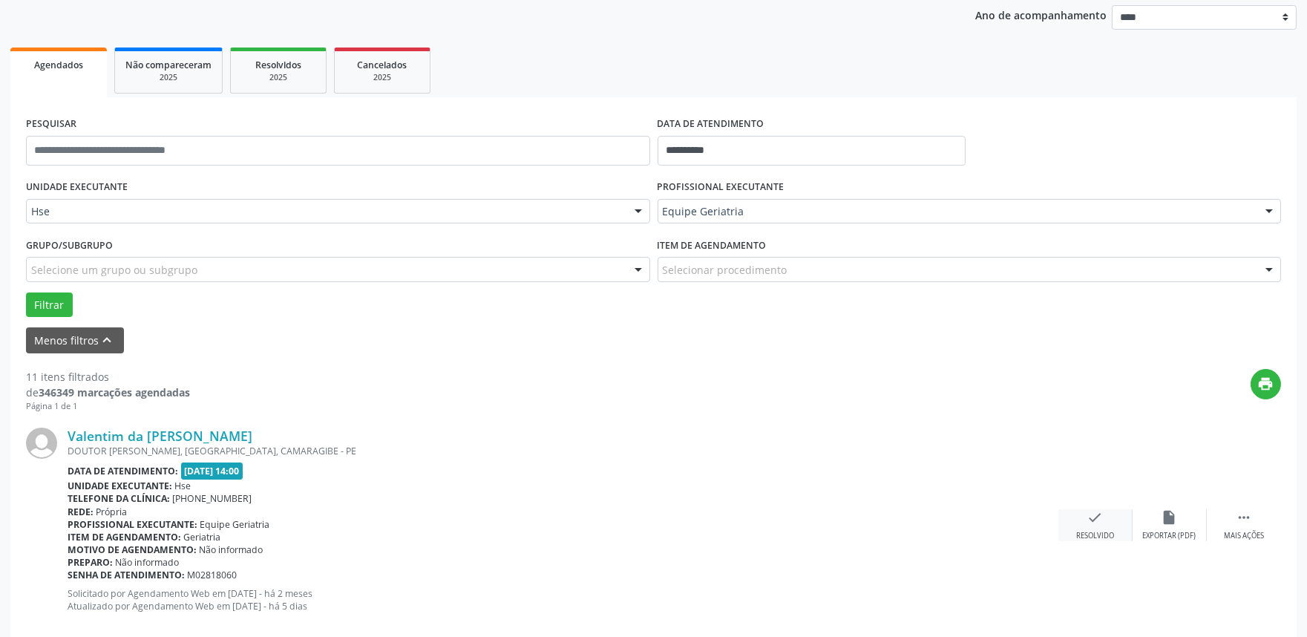
click at [1066, 524] on div "check Resolvido" at bounding box center [1095, 525] width 74 height 32
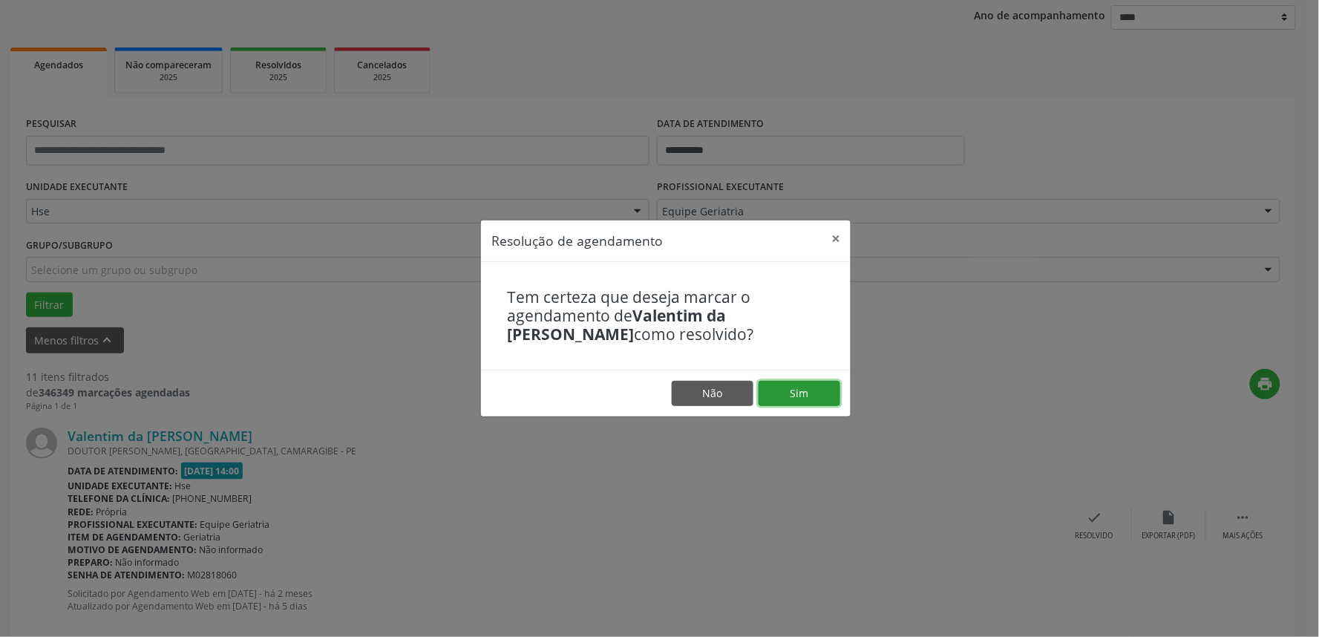
click at [806, 394] on button "Sim" at bounding box center [800, 393] width 82 height 25
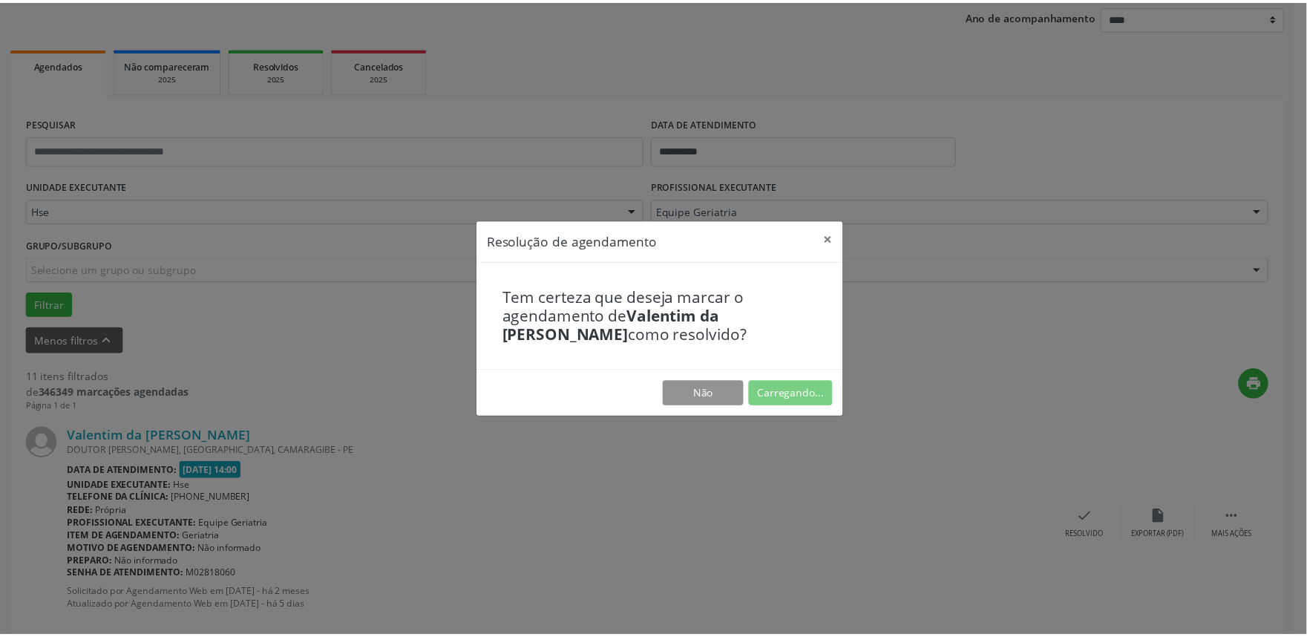
scroll to position [0, 0]
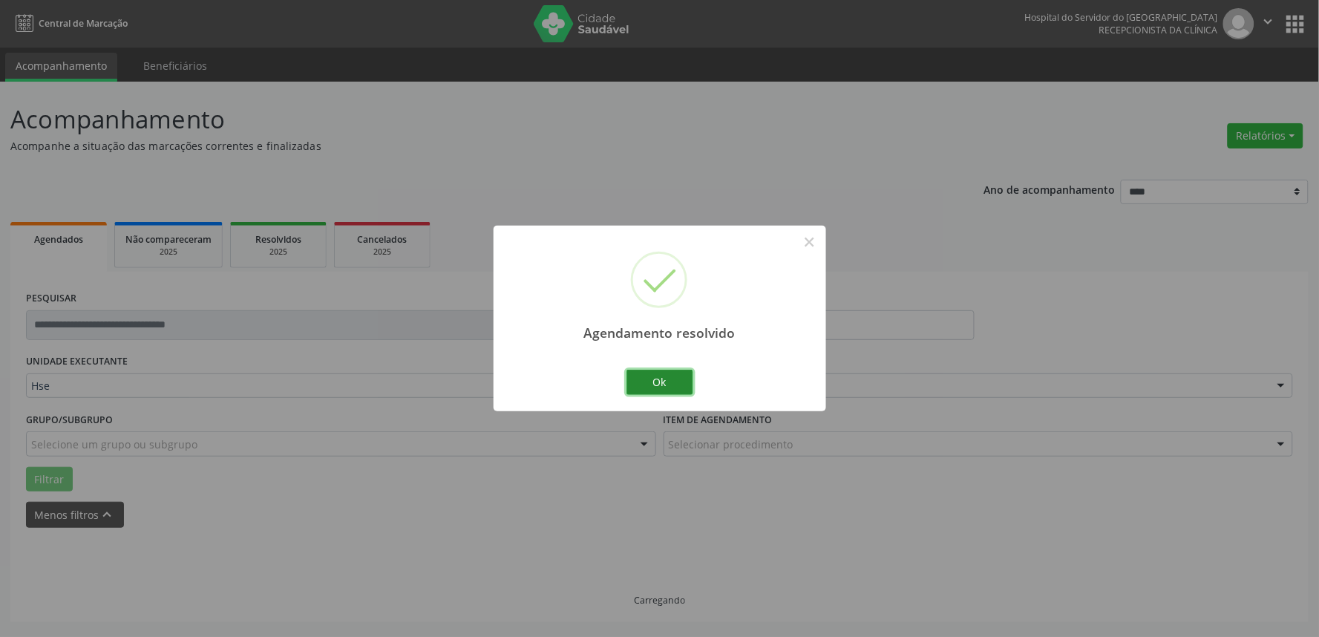
click at [681, 384] on button "Ok" at bounding box center [659, 382] width 67 height 25
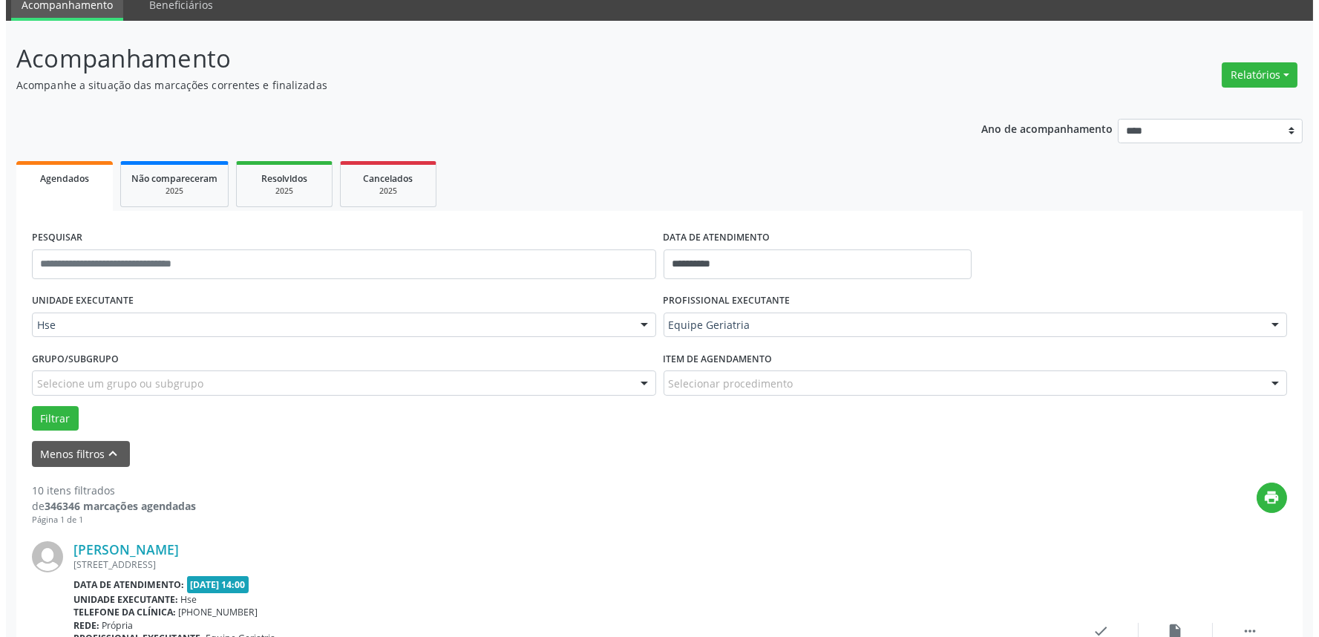
scroll to position [165, 0]
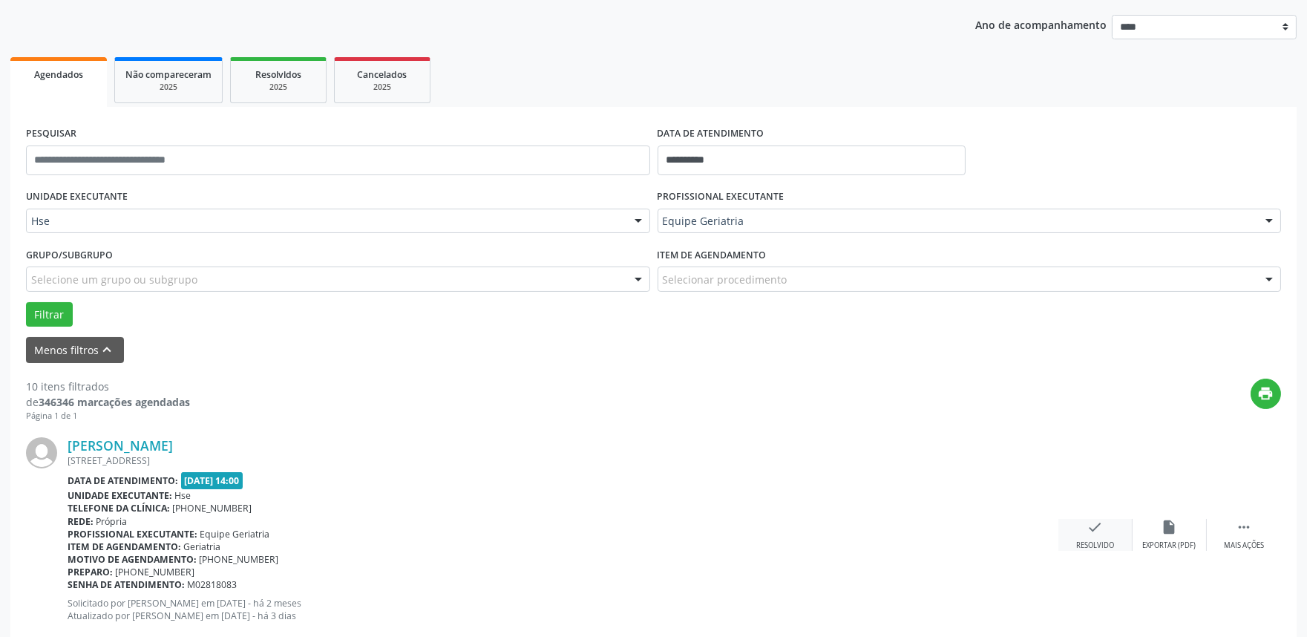
click at [1096, 532] on icon "check" at bounding box center [1095, 527] width 16 height 16
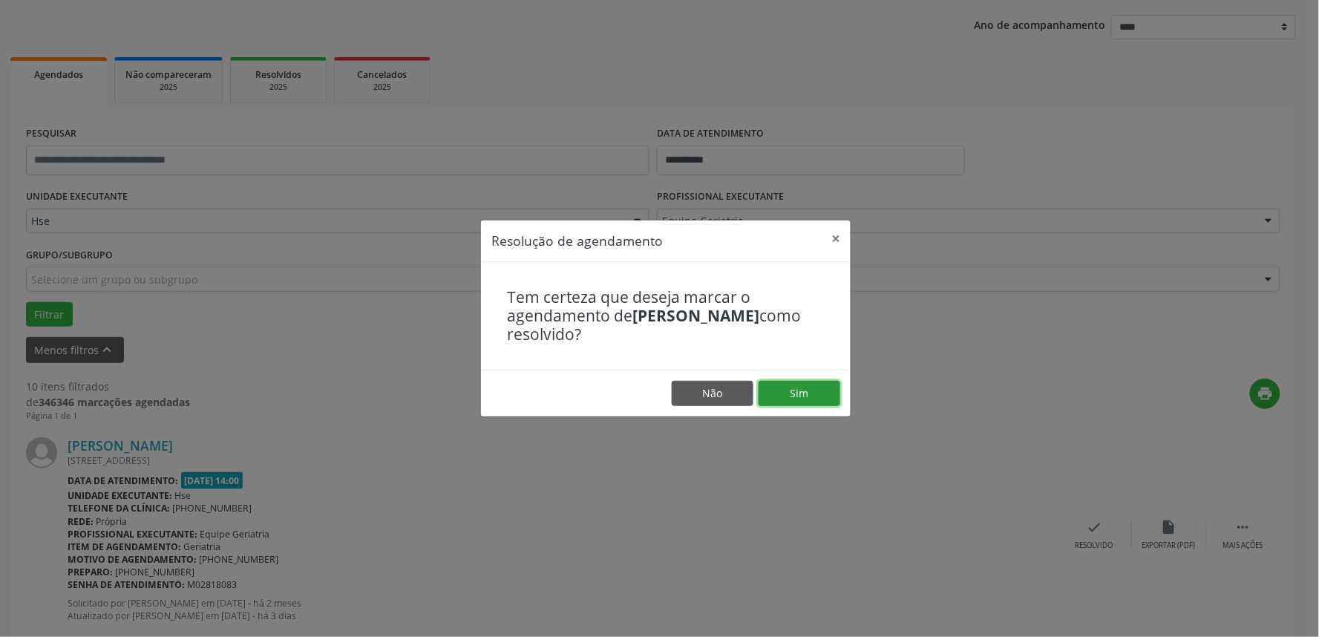
click at [811, 395] on button "Sim" at bounding box center [800, 393] width 82 height 25
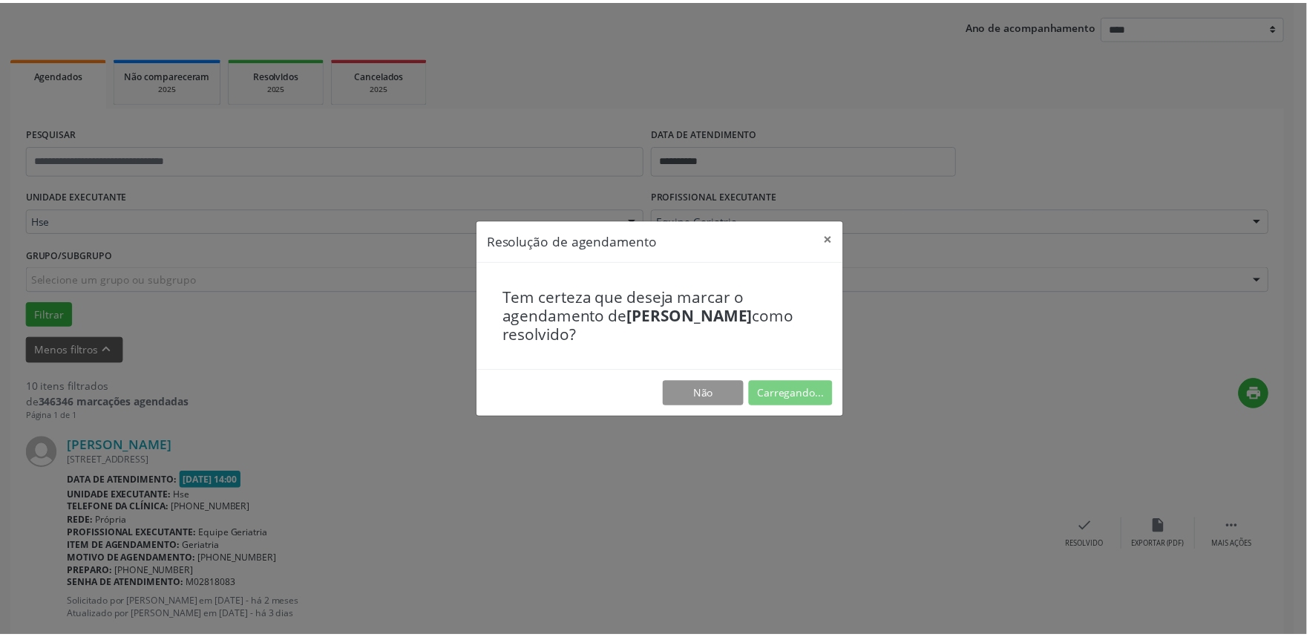
scroll to position [0, 0]
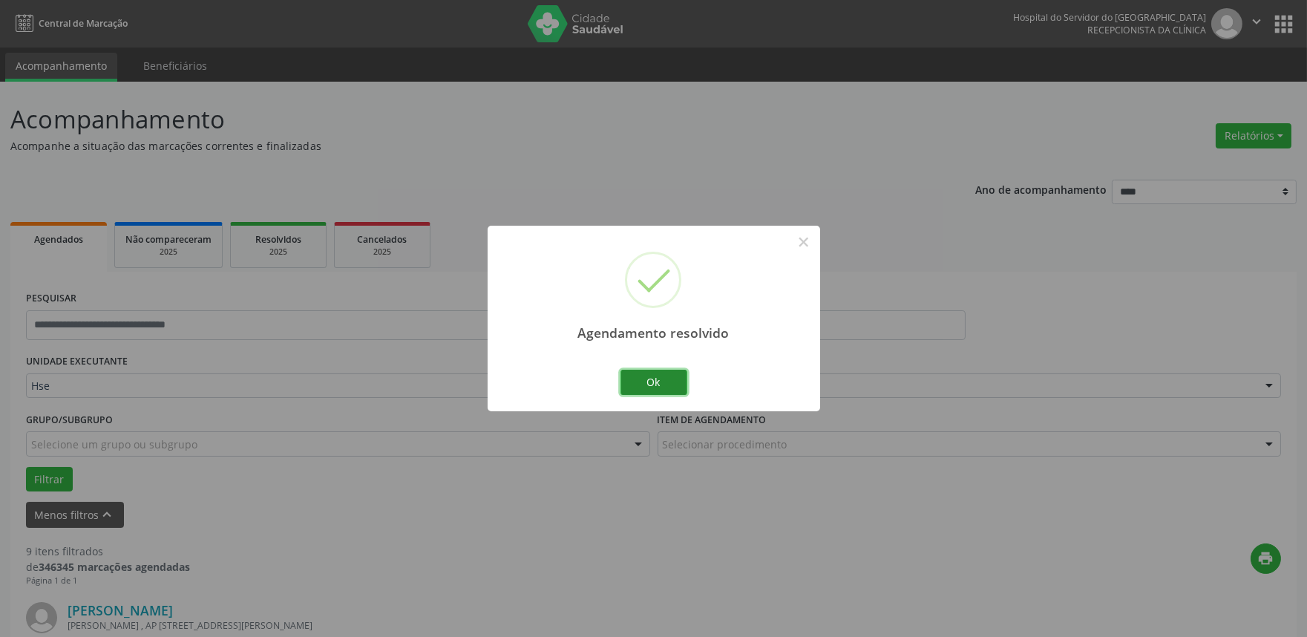
click at [663, 373] on button "Ok" at bounding box center [653, 382] width 67 height 25
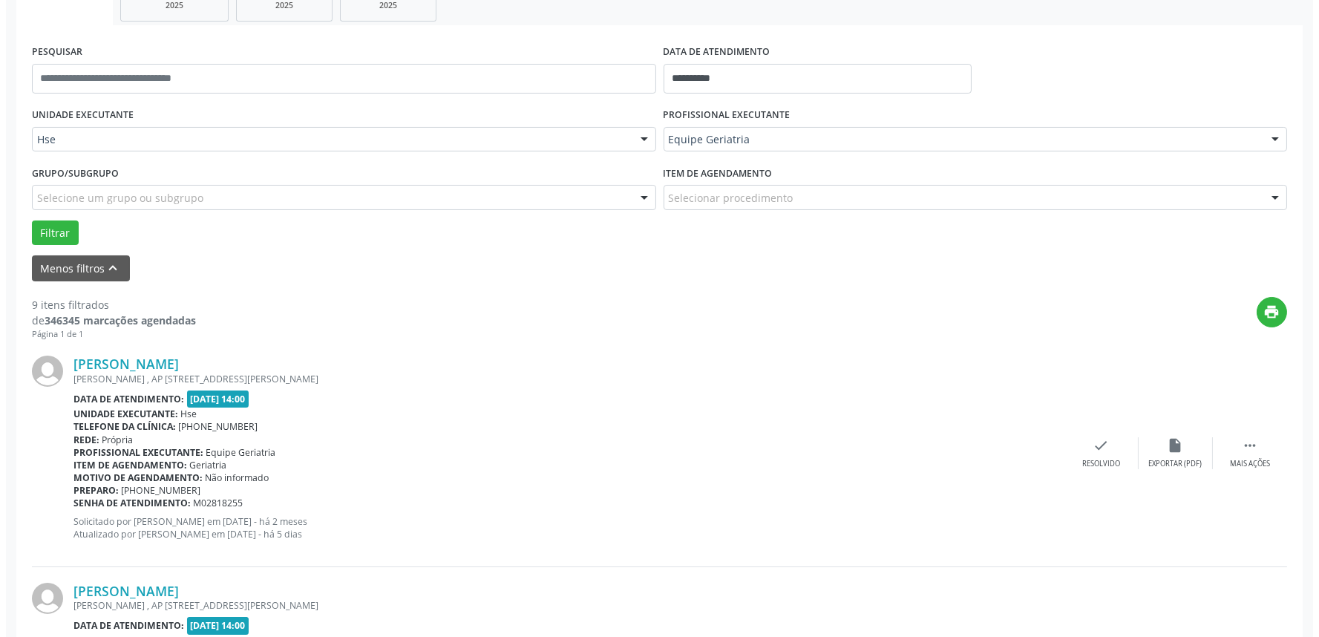
scroll to position [247, 0]
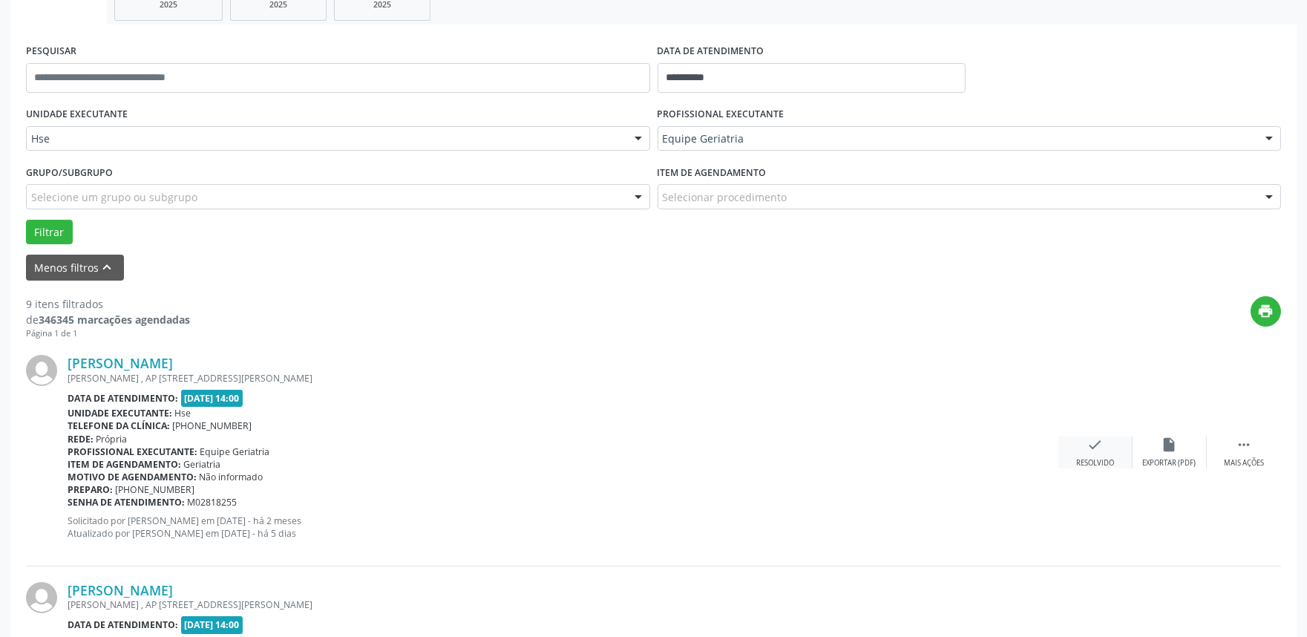
click at [1093, 460] on div "Resolvido" at bounding box center [1095, 463] width 38 height 10
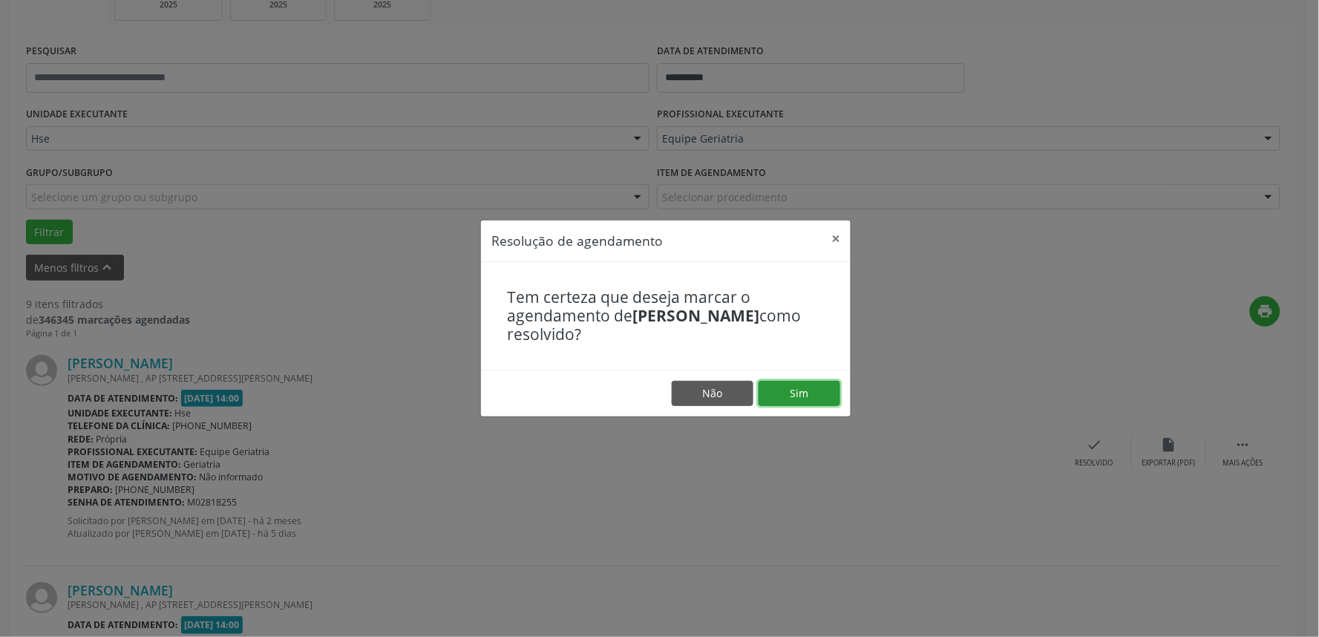
click at [791, 381] on button "Sim" at bounding box center [800, 393] width 82 height 25
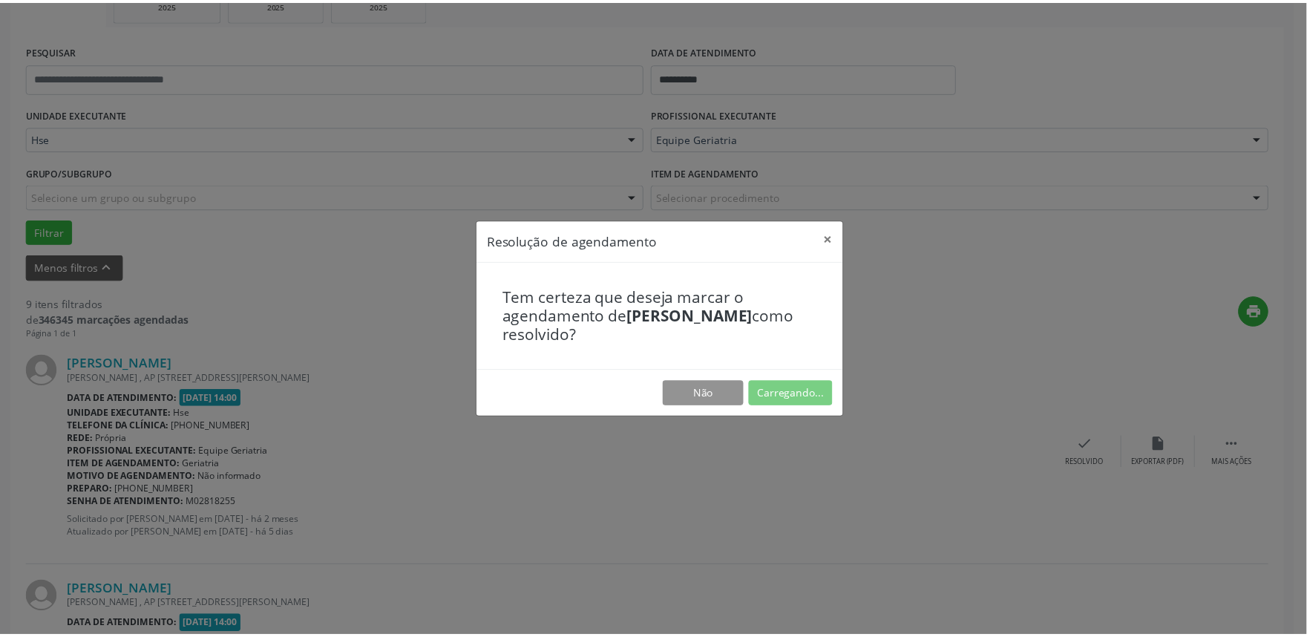
scroll to position [0, 0]
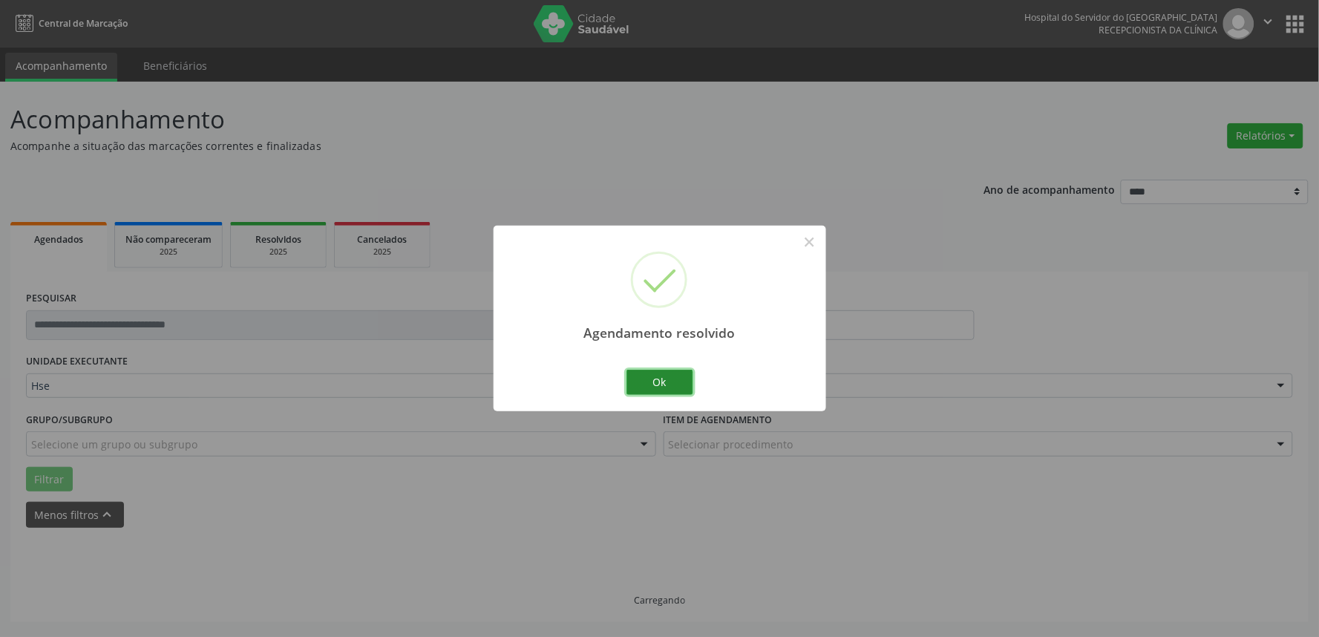
click at [674, 377] on button "Ok" at bounding box center [659, 382] width 67 height 25
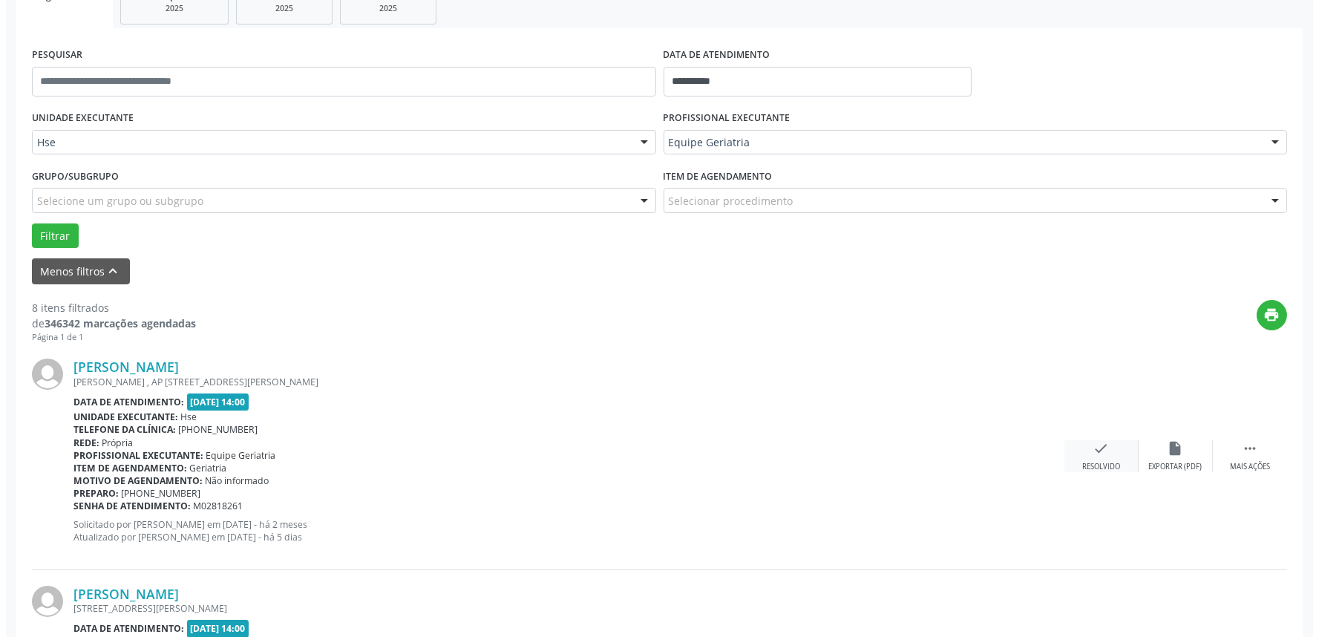
scroll to position [247, 0]
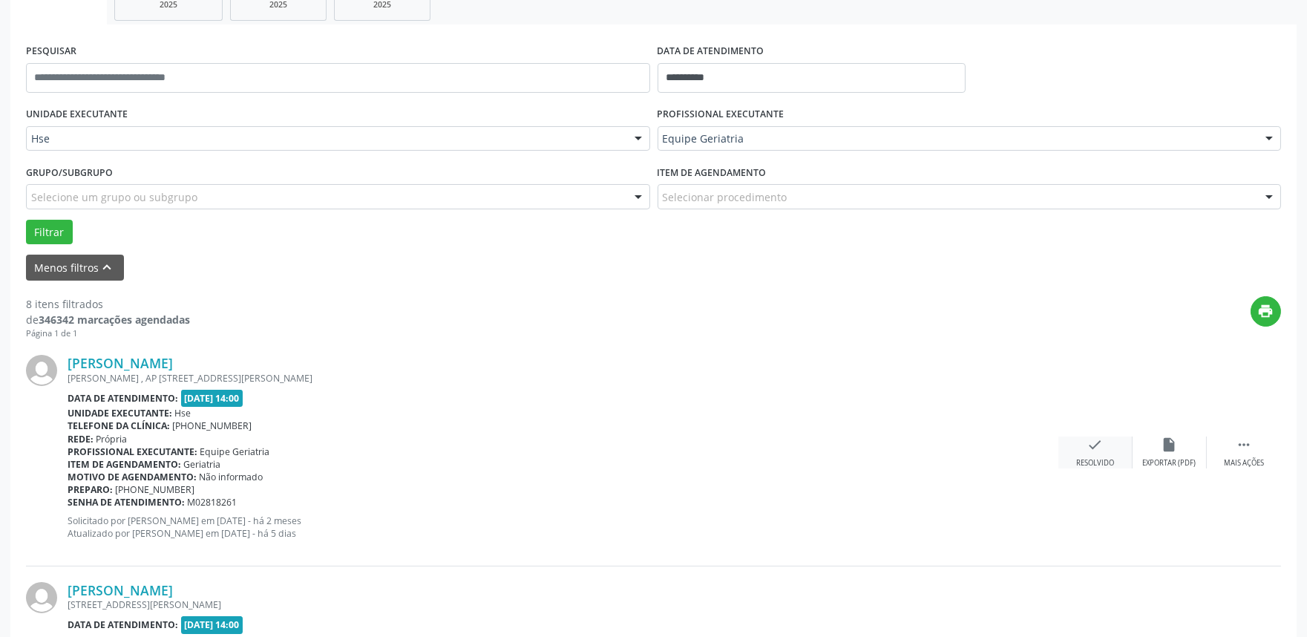
click at [1111, 444] on div "check Resolvido" at bounding box center [1095, 452] width 74 height 32
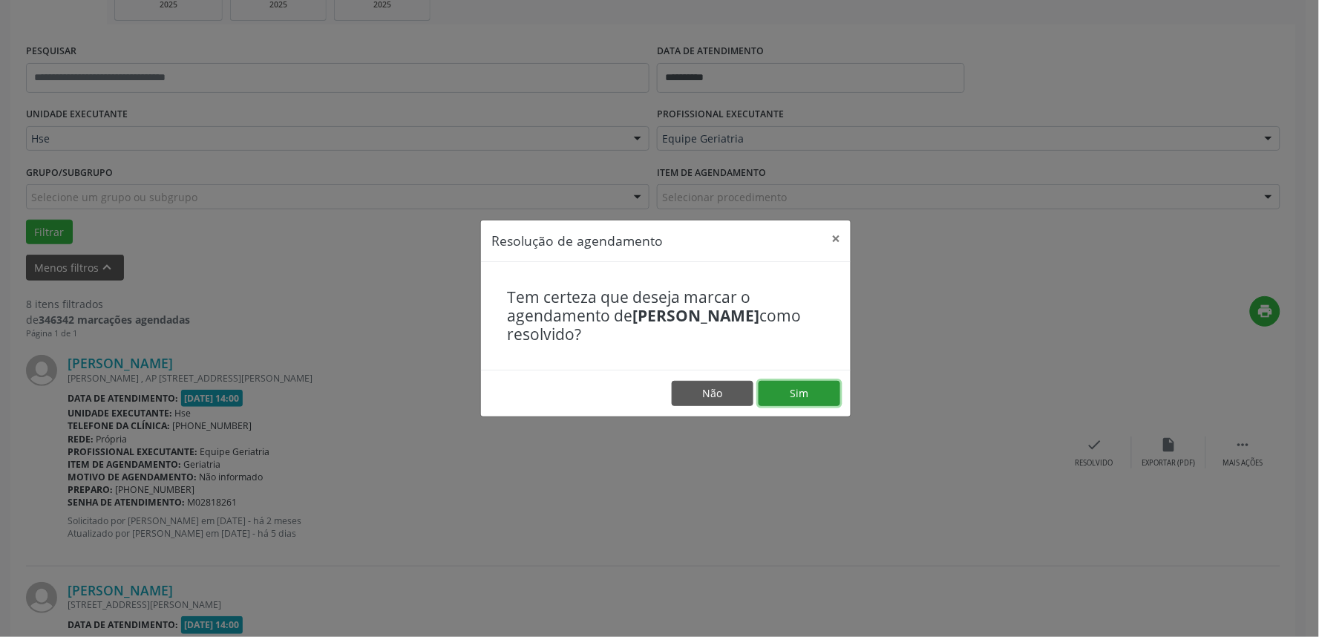
click at [811, 382] on button "Sim" at bounding box center [800, 393] width 82 height 25
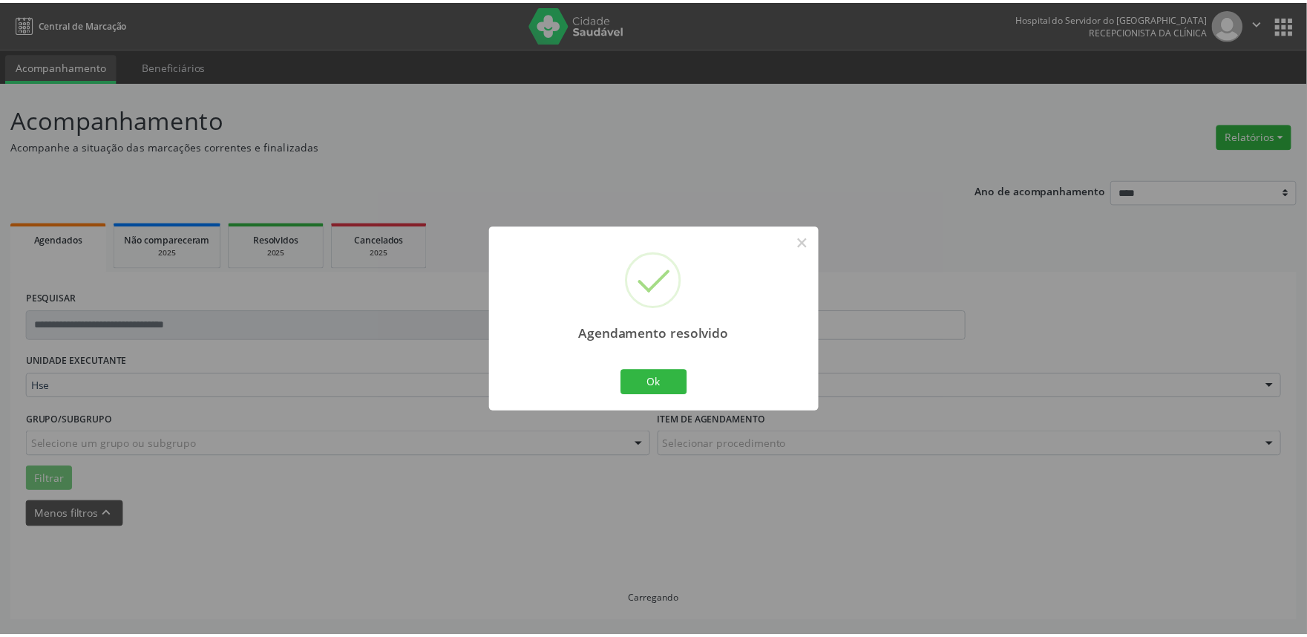
scroll to position [0, 0]
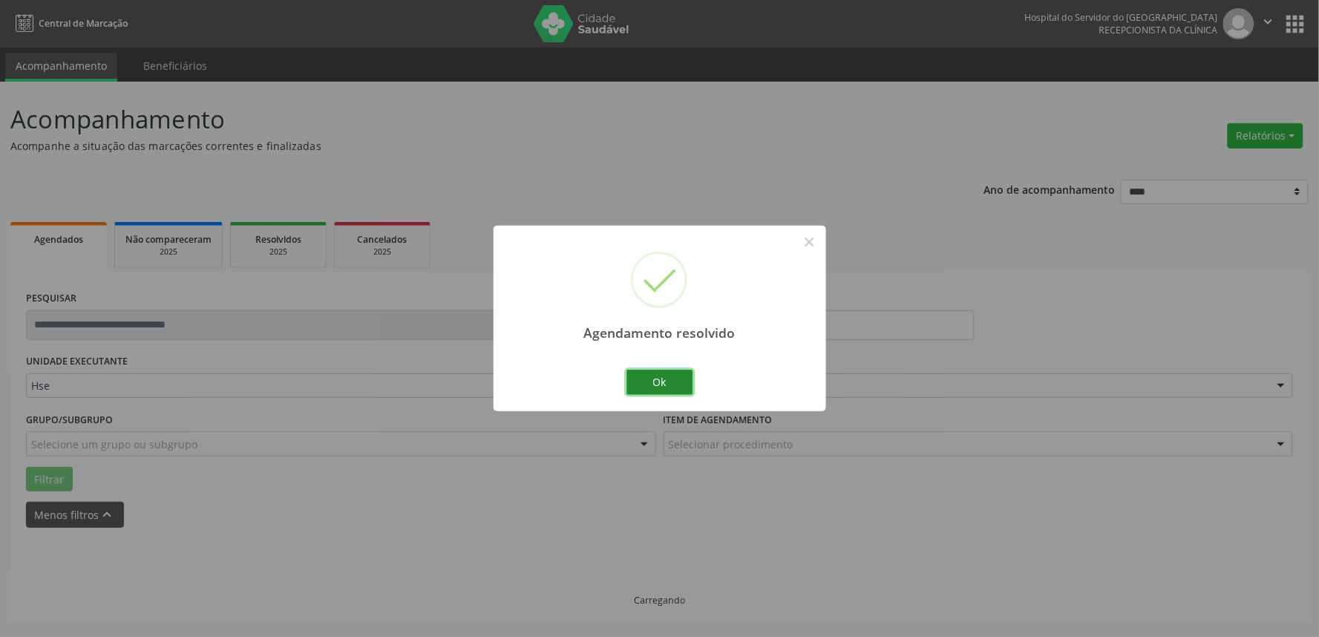
click at [662, 374] on button "Ok" at bounding box center [659, 382] width 67 height 25
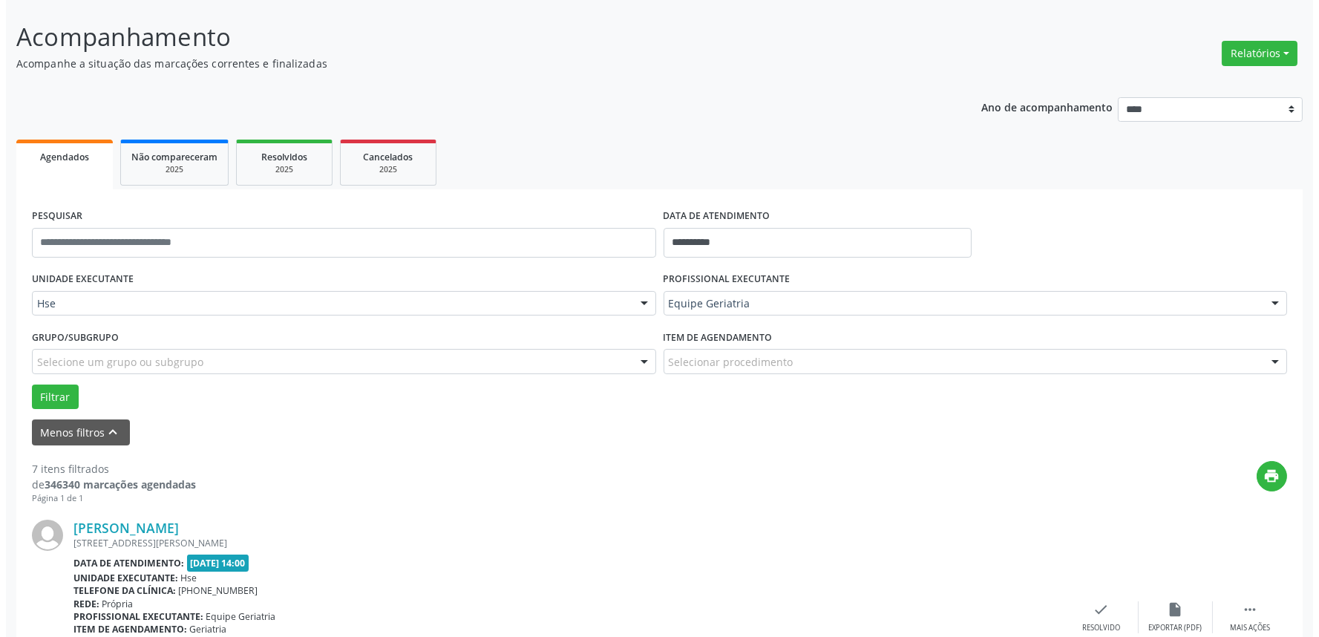
scroll to position [165, 0]
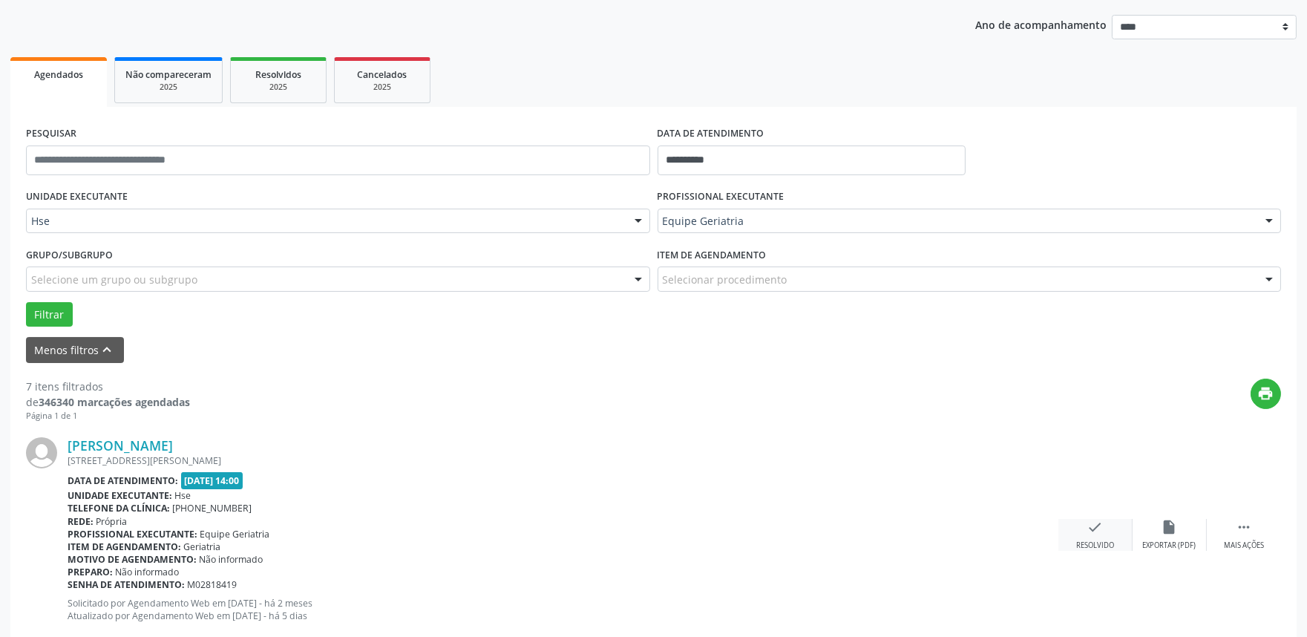
click at [1092, 528] on icon "check" at bounding box center [1095, 527] width 16 height 16
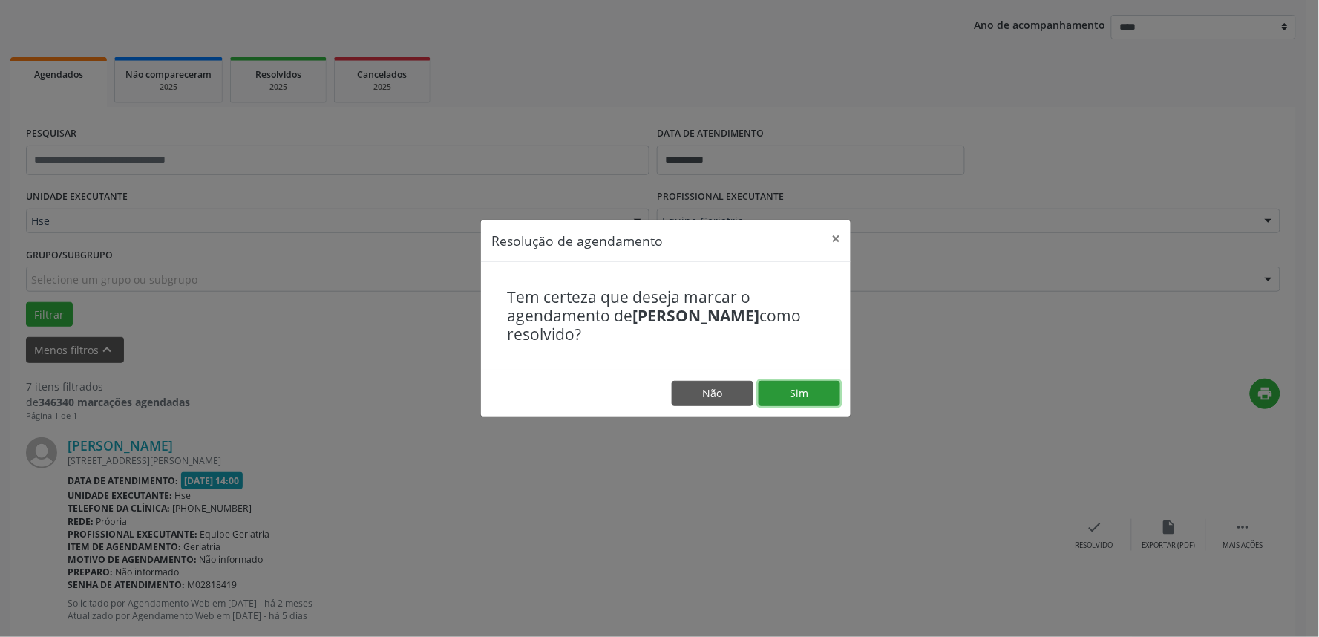
click at [797, 388] on button "Sim" at bounding box center [800, 393] width 82 height 25
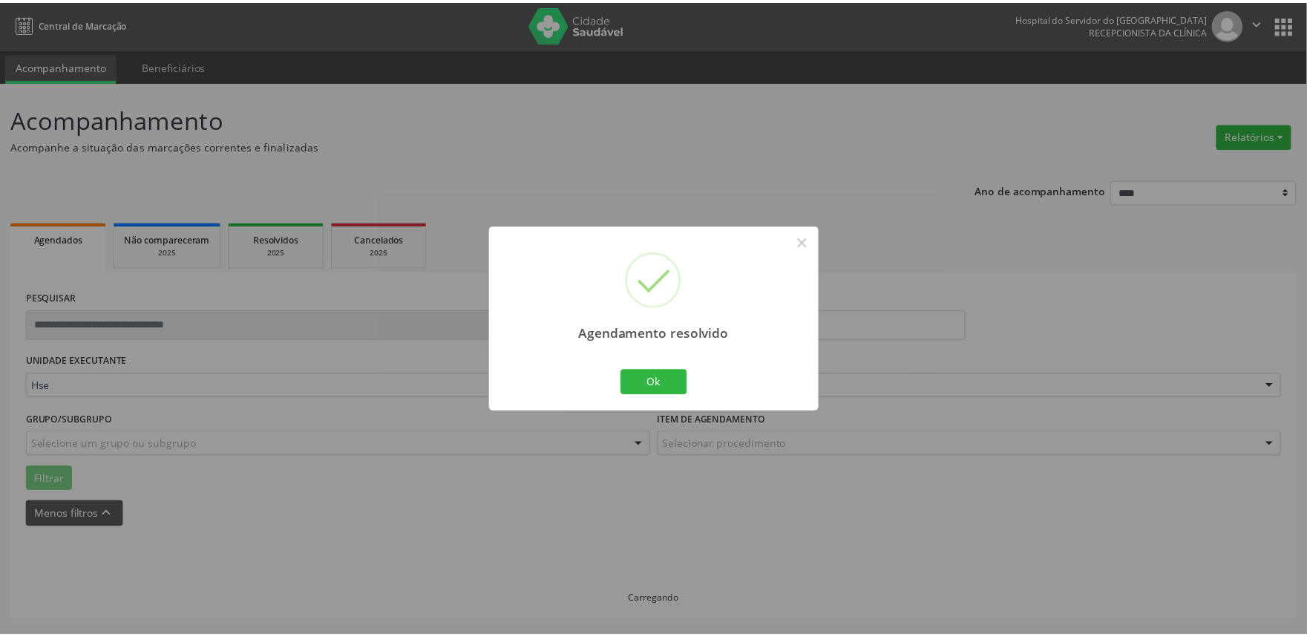
scroll to position [0, 0]
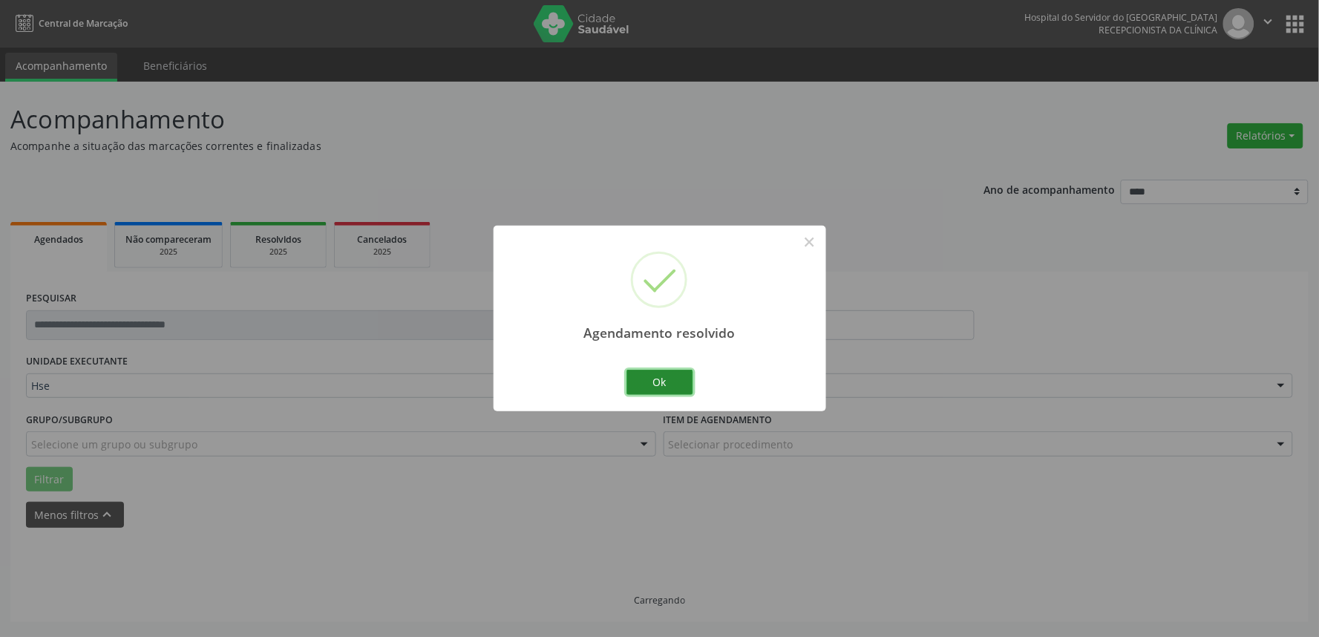
click at [666, 384] on button "Ok" at bounding box center [659, 382] width 67 height 25
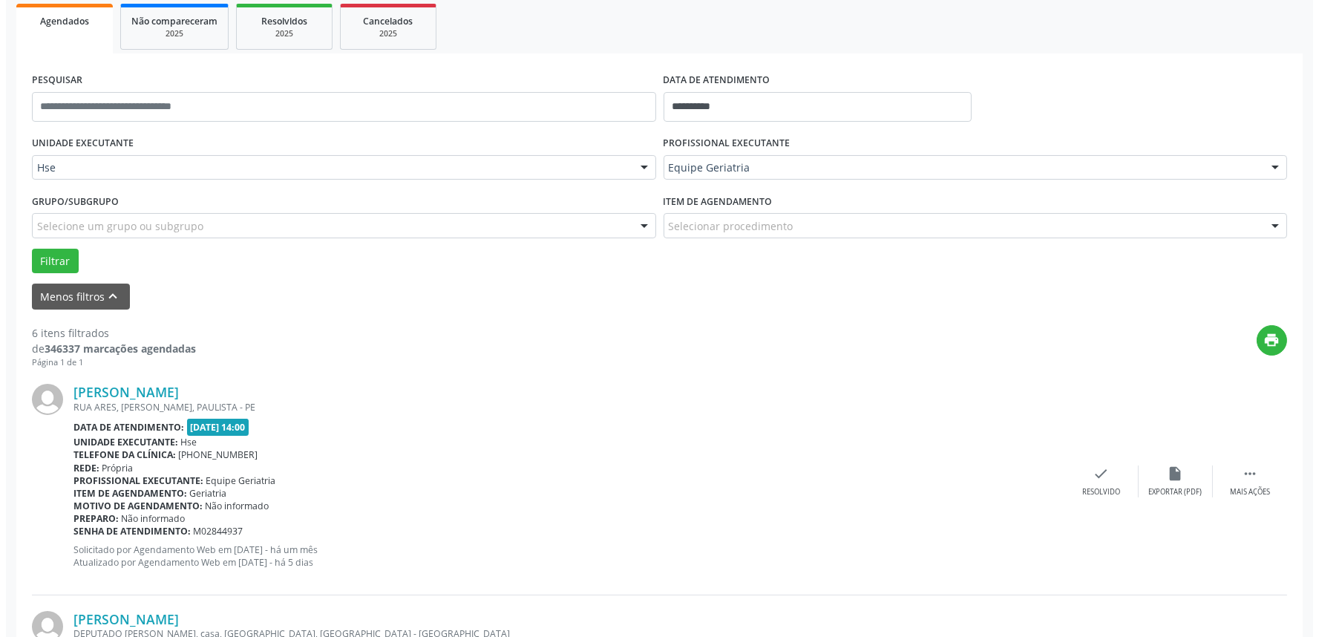
scroll to position [247, 0]
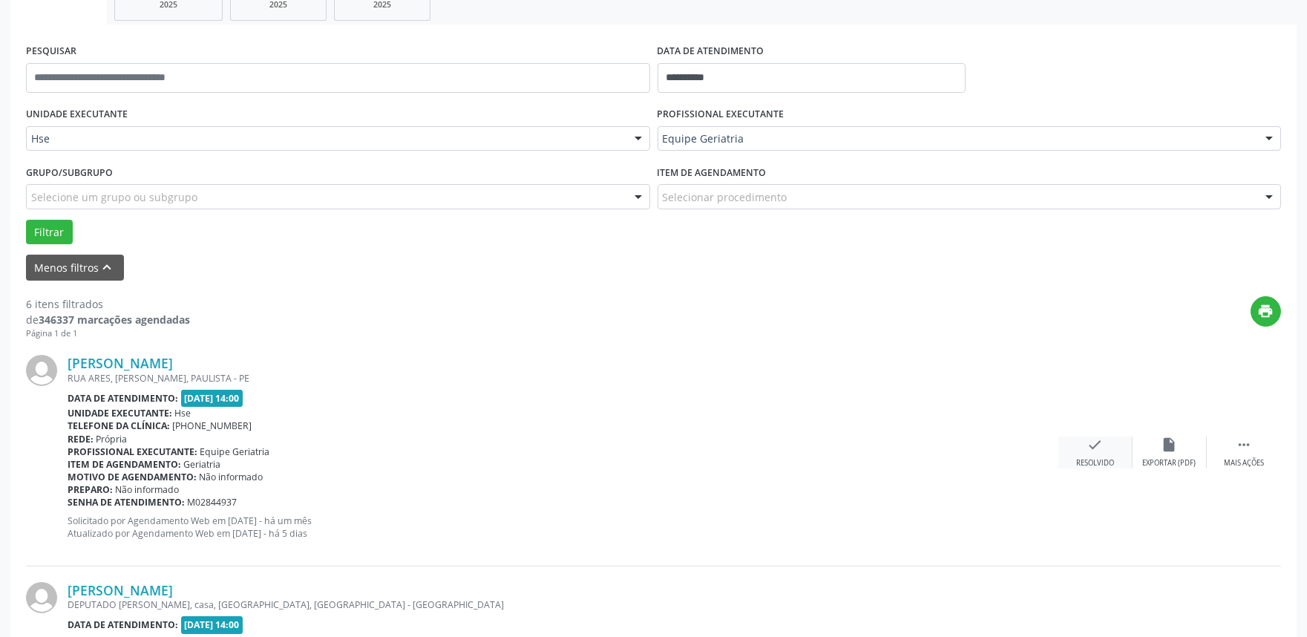
click at [1108, 453] on div "check Resolvido" at bounding box center [1095, 452] width 74 height 32
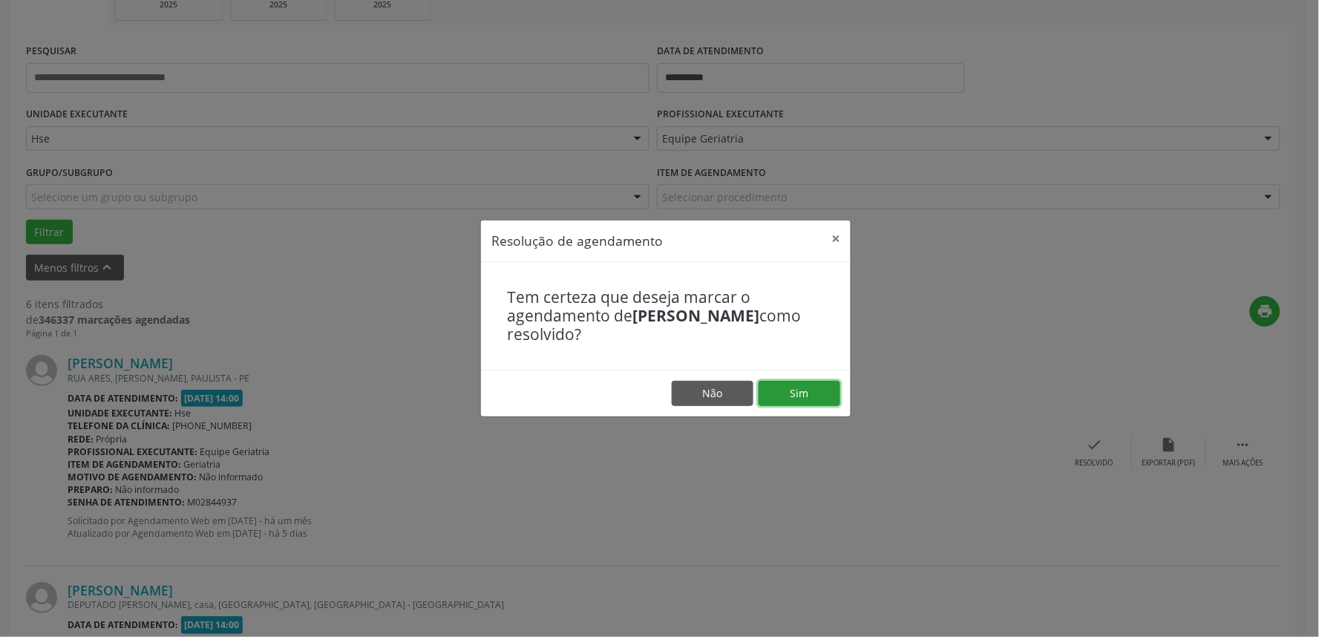
click at [829, 395] on button "Sim" at bounding box center [800, 393] width 82 height 25
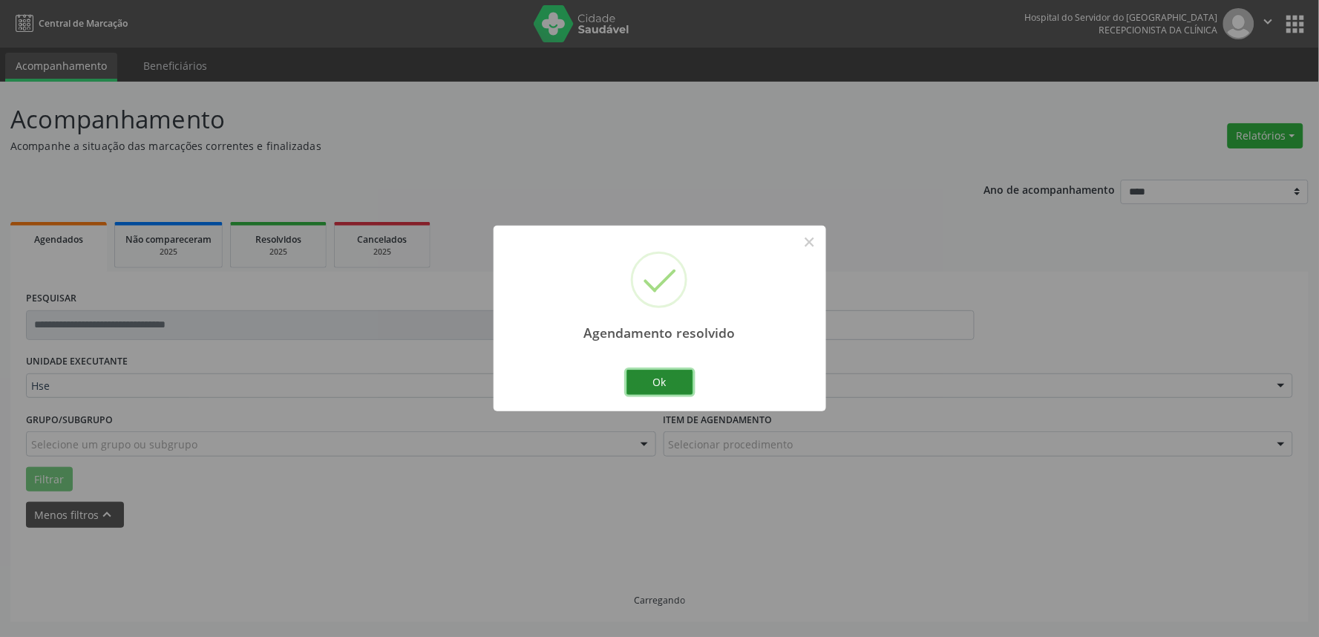
click at [658, 381] on button "Ok" at bounding box center [659, 382] width 67 height 25
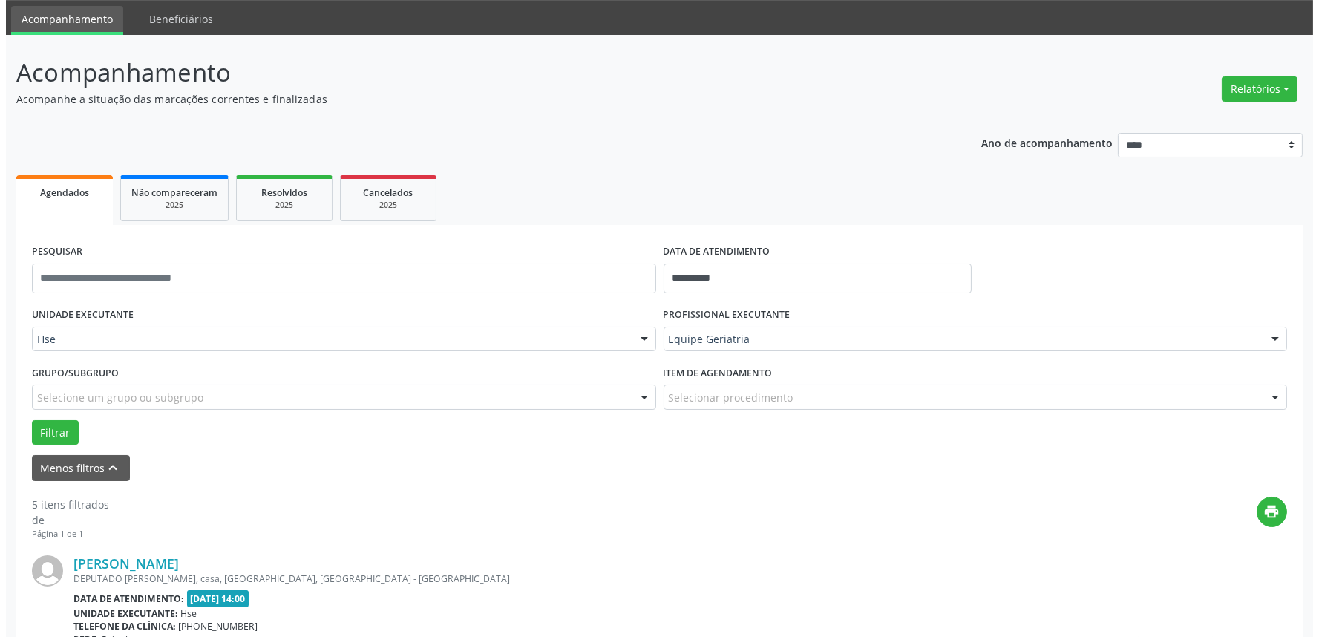
scroll to position [165, 0]
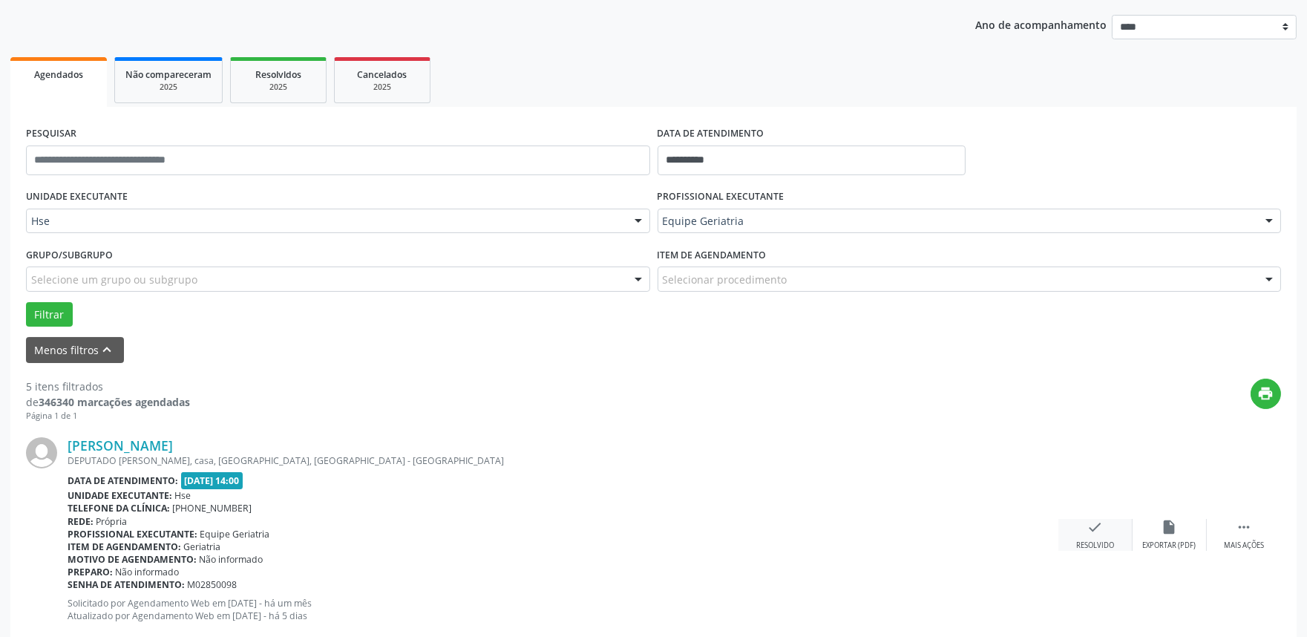
click at [1081, 537] on div "check Resolvido" at bounding box center [1095, 535] width 74 height 32
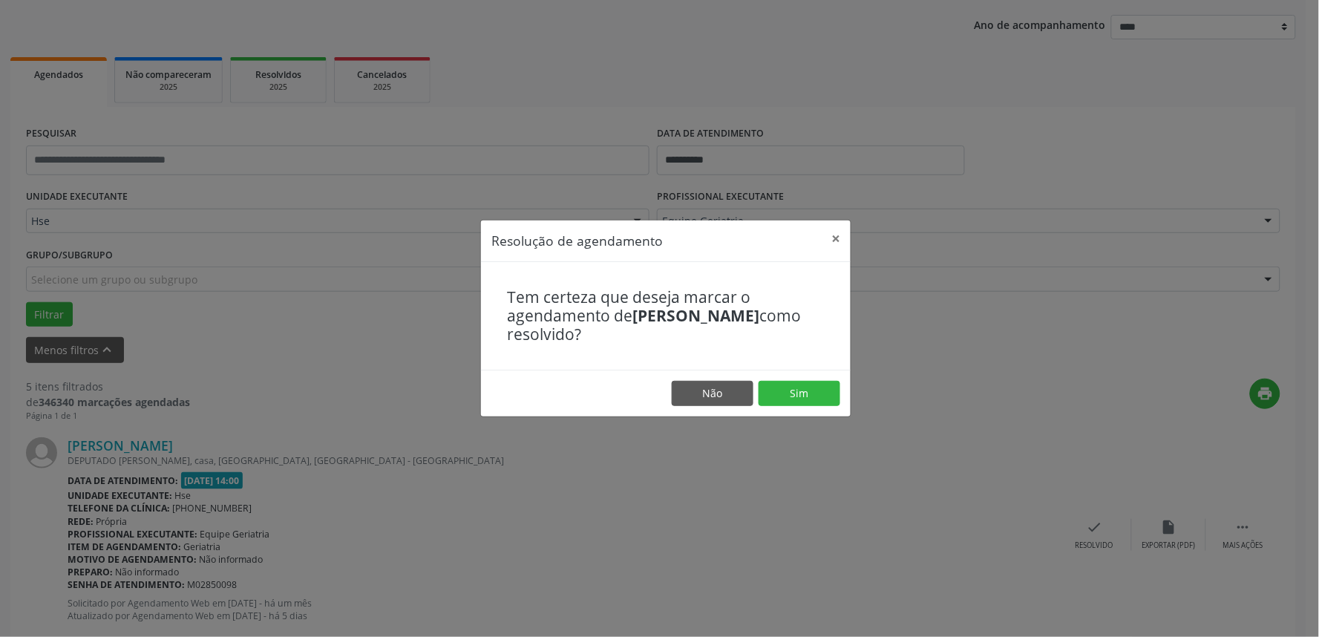
click at [822, 409] on footer "Não Sim" at bounding box center [666, 393] width 370 height 47
click at [818, 399] on button "Sim" at bounding box center [800, 393] width 82 height 25
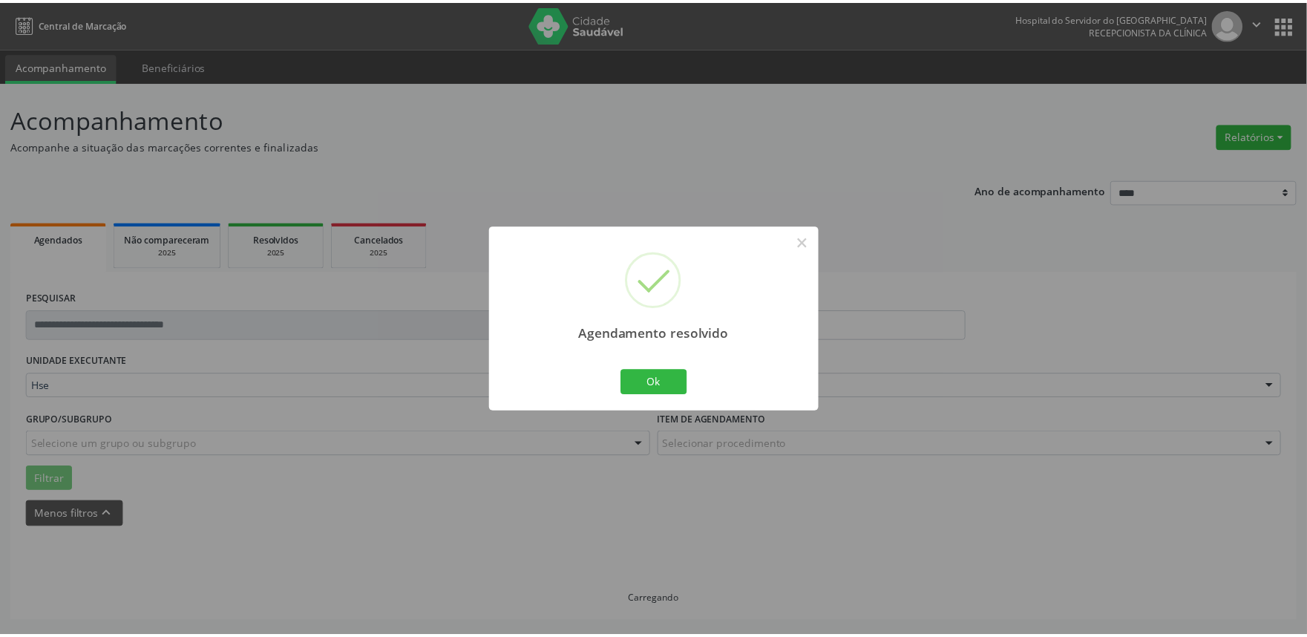
scroll to position [0, 0]
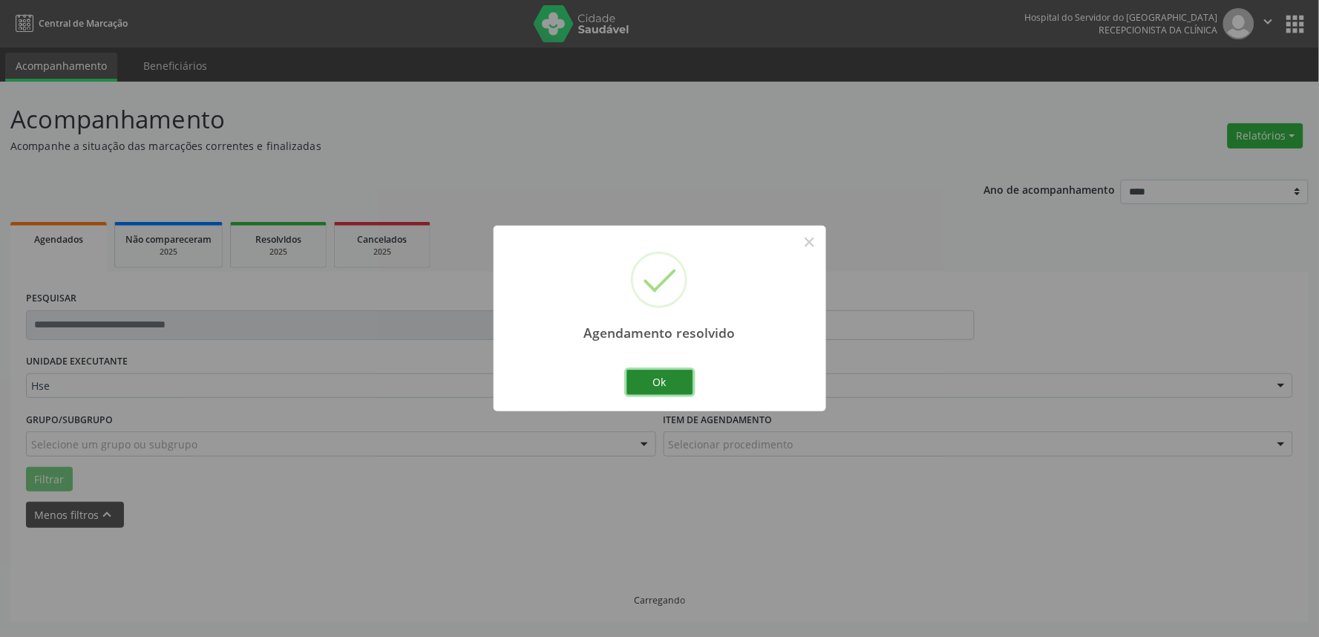
click at [661, 386] on button "Ok" at bounding box center [659, 382] width 67 height 25
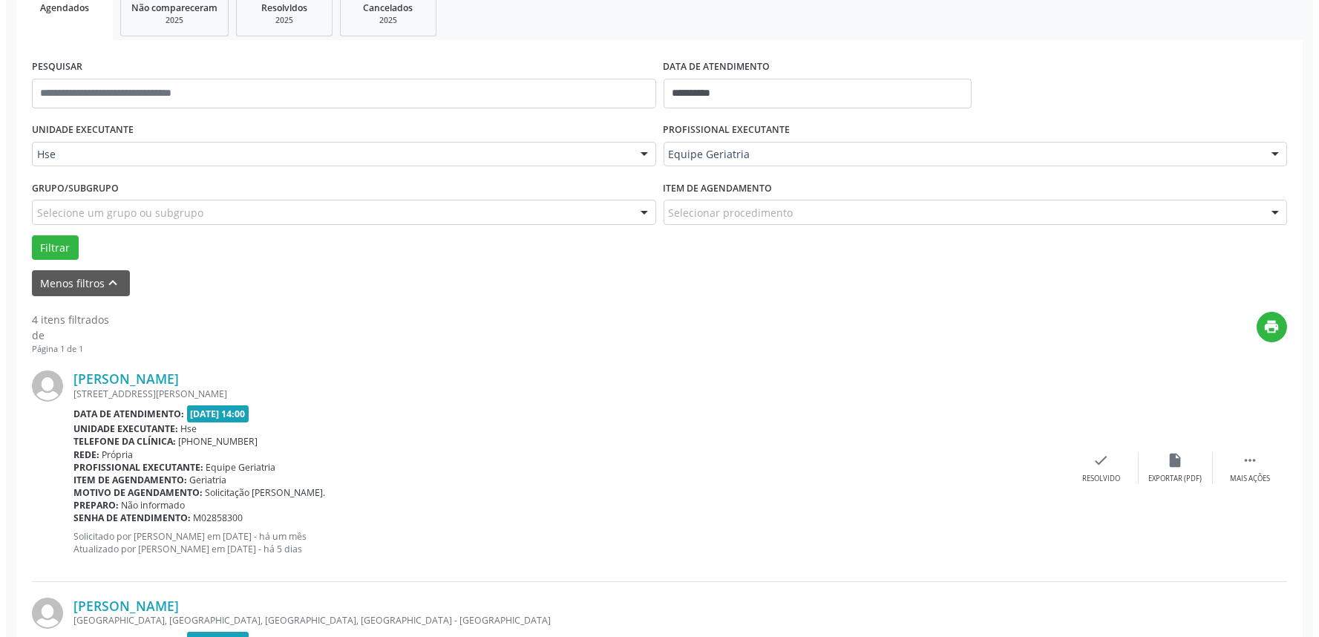
scroll to position [247, 0]
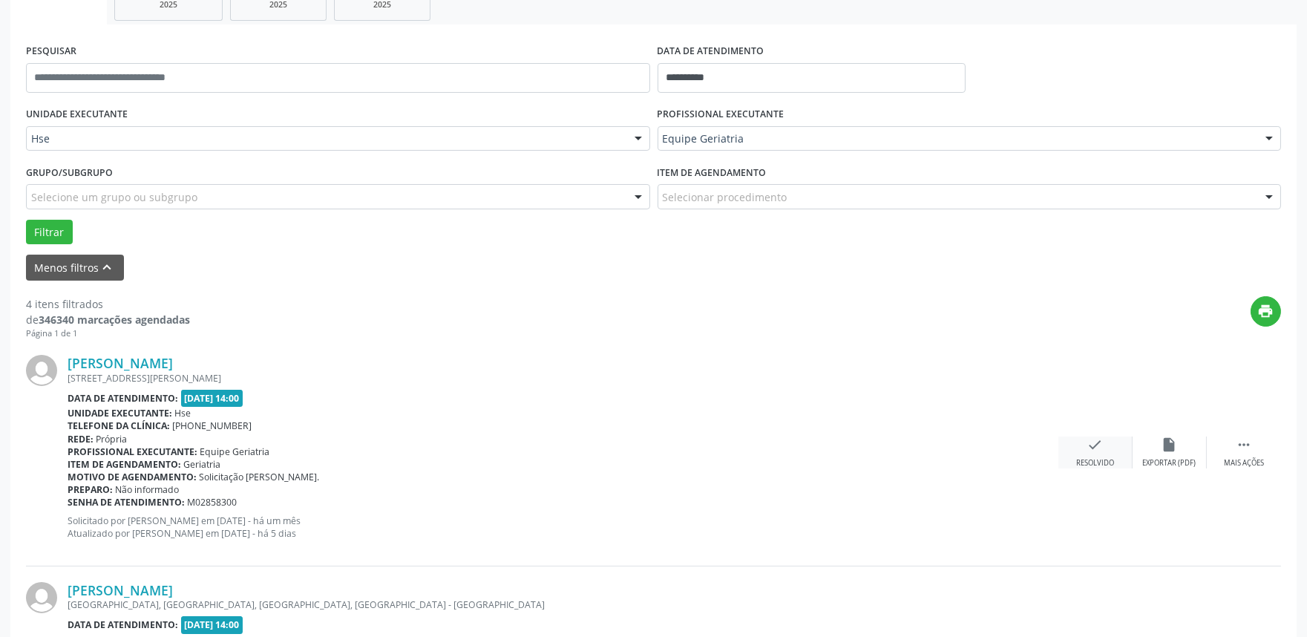
click at [1089, 443] on icon "check" at bounding box center [1095, 444] width 16 height 16
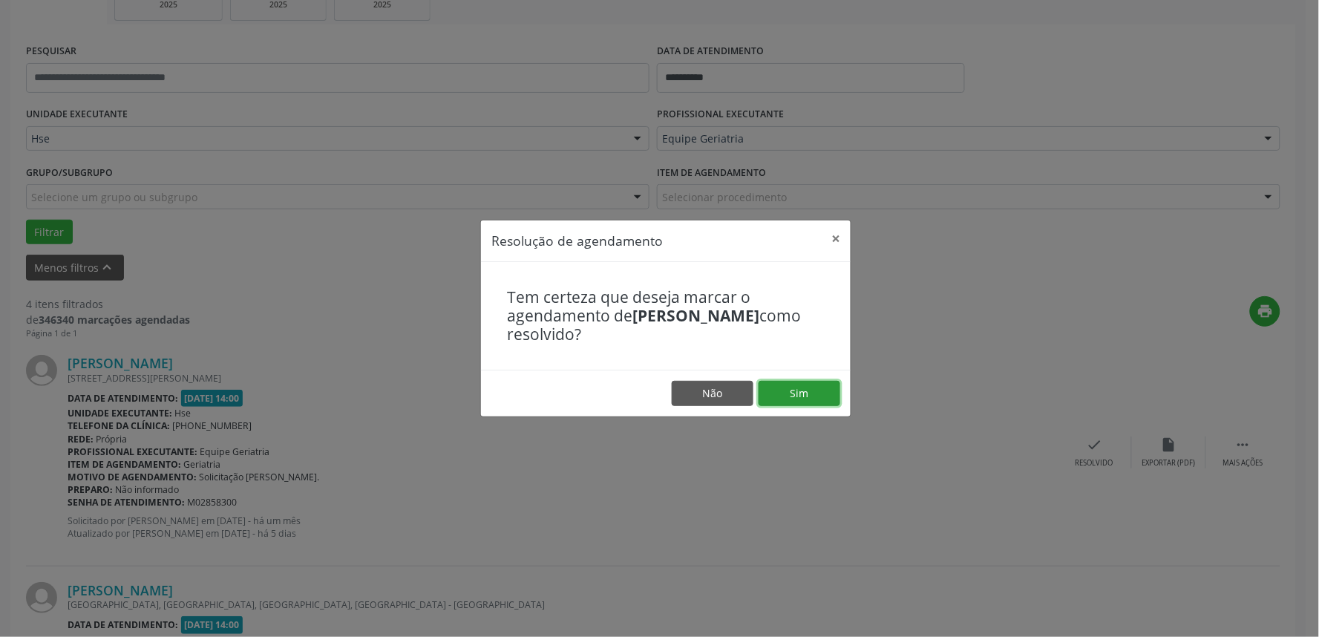
click at [803, 396] on button "Sim" at bounding box center [800, 393] width 82 height 25
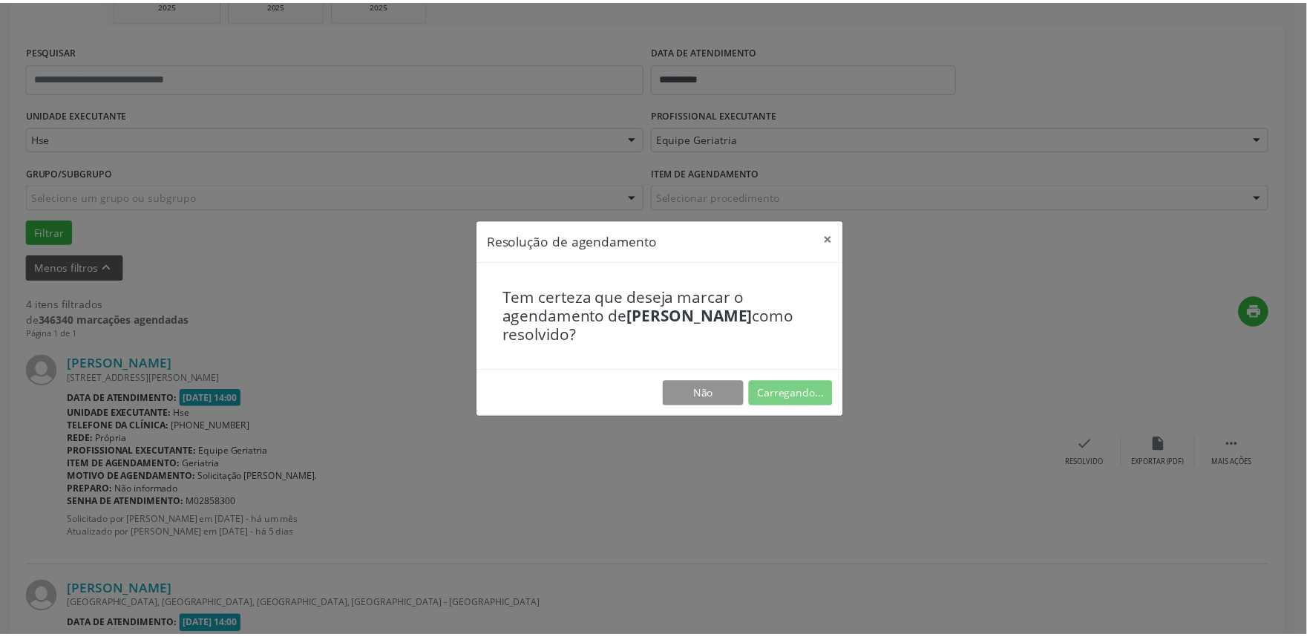
scroll to position [0, 0]
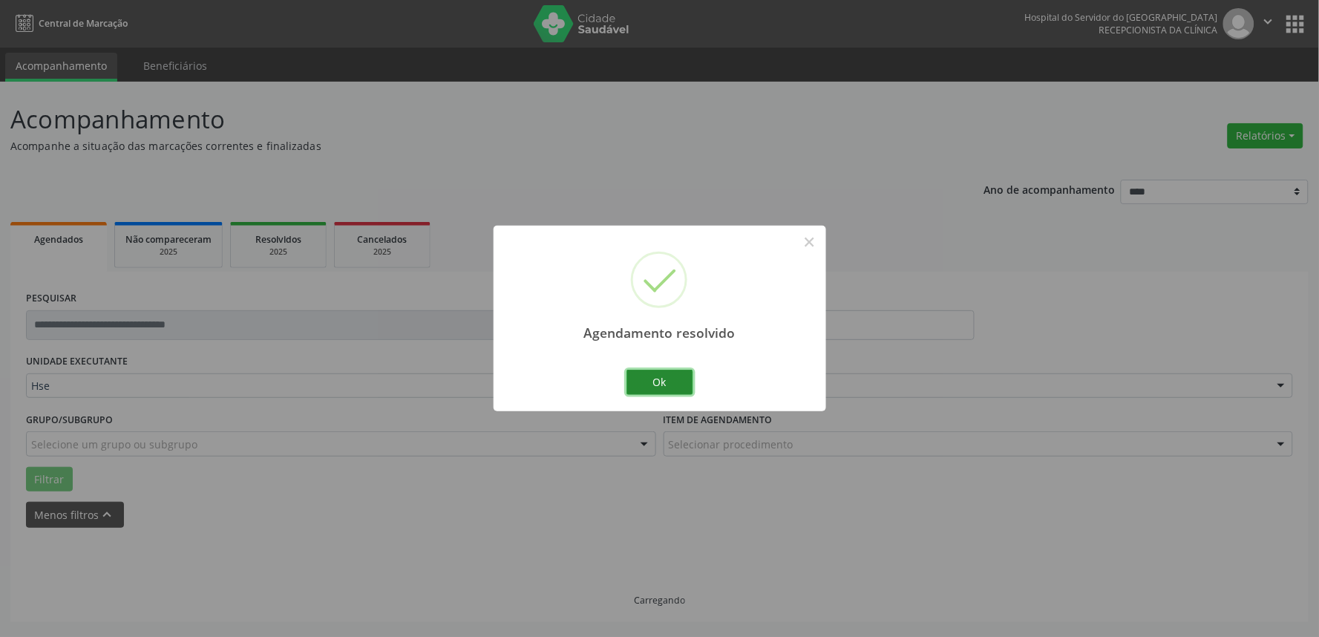
click at [643, 386] on button "Ok" at bounding box center [659, 382] width 67 height 25
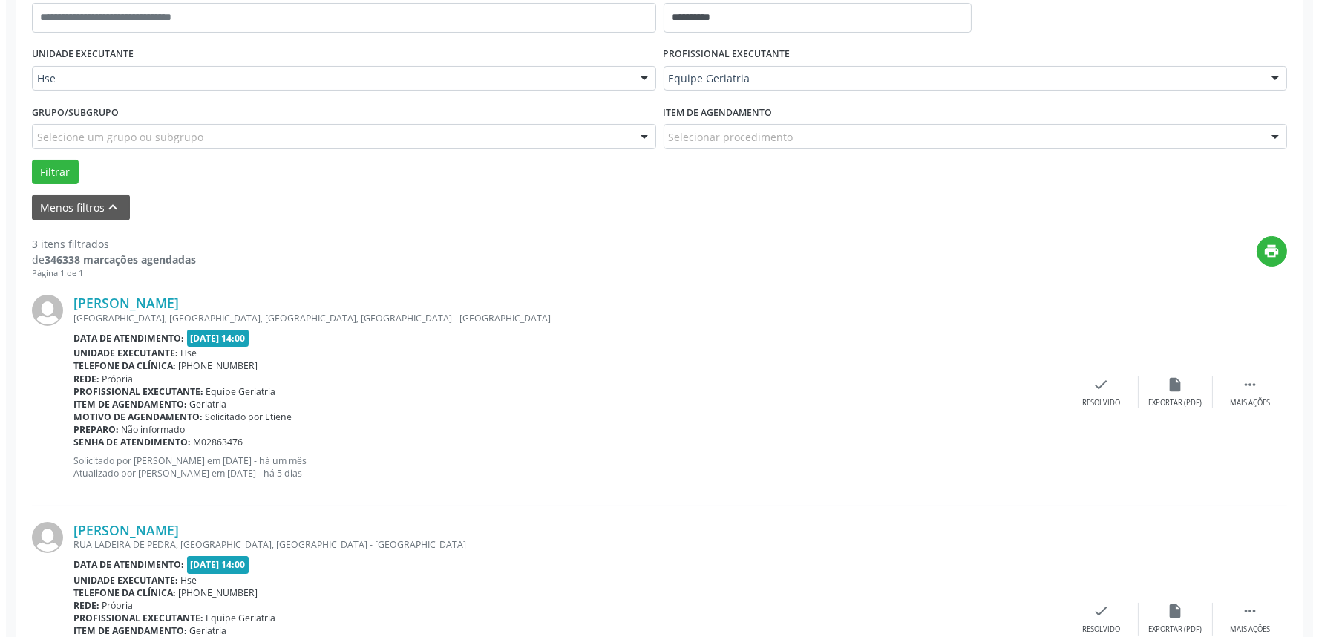
scroll to position [330, 0]
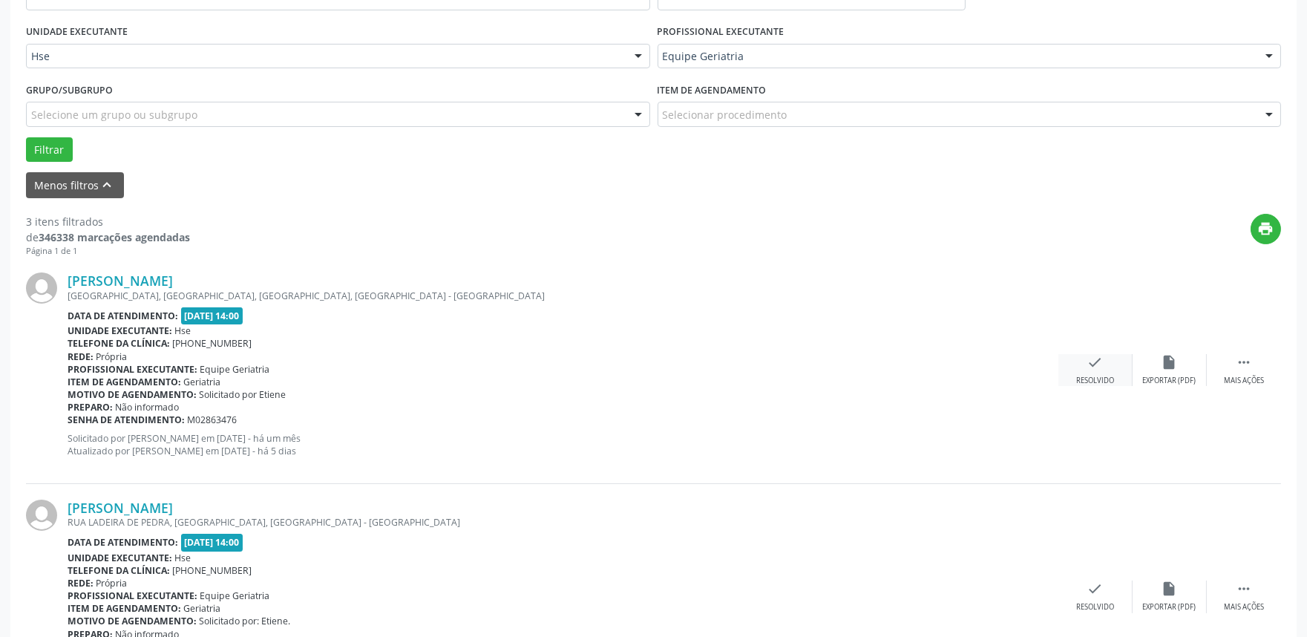
click at [1100, 382] on div "Resolvido" at bounding box center [1095, 381] width 38 height 10
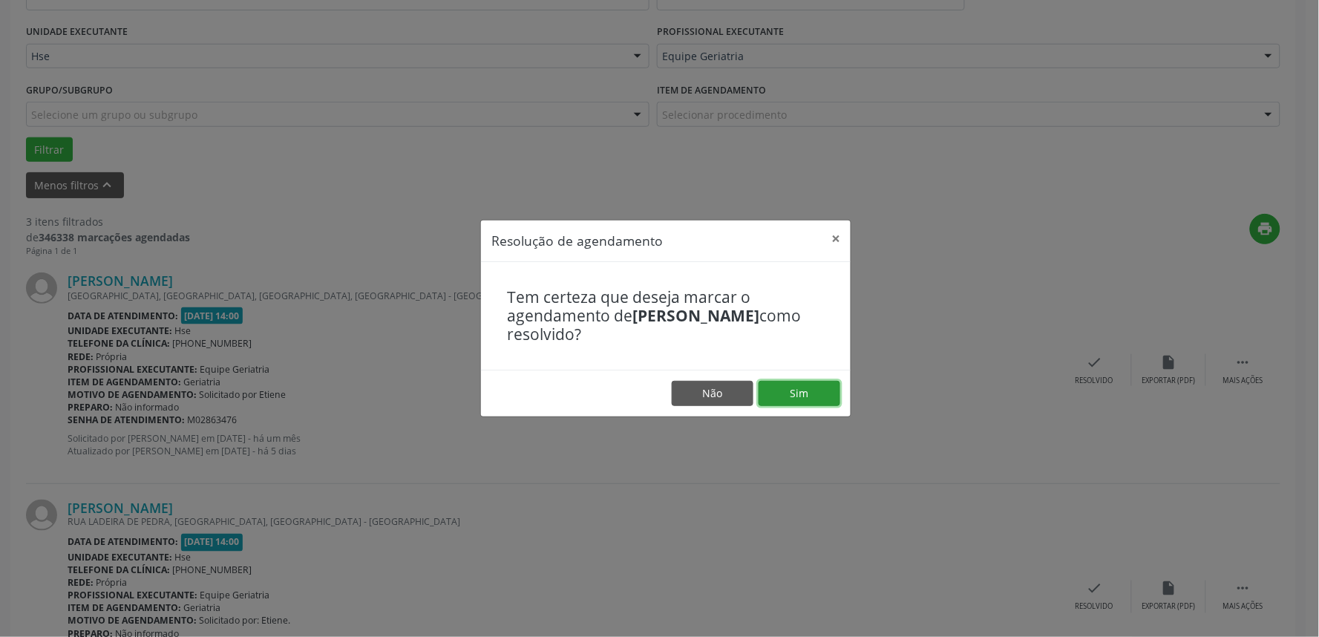
click at [815, 392] on button "Sim" at bounding box center [800, 393] width 82 height 25
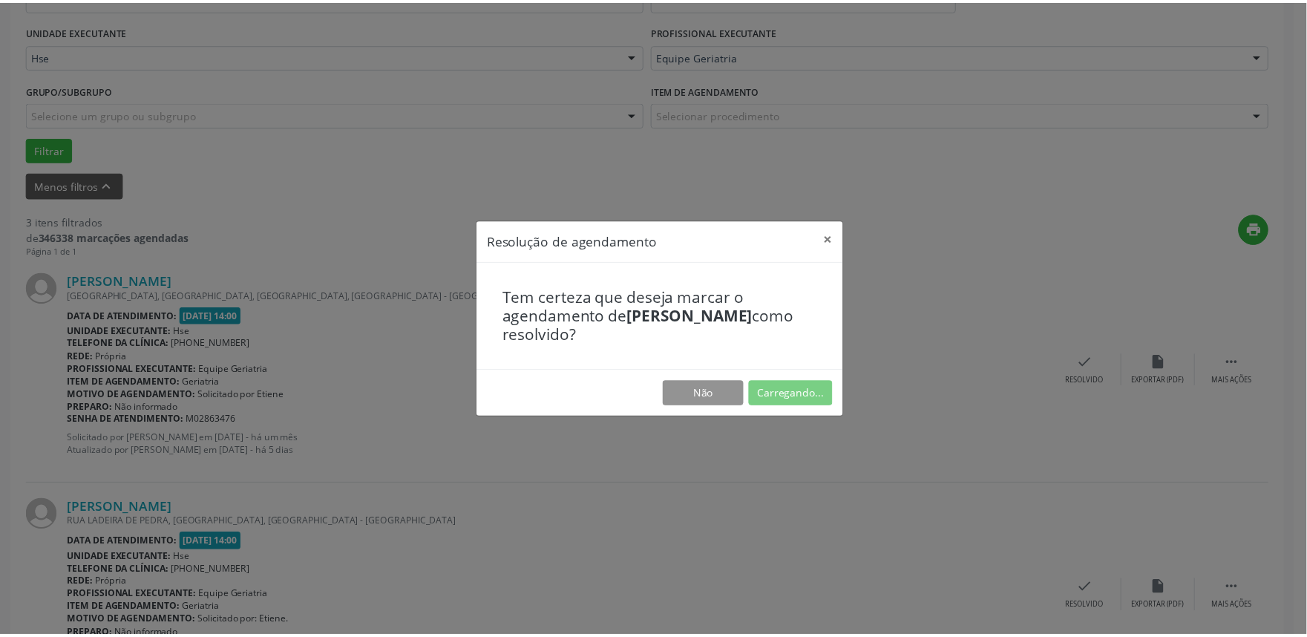
scroll to position [0, 0]
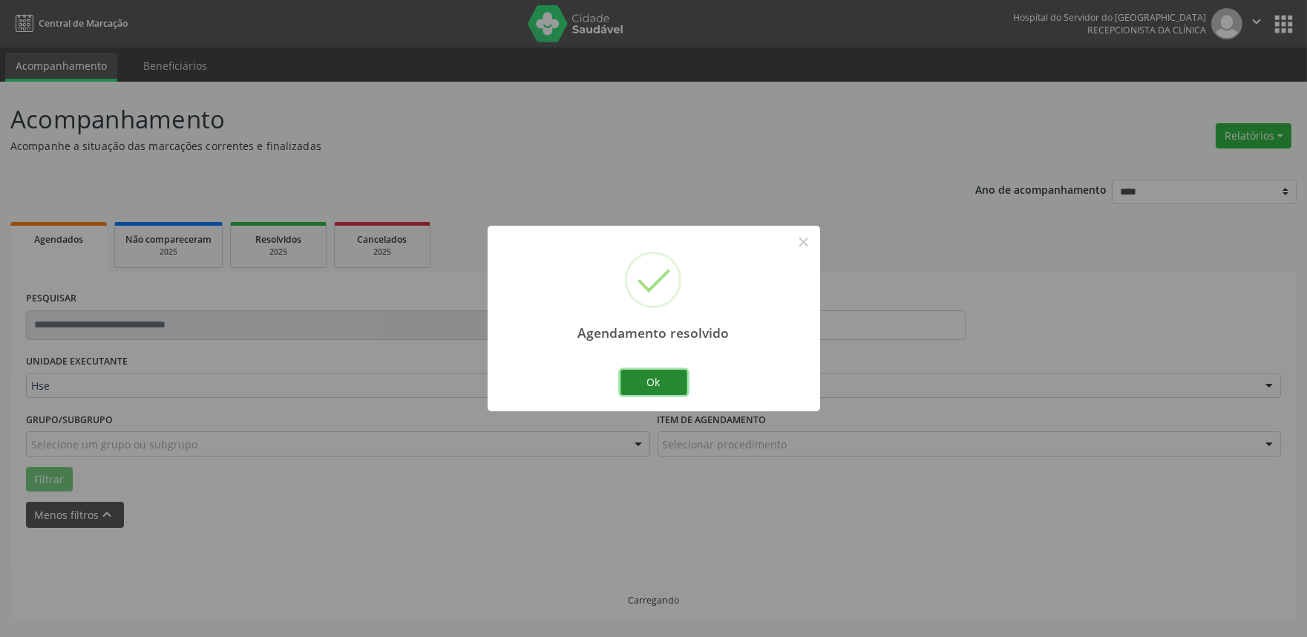
click at [654, 382] on button "Ok" at bounding box center [653, 382] width 67 height 25
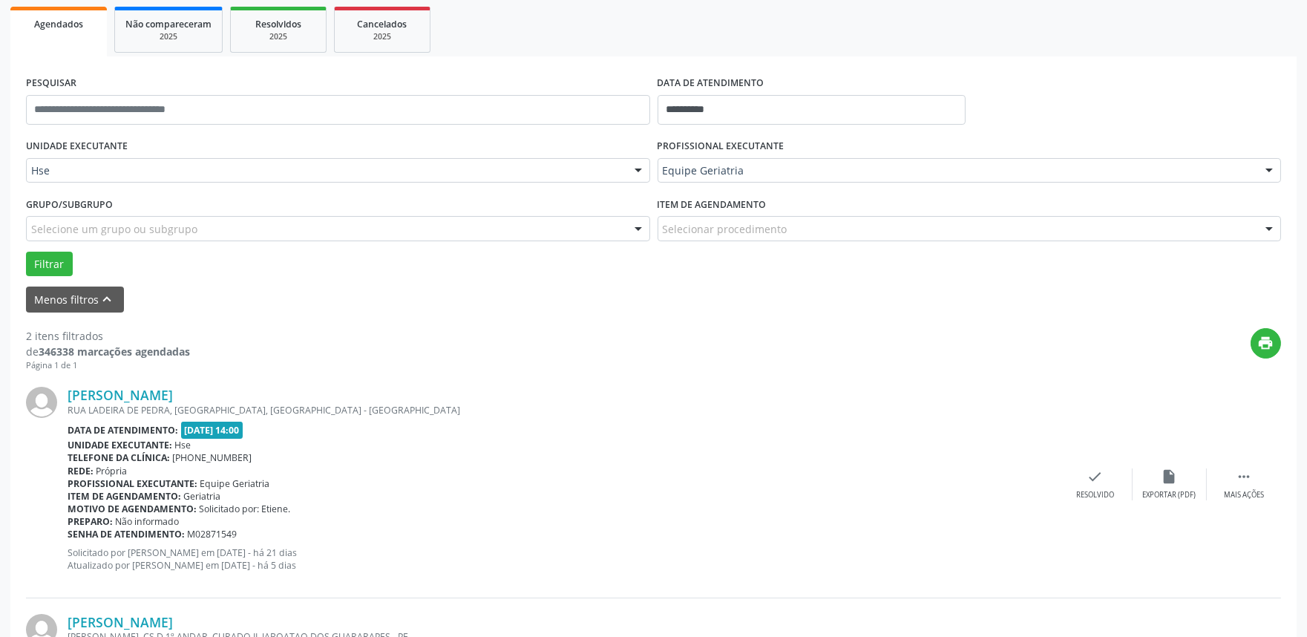
scroll to position [247, 0]
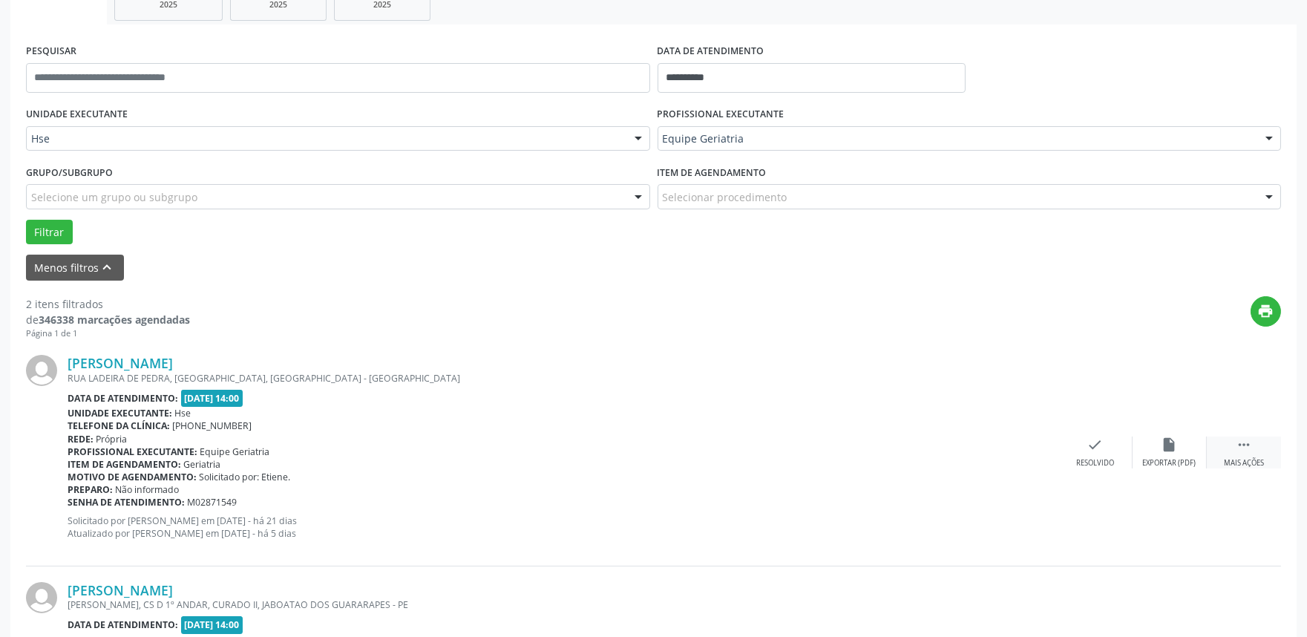
click at [1233, 446] on div " Mais ações" at bounding box center [1244, 452] width 74 height 32
click at [1169, 446] on icon "alarm_off" at bounding box center [1170, 444] width 16 height 16
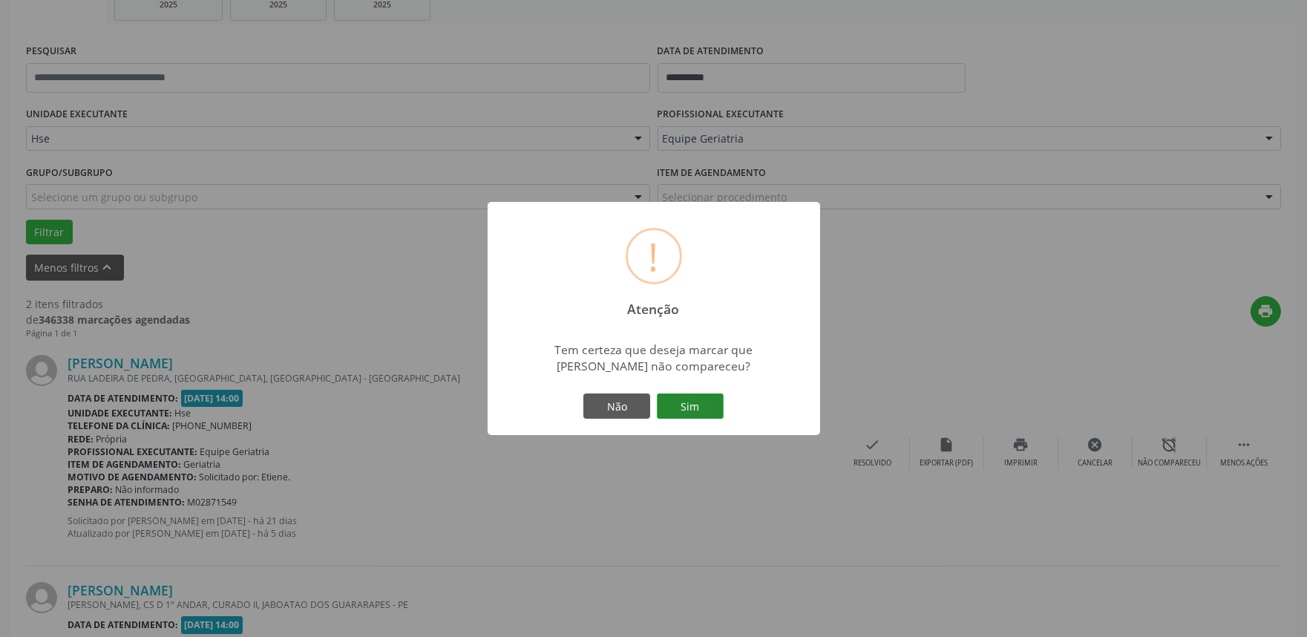
click at [698, 398] on button "Sim" at bounding box center [690, 405] width 67 height 25
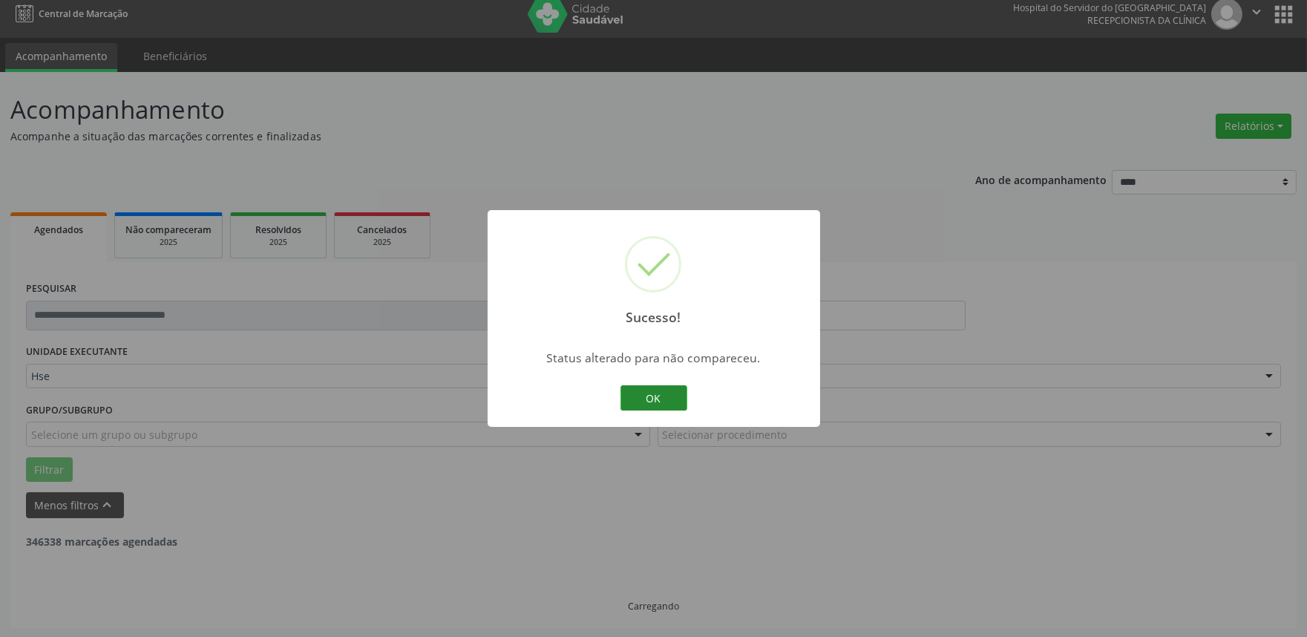
click at [634, 401] on button "OK" at bounding box center [653, 397] width 67 height 25
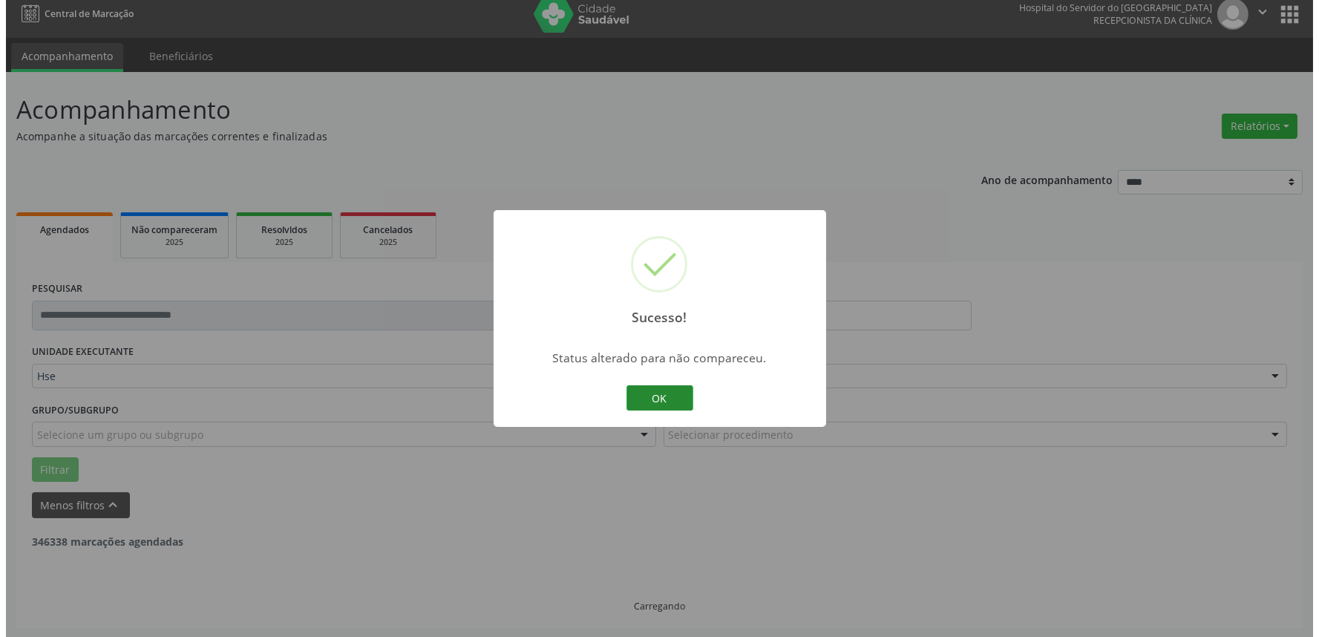
scroll to position [200, 0]
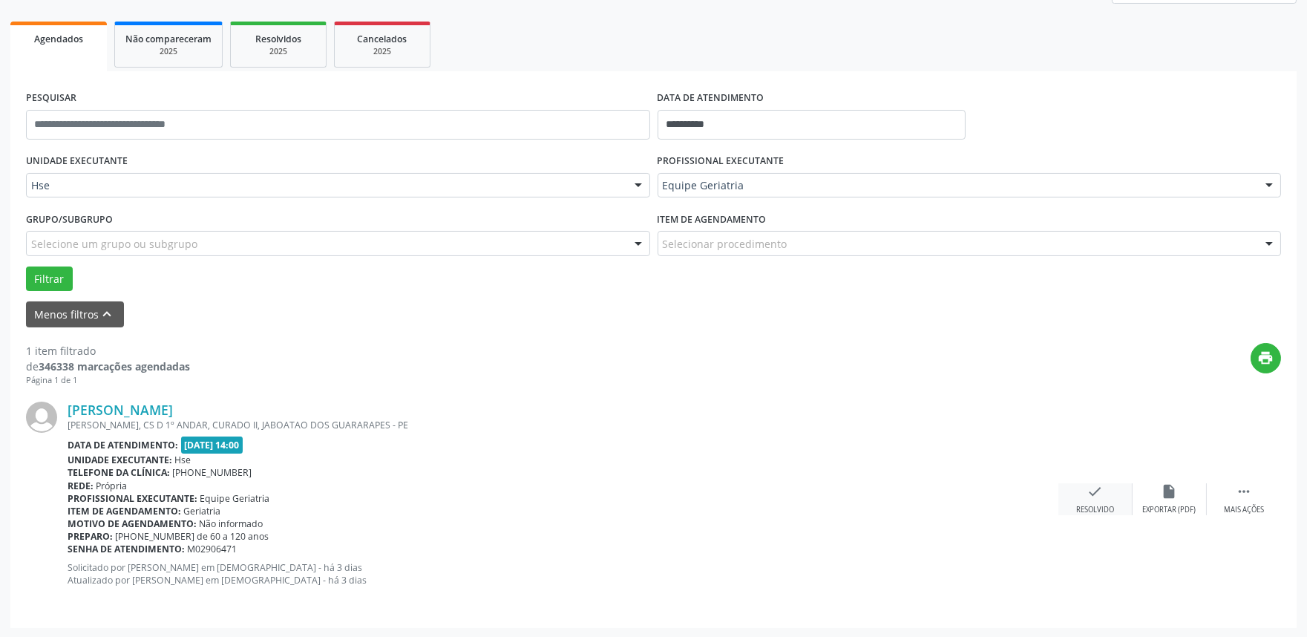
click at [1107, 488] on div "check Resolvido" at bounding box center [1095, 499] width 74 height 32
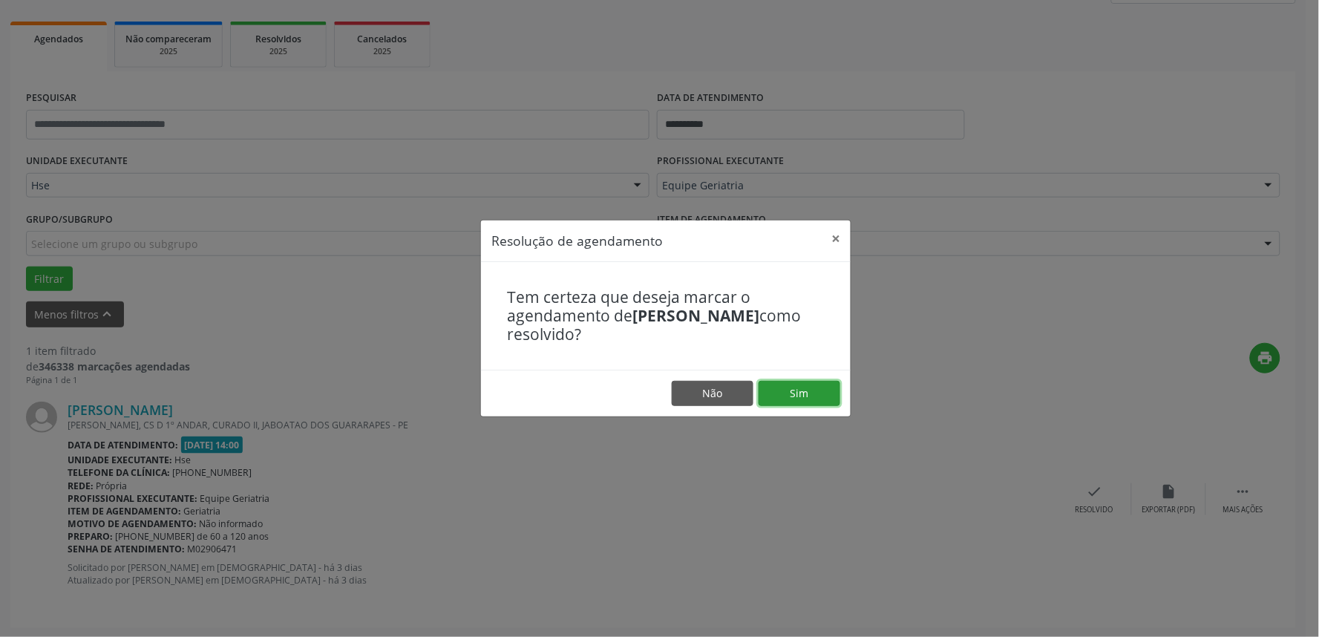
click at [805, 396] on button "Sim" at bounding box center [800, 393] width 82 height 25
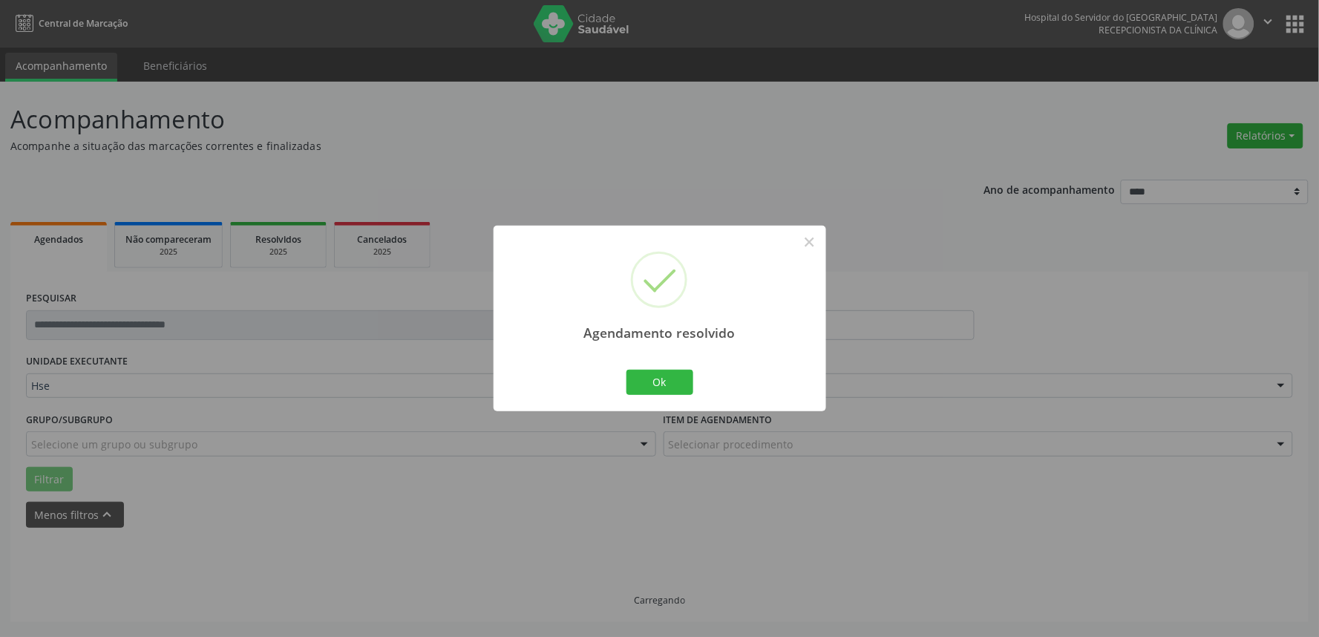
scroll to position [0, 0]
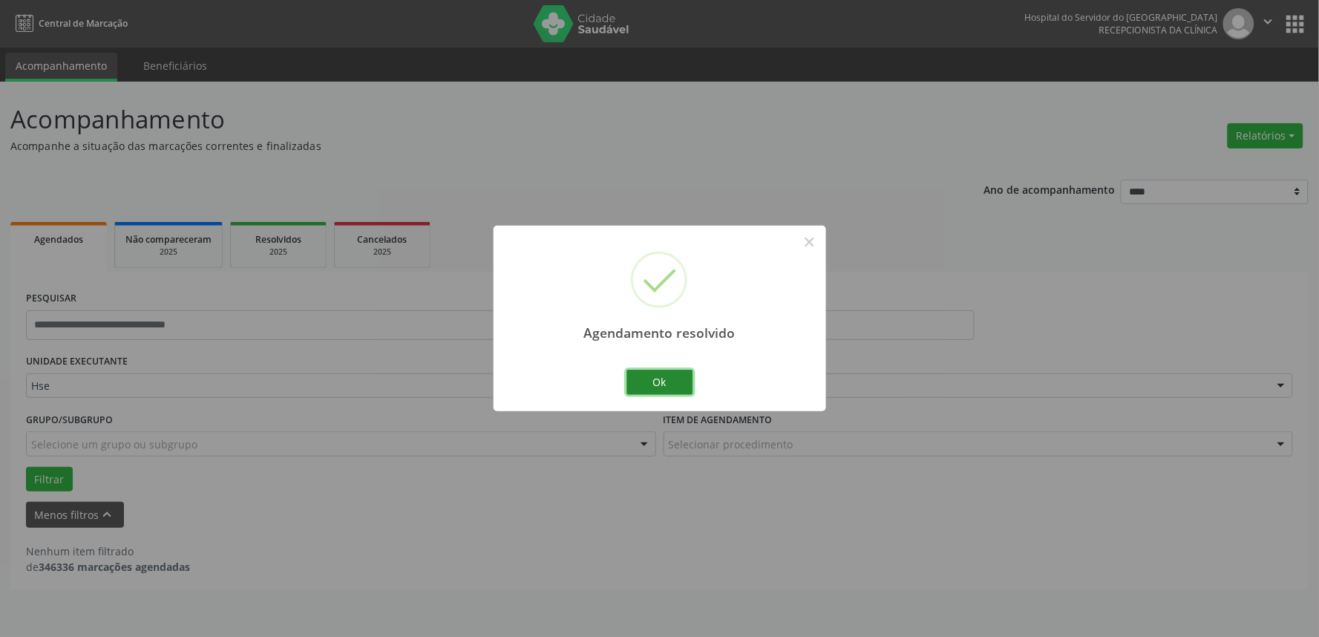
click at [669, 379] on button "Ok" at bounding box center [659, 382] width 67 height 25
